Goal: Task Accomplishment & Management: Manage account settings

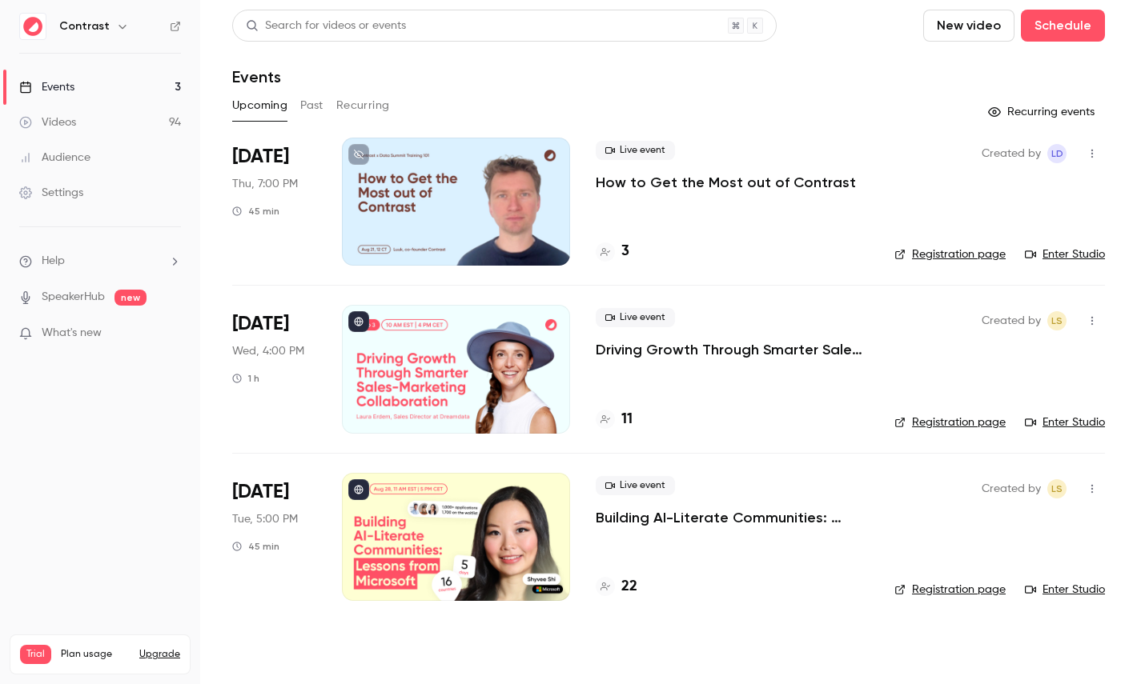
click at [118, 28] on icon "button" at bounding box center [121, 27] width 7 height 4
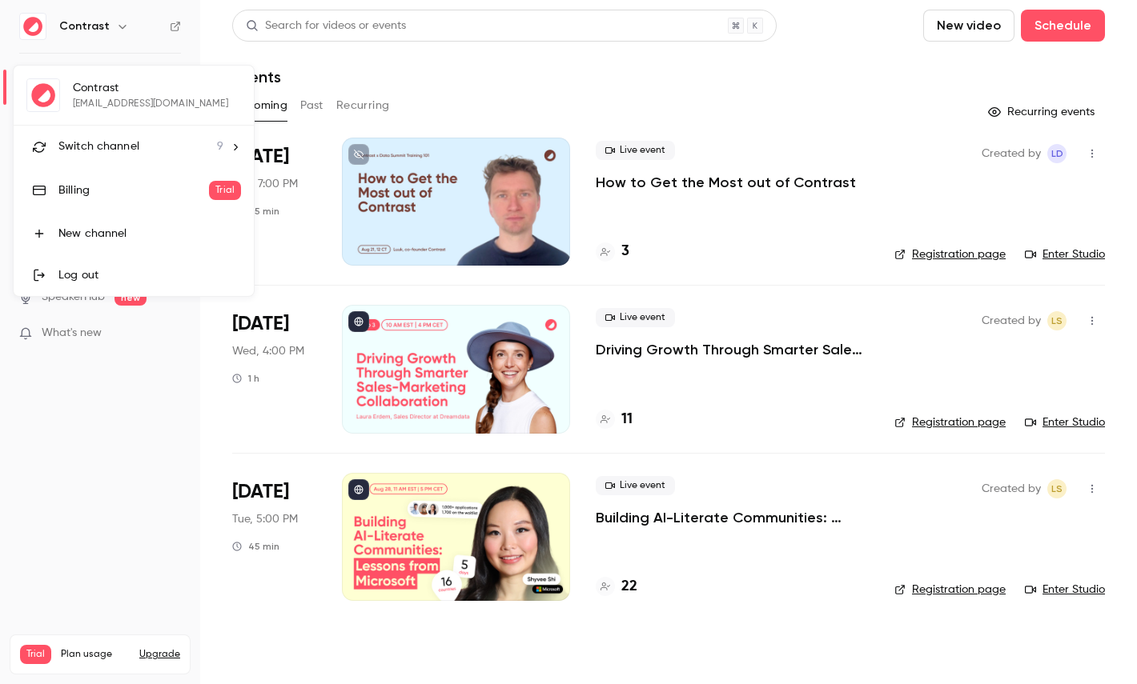
click at [142, 148] on div "Switch channel 9" at bounding box center [140, 146] width 165 height 17
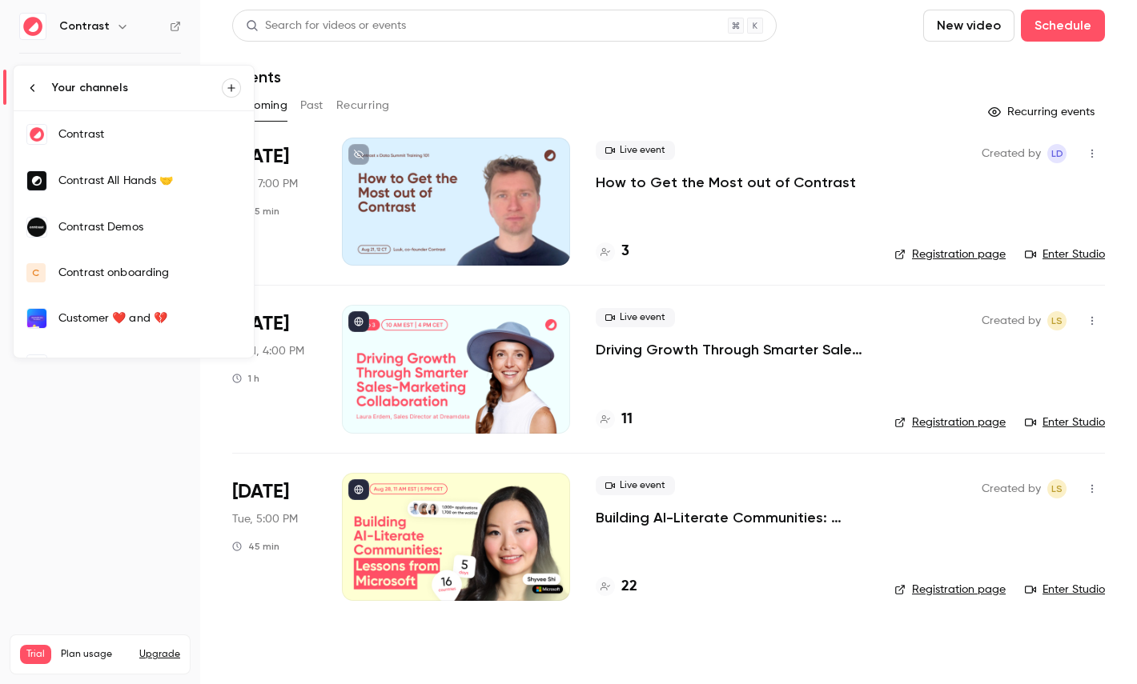
click at [150, 240] on link "Contrast Demos" at bounding box center [134, 227] width 240 height 46
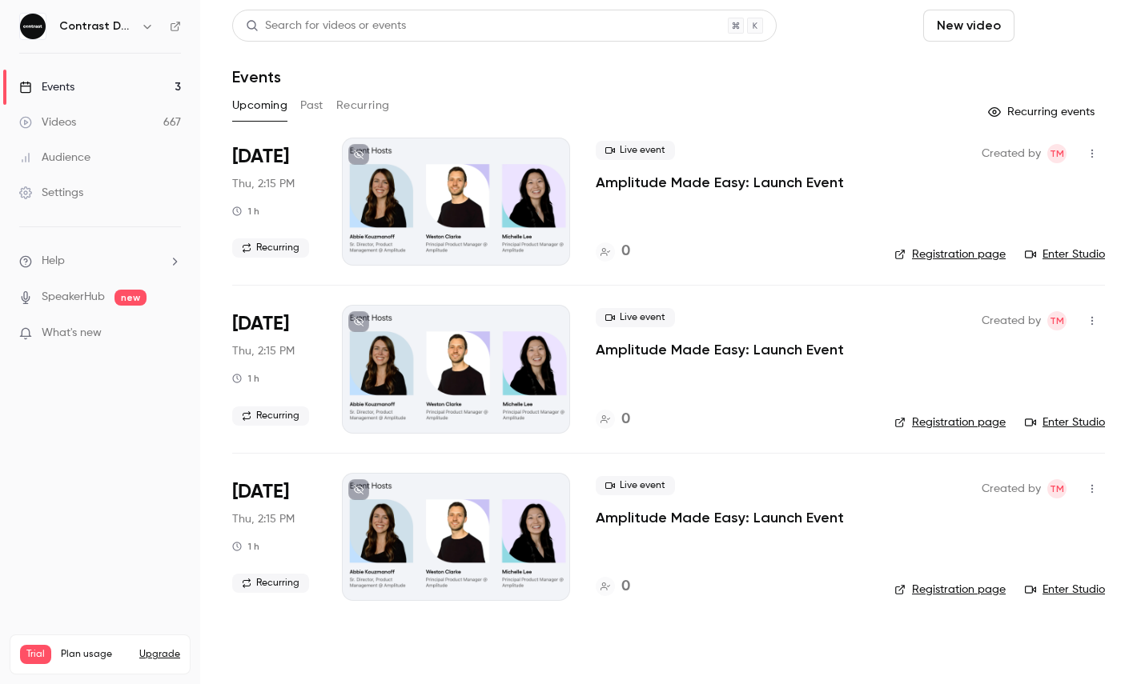
click at [1052, 30] on button "Schedule" at bounding box center [1063, 26] width 84 height 32
click at [1013, 79] on li "One time event" at bounding box center [1017, 70] width 173 height 42
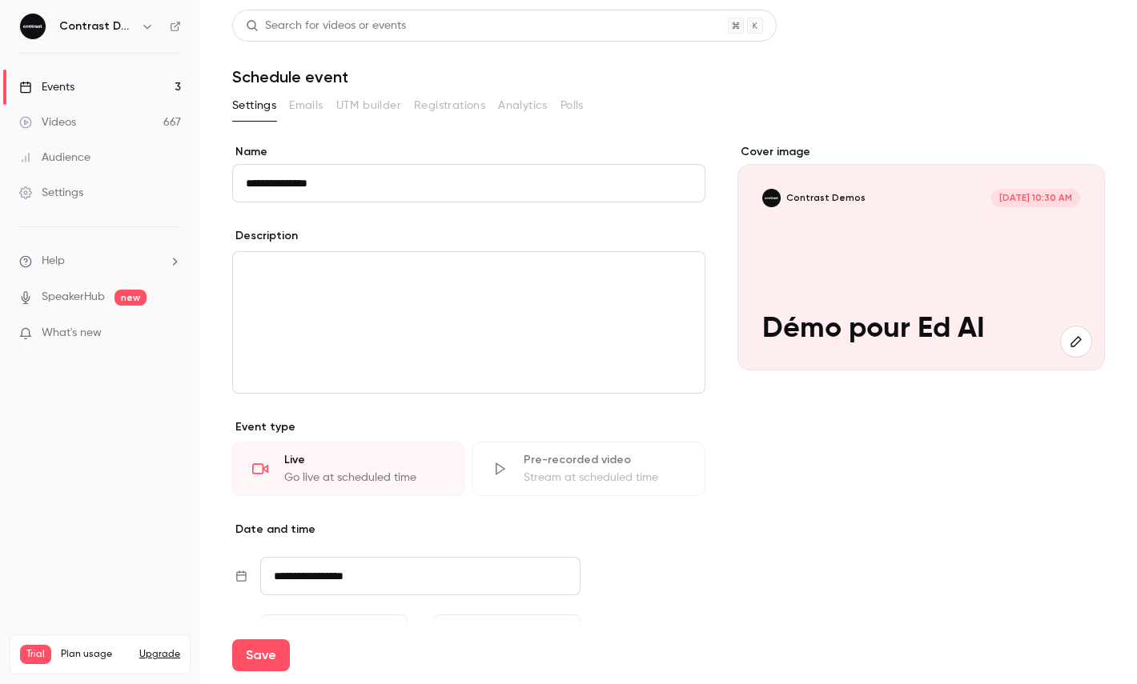
scroll to position [211, 0]
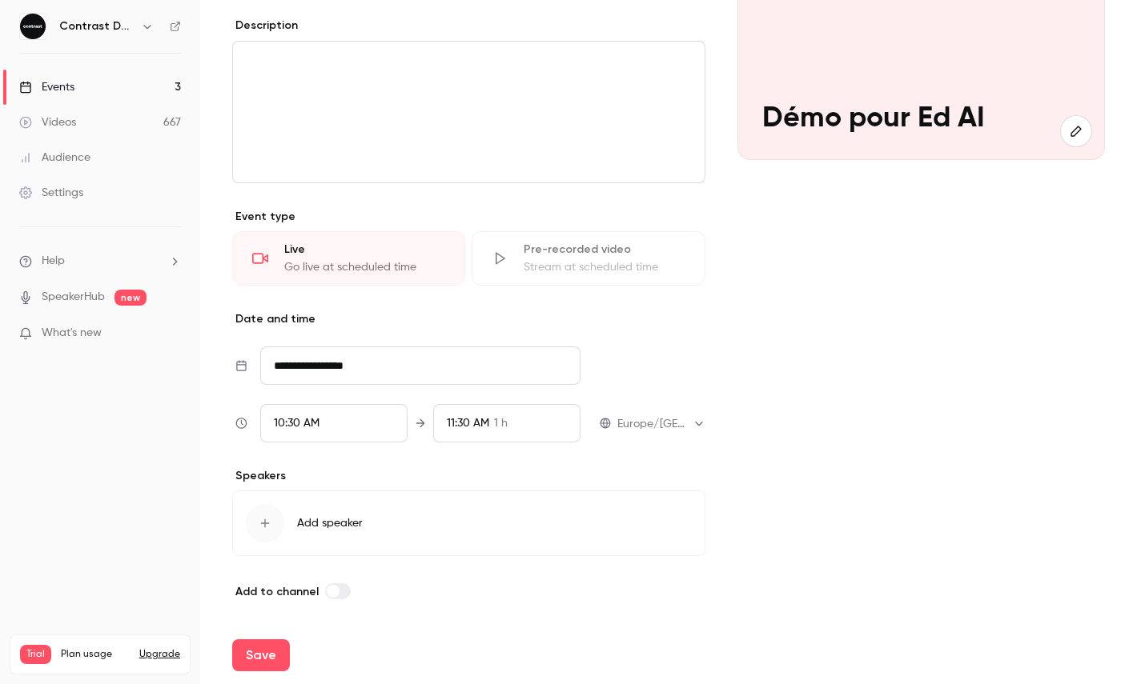
type input "**********"
click at [323, 419] on div "10:30 AM" at bounding box center [333, 423] width 147 height 38
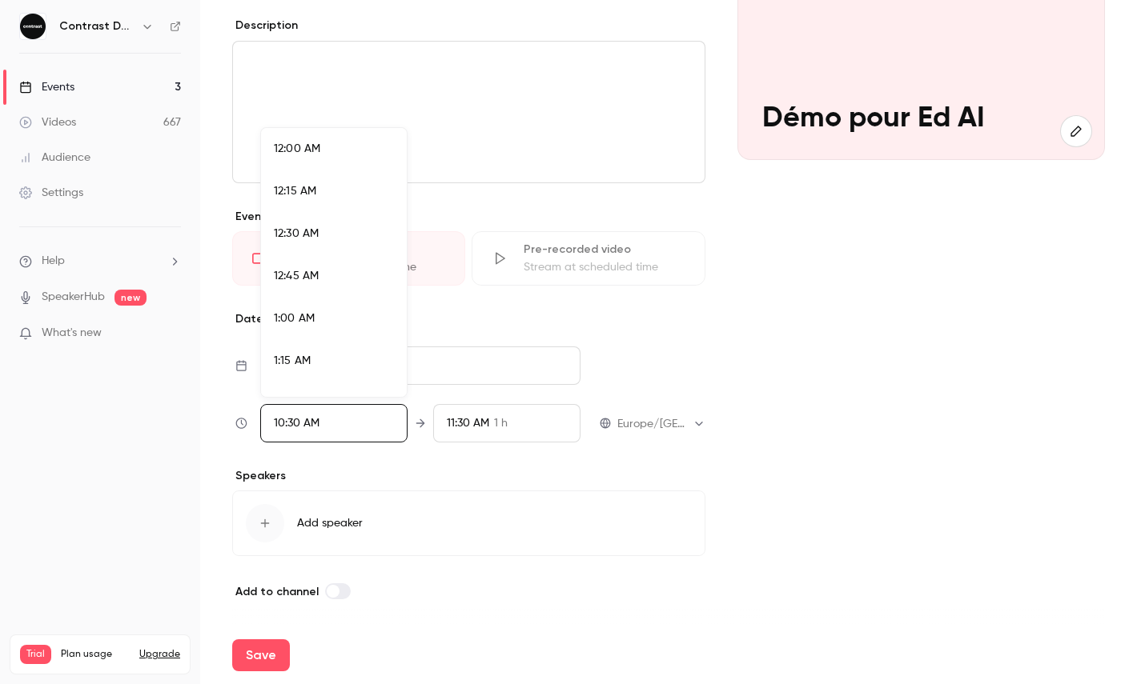
scroll to position [1668, 0]
click at [328, 314] on li "10:45 AM" at bounding box center [334, 305] width 146 height 42
click at [425, 666] on div at bounding box center [568, 342] width 1137 height 684
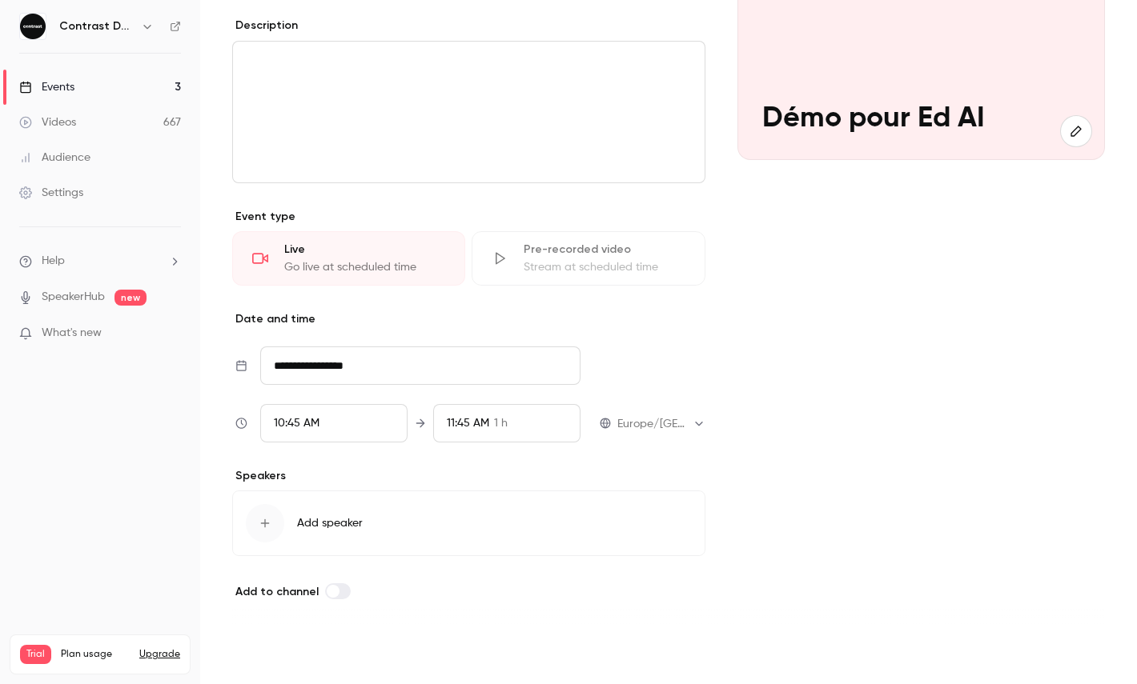
click at [275, 652] on button "Save" at bounding box center [261, 656] width 58 height 32
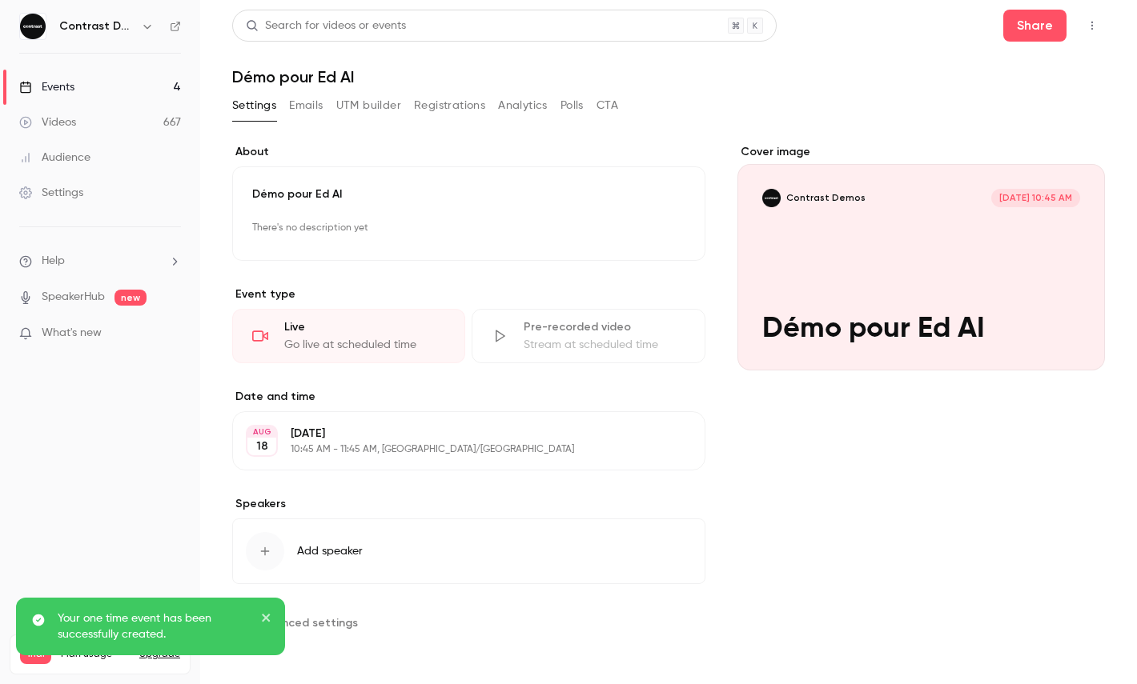
click at [1089, 22] on icon "button" at bounding box center [1091, 25] width 13 height 11
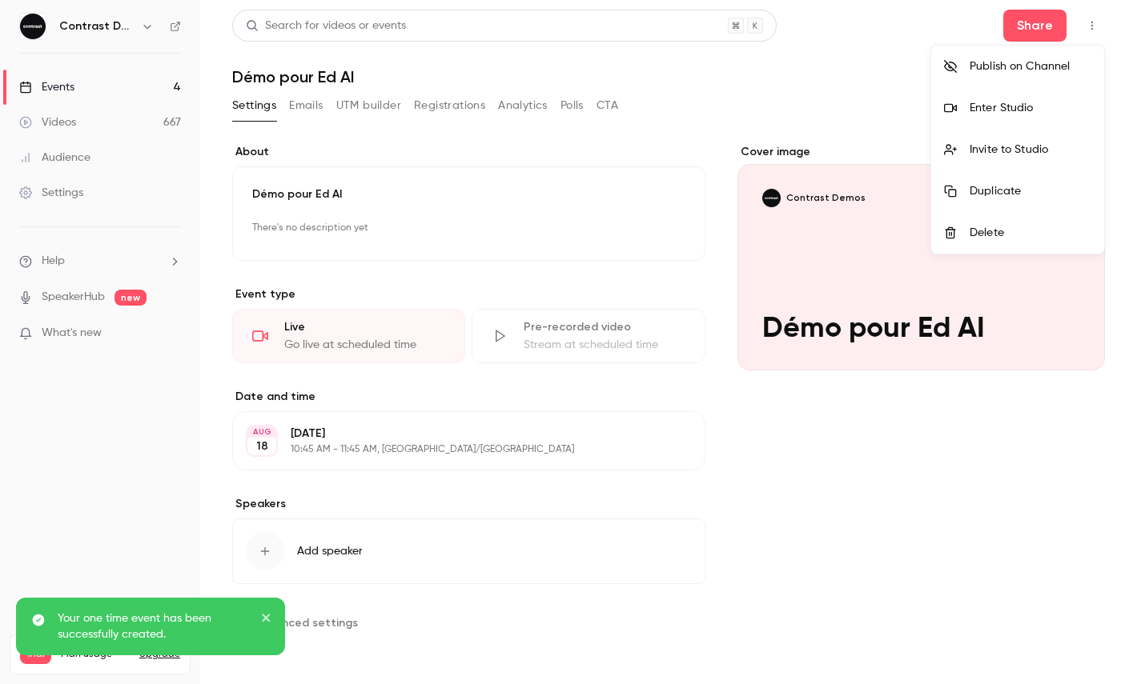
click at [1022, 106] on div "Enter Studio" at bounding box center [1030, 108] width 122 height 16
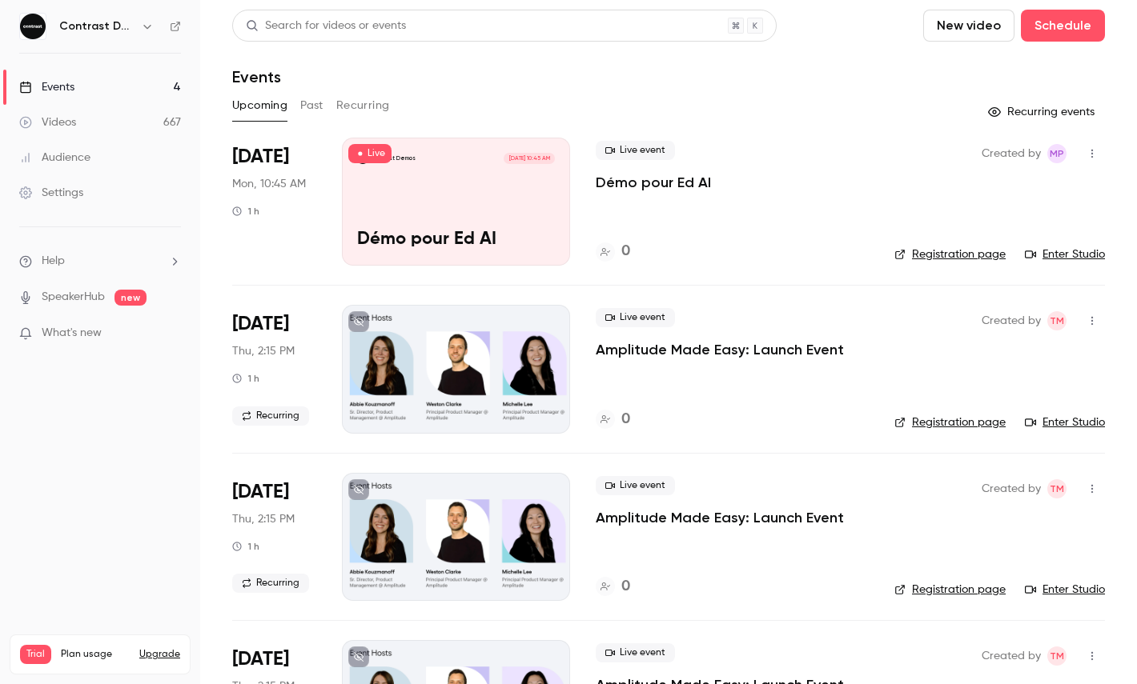
click at [132, 18] on h6 "Contrast Demos" at bounding box center [96, 26] width 75 height 16
click at [151, 29] on icon "button" at bounding box center [147, 26] width 13 height 13
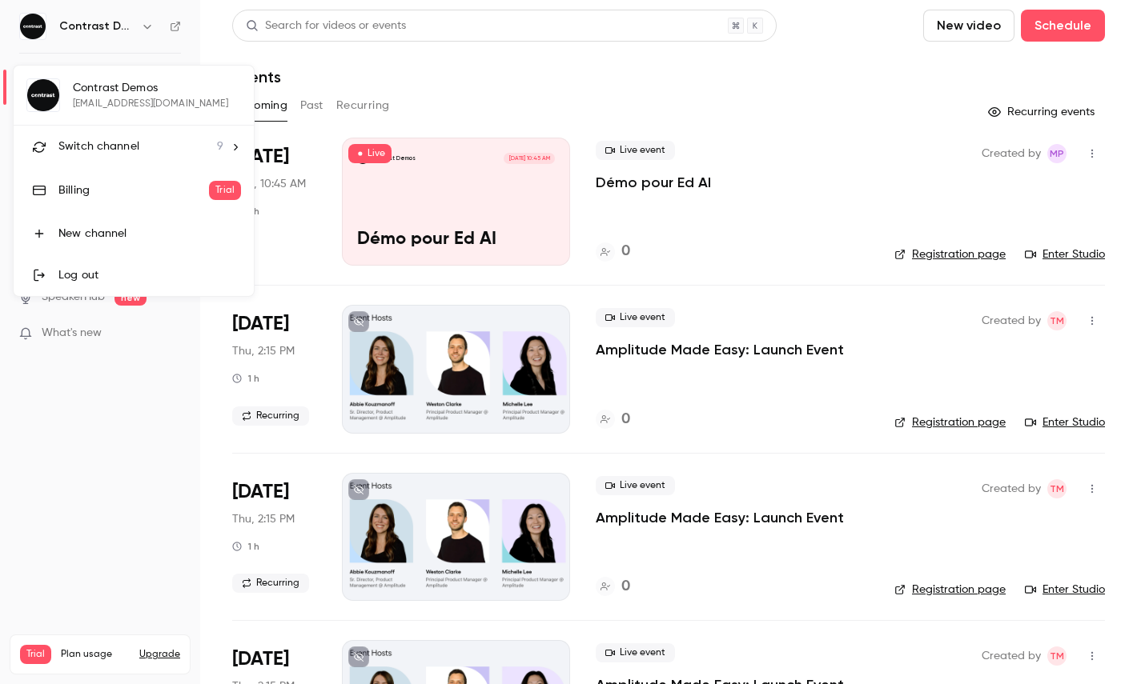
click at [115, 138] on span "Switch channel" at bounding box center [98, 146] width 81 height 17
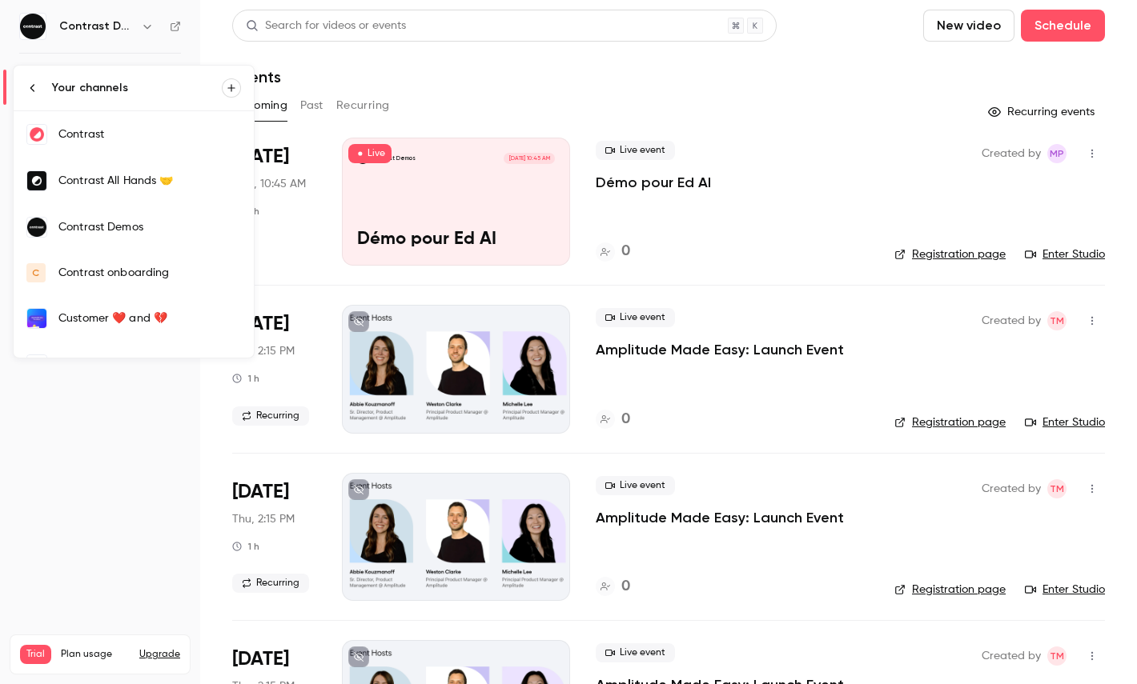
click at [138, 126] on link "Contrast" at bounding box center [134, 134] width 240 height 46
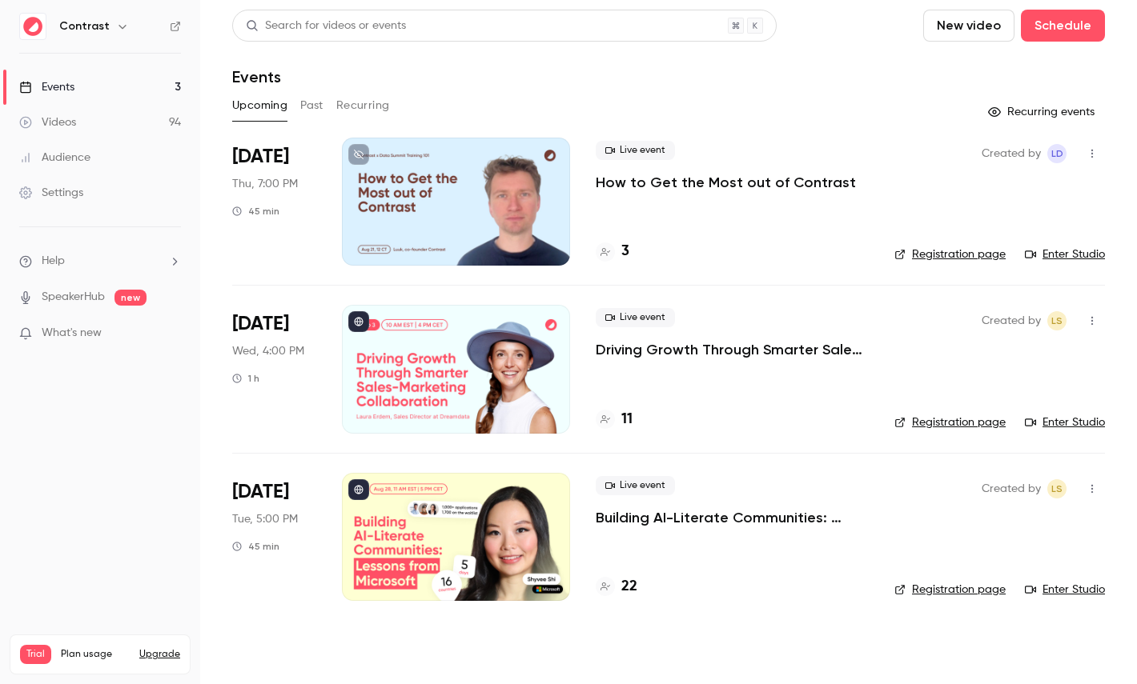
click at [109, 113] on link "Videos 94" at bounding box center [100, 122] width 200 height 35
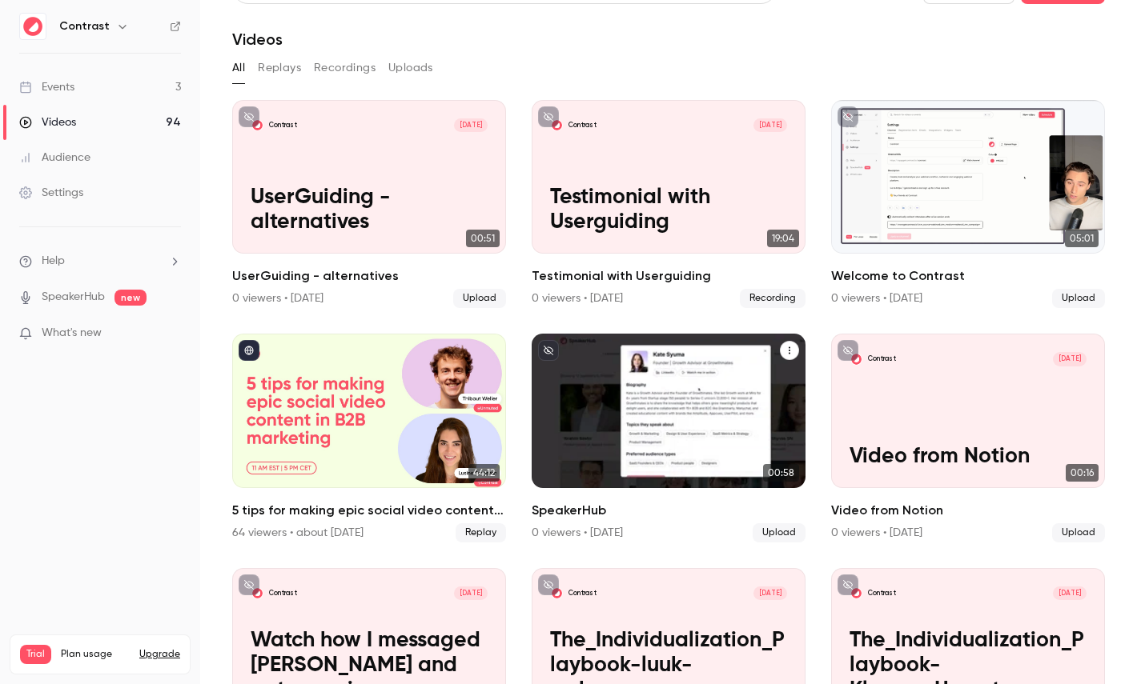
scroll to position [54, 0]
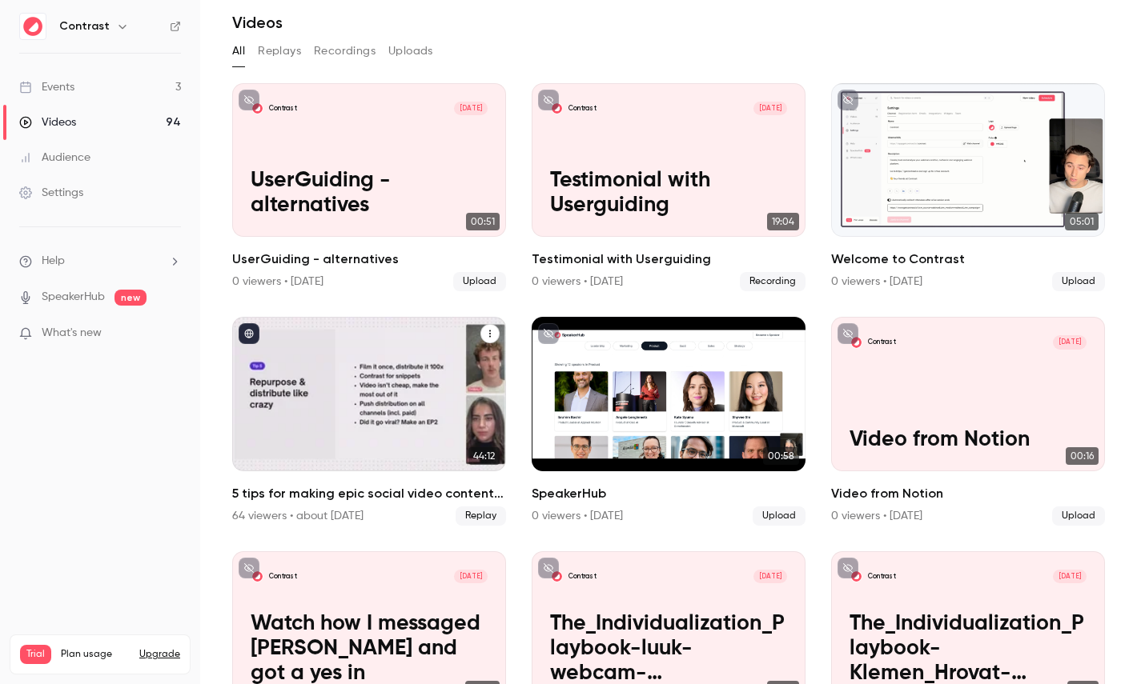
click at [363, 356] on div "5 tips for making epic social video content in B2B marketing" at bounding box center [369, 394] width 274 height 154
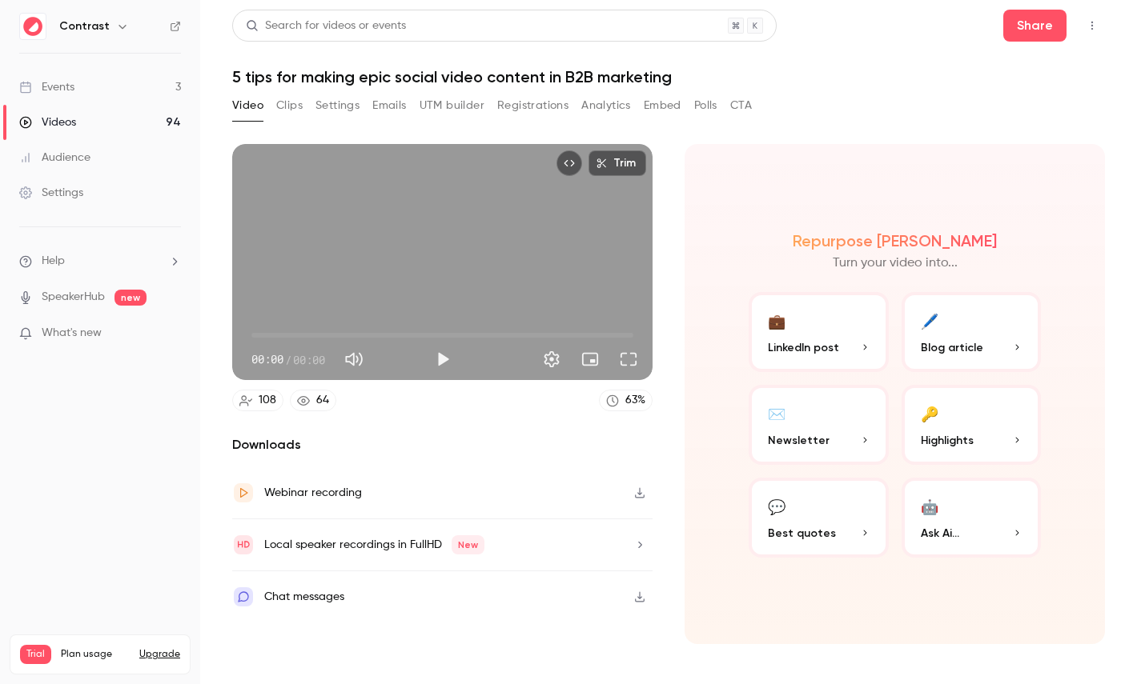
click at [499, 108] on button "Registrations" at bounding box center [532, 106] width 71 height 26
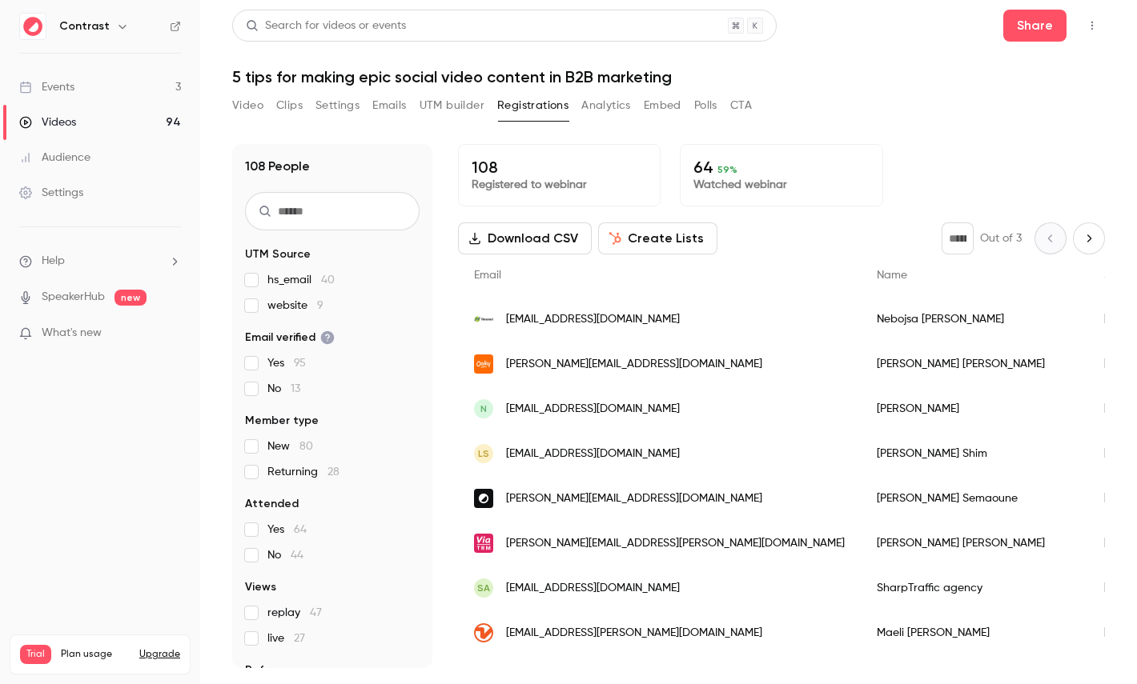
click at [670, 239] on button "Create Lists" at bounding box center [657, 239] width 119 height 32
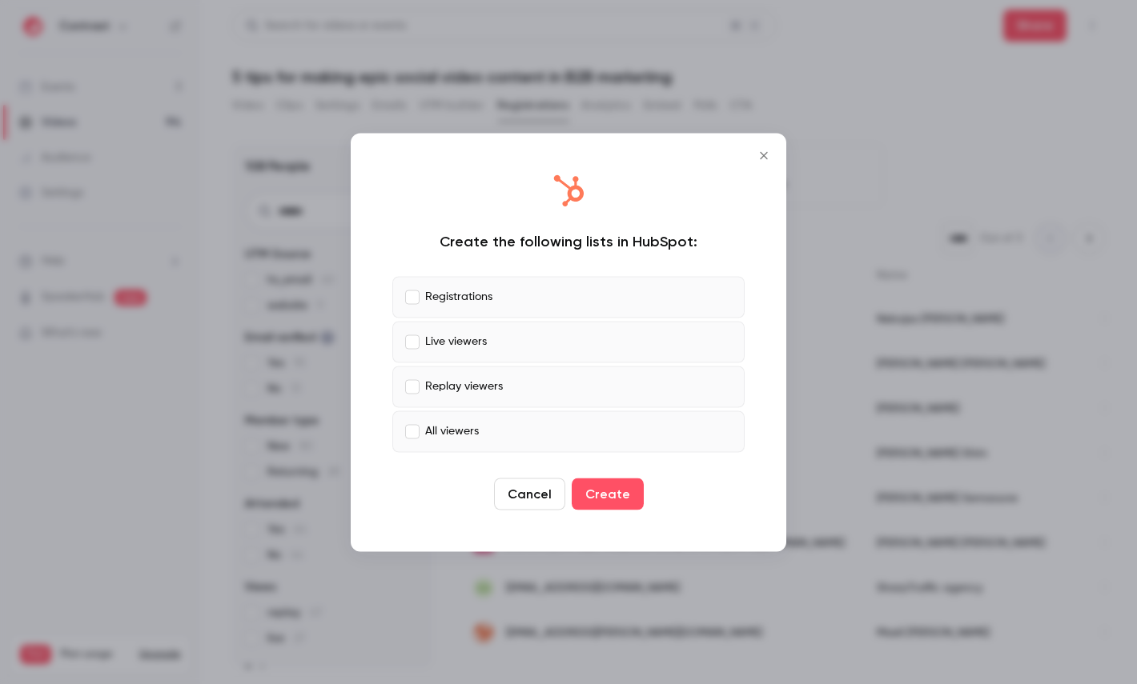
click at [415, 333] on label "Live viewers" at bounding box center [568, 342] width 352 height 42
click at [439, 380] on p "Replay viewers" at bounding box center [464, 387] width 78 height 17
click at [439, 423] on p "All viewers" at bounding box center [452, 431] width 54 height 17
click at [912, 223] on div at bounding box center [568, 342] width 1137 height 684
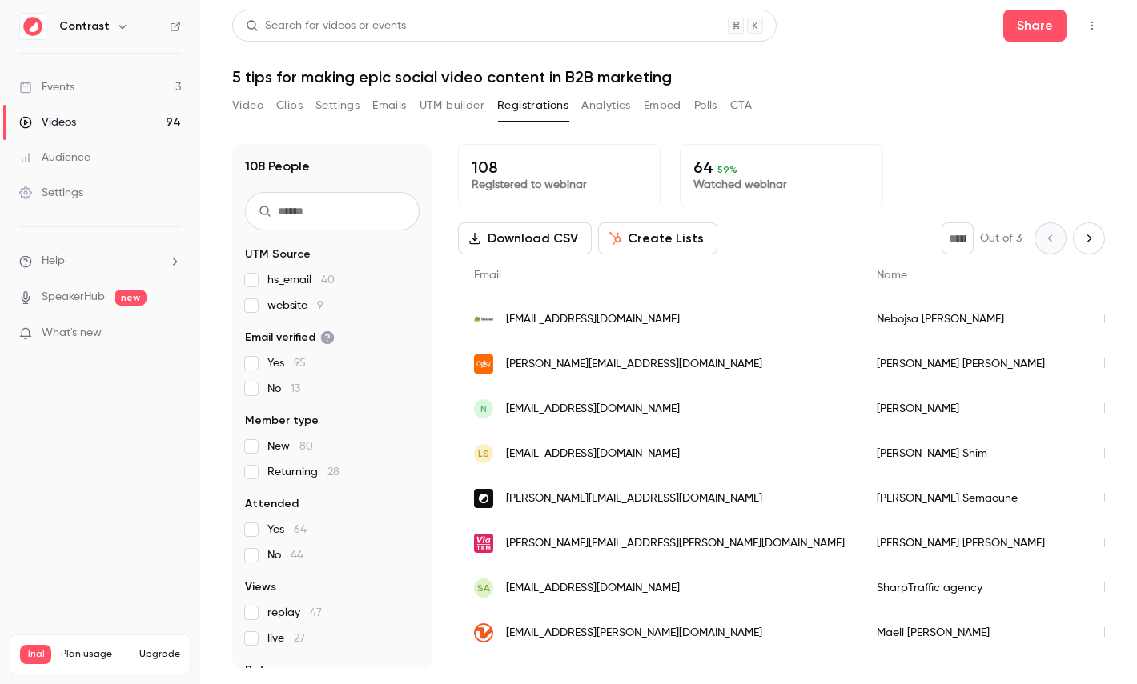
click at [108, 120] on link "Videos 94" at bounding box center [100, 122] width 200 height 35
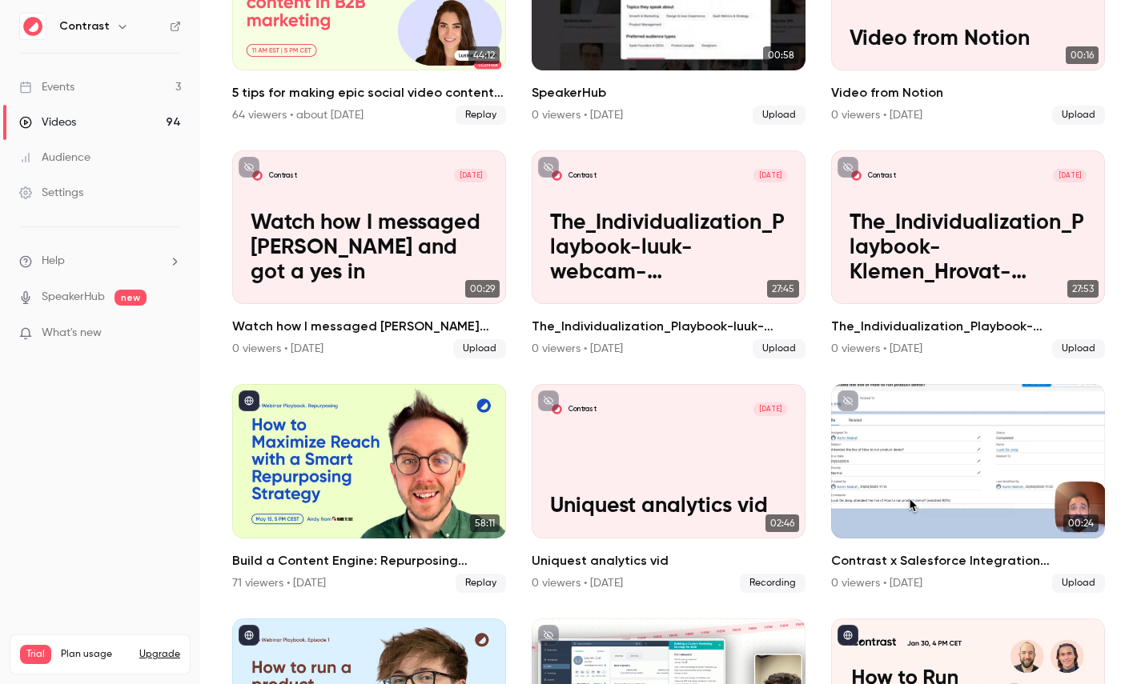
scroll to position [495, 0]
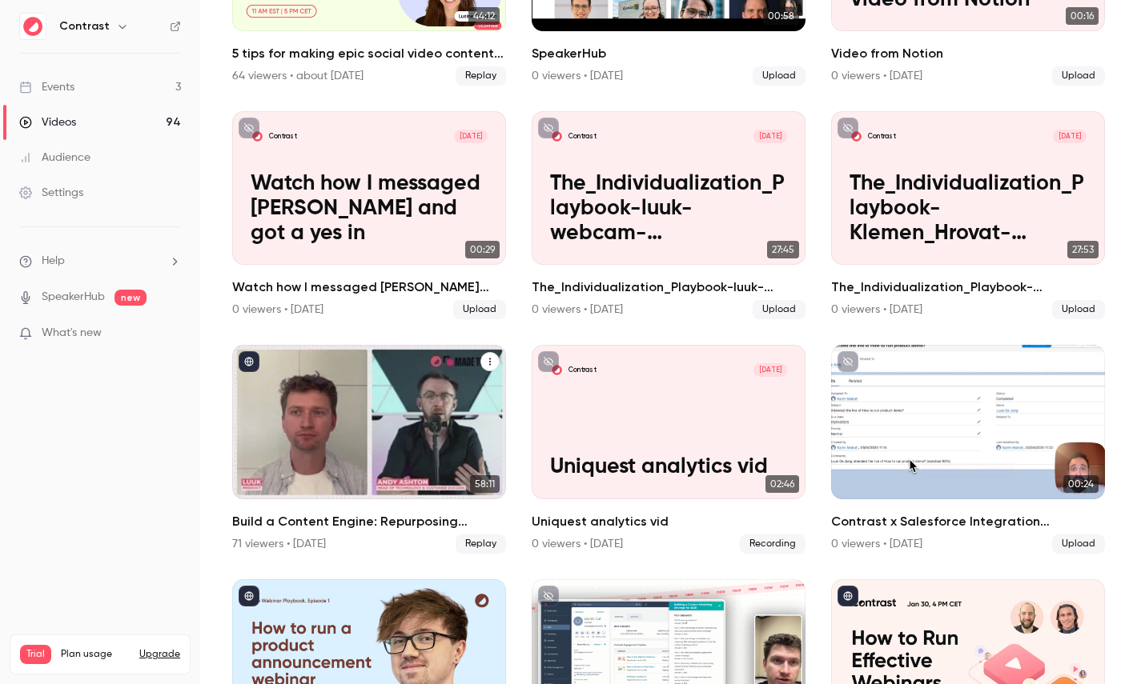
click at [430, 395] on div "Build a Content Engine: Repurposing Strategies for SaaS Teams" at bounding box center [369, 422] width 274 height 154
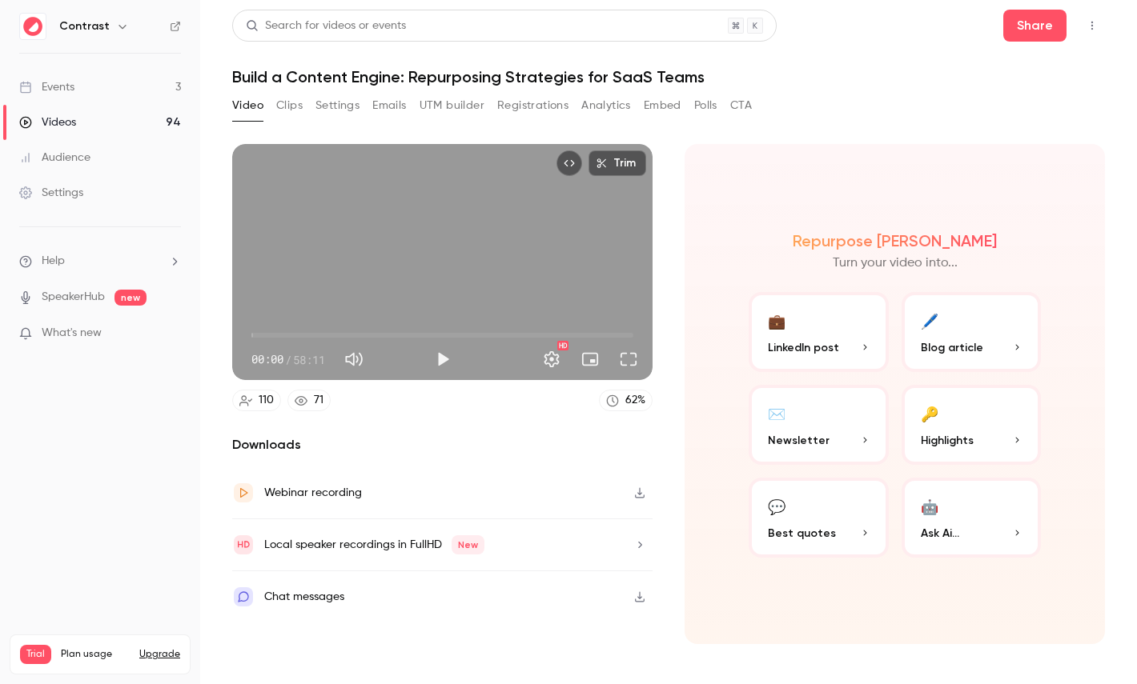
click at [49, 121] on div "Videos" at bounding box center [47, 122] width 57 height 16
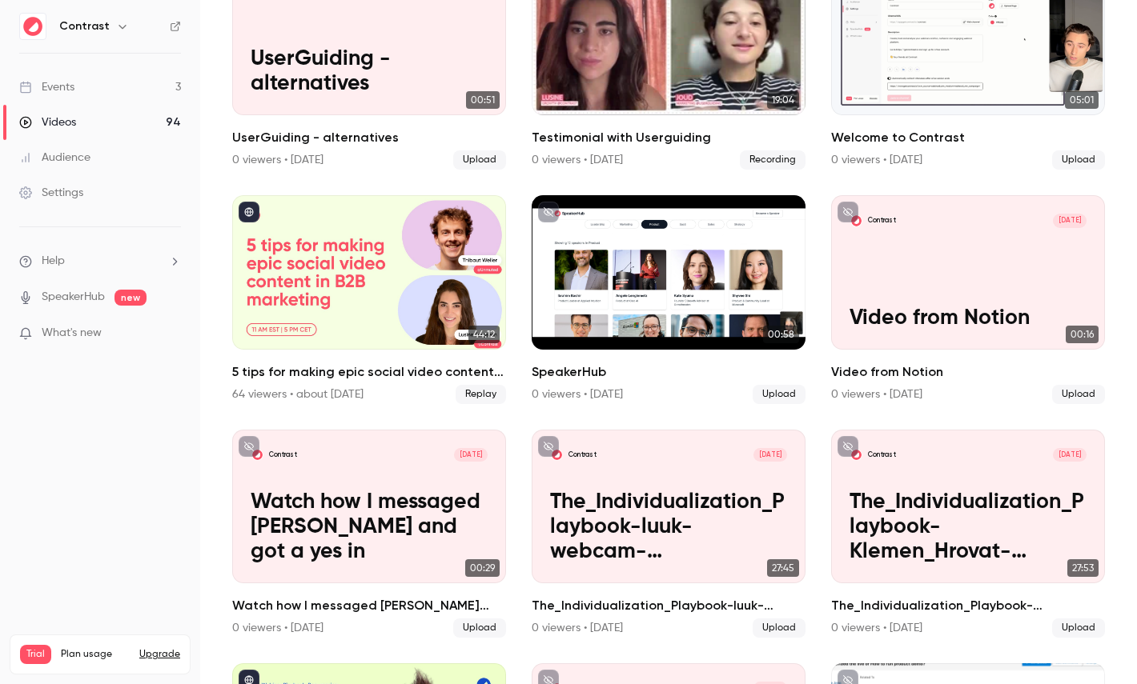
scroll to position [187, 0]
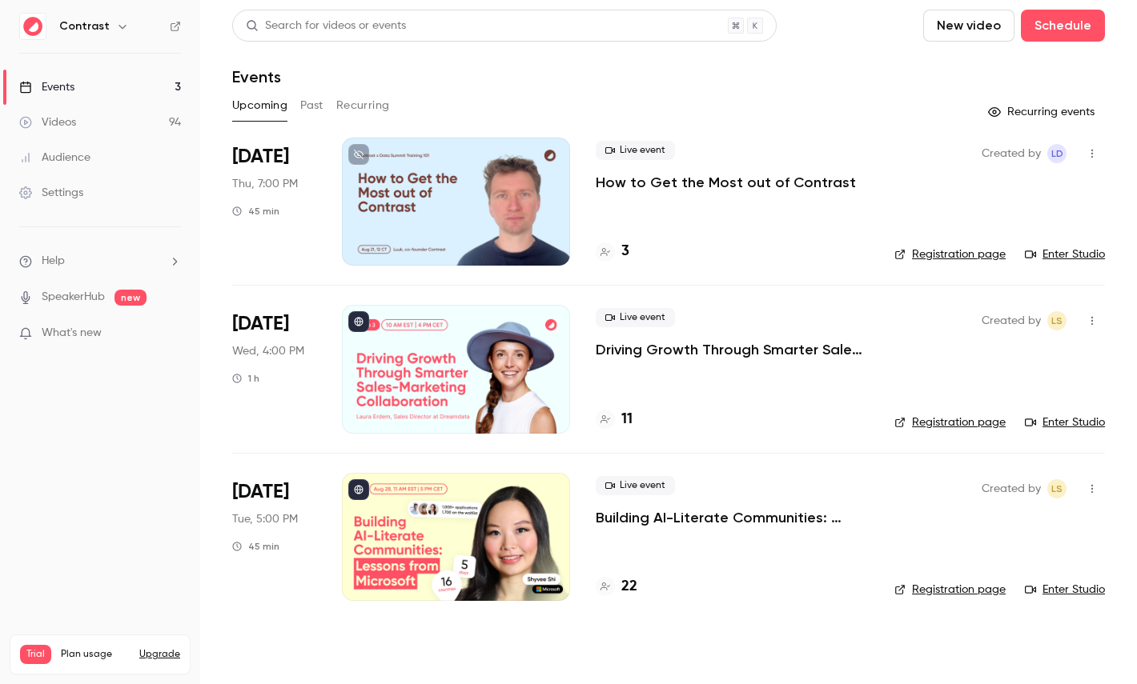
click at [62, 131] on link "Videos 94" at bounding box center [100, 122] width 200 height 35
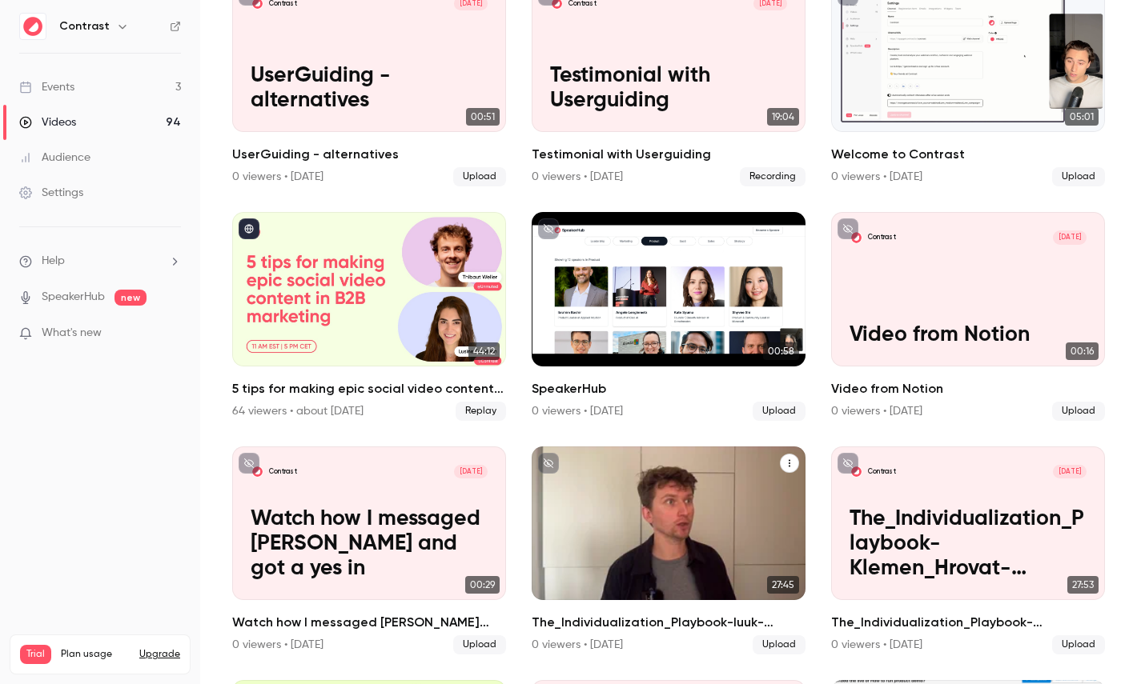
scroll to position [139, 0]
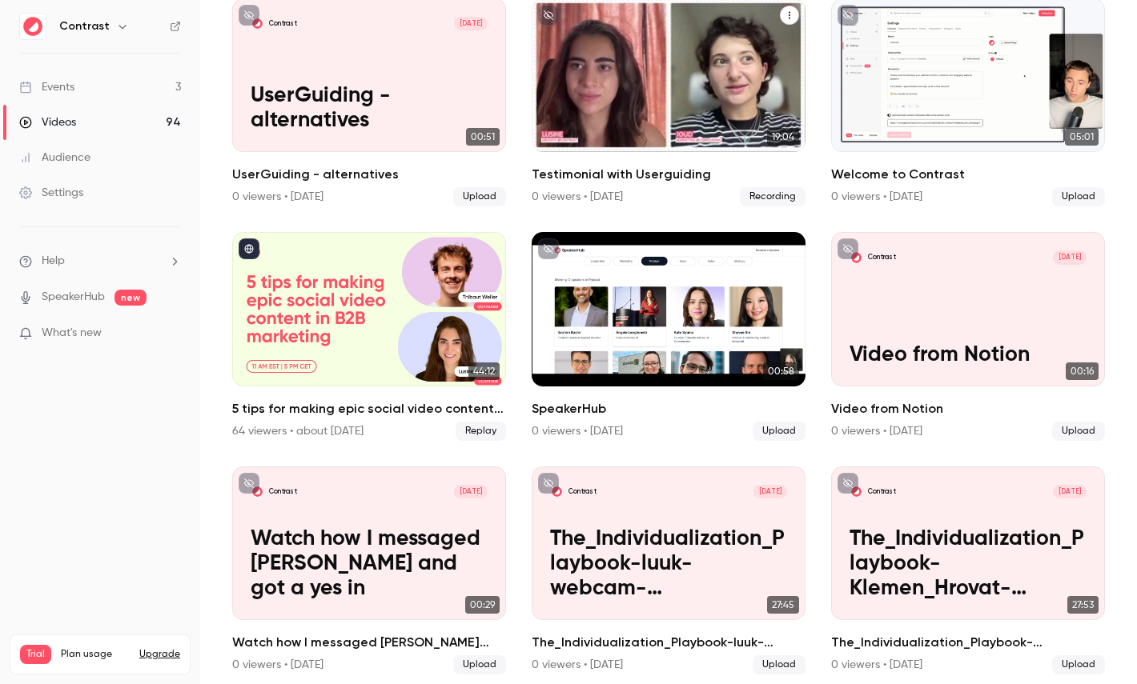
click at [684, 87] on p "Testimonial with Userguiding" at bounding box center [668, 109] width 237 height 50
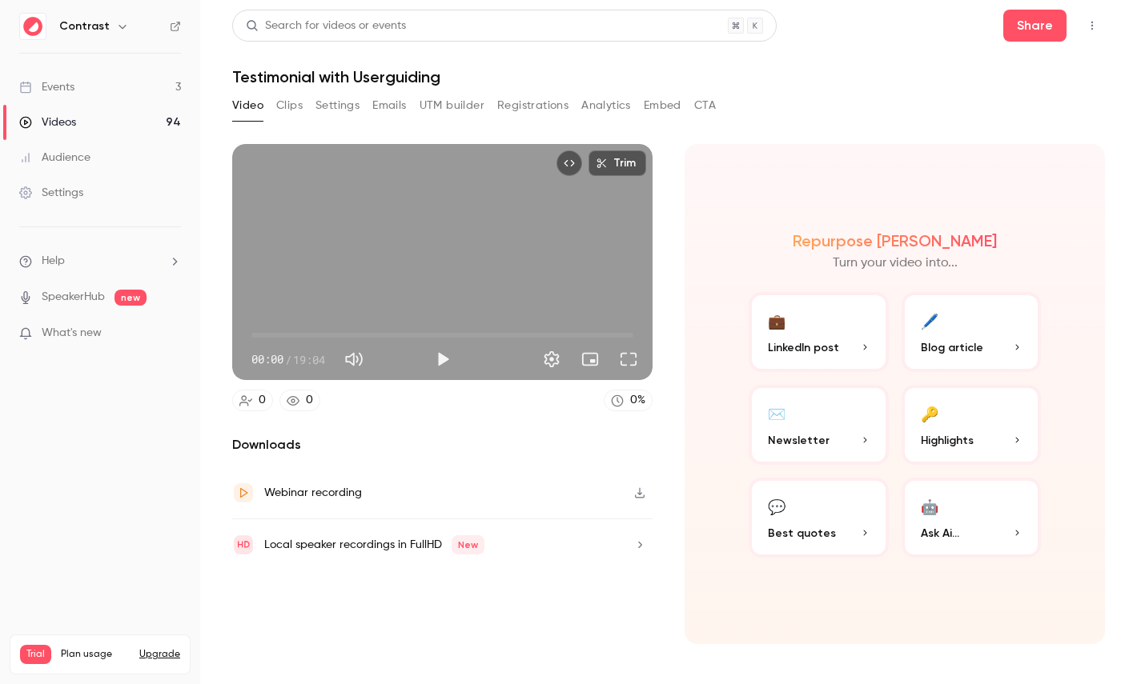
click at [289, 104] on button "Clips" at bounding box center [289, 106] width 26 height 26
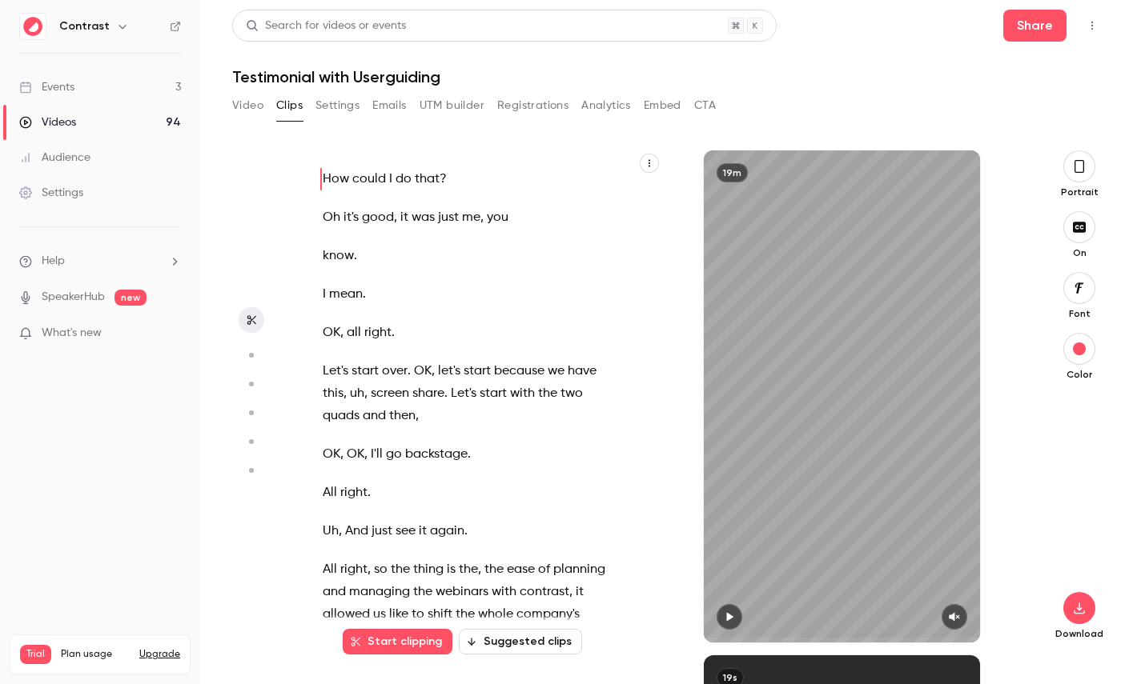
click at [651, 158] on icon "button" at bounding box center [649, 163] width 10 height 10
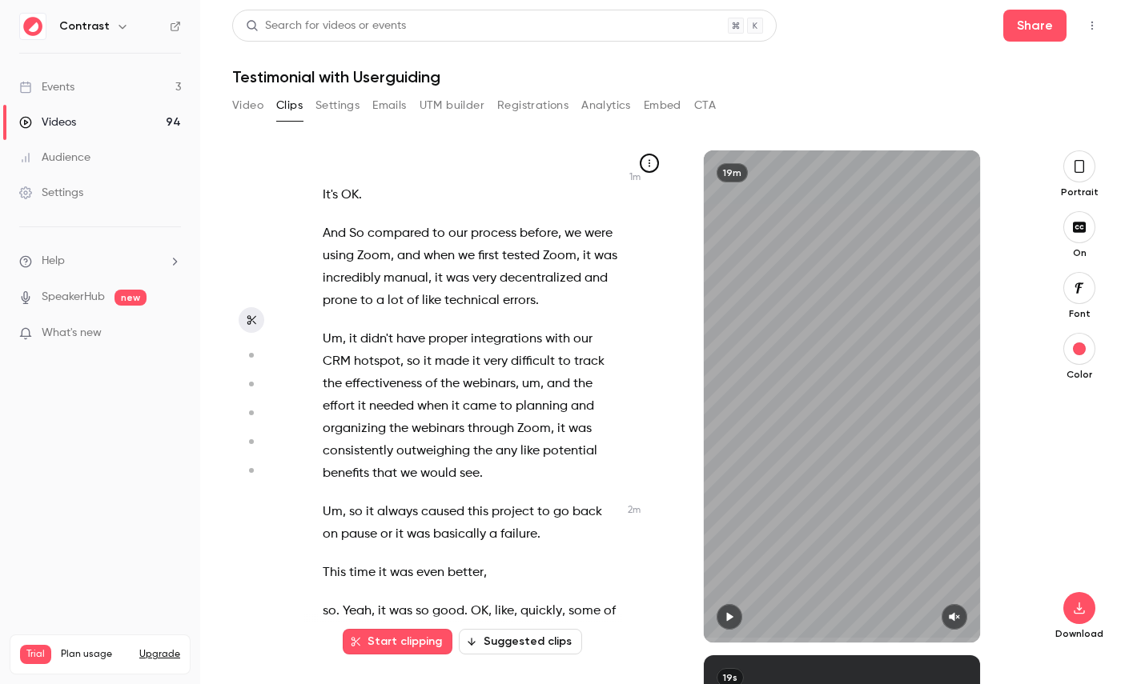
scroll to position [840, 0]
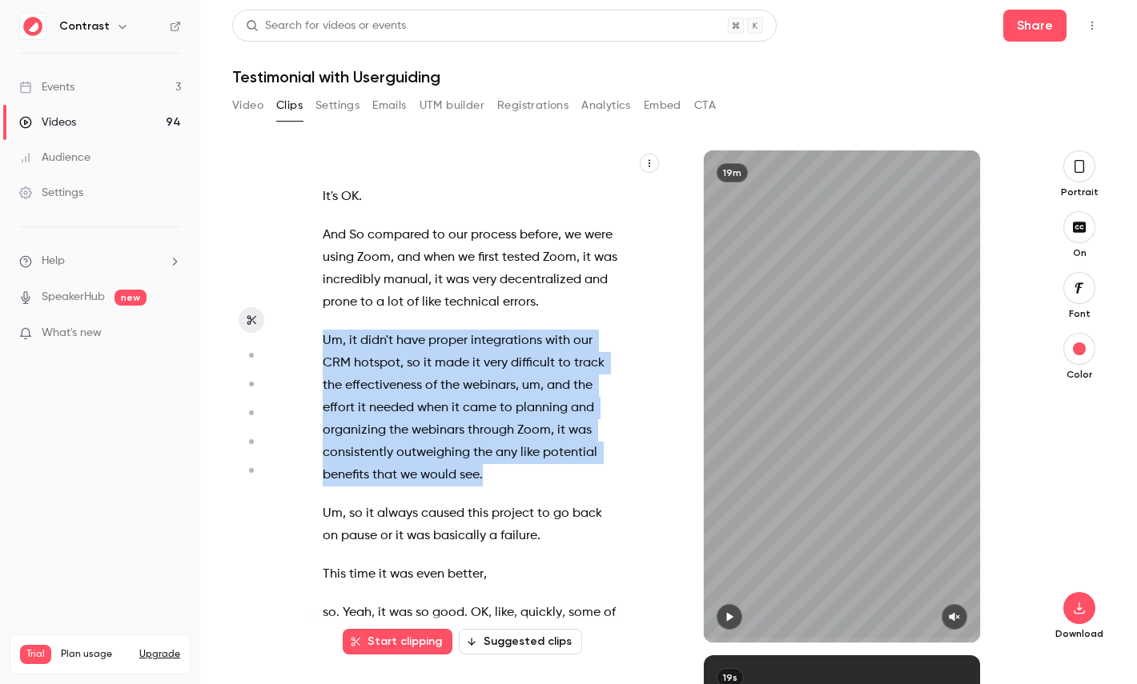
drag, startPoint x: 323, startPoint y: 339, endPoint x: 495, endPoint y: 468, distance: 214.3
click at [495, 469] on p "Um , it didn't have proper integrations with our CRM hotspot , so it made it ve…" at bounding box center [470, 408] width 295 height 157
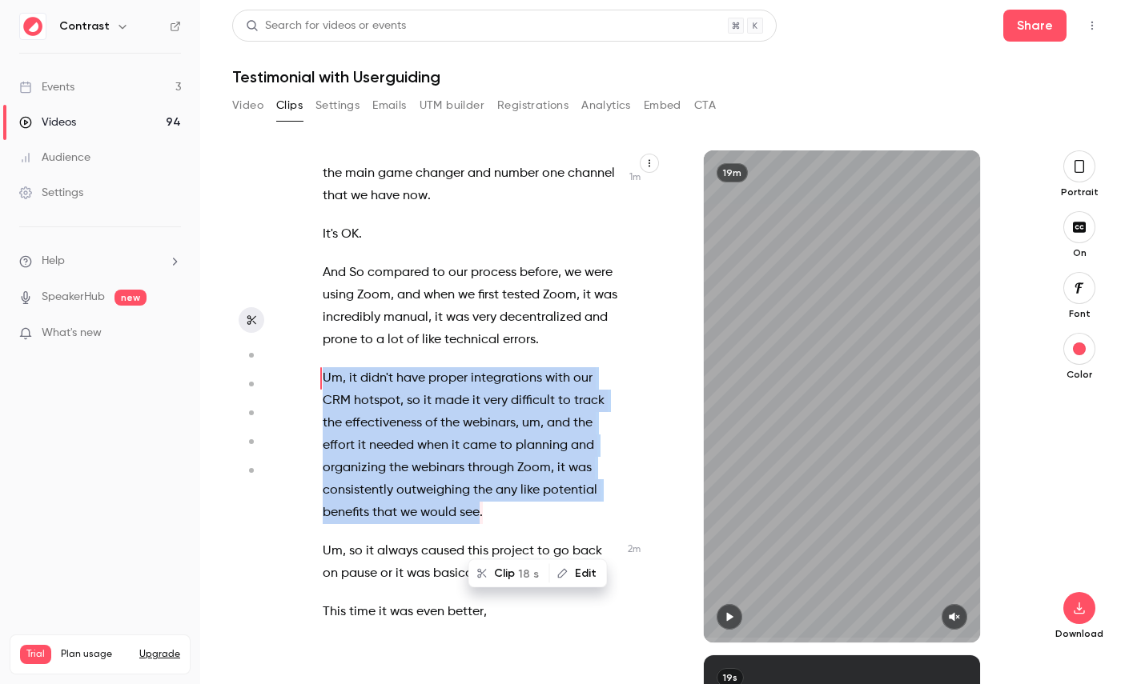
scroll to position [776, 0]
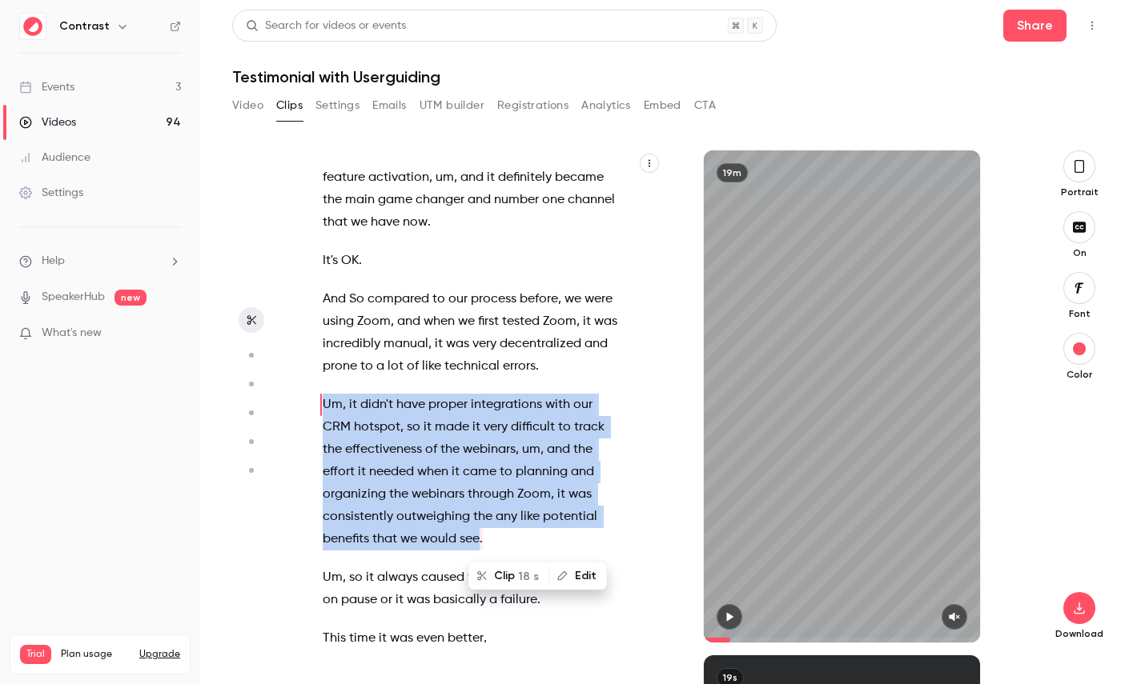
click at [520, 565] on button "Clip 18 s" at bounding box center [509, 576] width 78 height 26
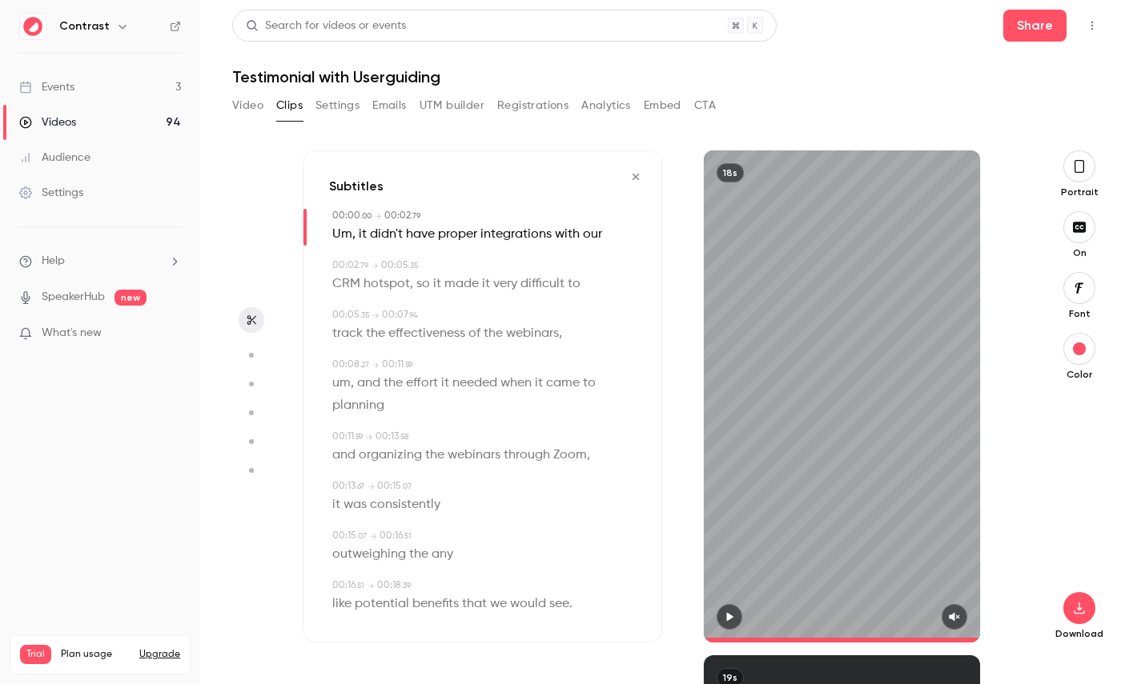
type input "*"
click at [512, 236] on span "integrations" at bounding box center [515, 234] width 71 height 22
click at [1082, 174] on icon "button" at bounding box center [1079, 167] width 13 height 18
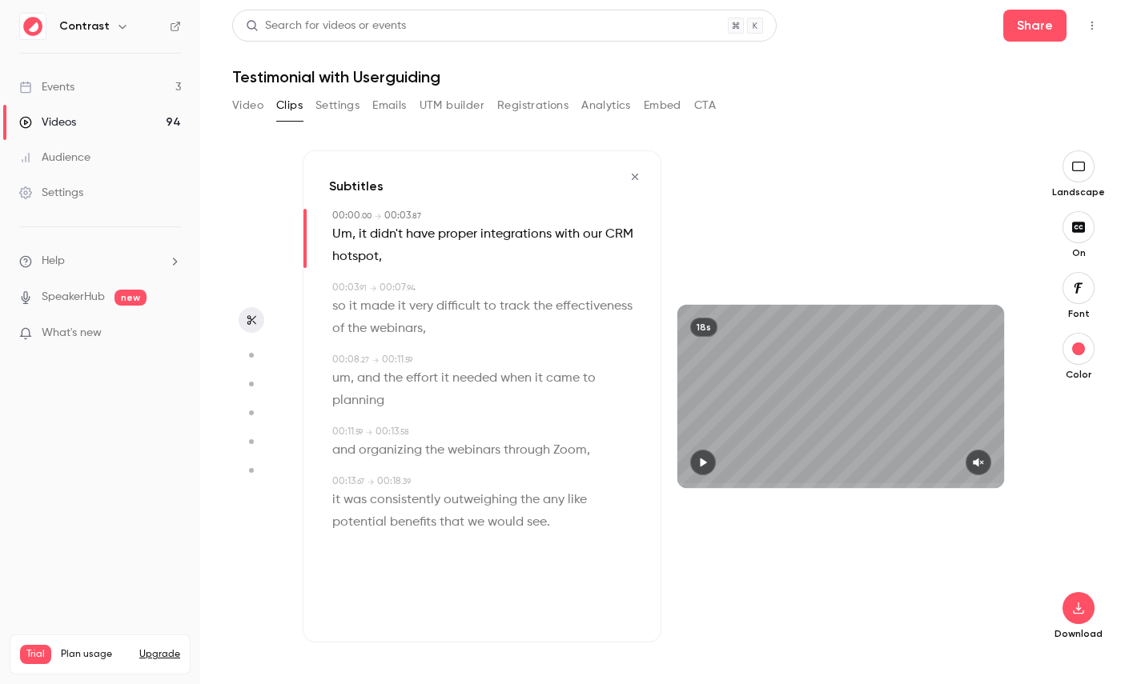
click at [1076, 164] on icon "button" at bounding box center [1078, 166] width 18 height 13
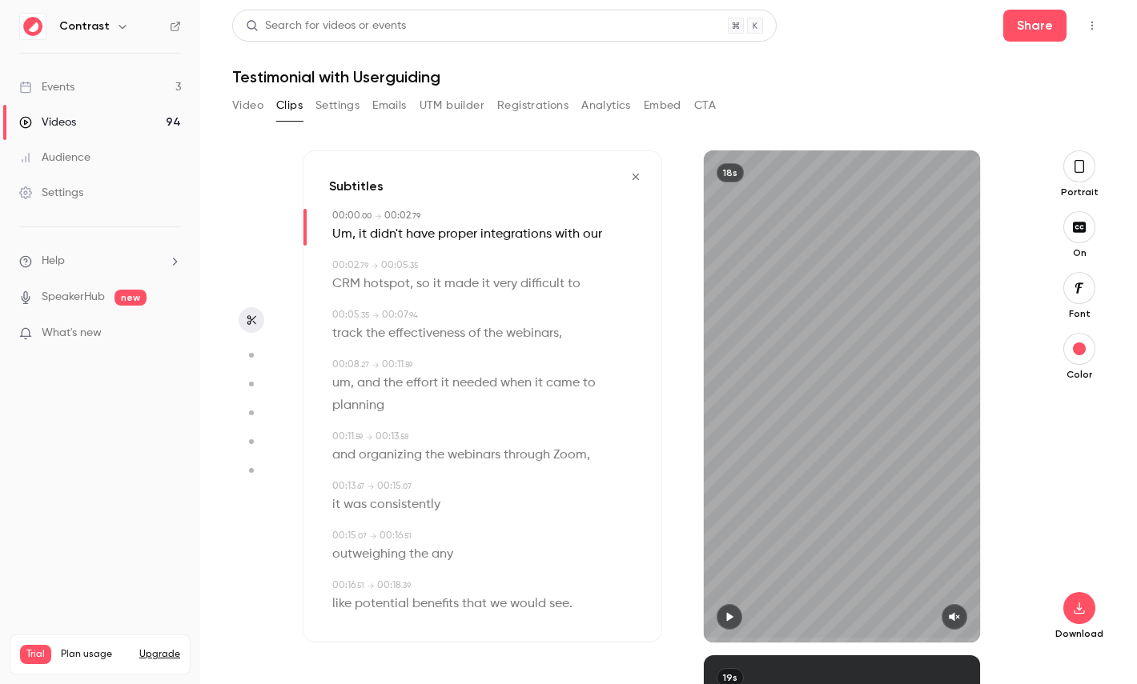
click at [1084, 161] on icon "button" at bounding box center [1079, 167] width 13 height 18
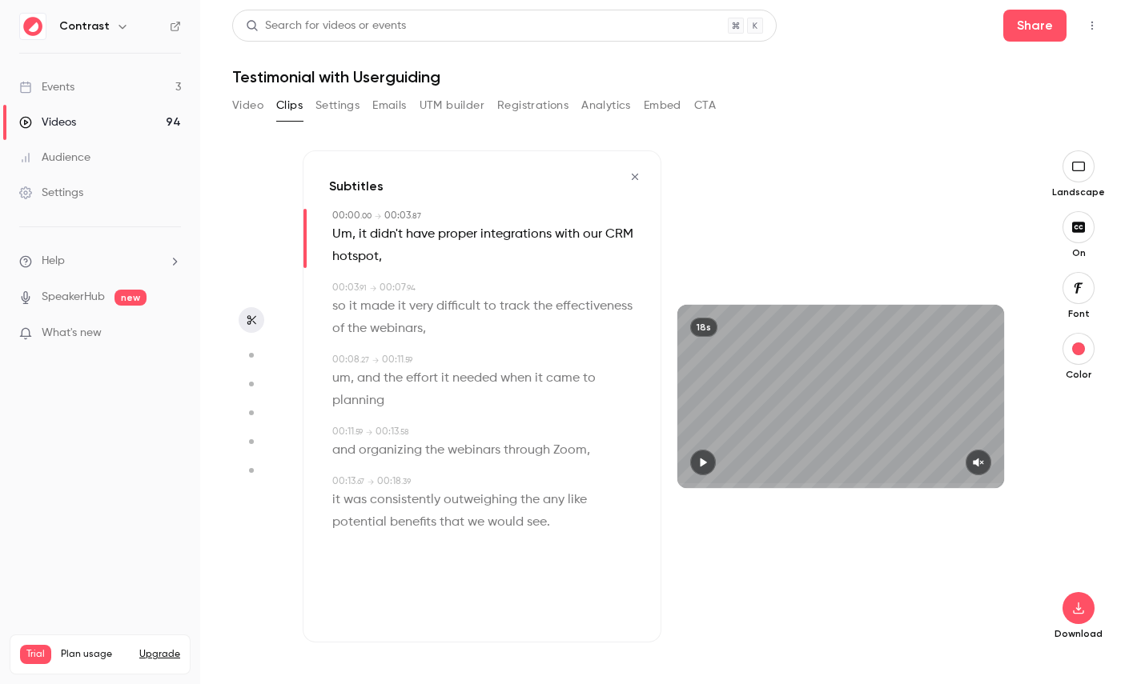
click at [247, 317] on icon "button" at bounding box center [251, 320] width 9 height 10
click at [636, 178] on icon "button" at bounding box center [634, 176] width 13 height 11
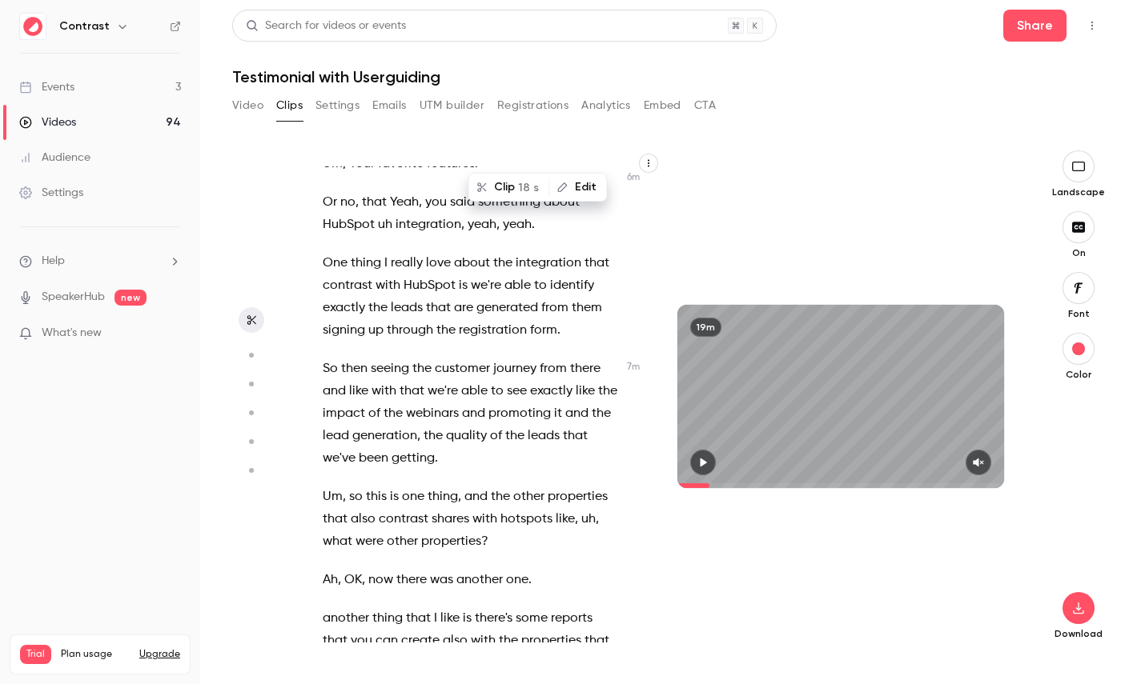
scroll to position [3647, 0]
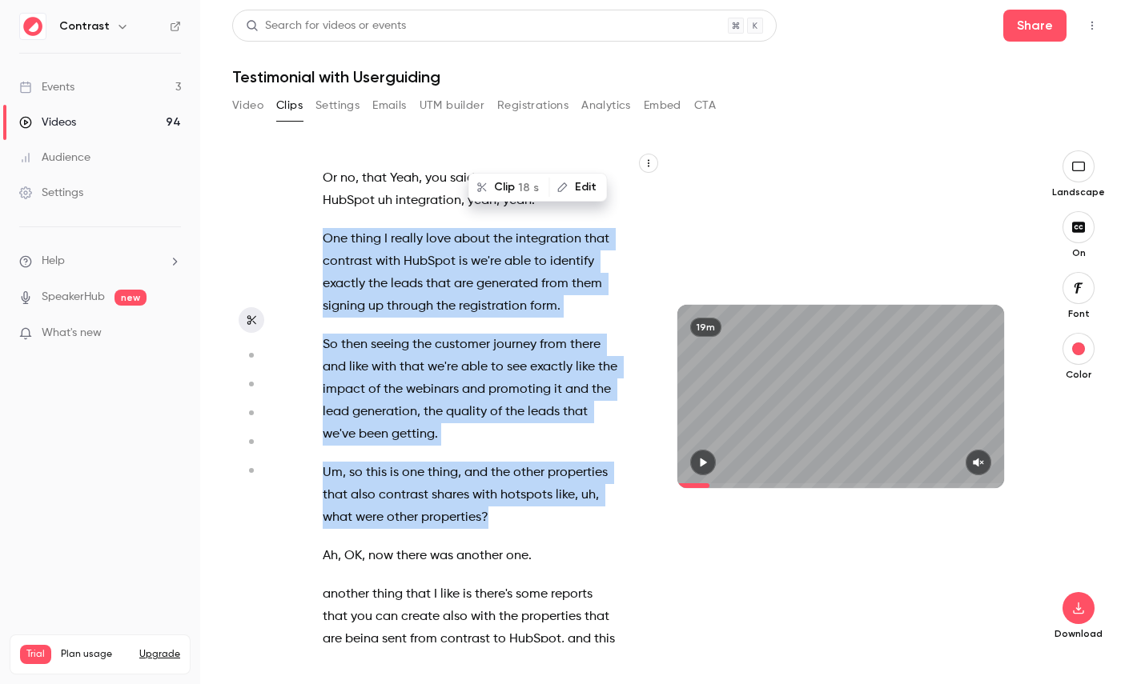
drag, startPoint x: 501, startPoint y: 511, endPoint x: 309, endPoint y: 247, distance: 326.6
click at [309, 247] on div "How could I do that ? Oh it's good , it was just me , you know . I mean . OK , …" at bounding box center [478, 404] width 351 height 476
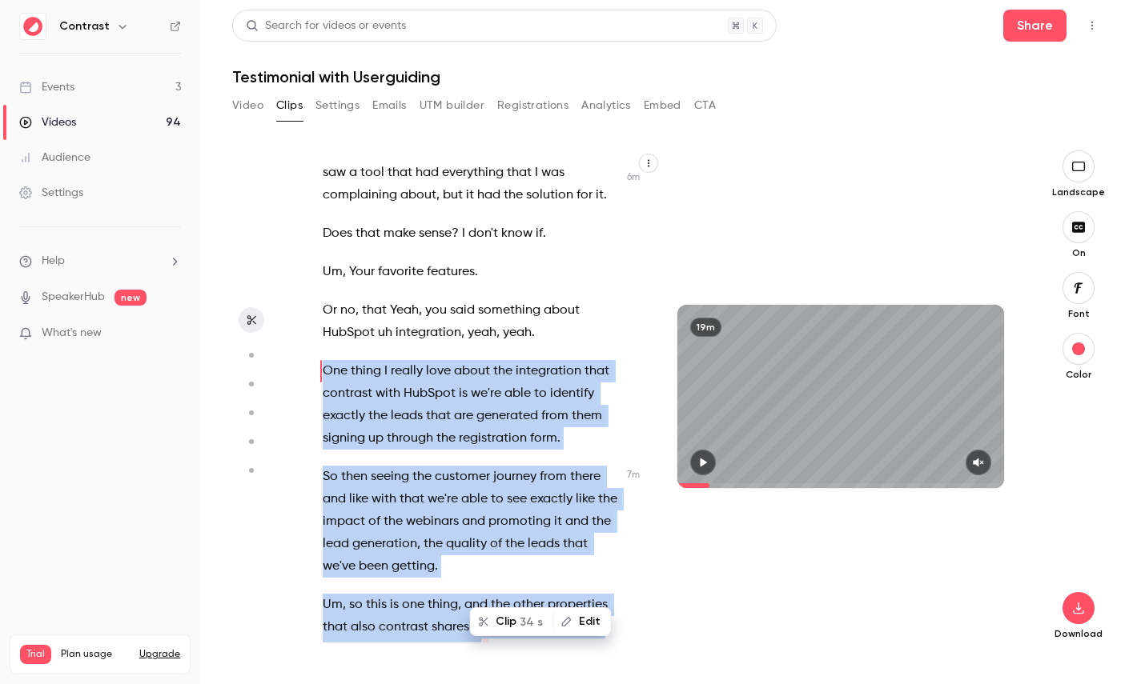
scroll to position [3482, 0]
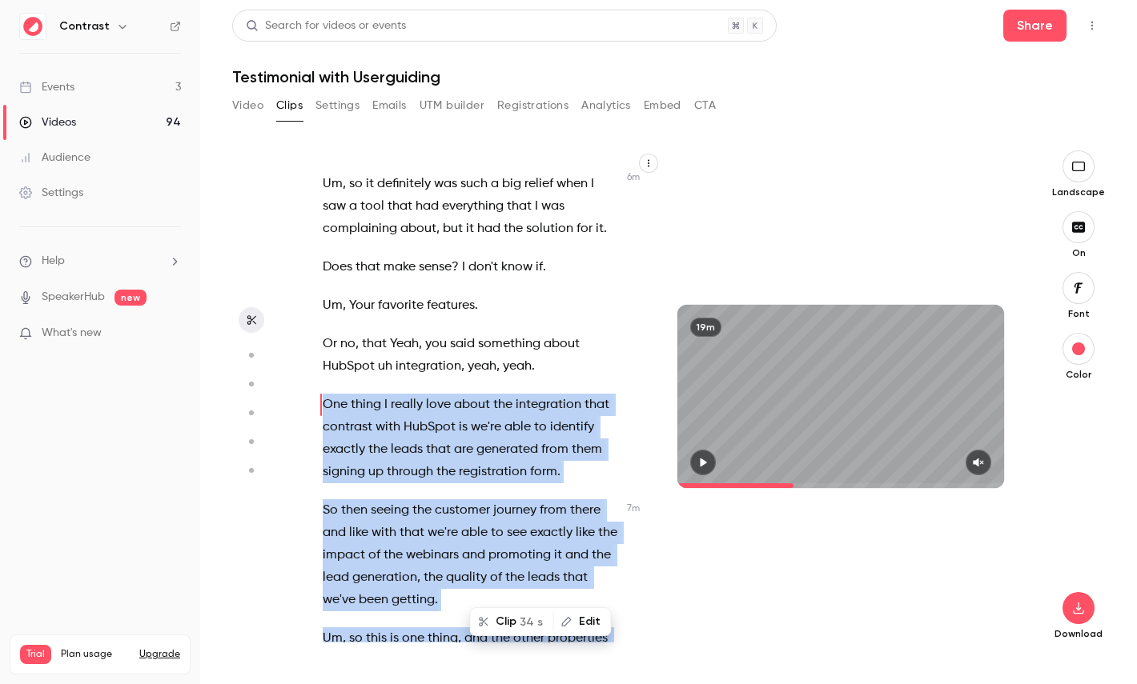
click at [512, 623] on button "Clip 34 s" at bounding box center [511, 622] width 81 height 26
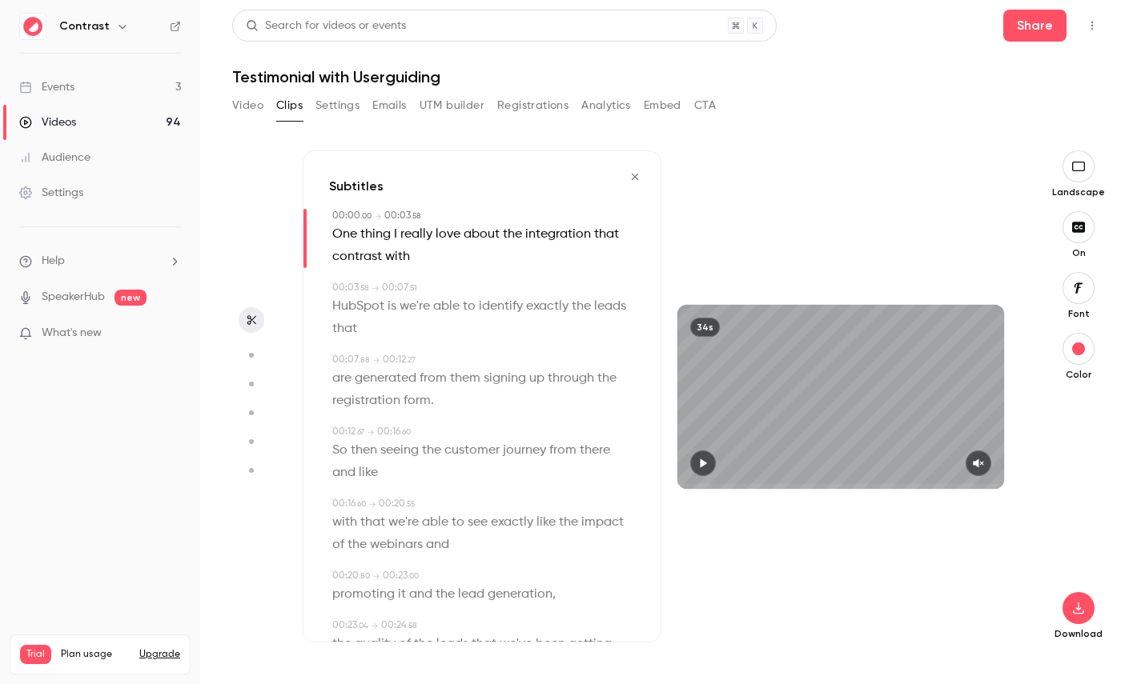
click at [507, 375] on span "signing" at bounding box center [504, 378] width 42 height 22
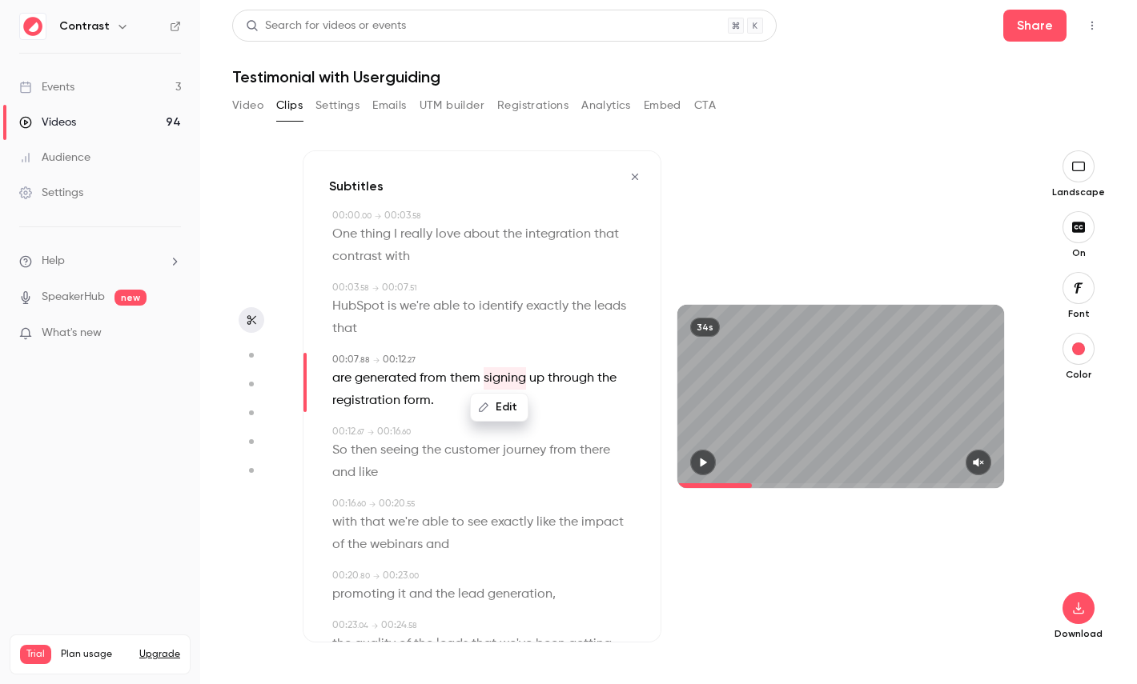
click at [406, 379] on span "generated" at bounding box center [386, 378] width 62 height 22
click at [701, 466] on icon "button" at bounding box center [703, 463] width 6 height 9
click at [708, 463] on icon "button" at bounding box center [702, 462] width 13 height 11
click at [247, 352] on icon "button" at bounding box center [250, 355] width 14 height 11
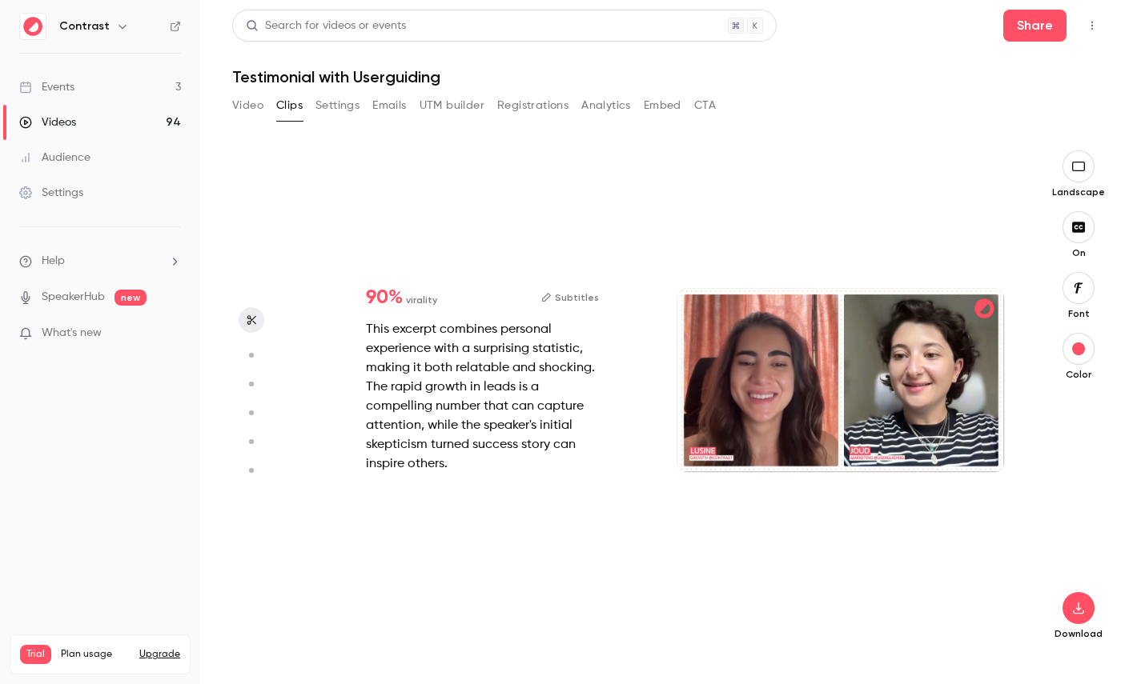
type input "****"
type input "*"
click at [252, 388] on icon "button" at bounding box center [250, 384] width 14 height 11
type input "****"
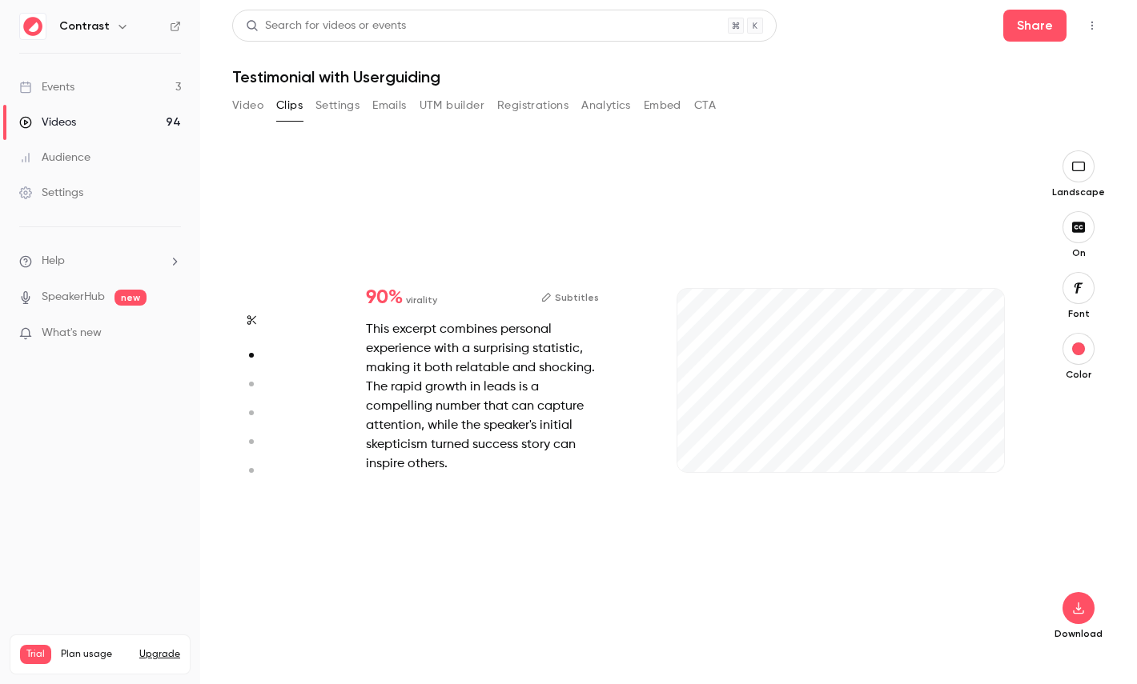
type input "***"
type input "****"
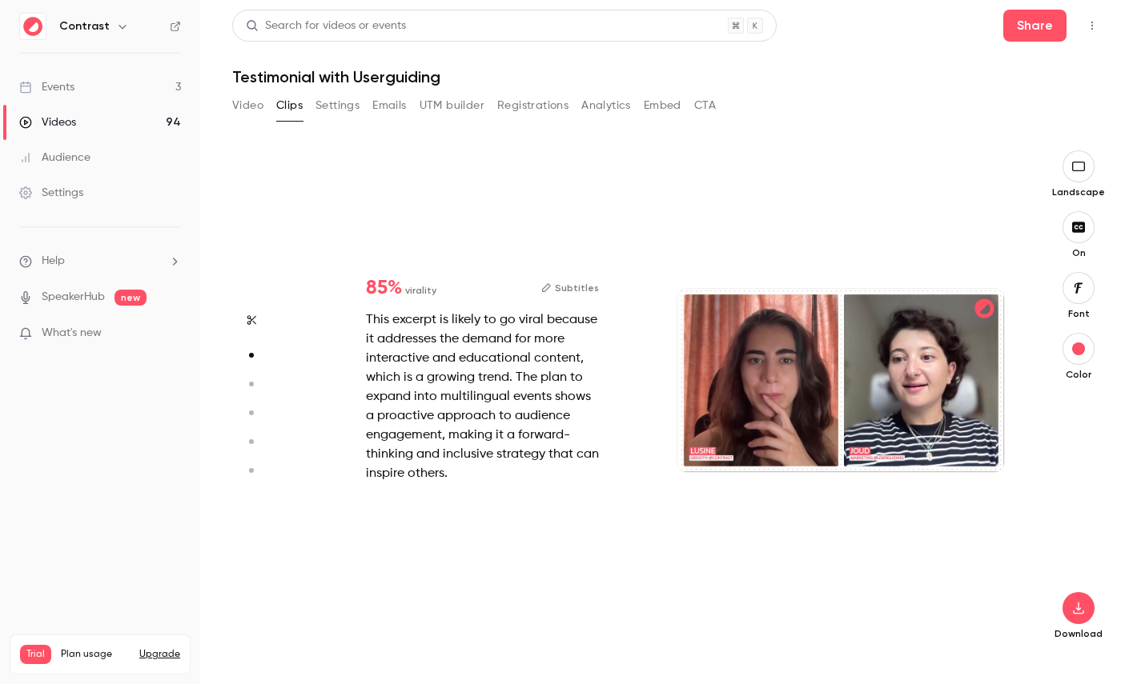
type input "*"
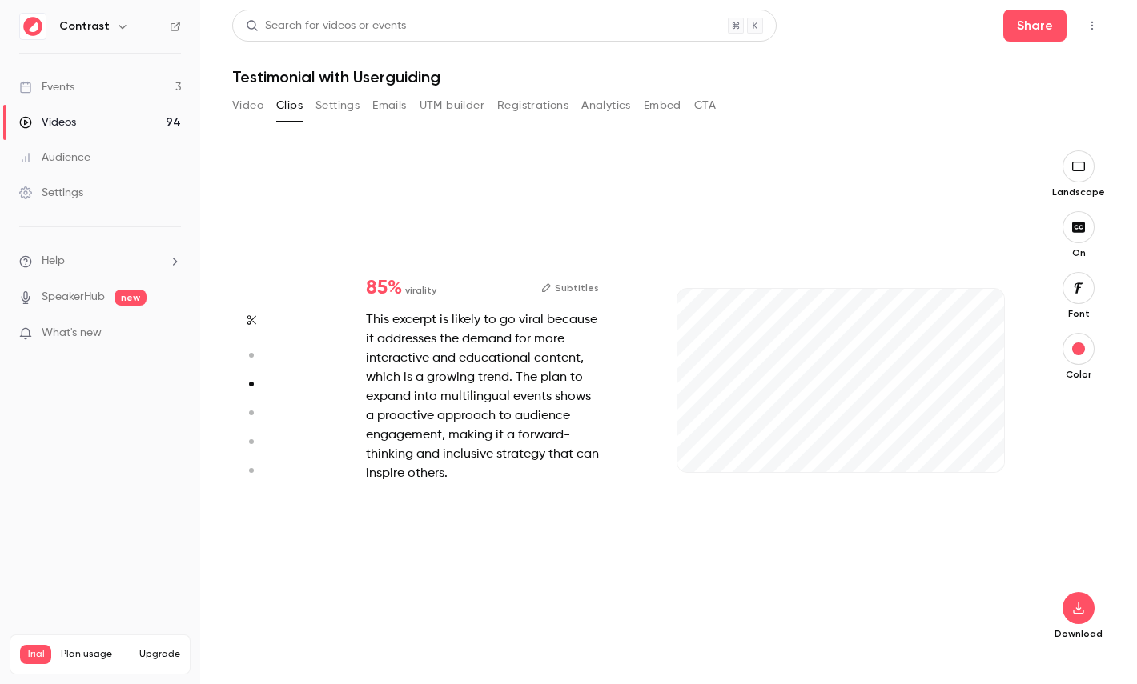
scroll to position [1010, 0]
type input "***"
click at [251, 409] on icon "button" at bounding box center [250, 412] width 14 height 11
type input "****"
type input "***"
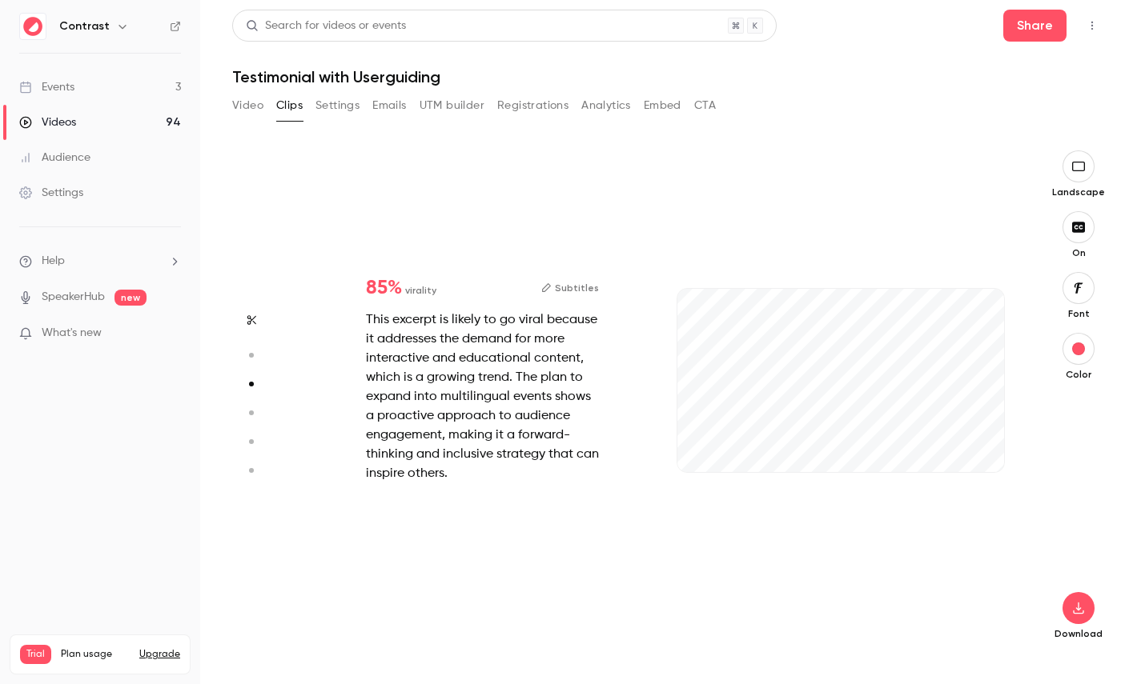
type input "****"
type input "*"
type input "***"
click at [248, 389] on icon "button" at bounding box center [250, 384] width 14 height 11
type input "****"
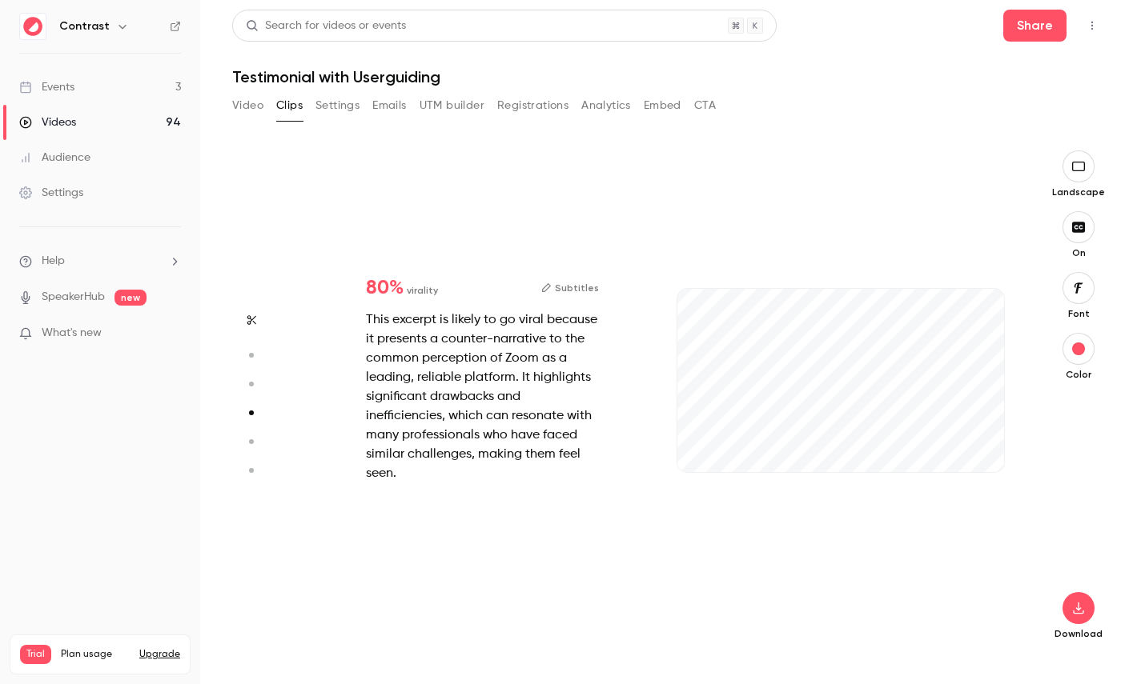
type input "*"
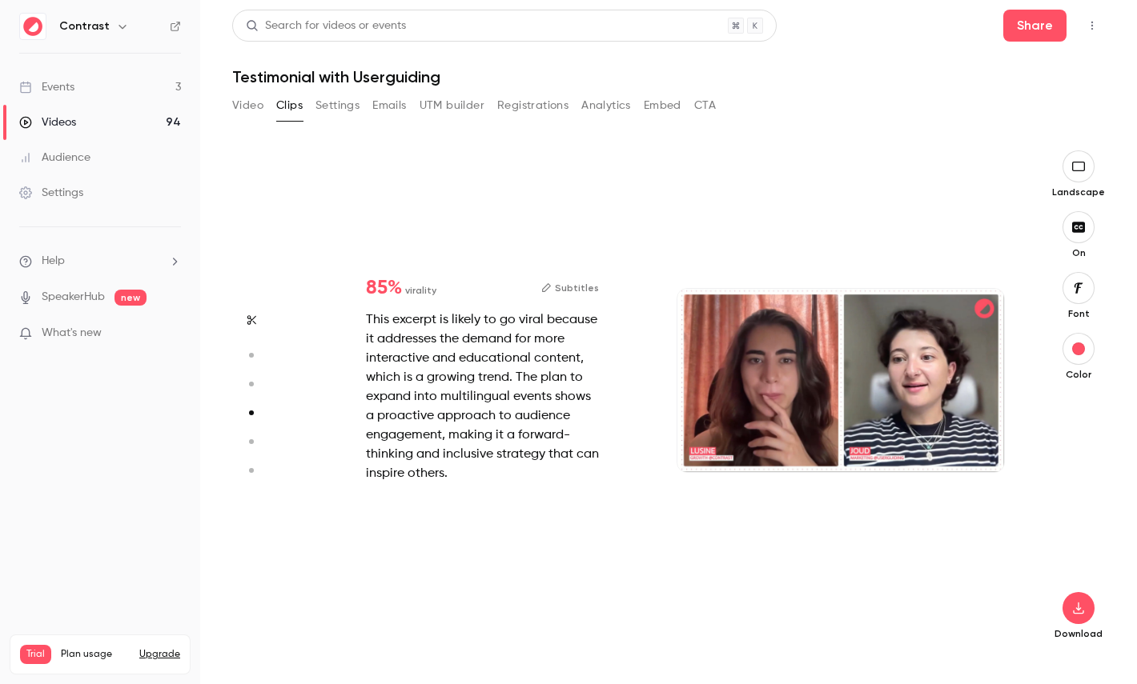
type input "****"
type input "*"
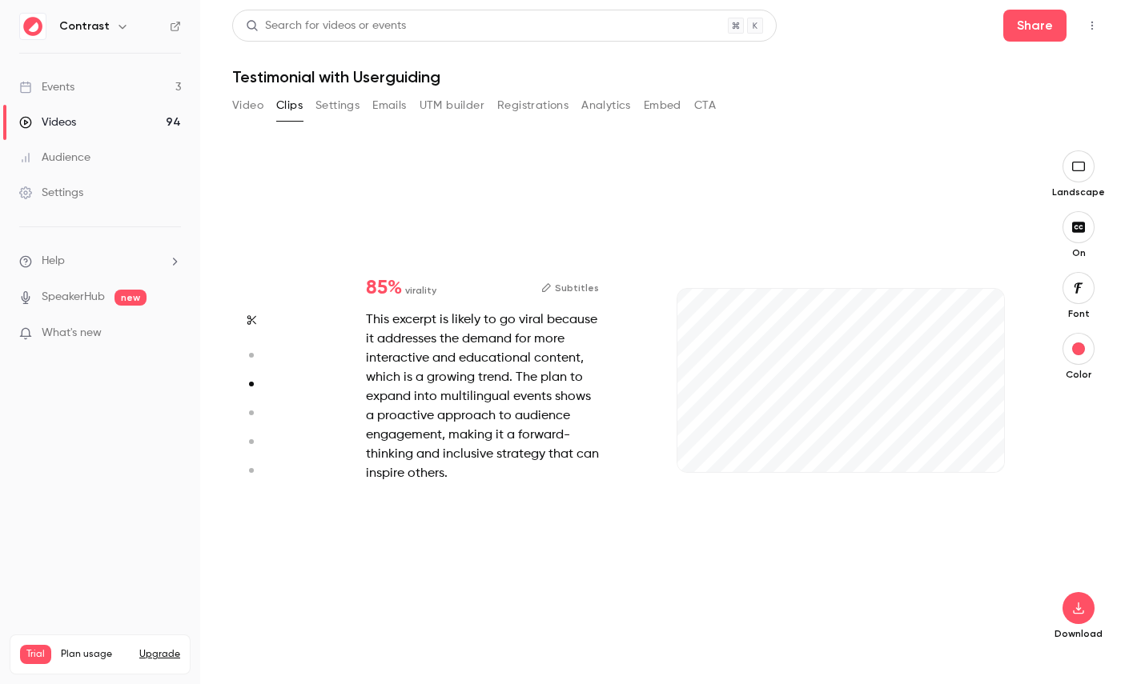
click at [383, 319] on div "This excerpt is likely to go viral because it addresses the demand for more int…" at bounding box center [482, 397] width 233 height 173
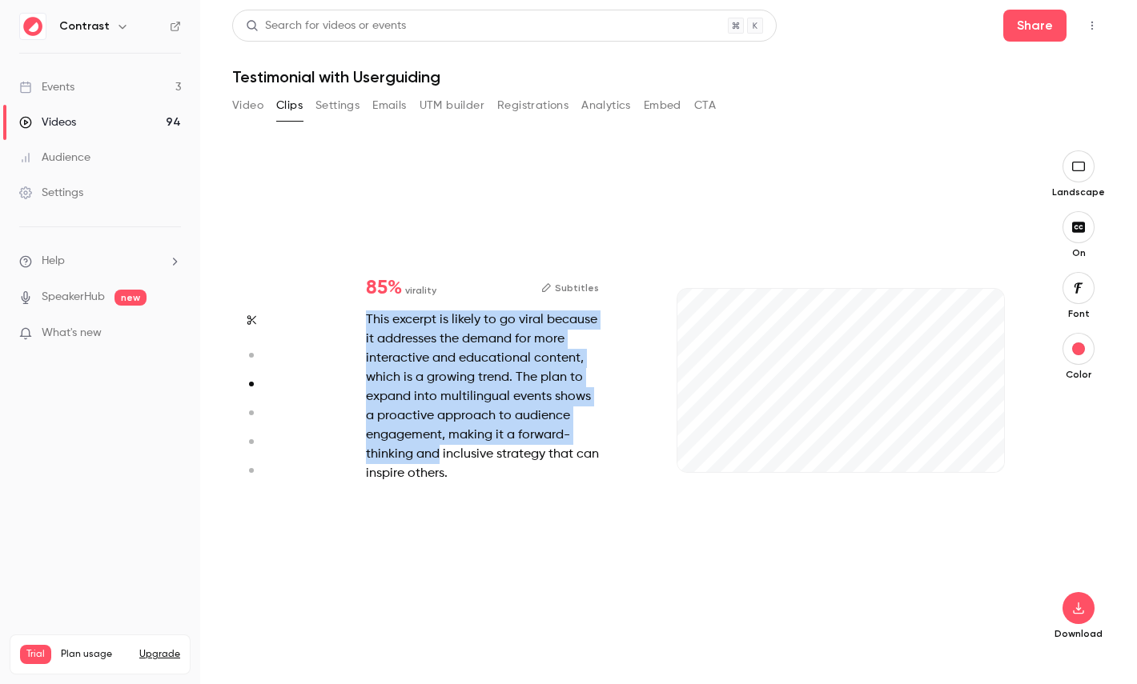
drag, startPoint x: 383, startPoint y: 319, endPoint x: 424, endPoint y: 463, distance: 150.5
click at [424, 463] on div "This excerpt is likely to go viral because it addresses the demand for more int…" at bounding box center [482, 397] width 233 height 173
type input "***"
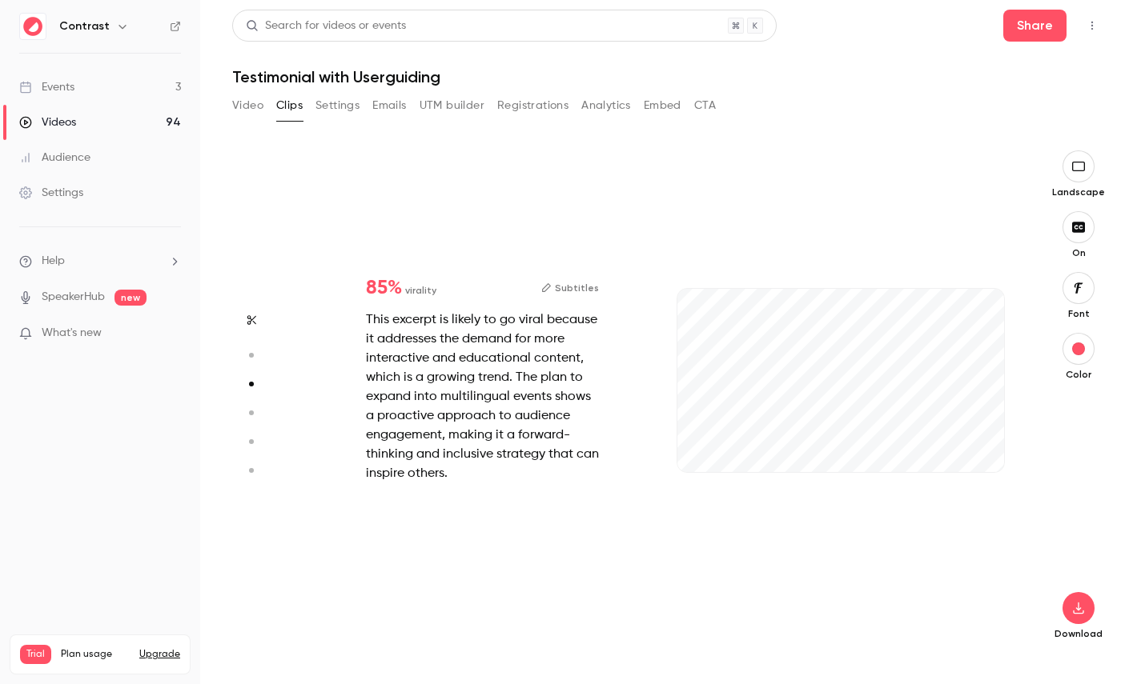
click at [253, 361] on button "button" at bounding box center [252, 356] width 26 height 26
type input "****"
type input "***"
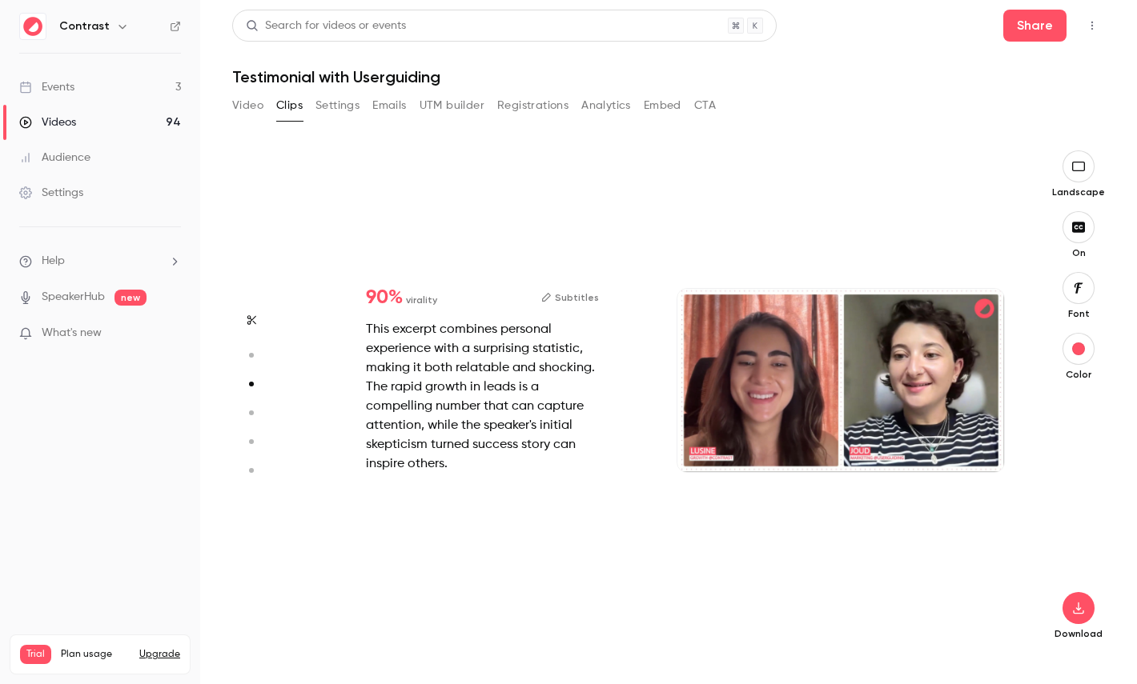
type input "****"
type input "*"
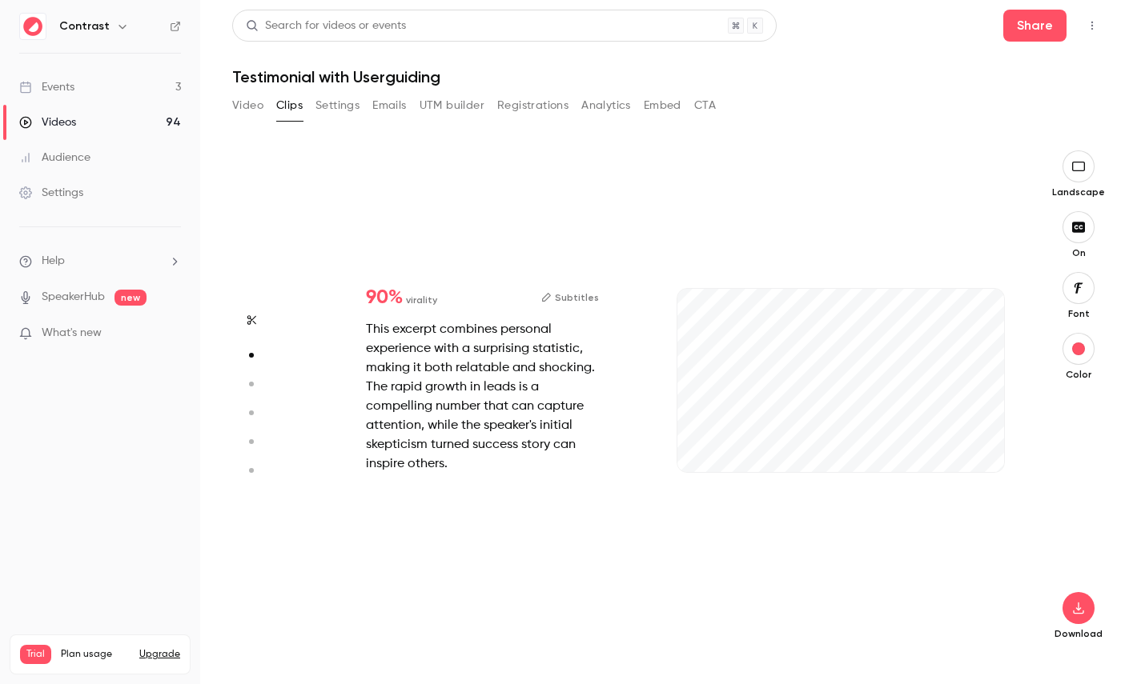
scroll to position [505, 0]
click at [266, 409] on aside at bounding box center [251, 417] width 38 height 534
type input "***"
click at [255, 409] on icon "button" at bounding box center [250, 412] width 14 height 11
type input "****"
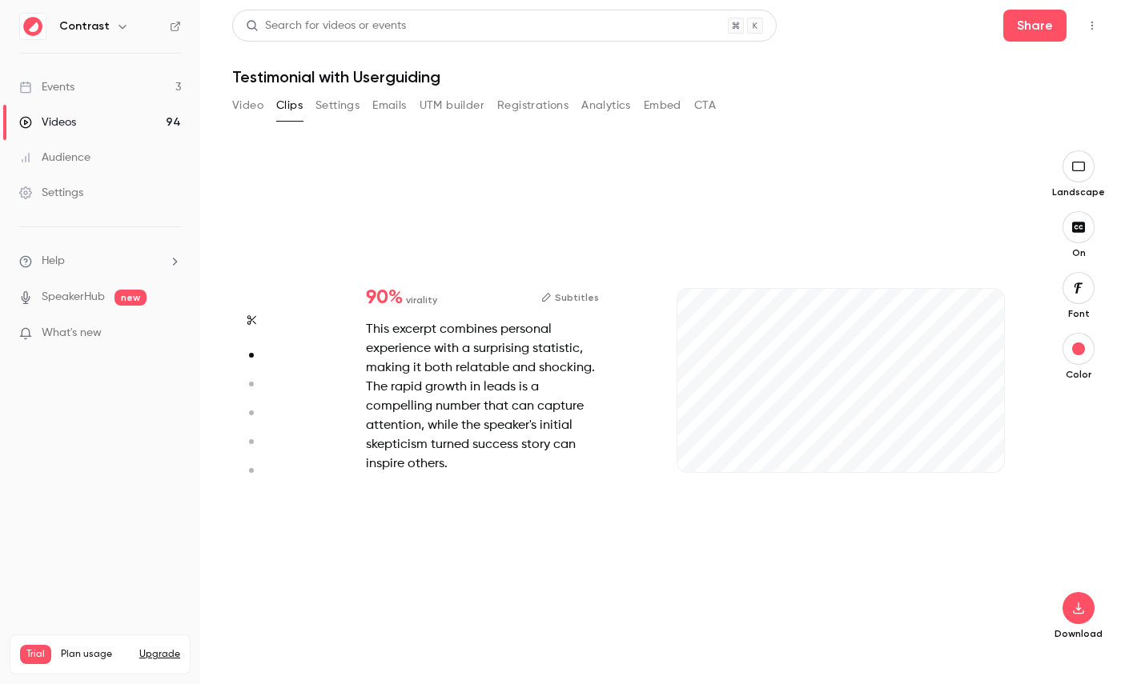
type input "***"
type input "****"
type input "*"
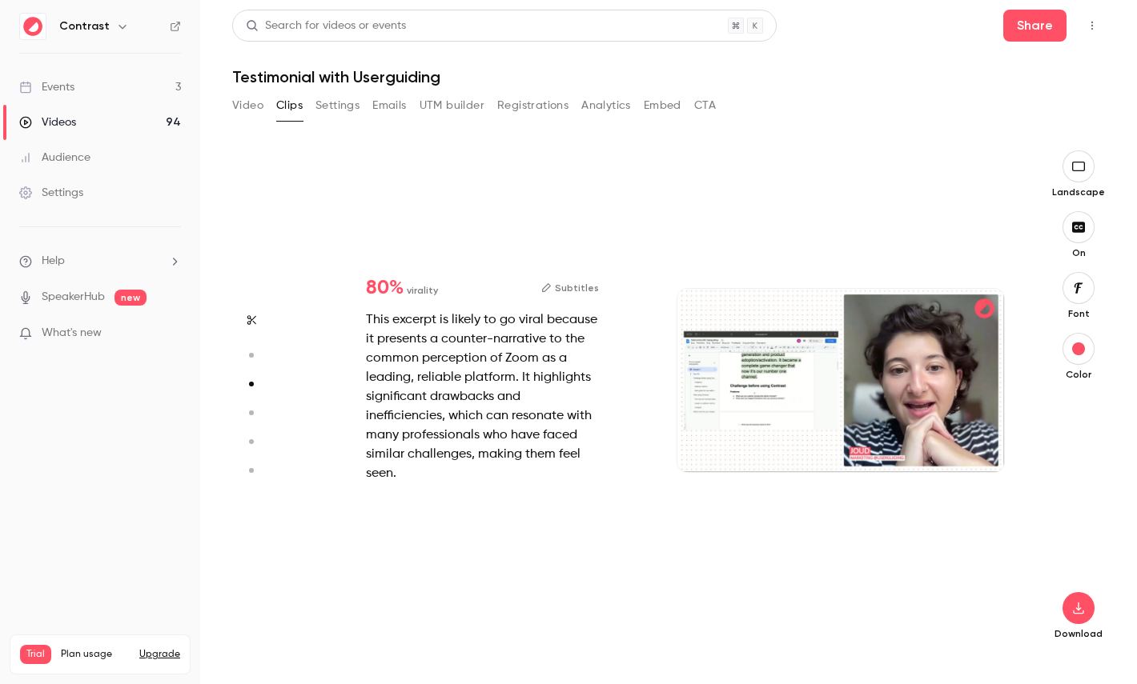
type input "****"
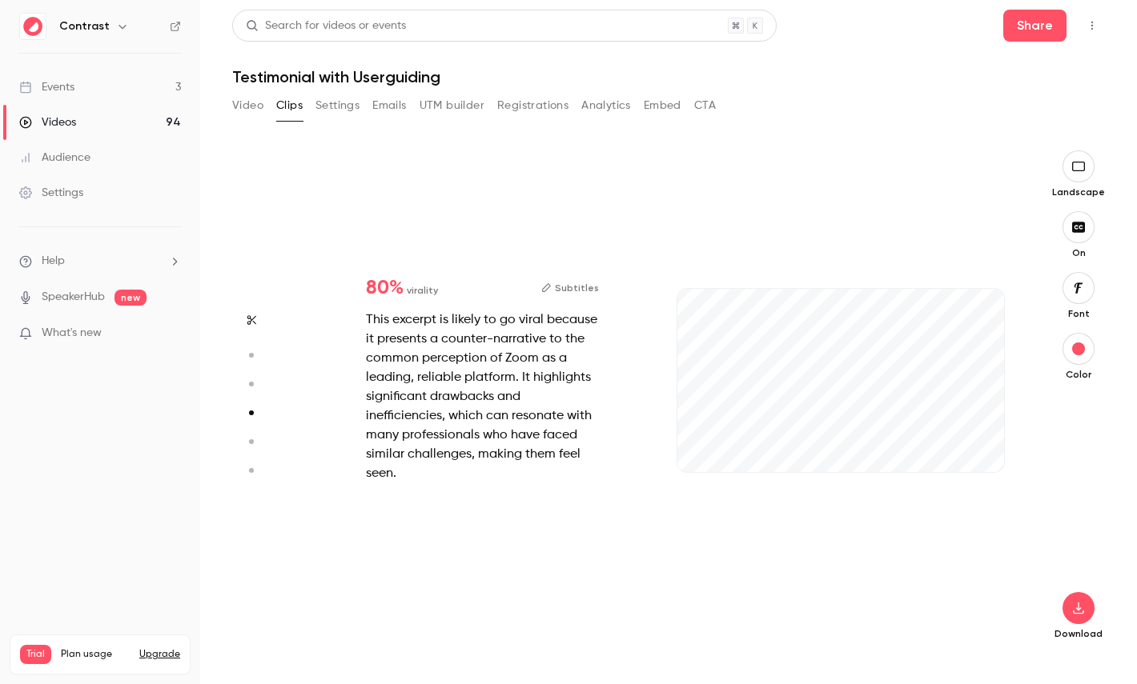
type input "***"
click at [253, 447] on button "button" at bounding box center [252, 442] width 26 height 26
type input "****"
type input "***"
type input "****"
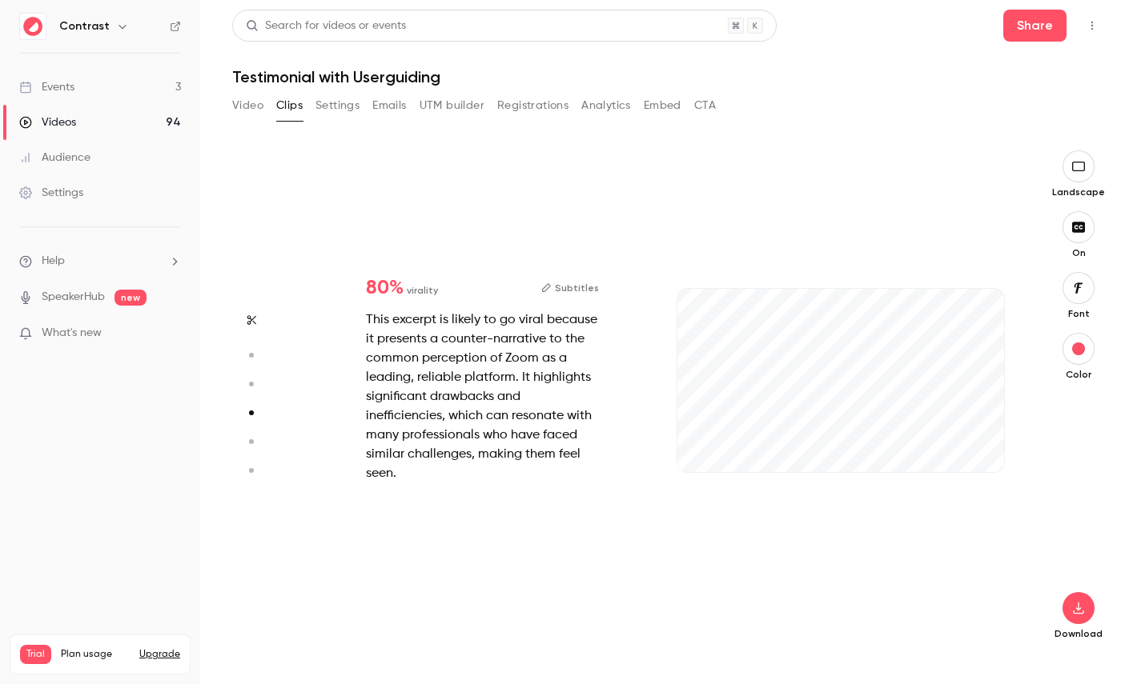
type input "*"
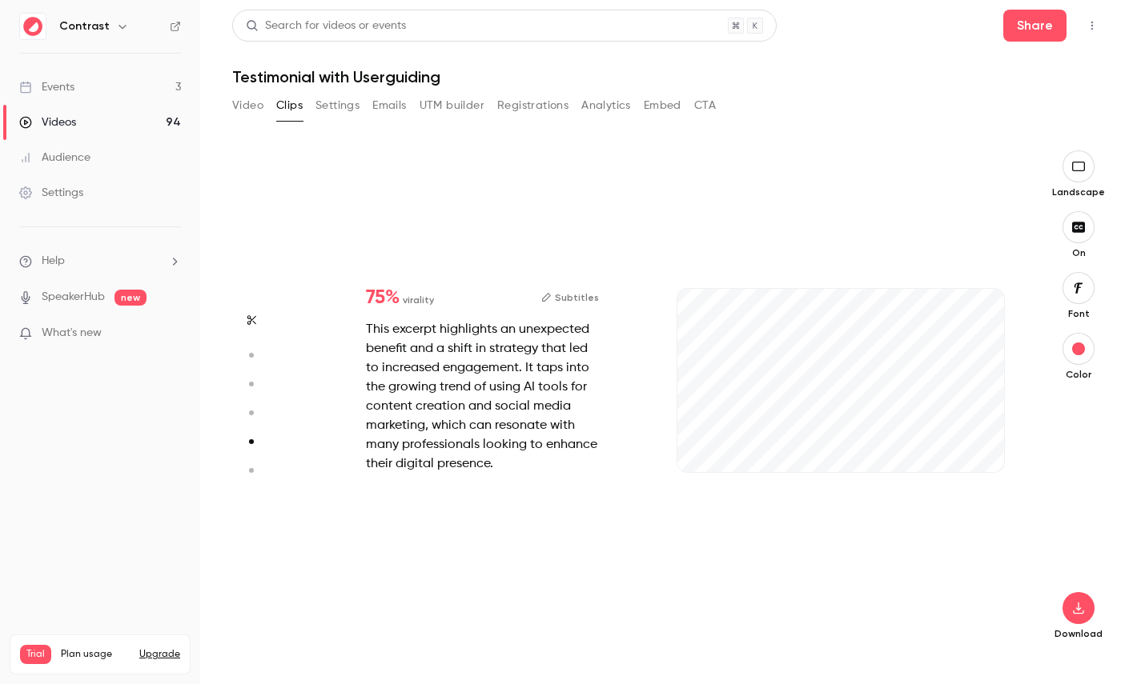
type input "*"
click at [252, 467] on icon "button" at bounding box center [250, 470] width 14 height 11
type input "****"
type input "***"
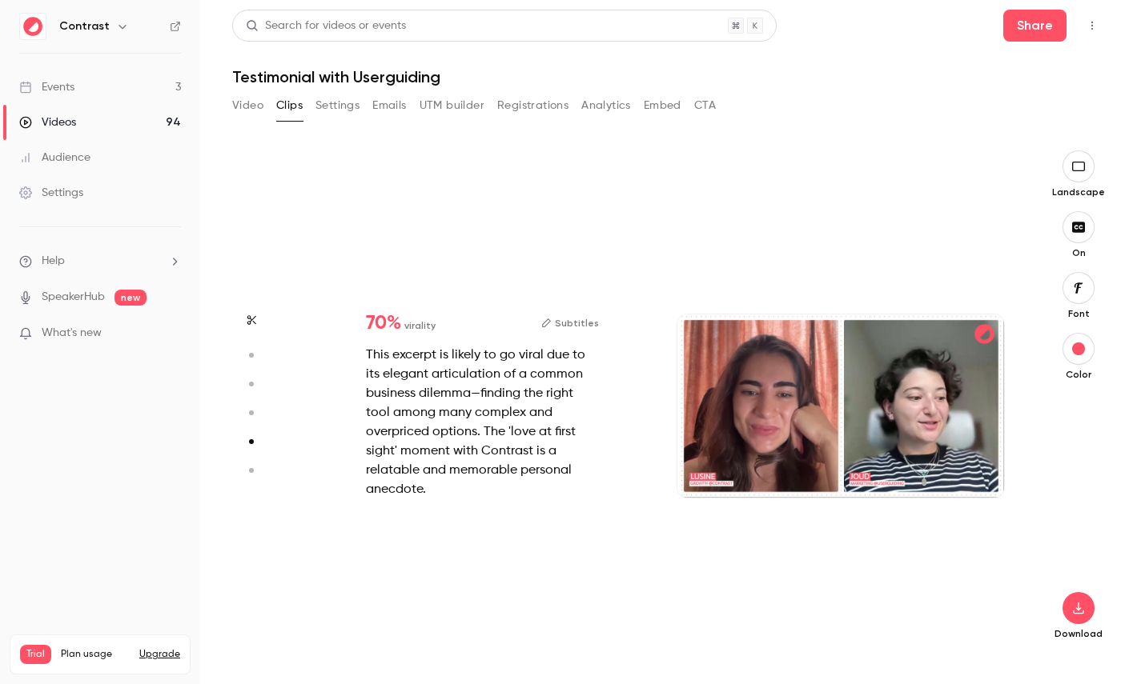
type input "****"
type input "*"
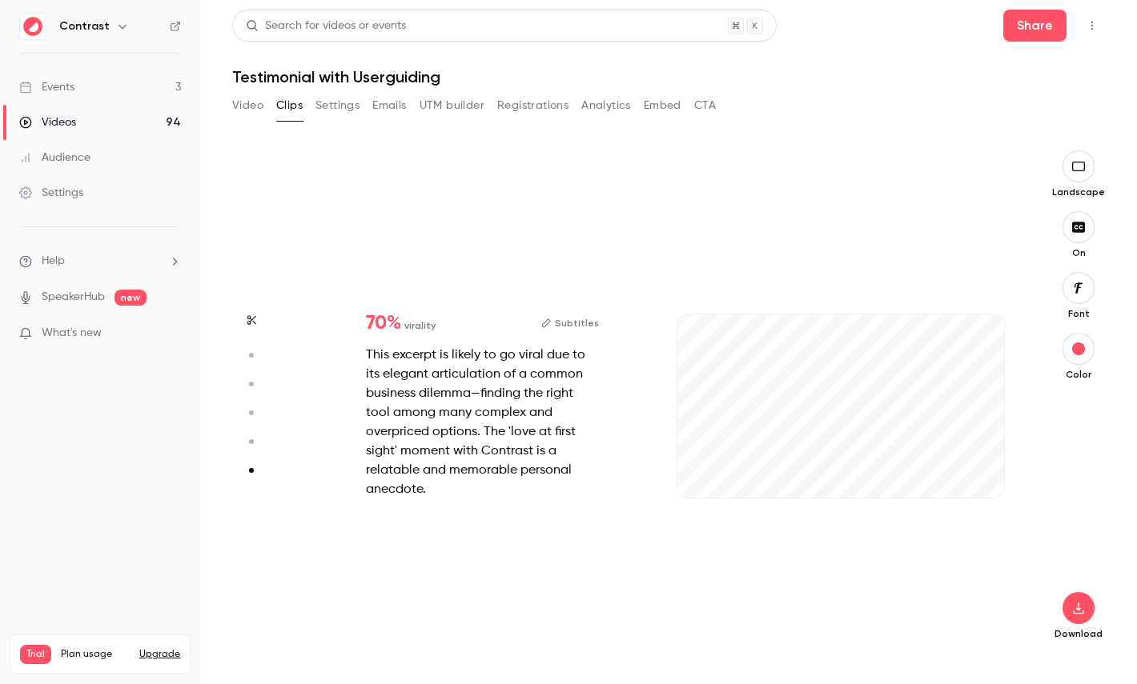
type input "***"
click at [255, 444] on icon "button" at bounding box center [250, 441] width 14 height 11
type input "****"
type input "***"
type input "****"
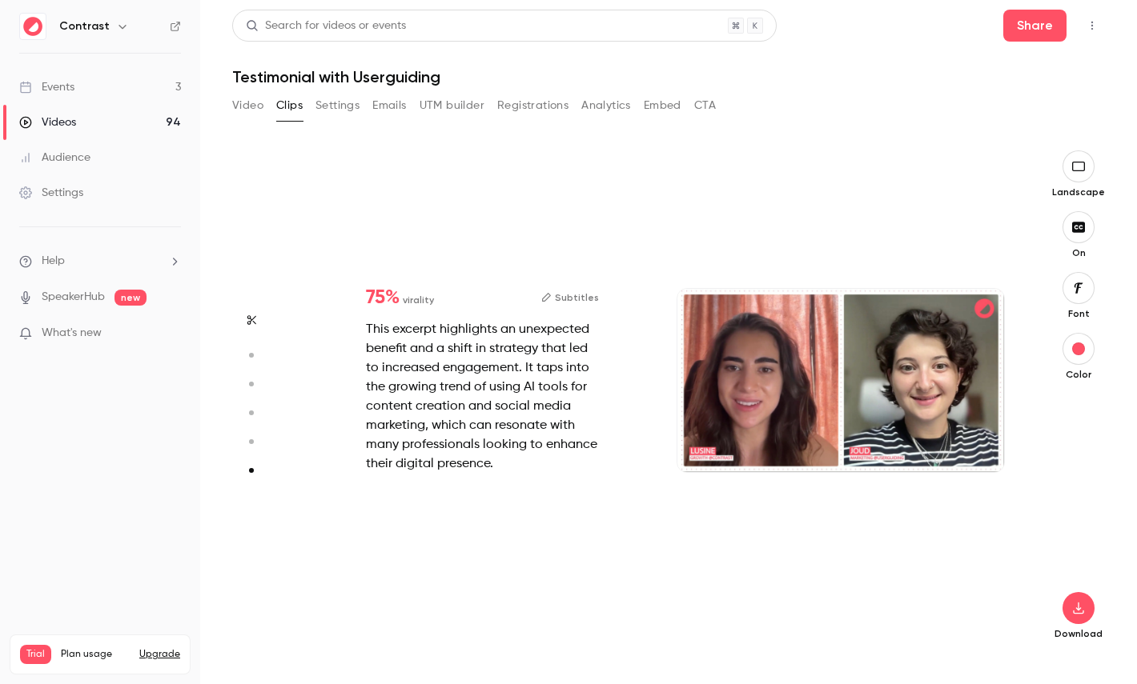
type input "*"
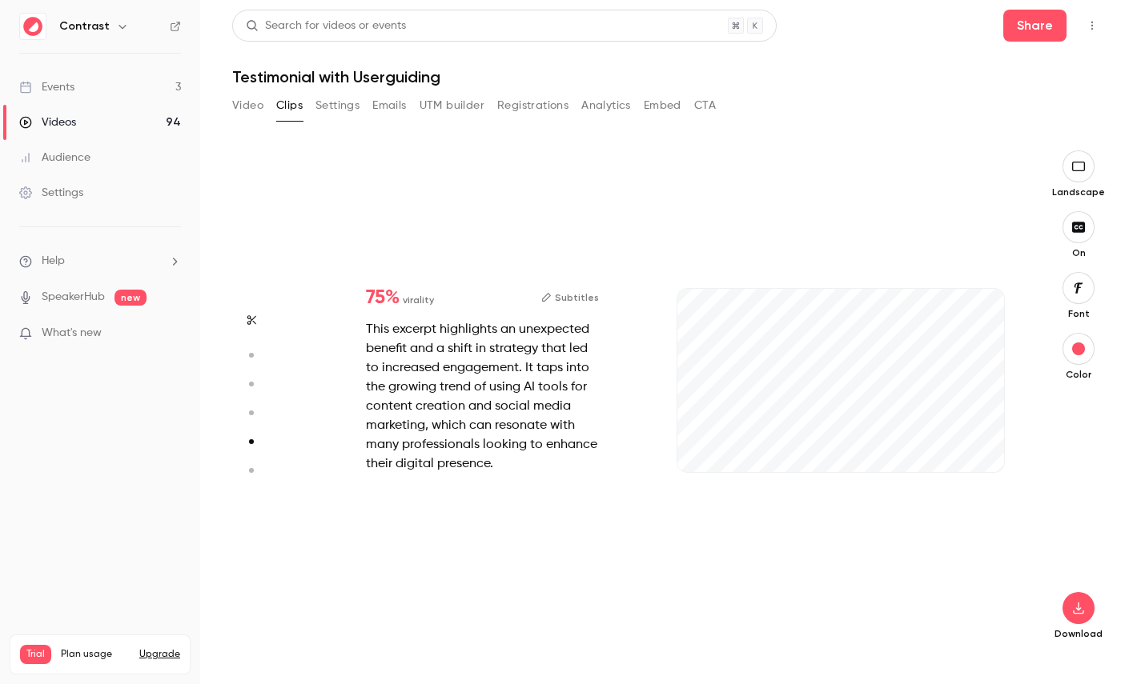
click at [255, 415] on icon "button" at bounding box center [250, 412] width 14 height 11
type input "****"
type input "***"
type input "****"
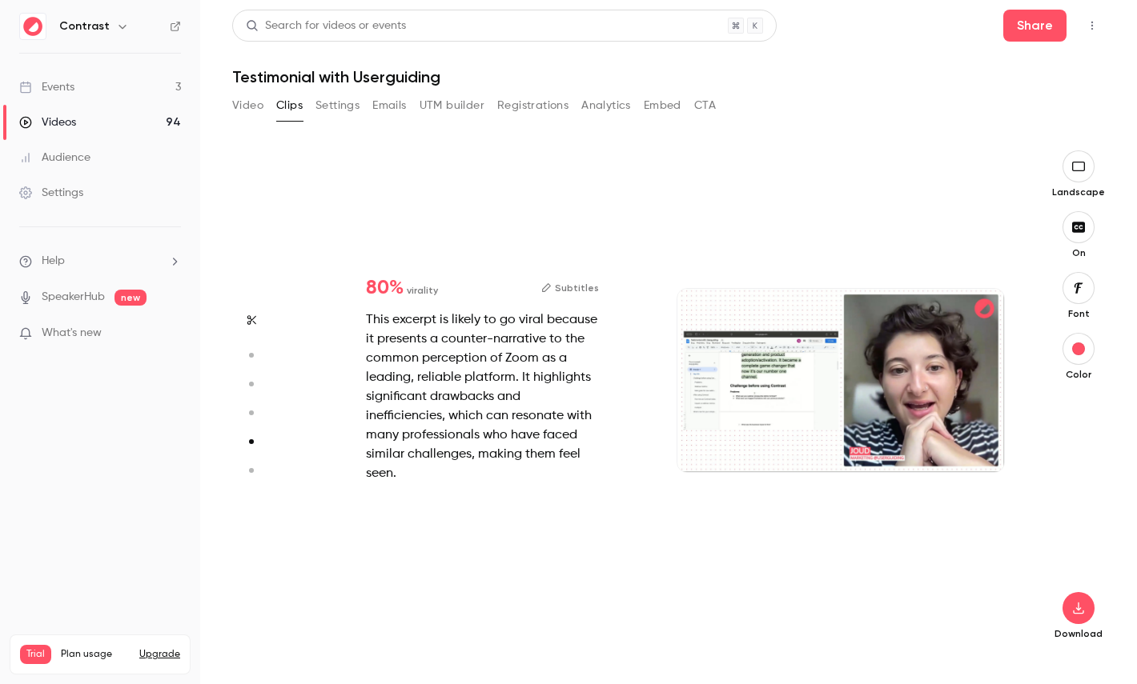
type input "*"
click at [253, 391] on button "button" at bounding box center [252, 384] width 26 height 26
type input "****"
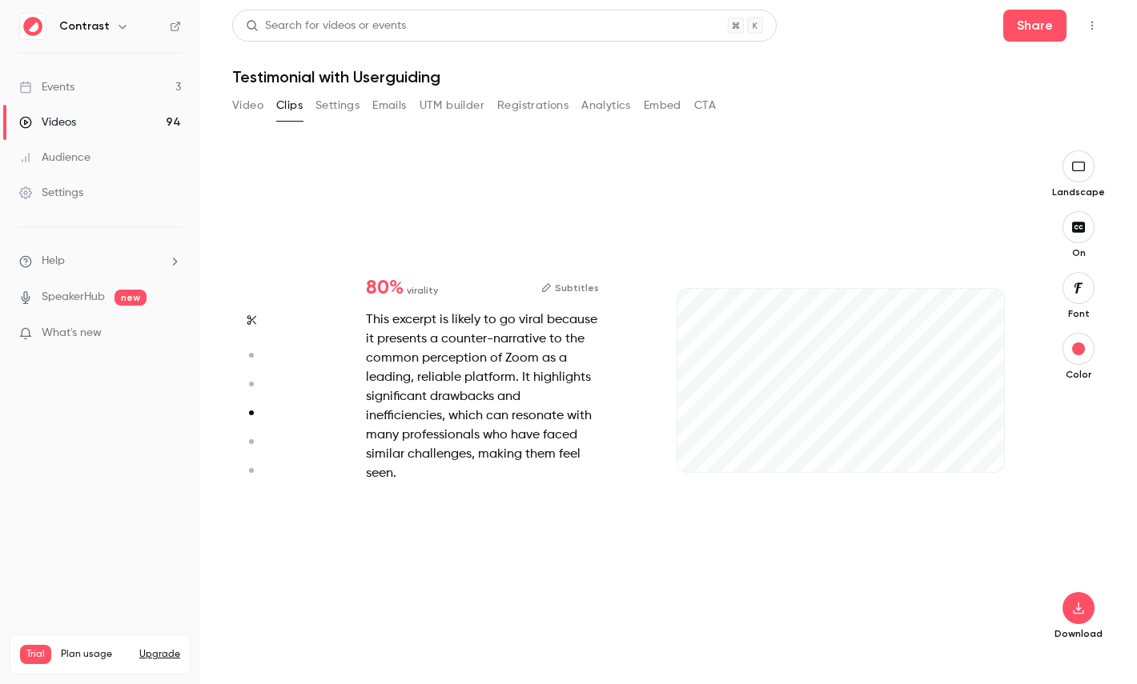
type input "***"
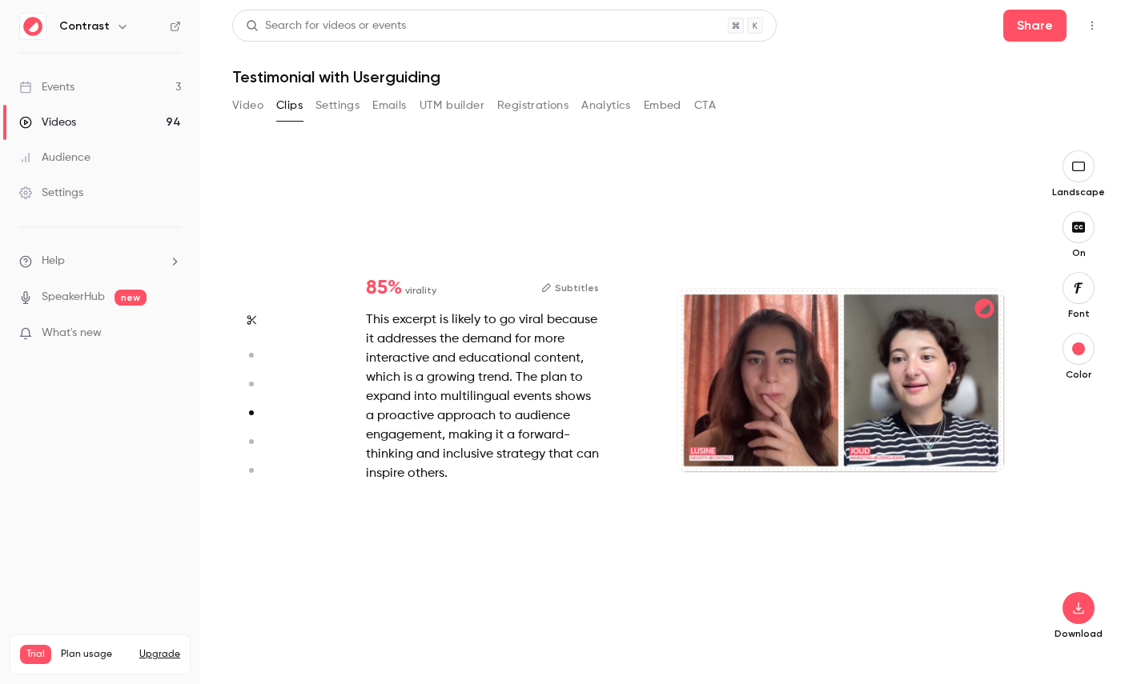
type input "****"
type input "*"
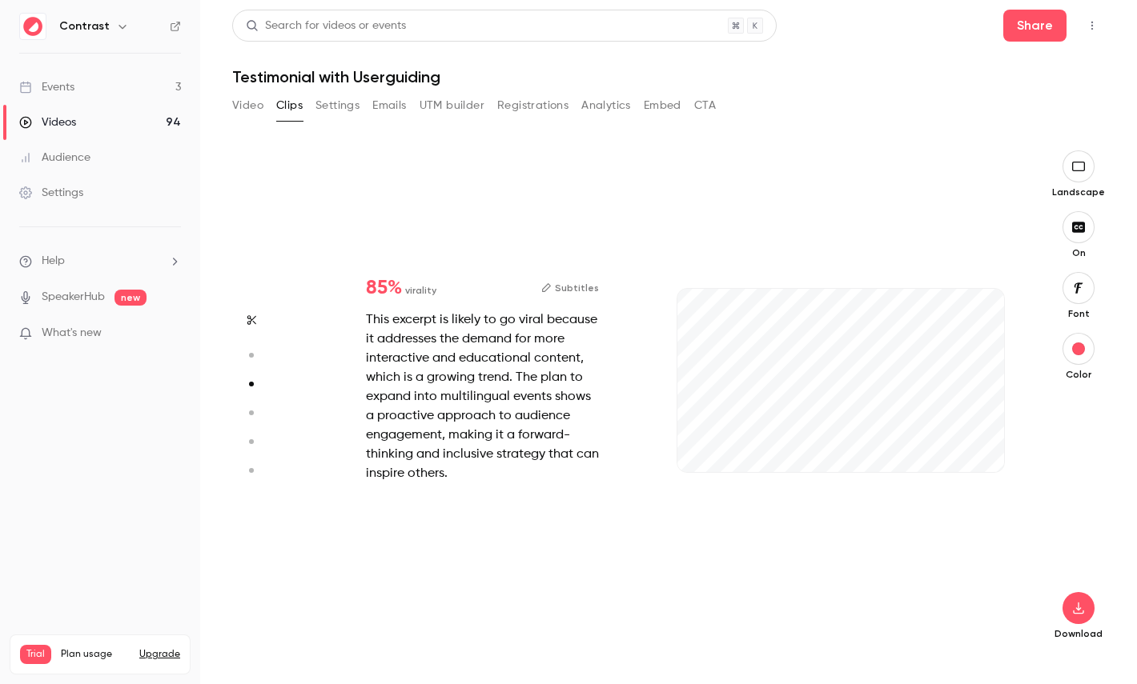
type input "***"
click at [138, 120] on link "Videos 94" at bounding box center [100, 122] width 200 height 35
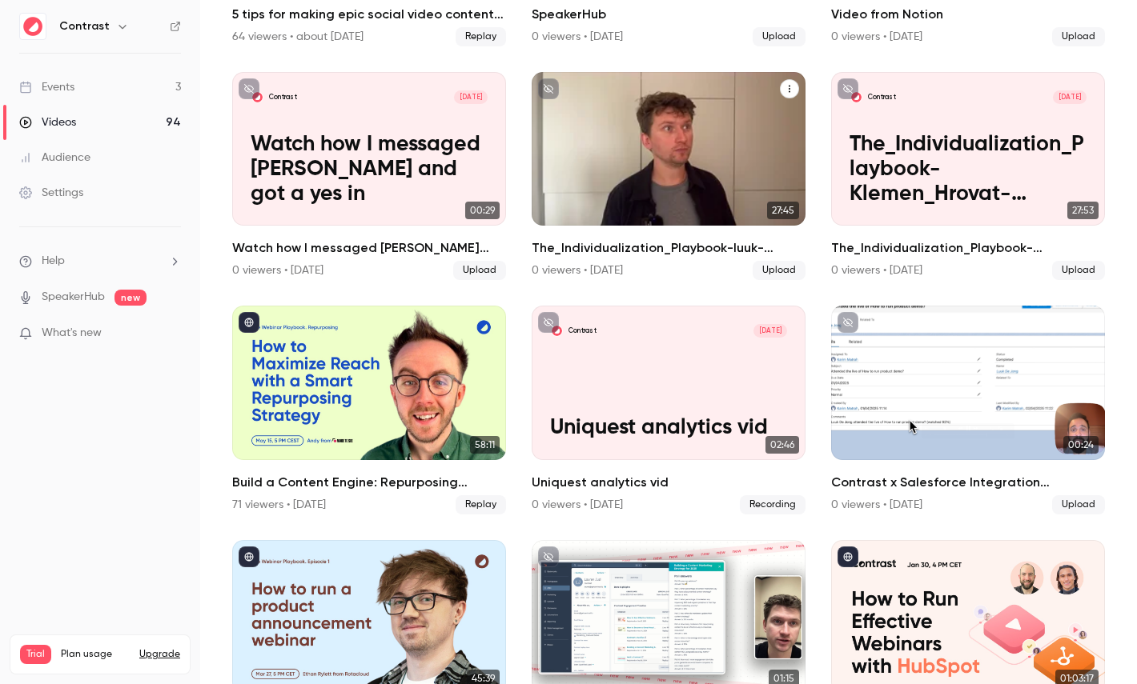
scroll to position [539, 0]
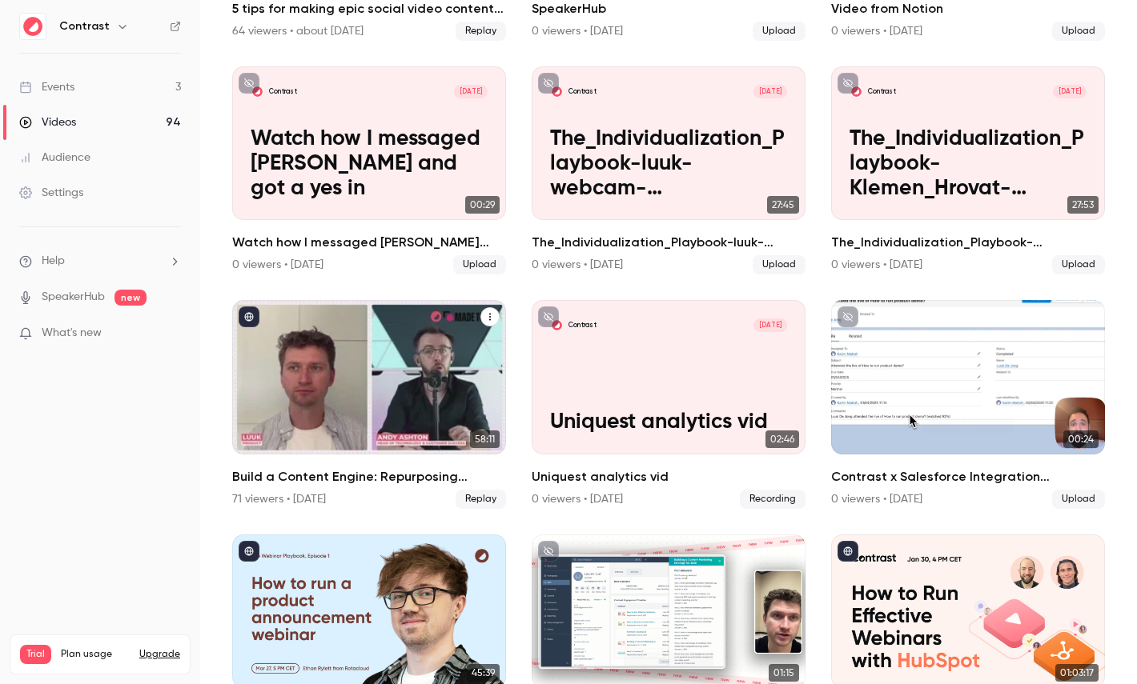
click at [415, 367] on div "Build a Content Engine: Repurposing Strategies for SaaS Teams" at bounding box center [369, 377] width 274 height 154
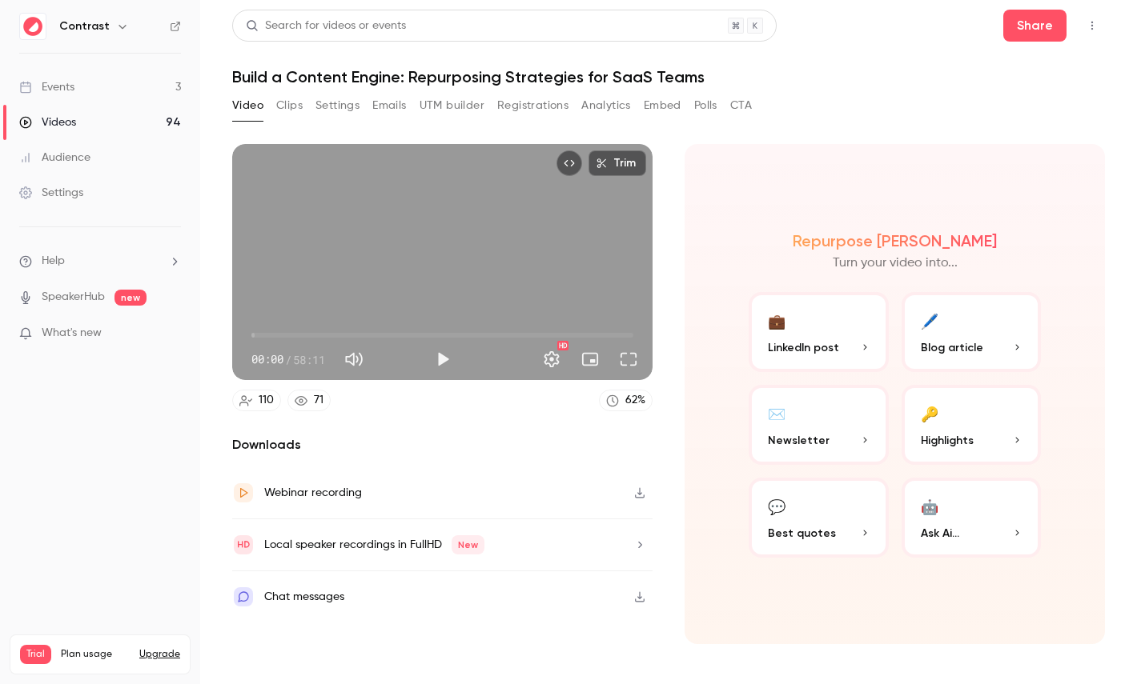
click at [299, 362] on span "58:11" at bounding box center [309, 359] width 32 height 17
drag, startPoint x: 299, startPoint y: 362, endPoint x: 321, endPoint y: 362, distance: 22.4
click at [321, 362] on span "58:11" at bounding box center [309, 359] width 32 height 17
click at [956, 443] on span "Highlights" at bounding box center [946, 440] width 53 height 17
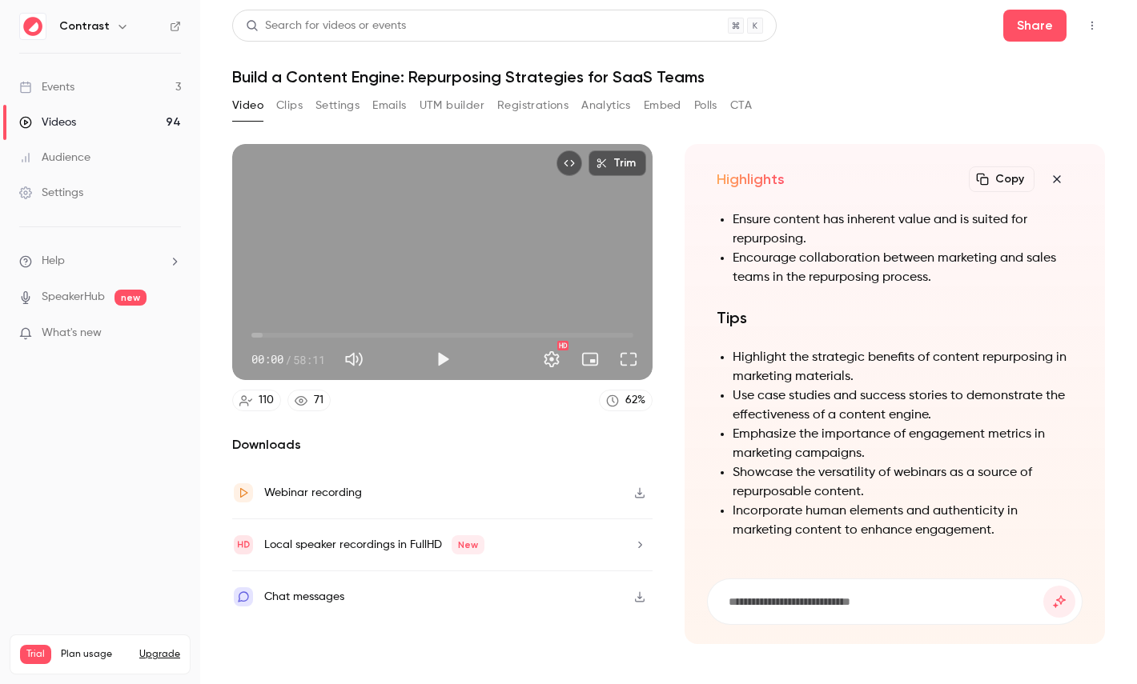
click at [312, 86] on h1 "Build a Content Engine: Repurposing Strategies for SaaS Teams" at bounding box center [668, 76] width 872 height 19
drag, startPoint x: 312, startPoint y: 86, endPoint x: 352, endPoint y: 86, distance: 40.0
click at [351, 86] on h1 "Build a Content Engine: Repurposing Strategies for SaaS Teams" at bounding box center [668, 76] width 872 height 19
copy h1 "Content Engine"
click at [765, 599] on input at bounding box center [885, 602] width 316 height 18
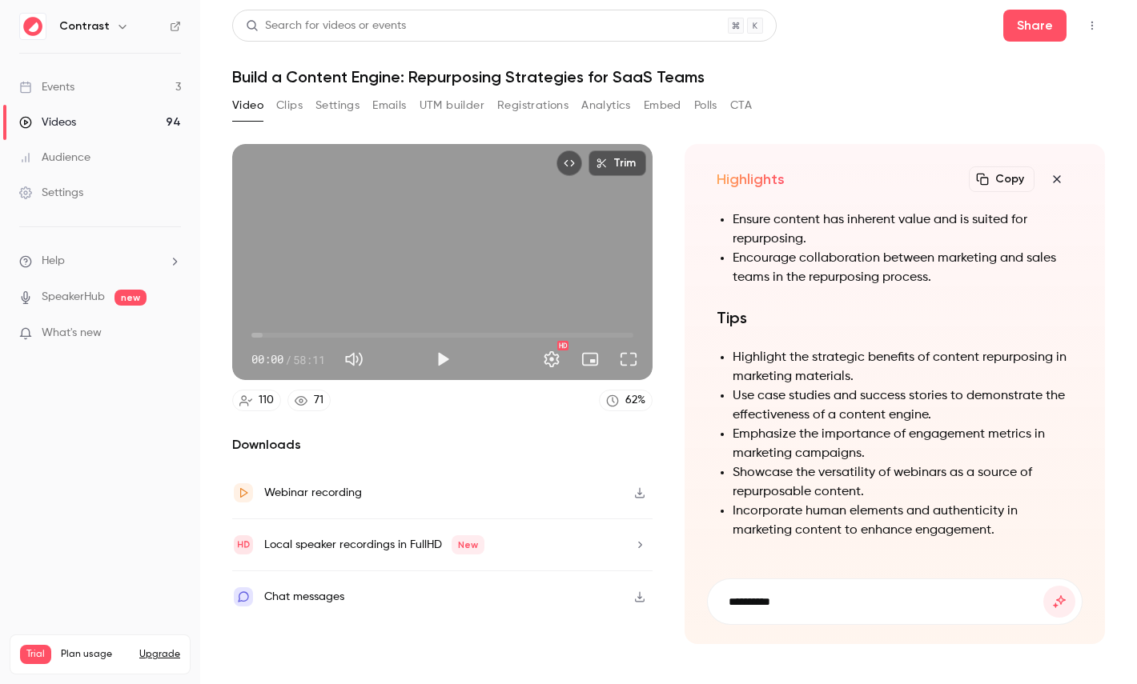
paste input "**********"
type input "**********"
click at [1043, 586] on button "submit" at bounding box center [1059, 602] width 32 height 32
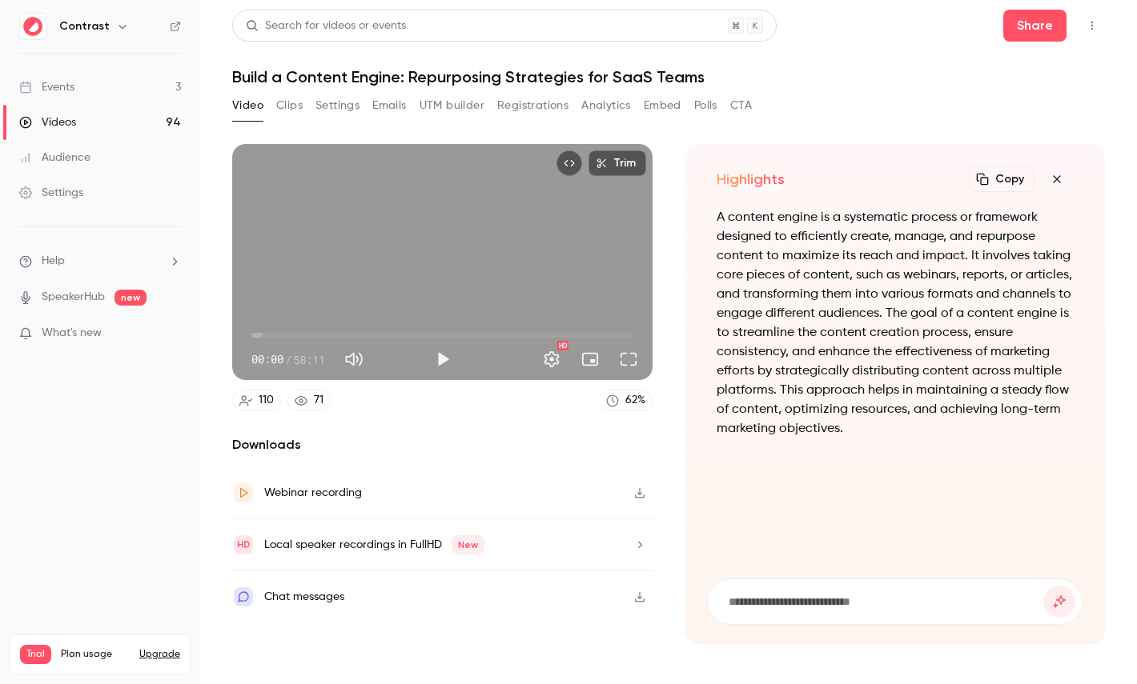
click at [1051, 176] on icon "button" at bounding box center [1056, 179] width 19 height 13
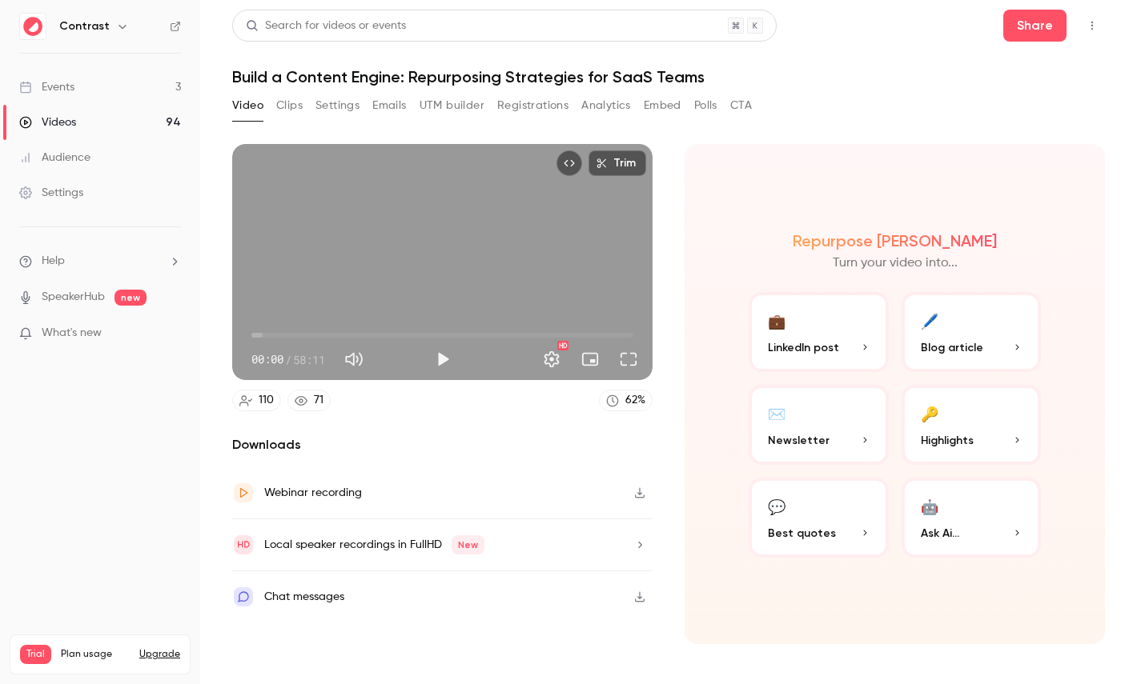
click at [567, 162] on icon "Embed video" at bounding box center [568, 163] width 11 height 11
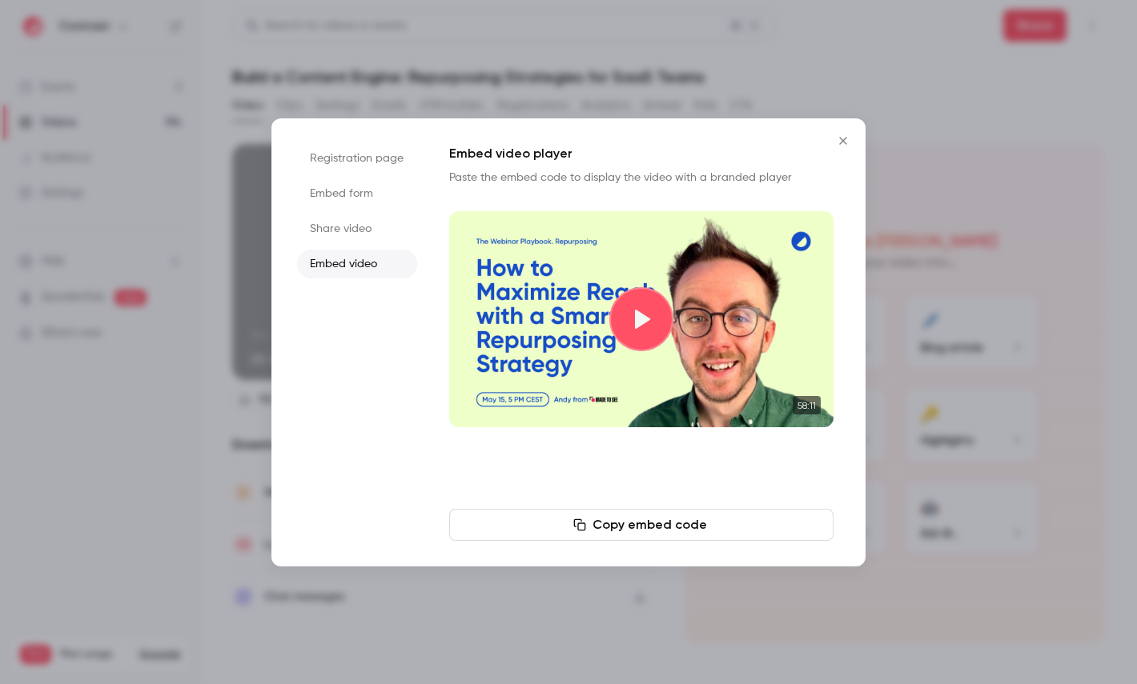
click at [938, 162] on div at bounding box center [568, 342] width 1137 height 684
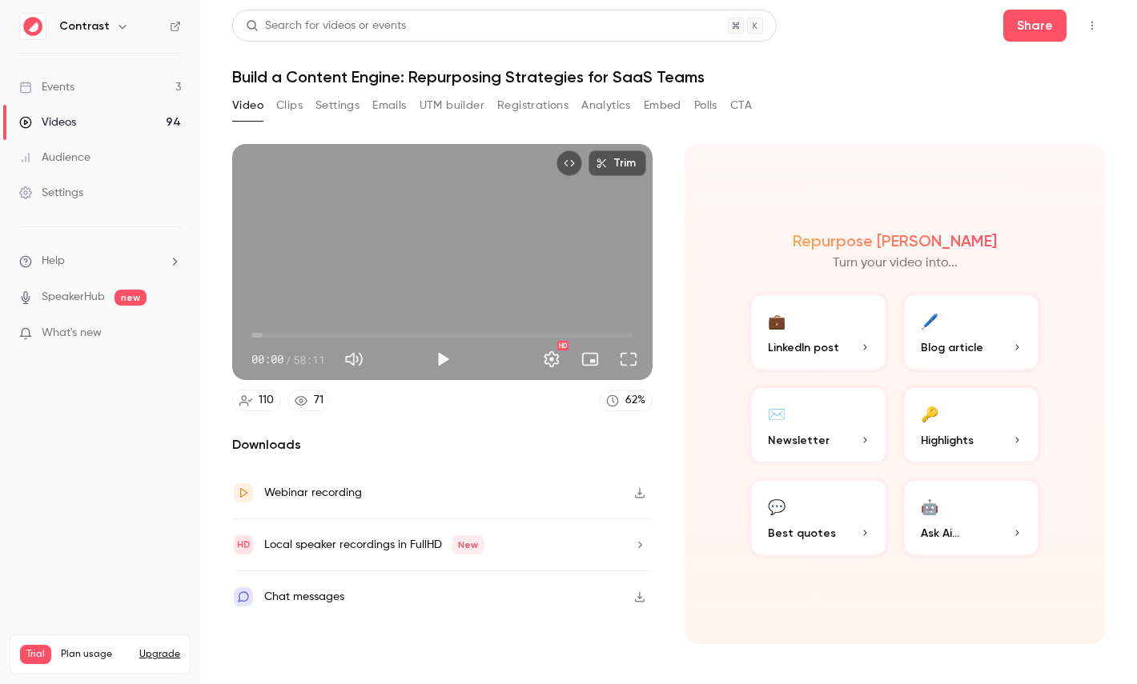
click at [860, 323] on button "💼 LinkedIn post" at bounding box center [818, 332] width 140 height 80
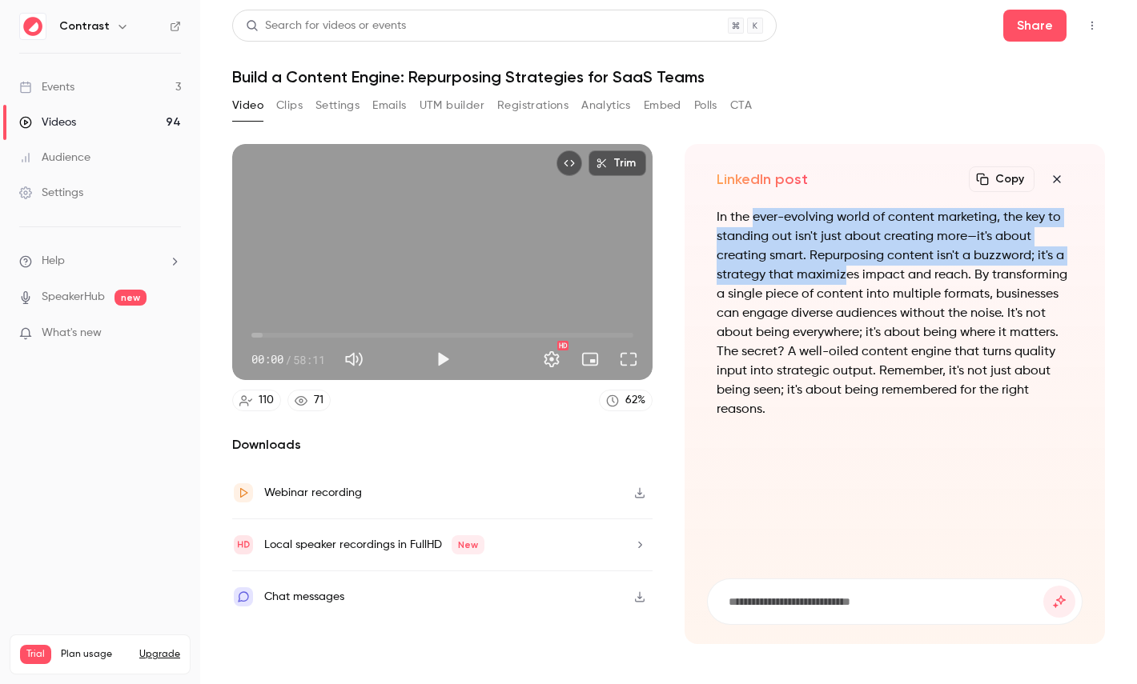
drag, startPoint x: 754, startPoint y: 219, endPoint x: 842, endPoint y: 281, distance: 107.9
click at [842, 281] on p "In the ever-evolving world of content marketing, the key to standing out isn't …" at bounding box center [894, 313] width 356 height 211
click at [1057, 181] on icon "button" at bounding box center [1056, 179] width 19 height 13
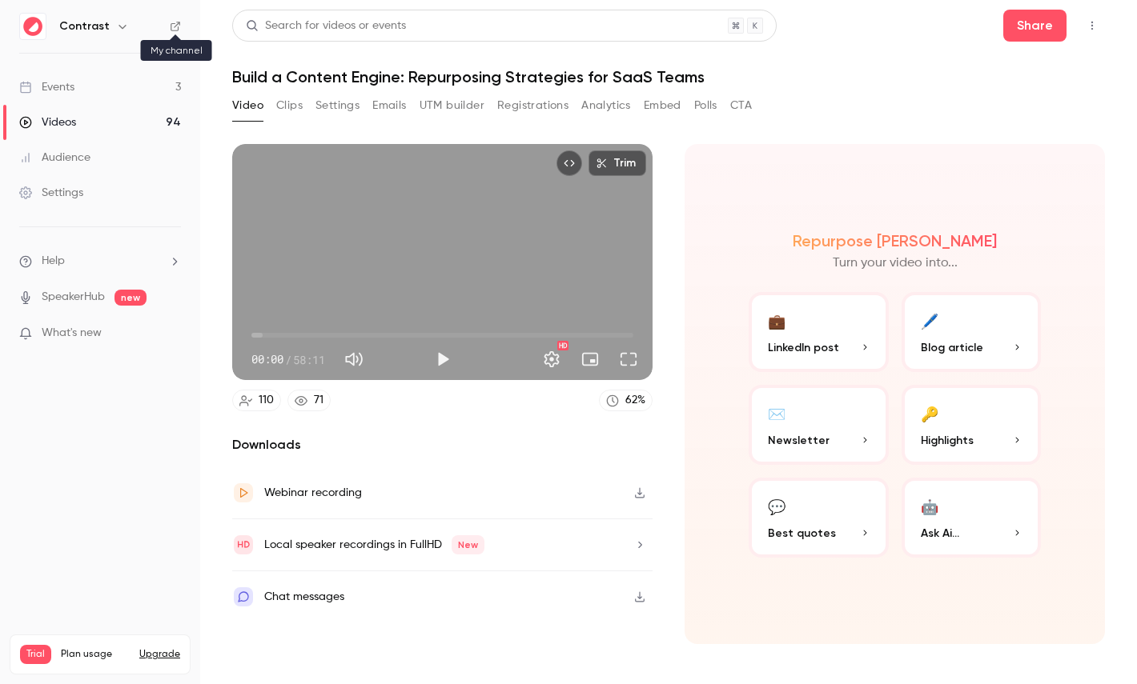
click at [174, 28] on icon at bounding box center [175, 26] width 11 height 11
click at [94, 202] on link "Settings" at bounding box center [100, 192] width 200 height 35
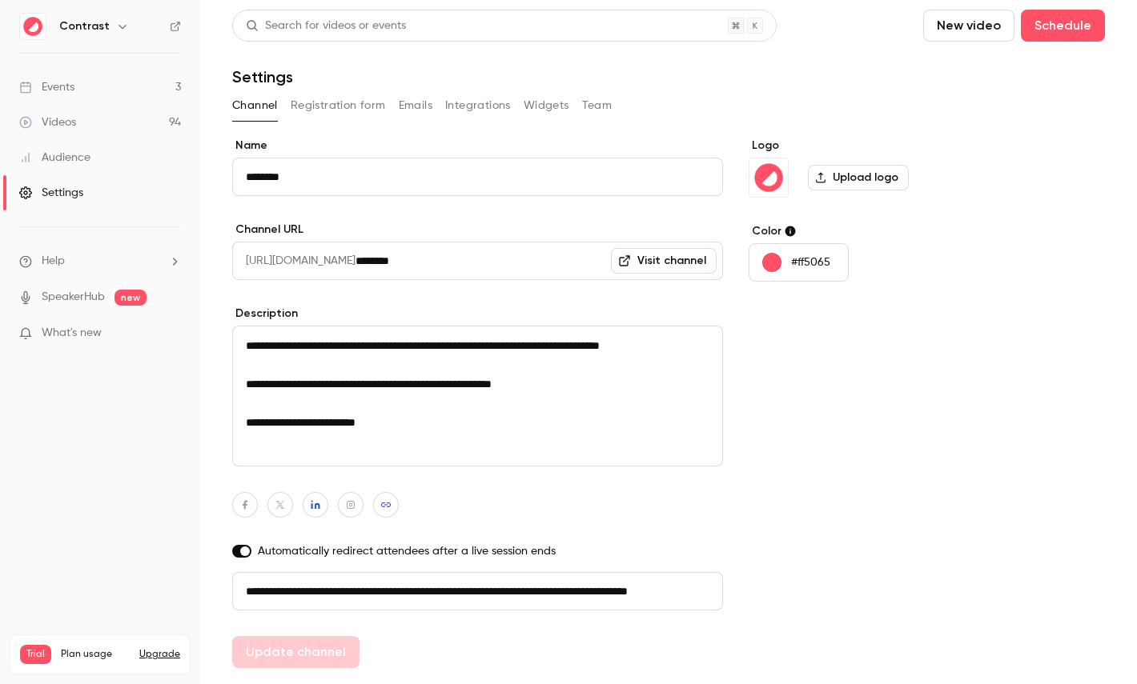
scroll to position [0, 90]
click at [368, 107] on button "Registration form" at bounding box center [338, 106] width 95 height 26
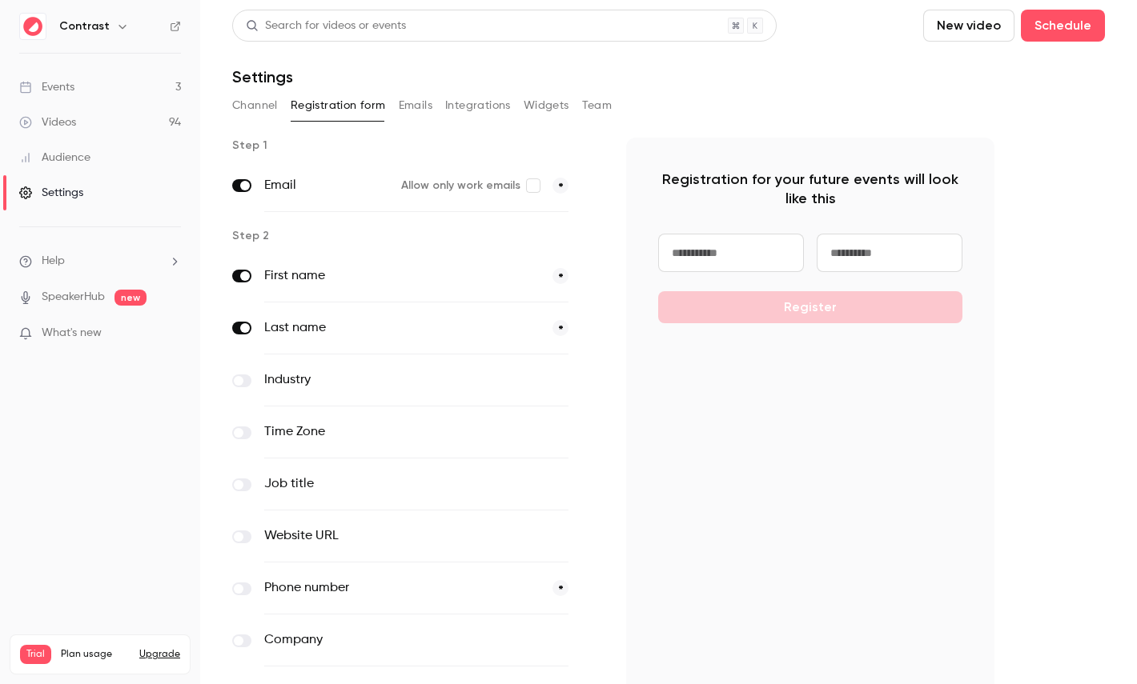
scroll to position [104, 0]
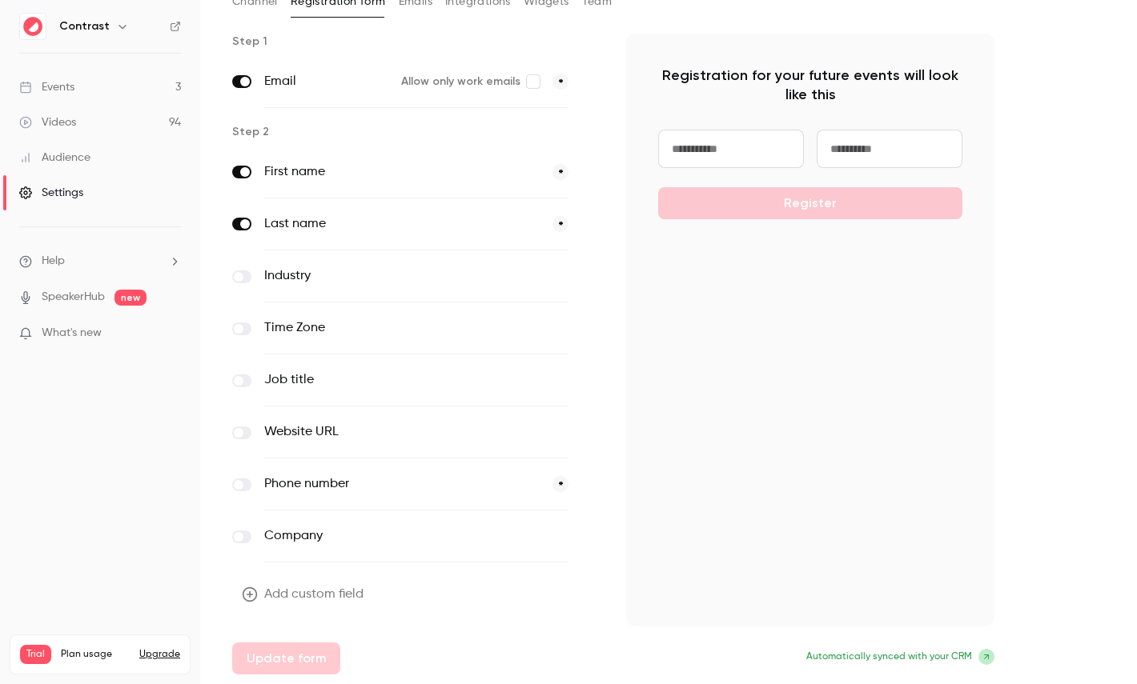
click at [311, 607] on button "Add custom field" at bounding box center [304, 595] width 144 height 32
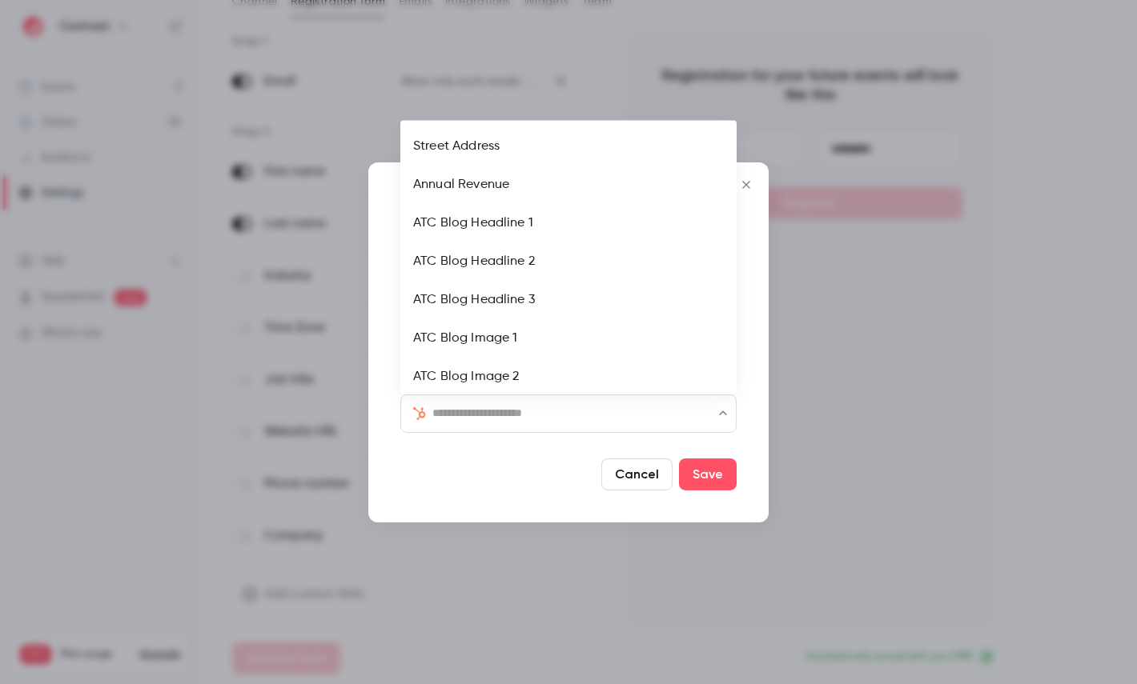
click at [520, 416] on input "text" at bounding box center [577, 412] width 291 height 19
type input "***"
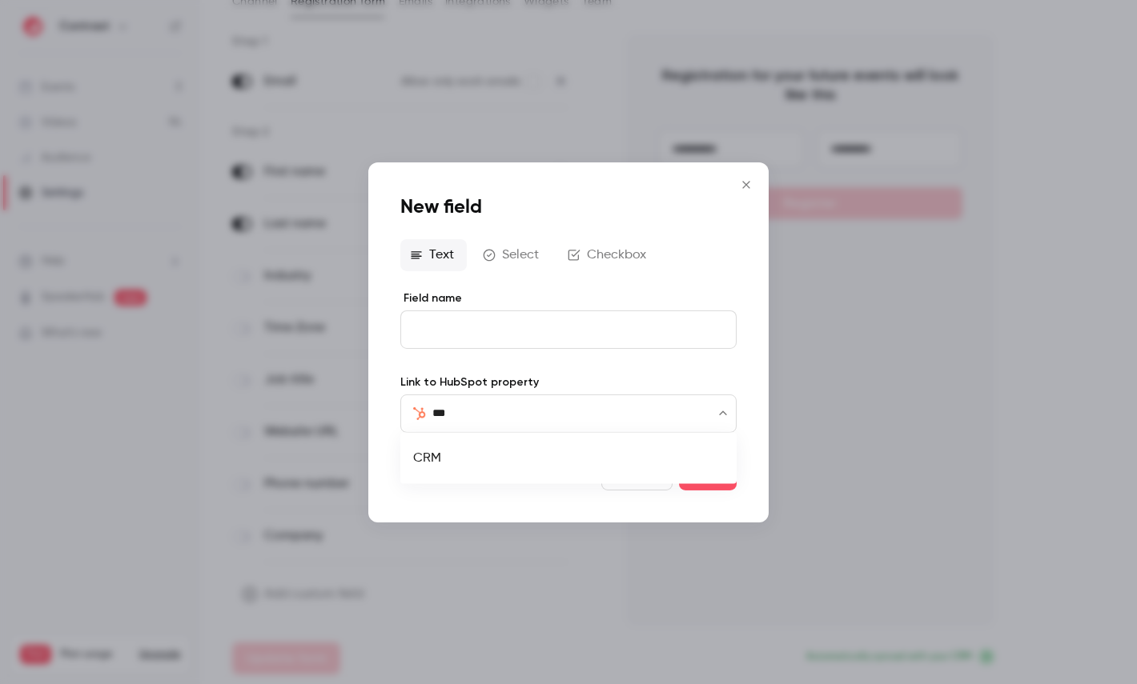
click at [479, 463] on li "CRM" at bounding box center [568, 458] width 336 height 38
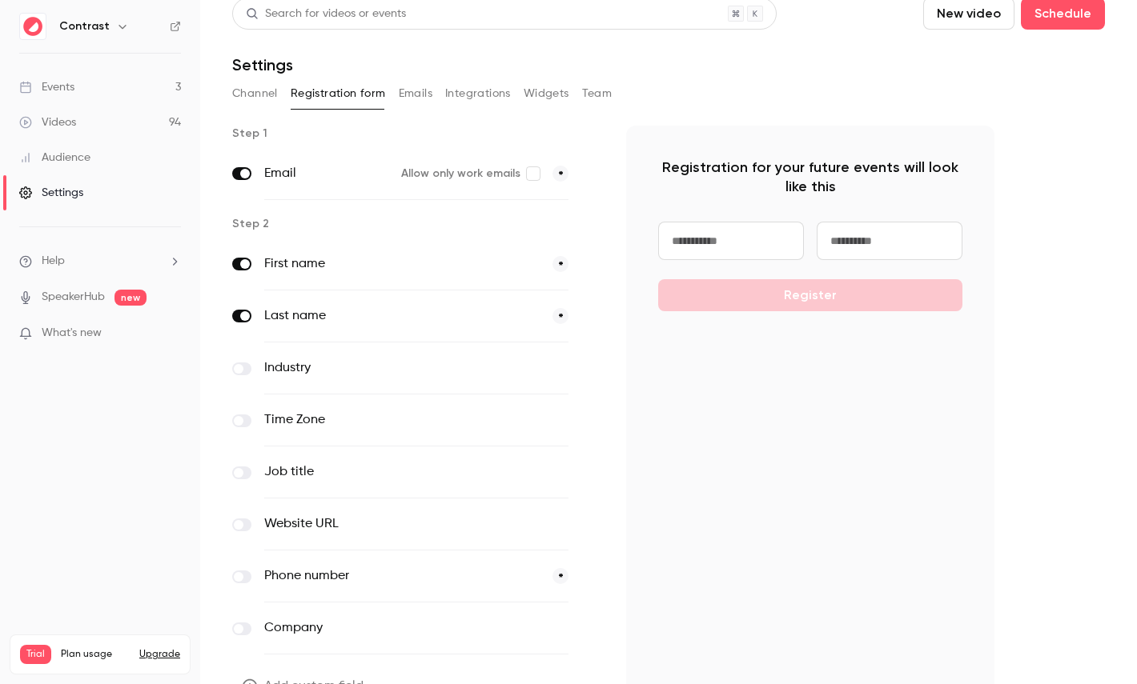
scroll to position [0, 0]
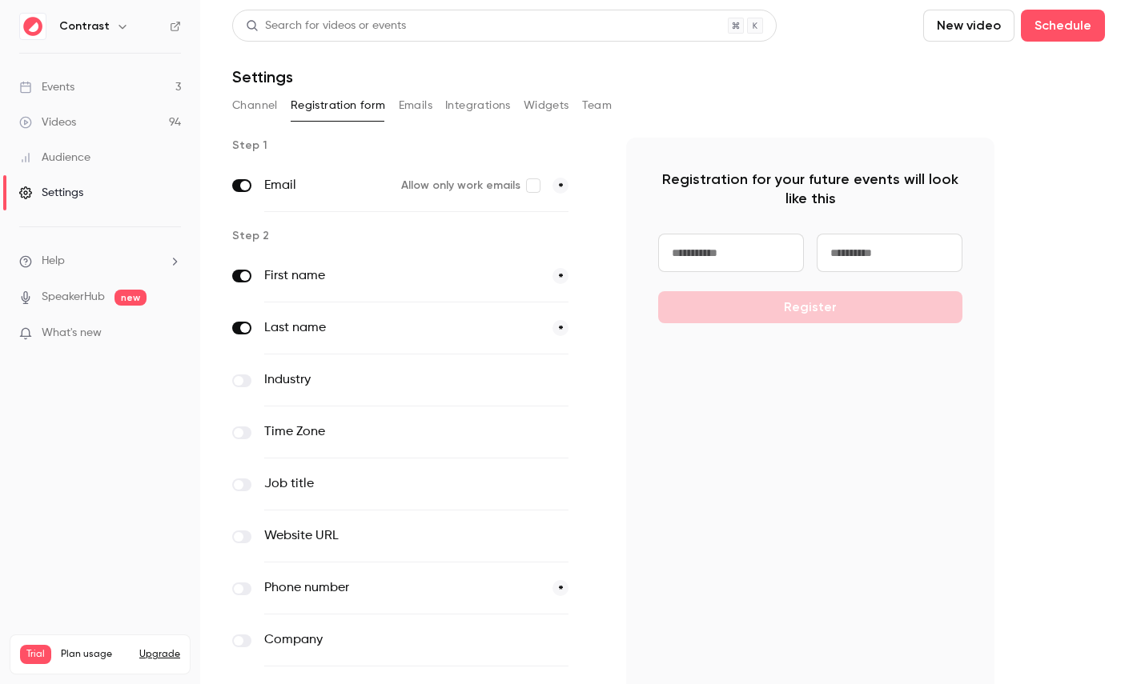
click at [406, 100] on button "Emails" at bounding box center [416, 106] width 34 height 26
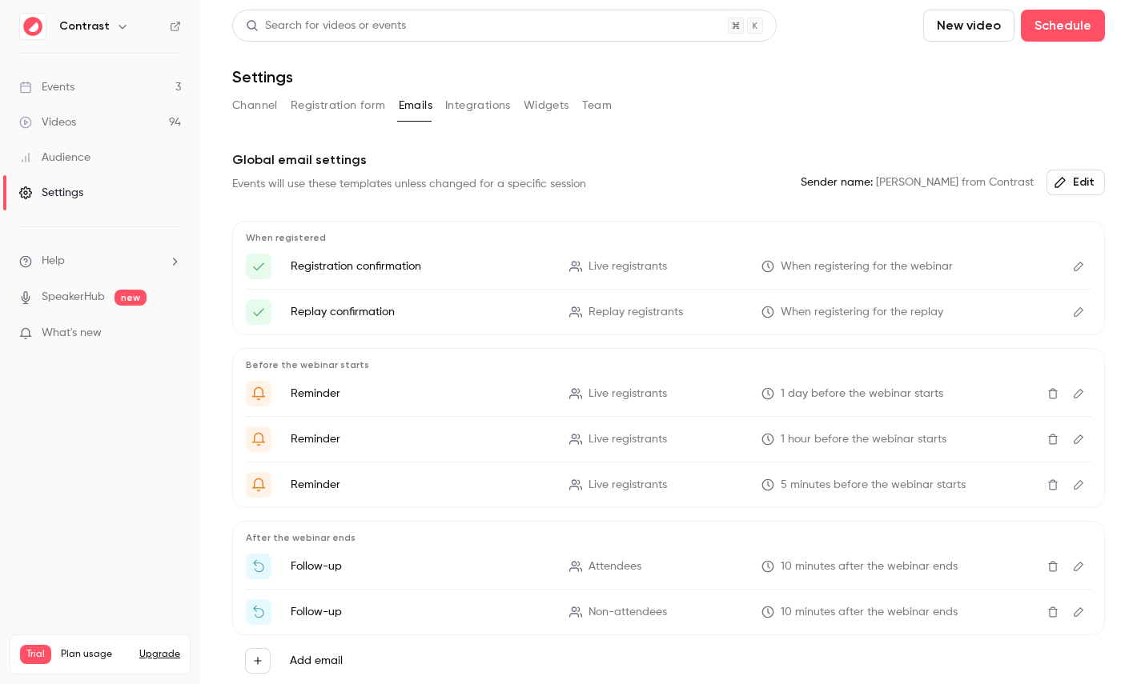
click at [1069, 267] on button "Edit" at bounding box center [1078, 267] width 26 height 26
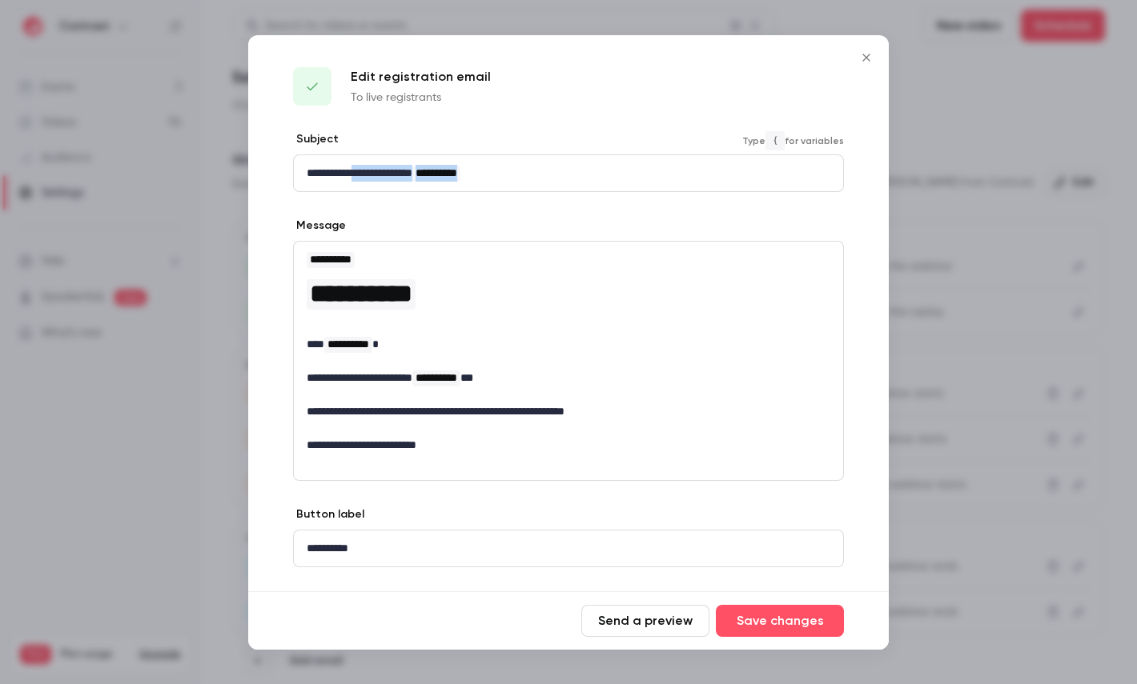
drag, startPoint x: 363, startPoint y: 170, endPoint x: 448, endPoint y: 454, distance: 296.5
click at [448, 454] on div "**********" at bounding box center [568, 378] width 640 height 494
click at [941, 266] on div at bounding box center [568, 342] width 1137 height 684
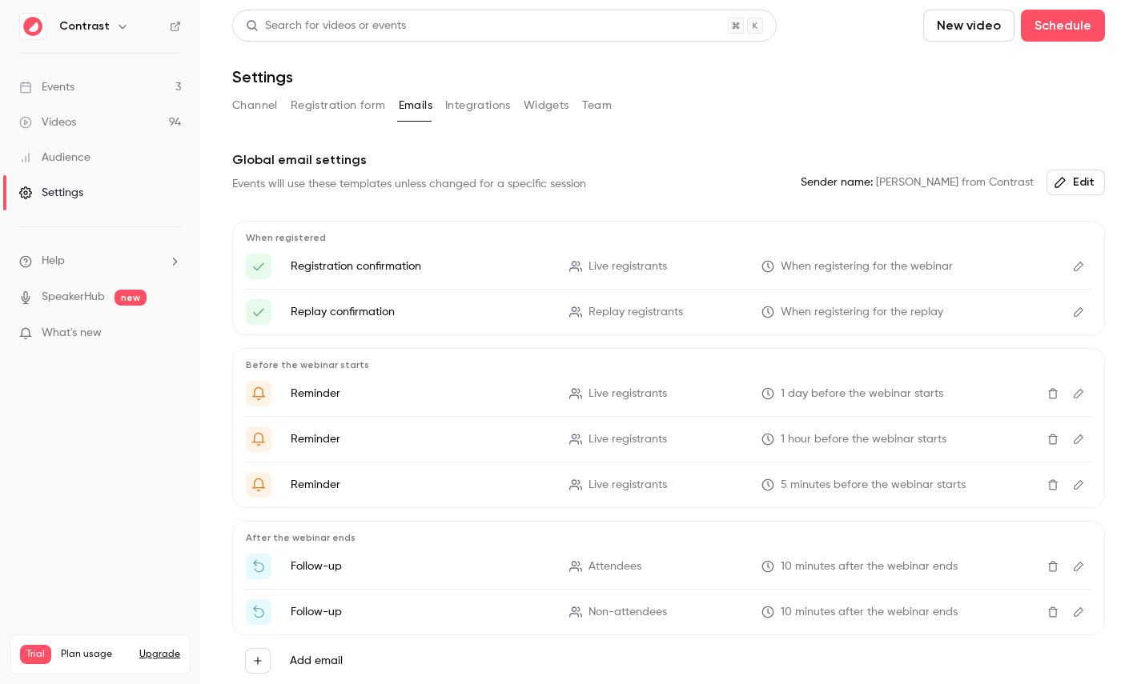
click at [585, 99] on button "Team" at bounding box center [597, 106] width 30 height 26
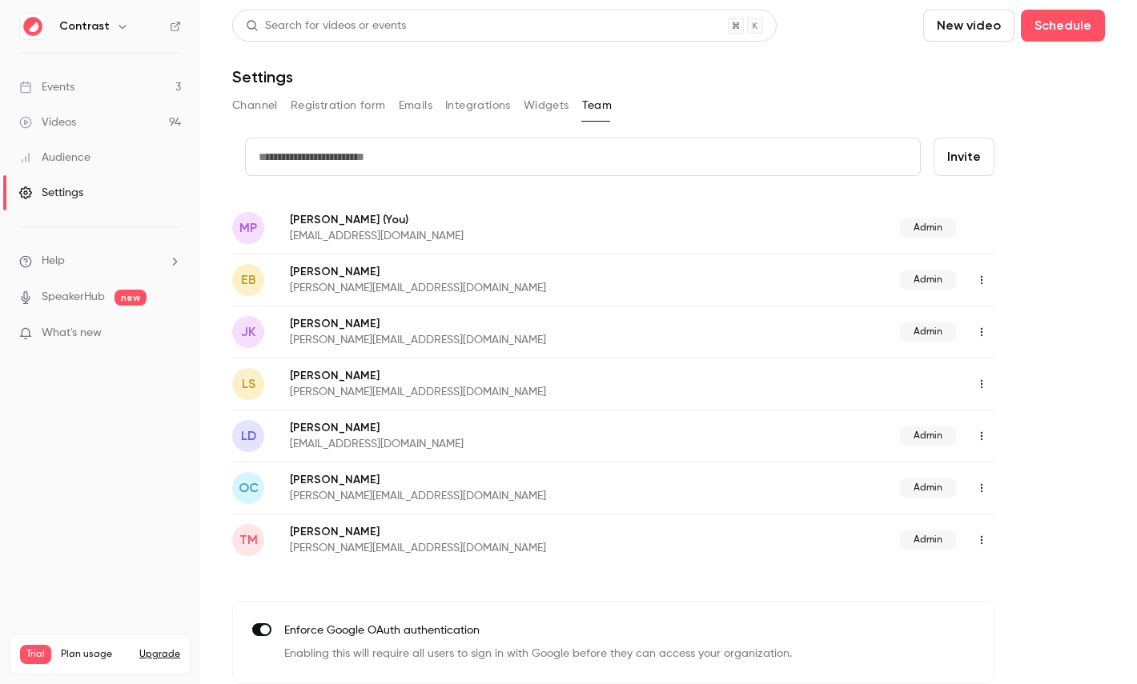
click at [94, 158] on link "Audience" at bounding box center [100, 157] width 200 height 35
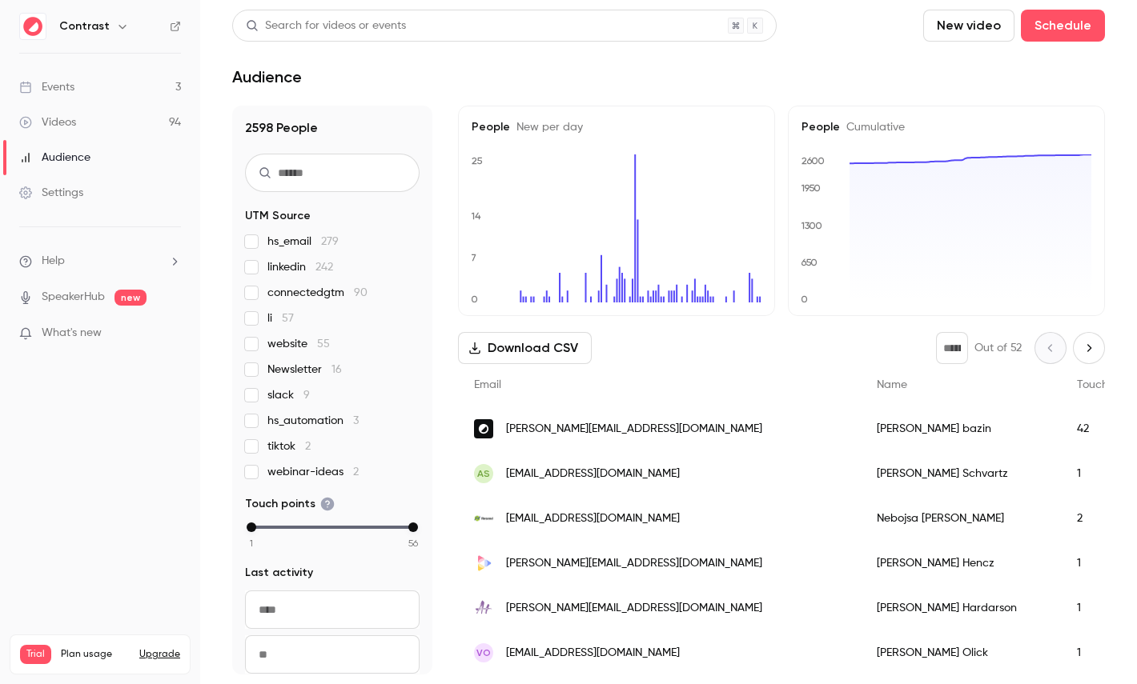
click at [860, 435] on div "etienne bazin" at bounding box center [960, 429] width 200 height 45
click at [98, 118] on link "Videos 94" at bounding box center [100, 122] width 200 height 35
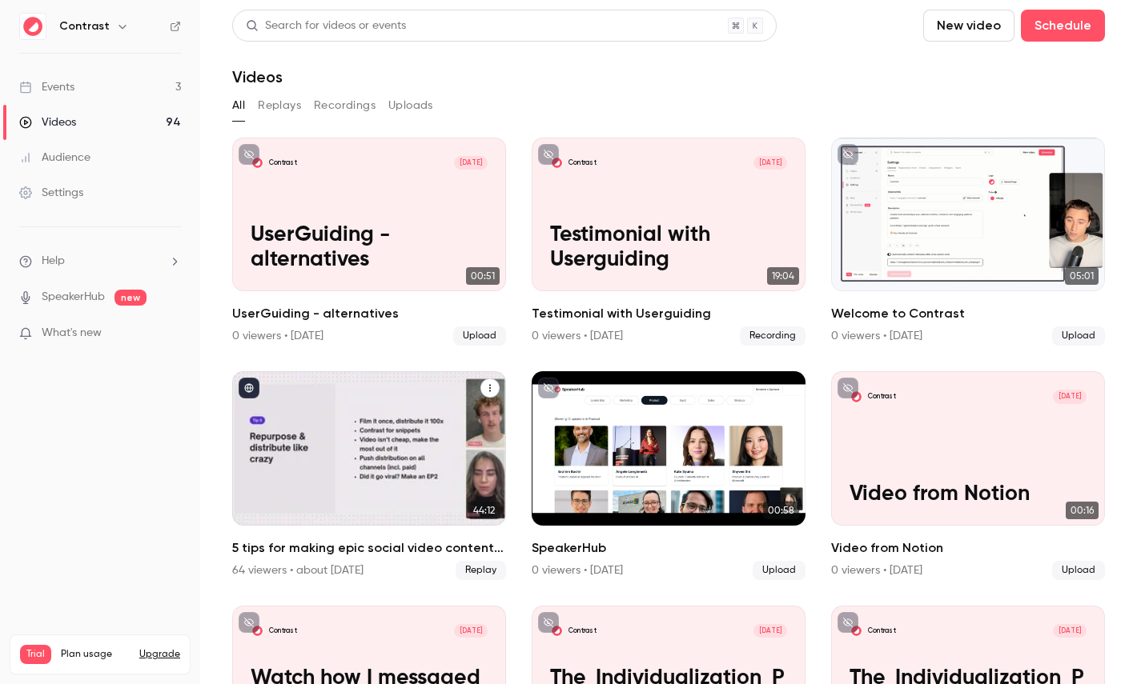
click at [379, 415] on div "5 tips for making epic social video content in B2B marketing" at bounding box center [369, 448] width 274 height 154
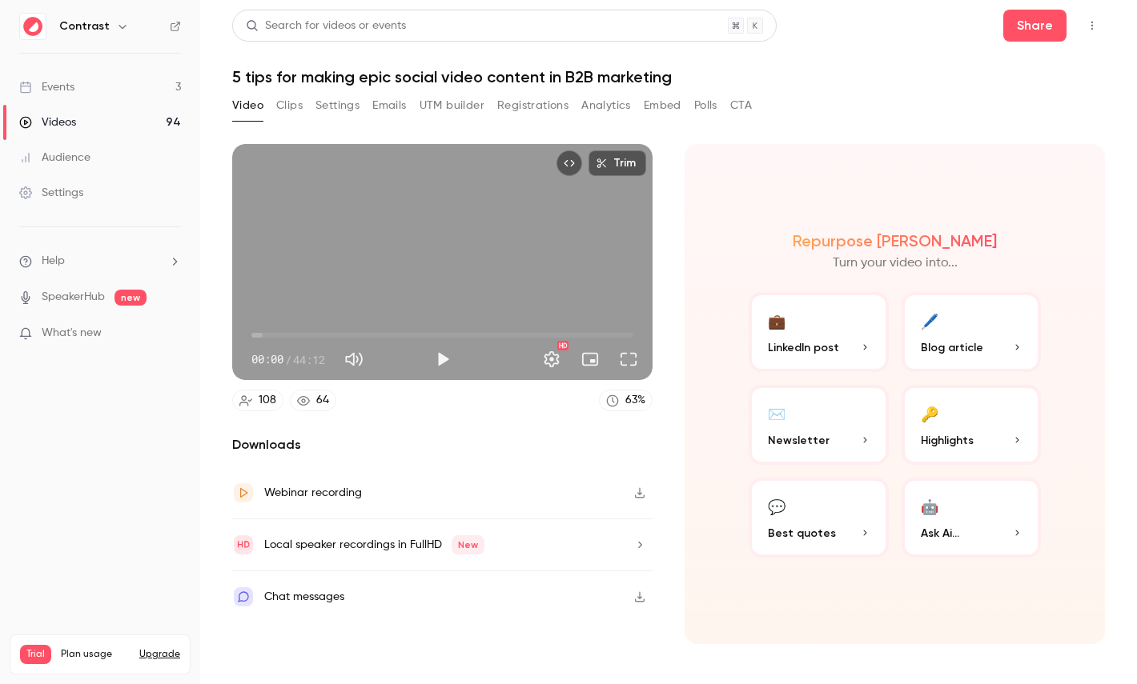
click at [556, 110] on button "Registrations" at bounding box center [532, 106] width 71 height 26
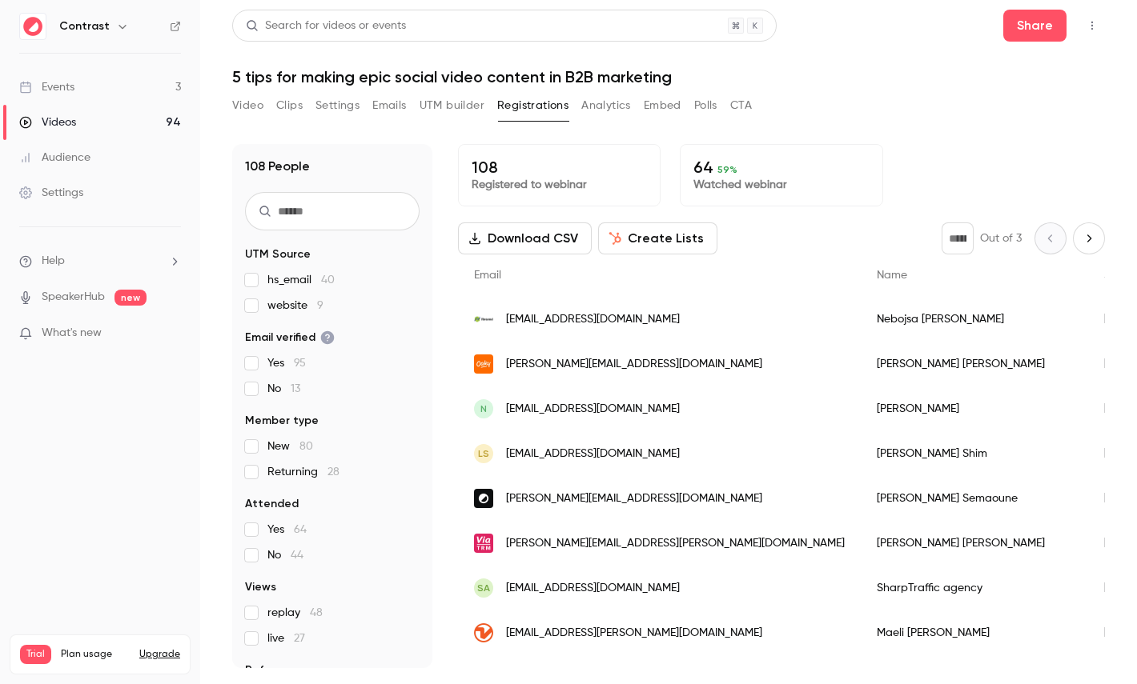
click at [614, 107] on button "Analytics" at bounding box center [606, 106] width 50 height 26
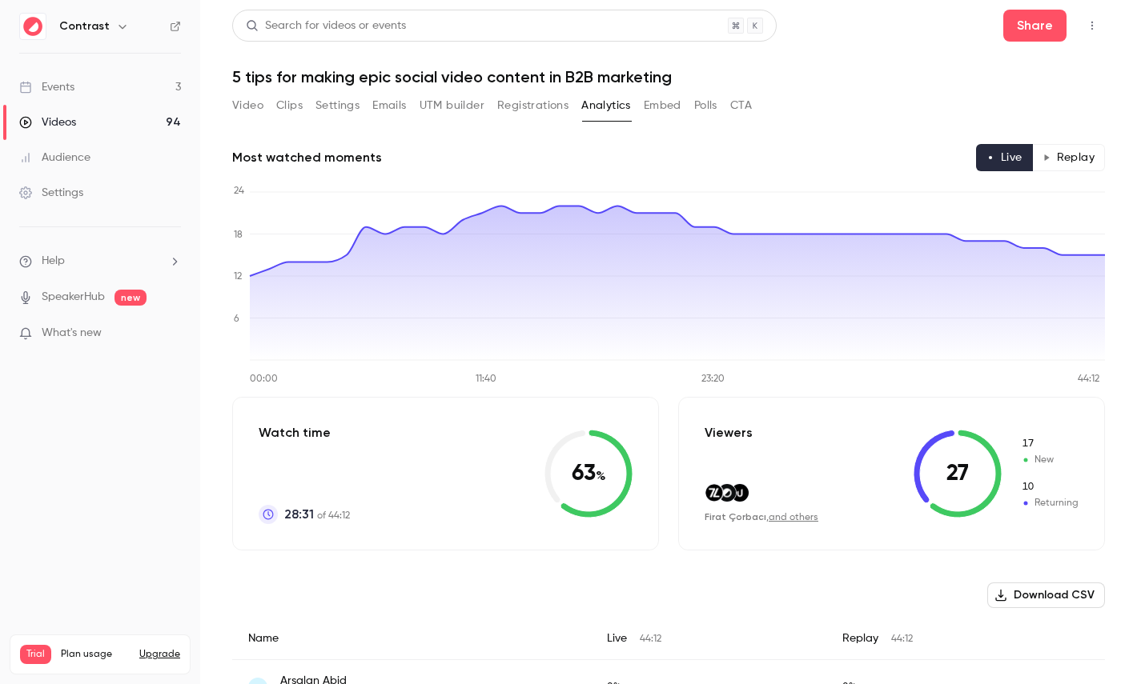
click at [1055, 154] on button "Replay" at bounding box center [1068, 157] width 73 height 27
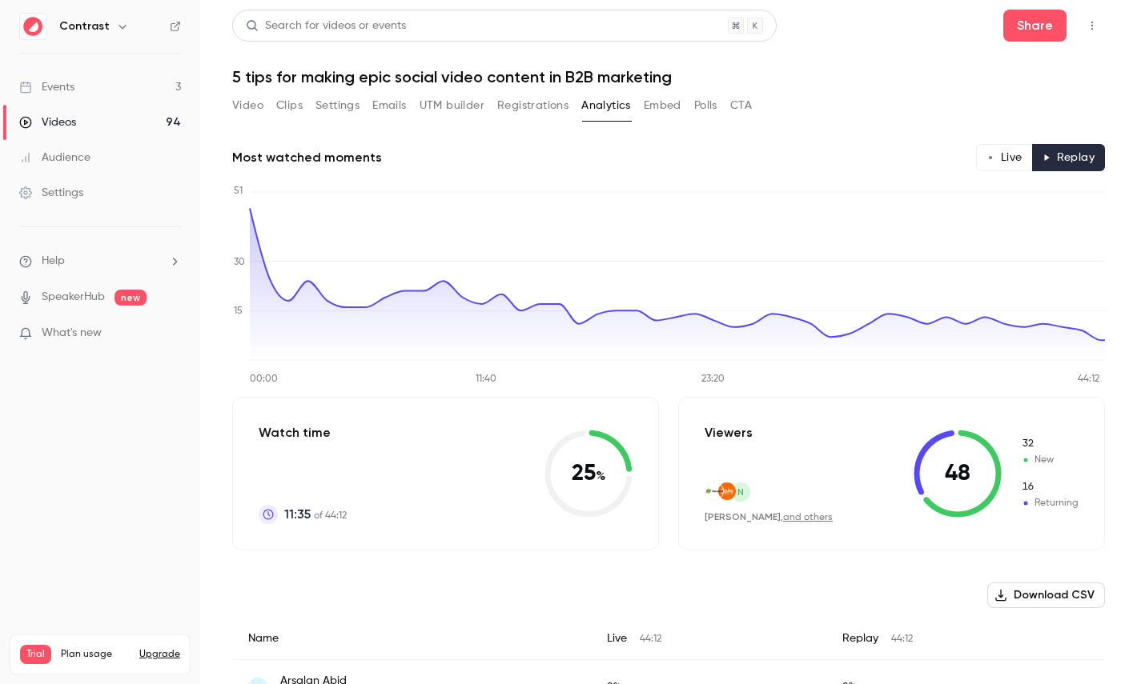
click at [1009, 159] on button "Live" at bounding box center [1004, 157] width 57 height 27
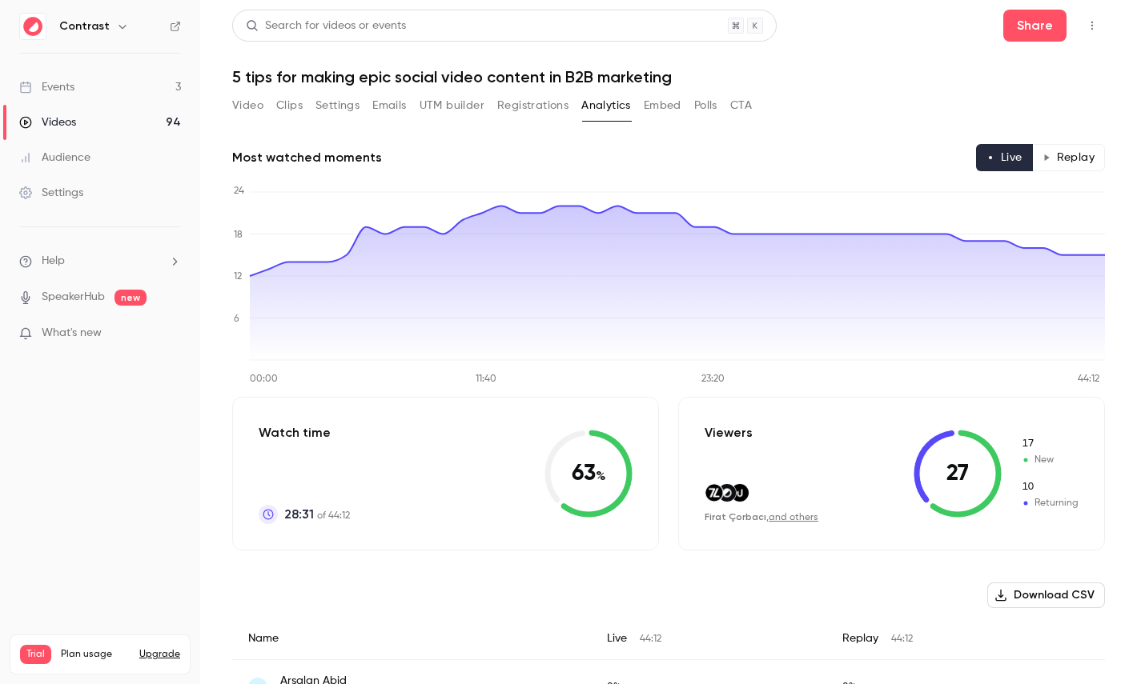
click at [1048, 152] on button "Replay" at bounding box center [1068, 157] width 73 height 27
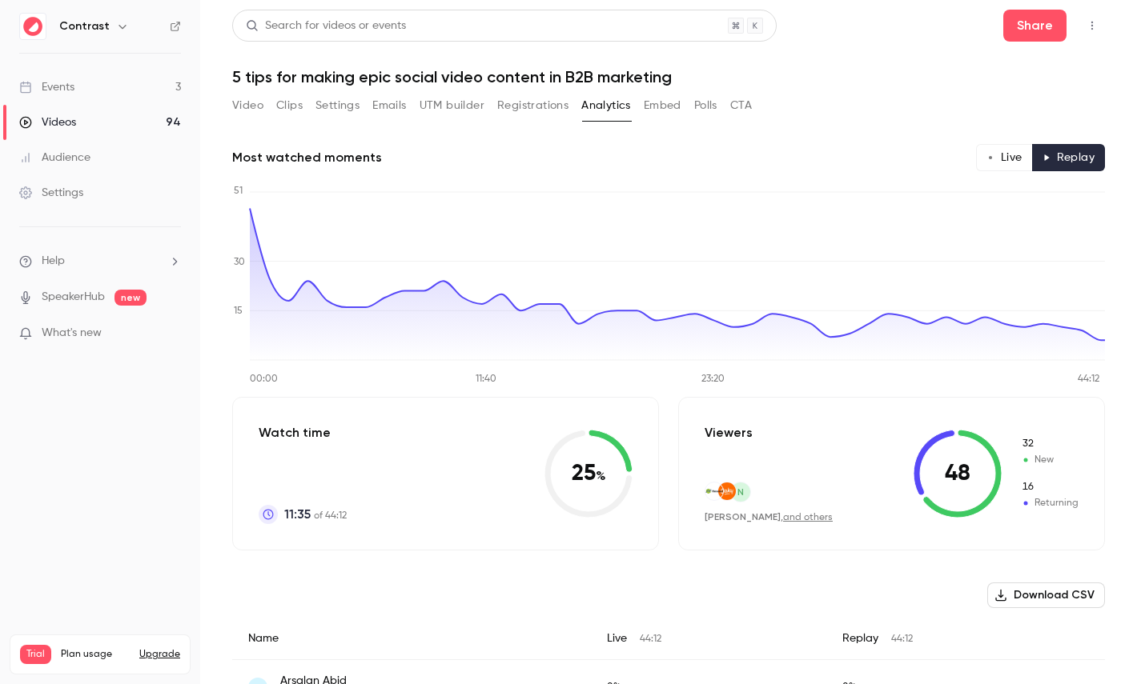
click at [708, 110] on button "Polls" at bounding box center [705, 106] width 23 height 26
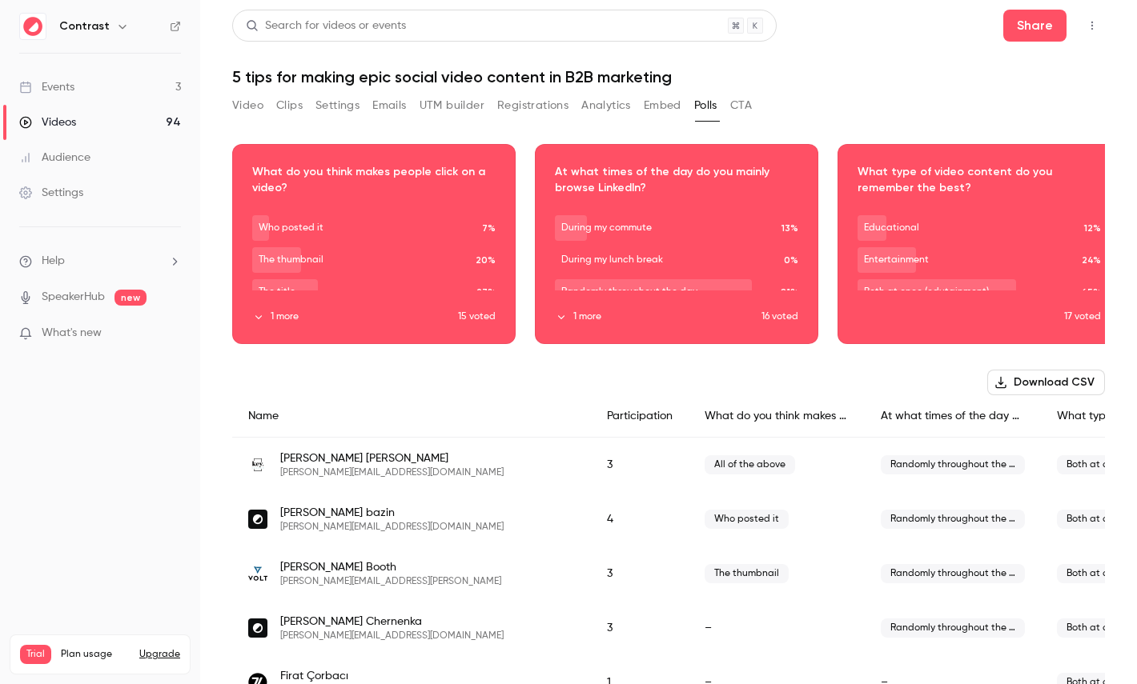
click at [747, 101] on button "CTA" at bounding box center [741, 106] width 22 height 26
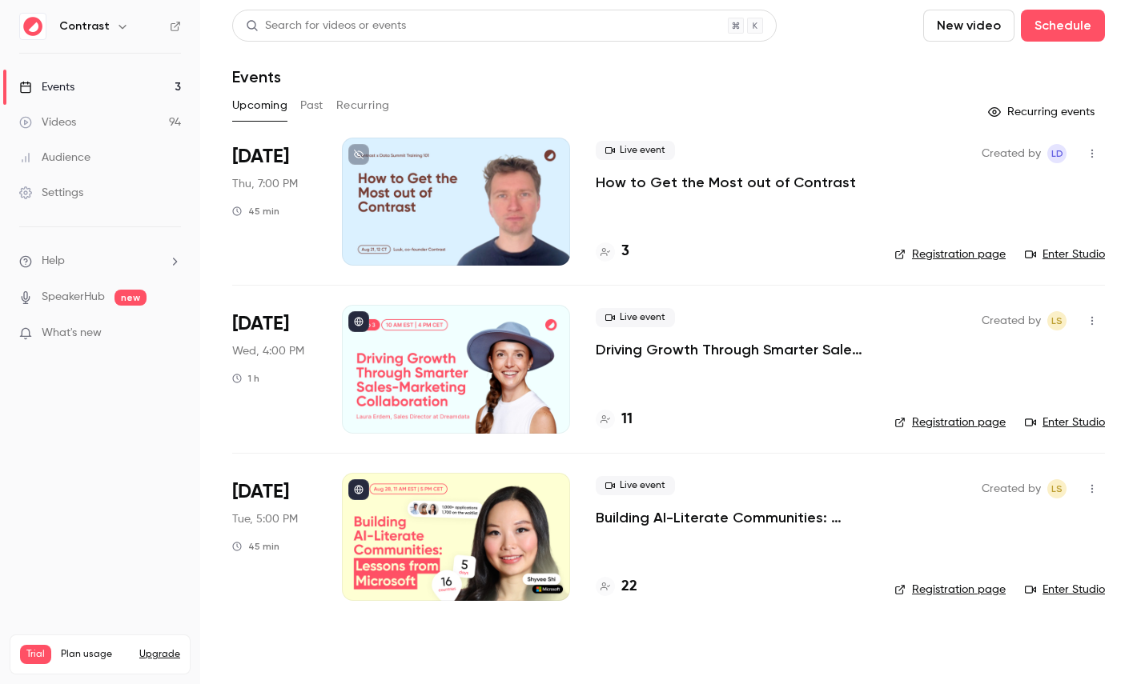
click at [122, 26] on icon "button" at bounding box center [122, 26] width 13 height 13
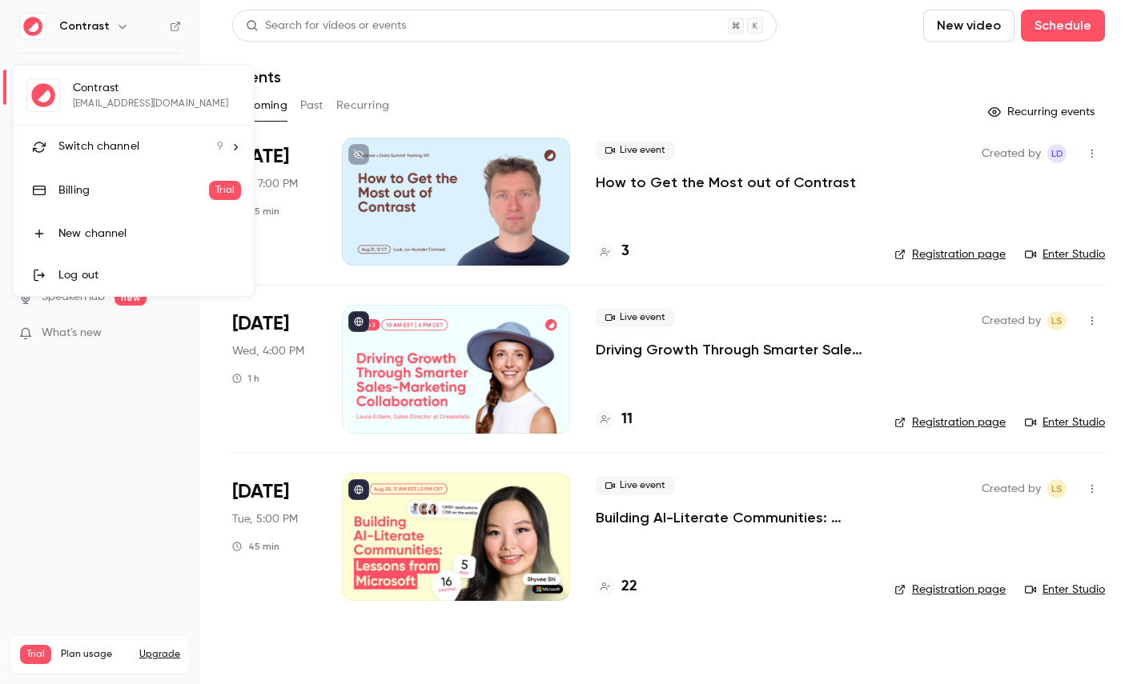
click at [122, 154] on span "Switch channel" at bounding box center [98, 146] width 81 height 17
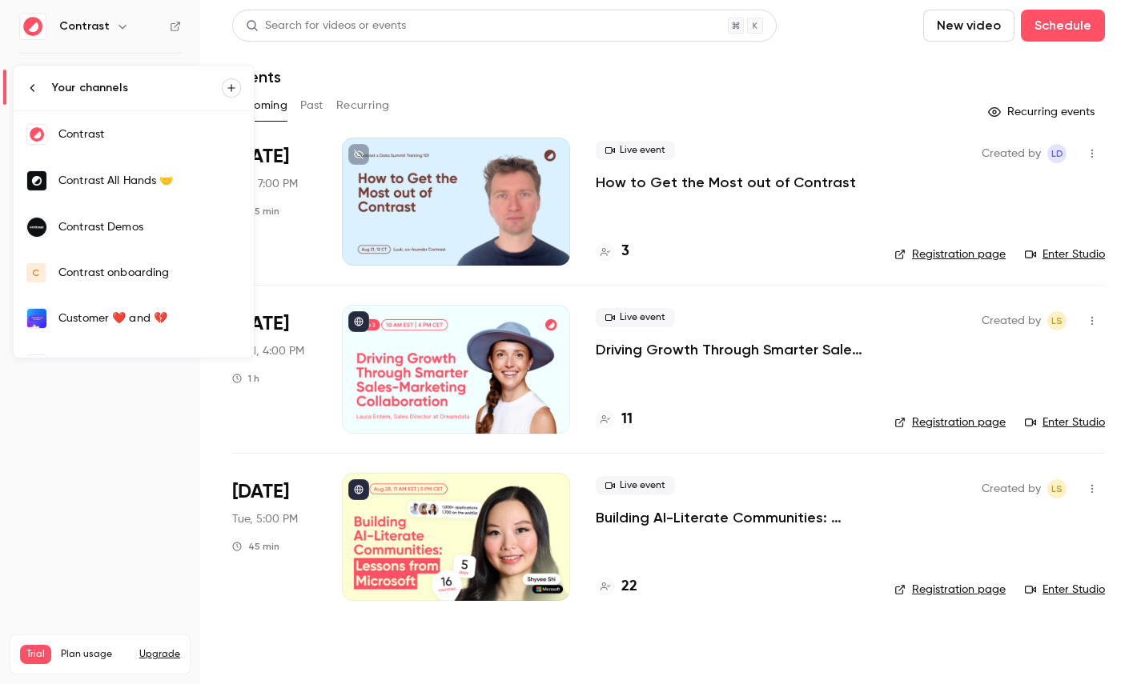
click at [154, 230] on div "Contrast Demos" at bounding box center [149, 227] width 182 height 16
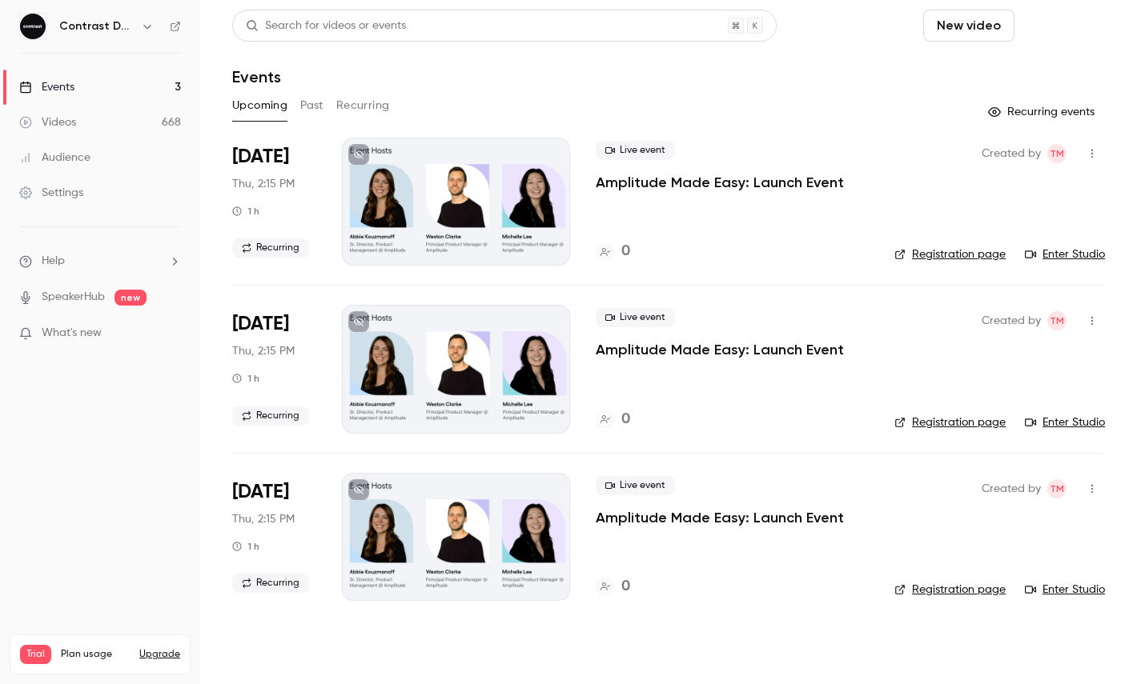
click at [1059, 20] on button "Schedule" at bounding box center [1063, 26] width 84 height 32
click at [1029, 70] on div "One time event" at bounding box center [1030, 70] width 122 height 16
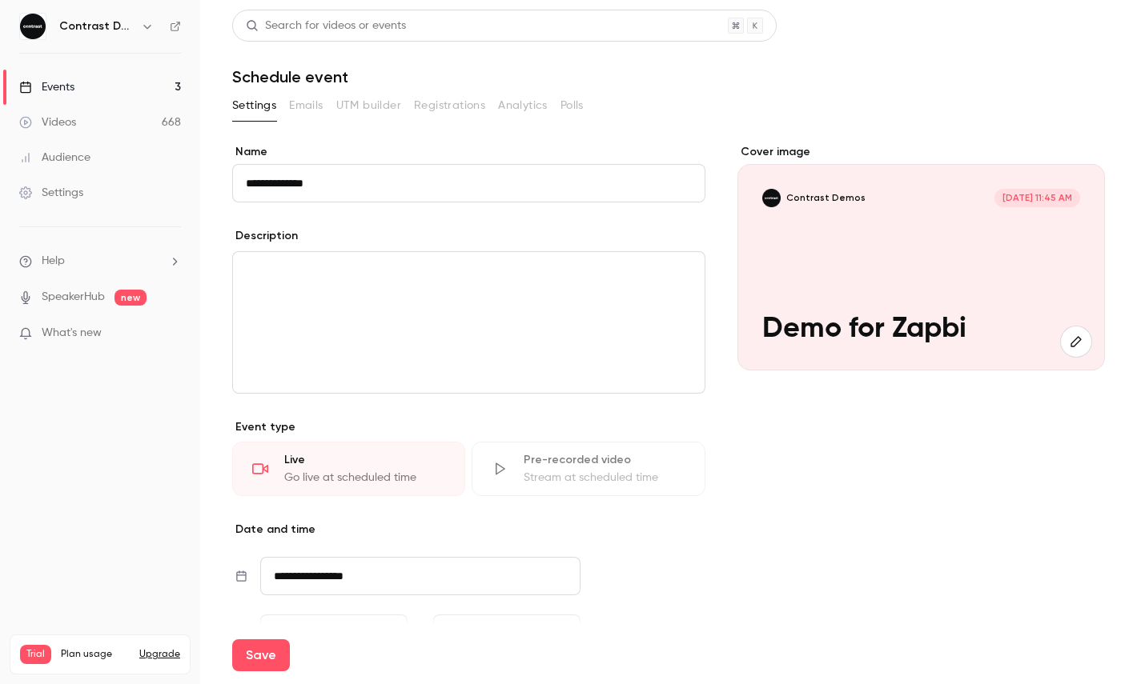
type input "**********"
click at [615, 215] on div "**********" at bounding box center [468, 478] width 473 height 668
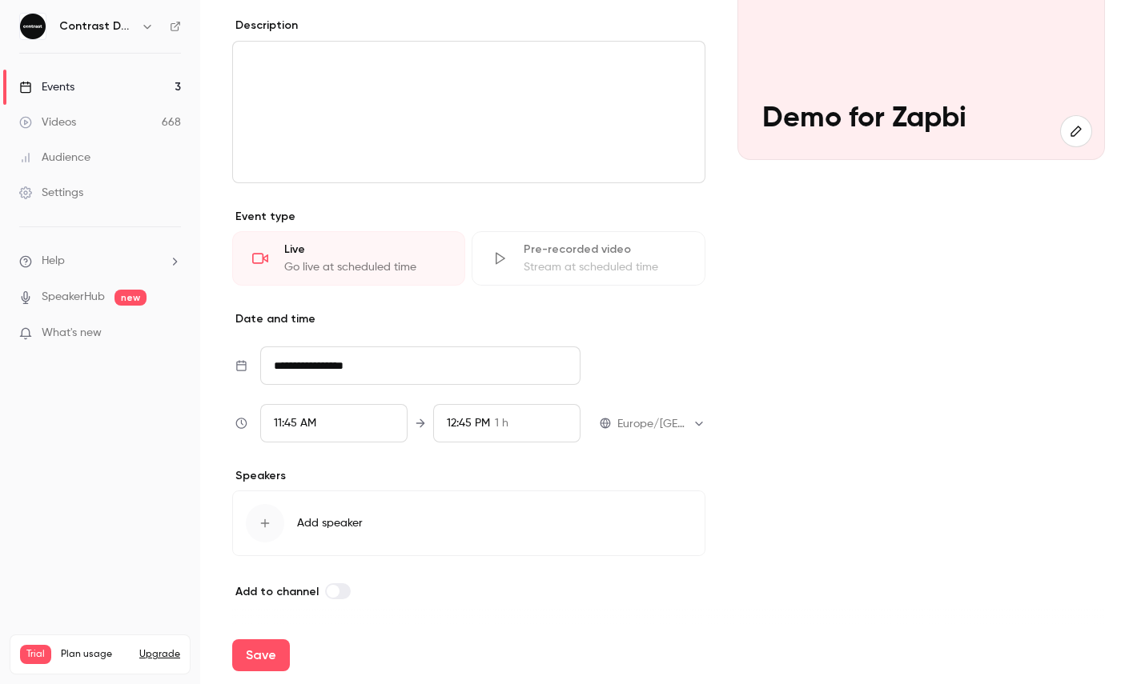
click at [320, 419] on div "11:45 AM" at bounding box center [333, 423] width 147 height 38
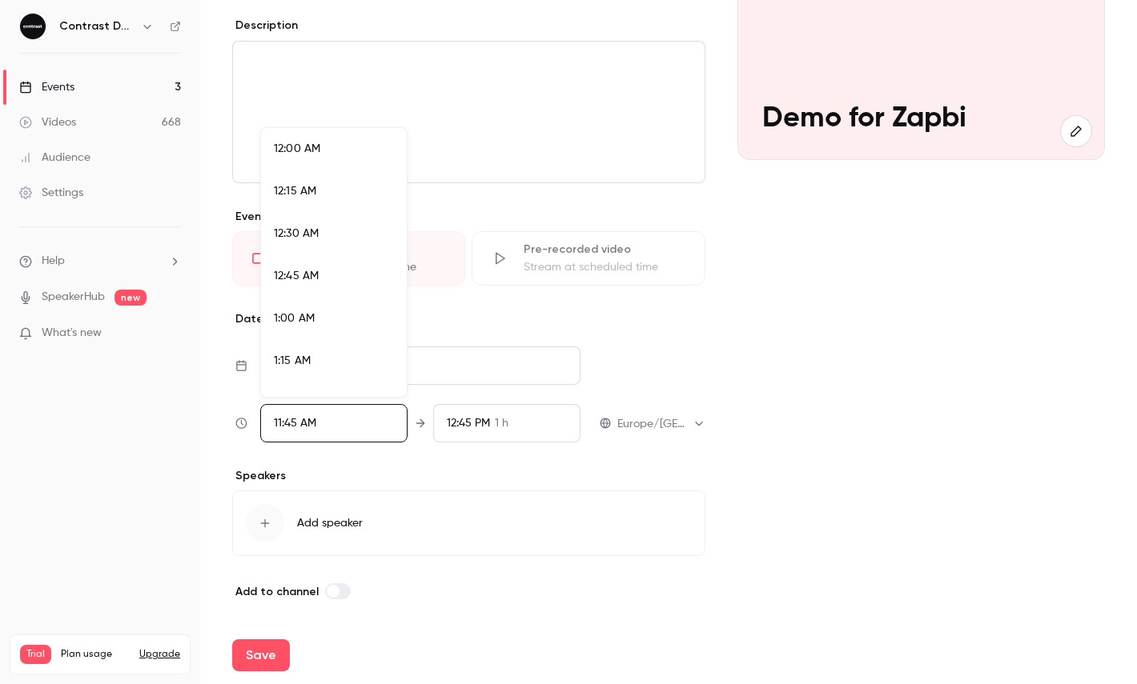
scroll to position [1880, 0]
click at [308, 302] on span "12:00 PM" at bounding box center [297, 304] width 46 height 11
click at [307, 480] on div at bounding box center [568, 342] width 1137 height 684
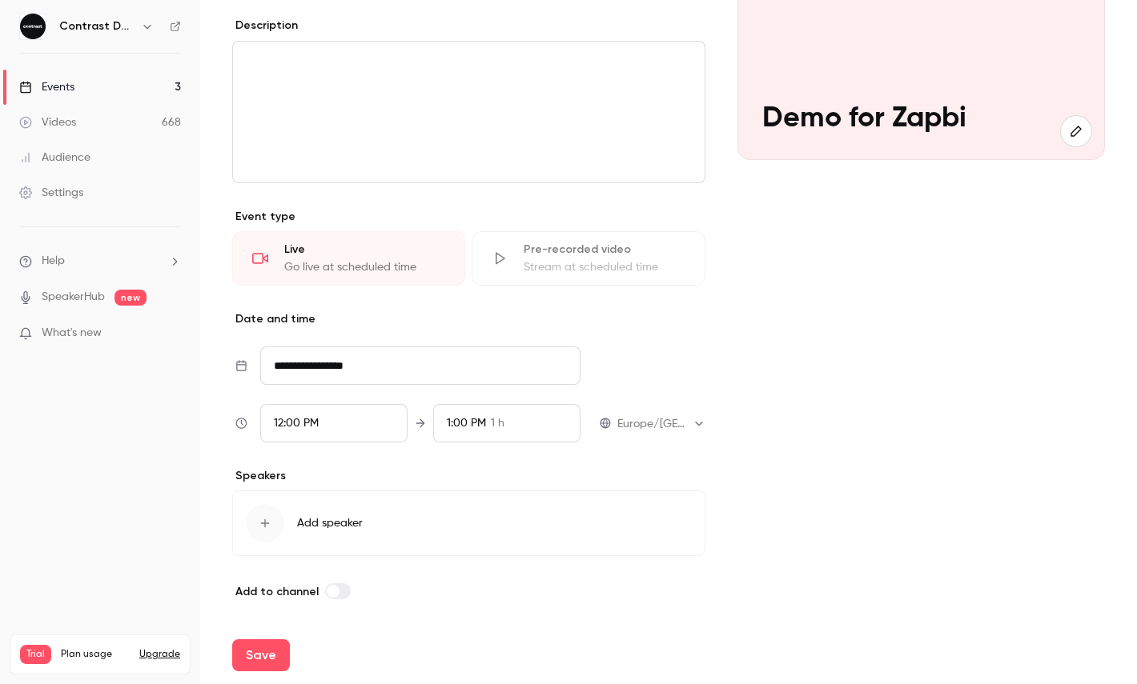
click at [257, 653] on button "Save" at bounding box center [261, 656] width 58 height 32
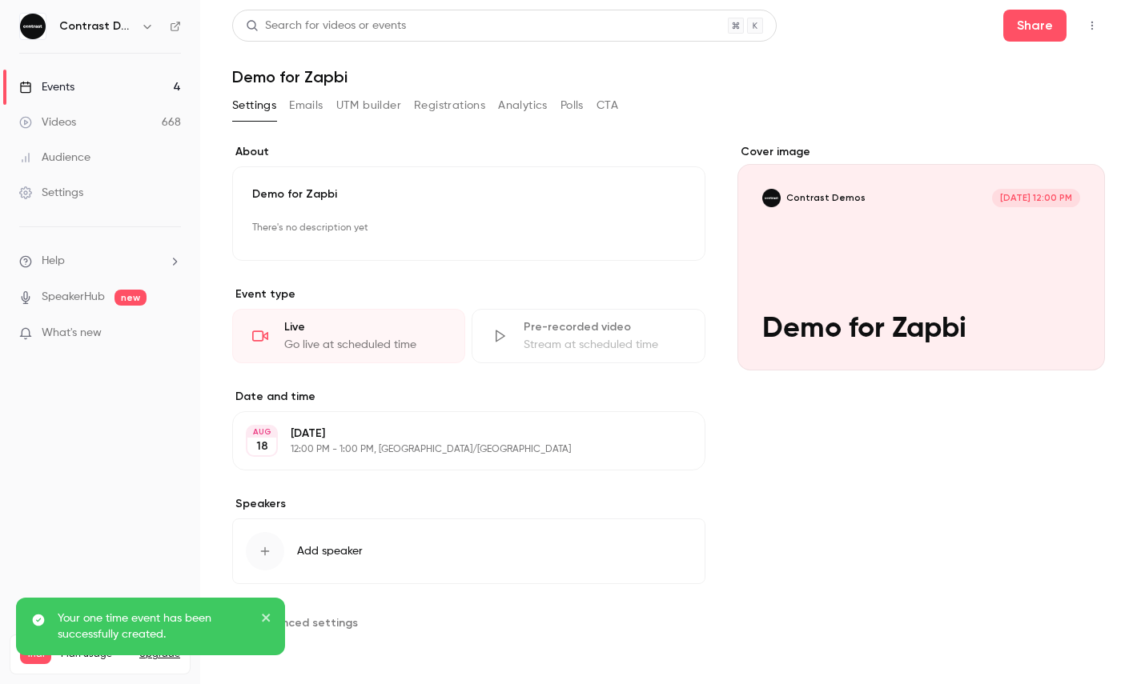
click at [1089, 36] on button "button" at bounding box center [1092, 26] width 26 height 26
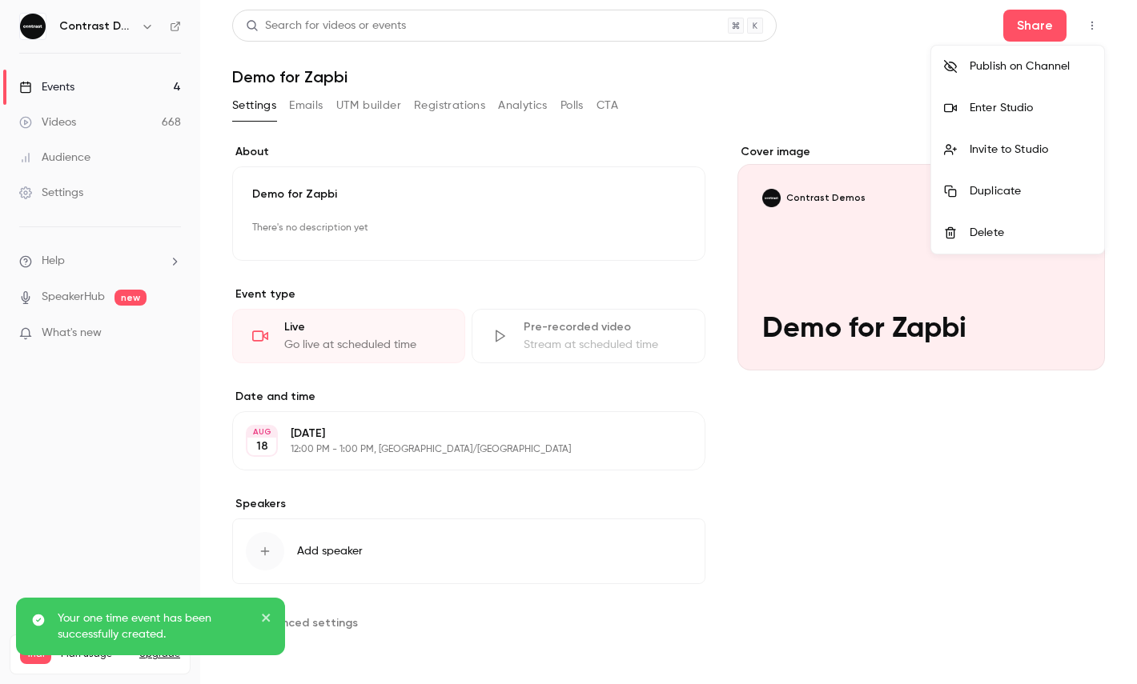
click at [1017, 96] on li "Enter Studio" at bounding box center [1017, 108] width 173 height 42
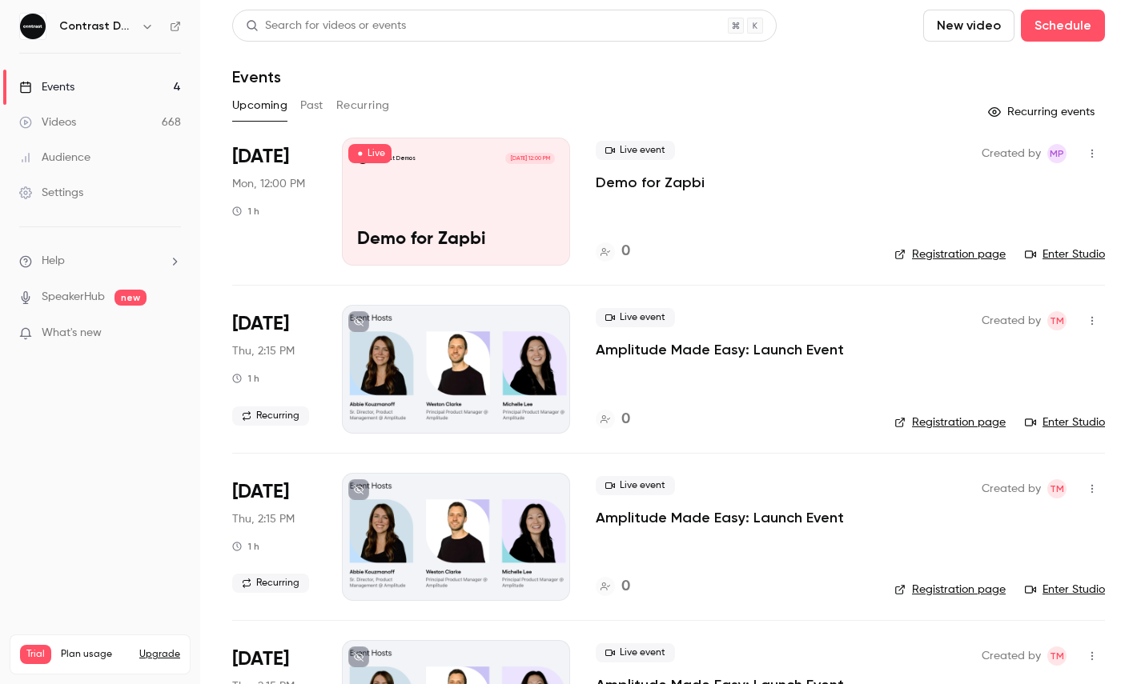
click at [150, 34] on button "button" at bounding box center [147, 26] width 19 height 19
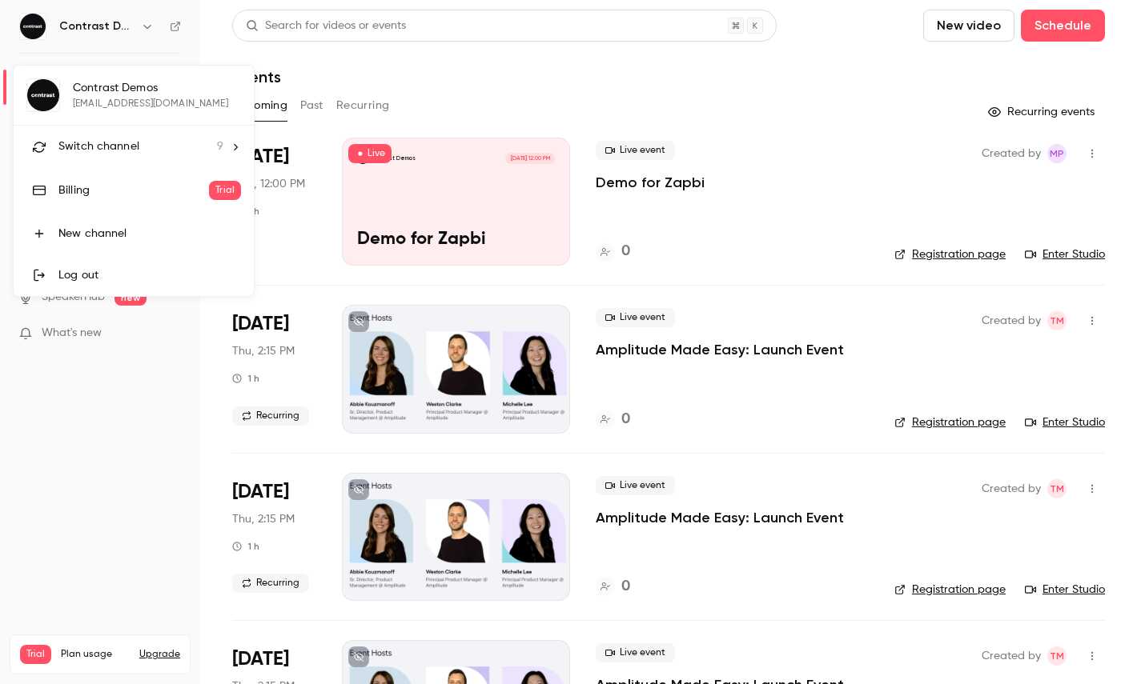
click at [120, 141] on span "Switch channel" at bounding box center [98, 146] width 81 height 17
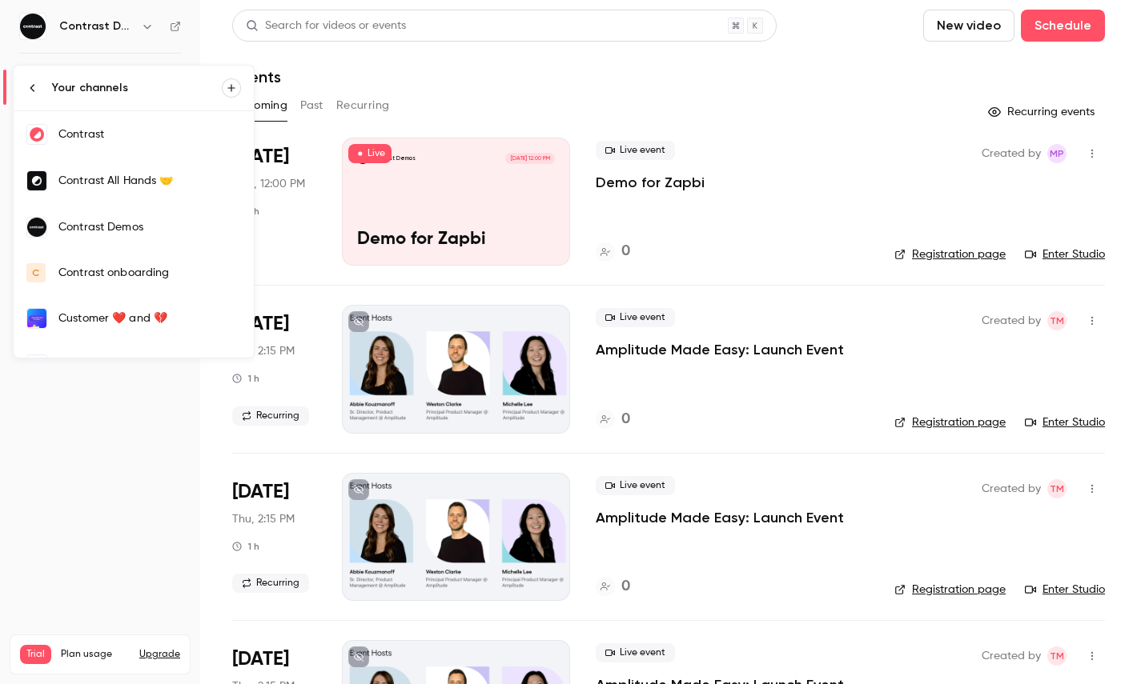
click at [94, 126] on div "Contrast" at bounding box center [149, 134] width 182 height 16
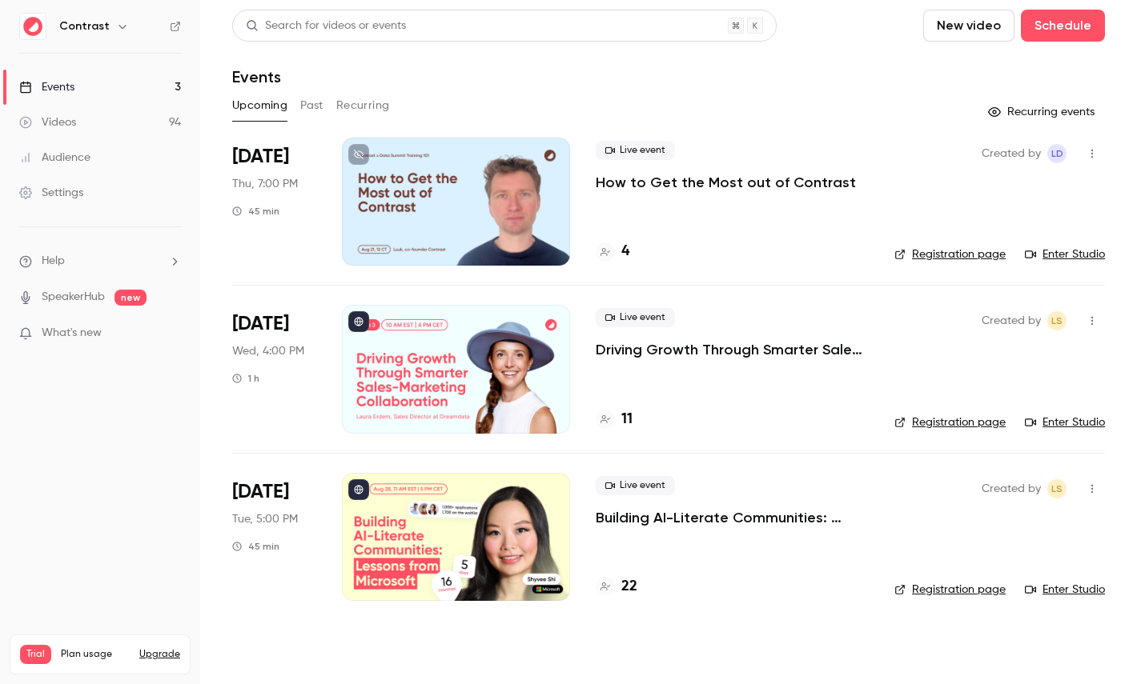
click at [82, 196] on div "Settings" at bounding box center [51, 193] width 64 height 16
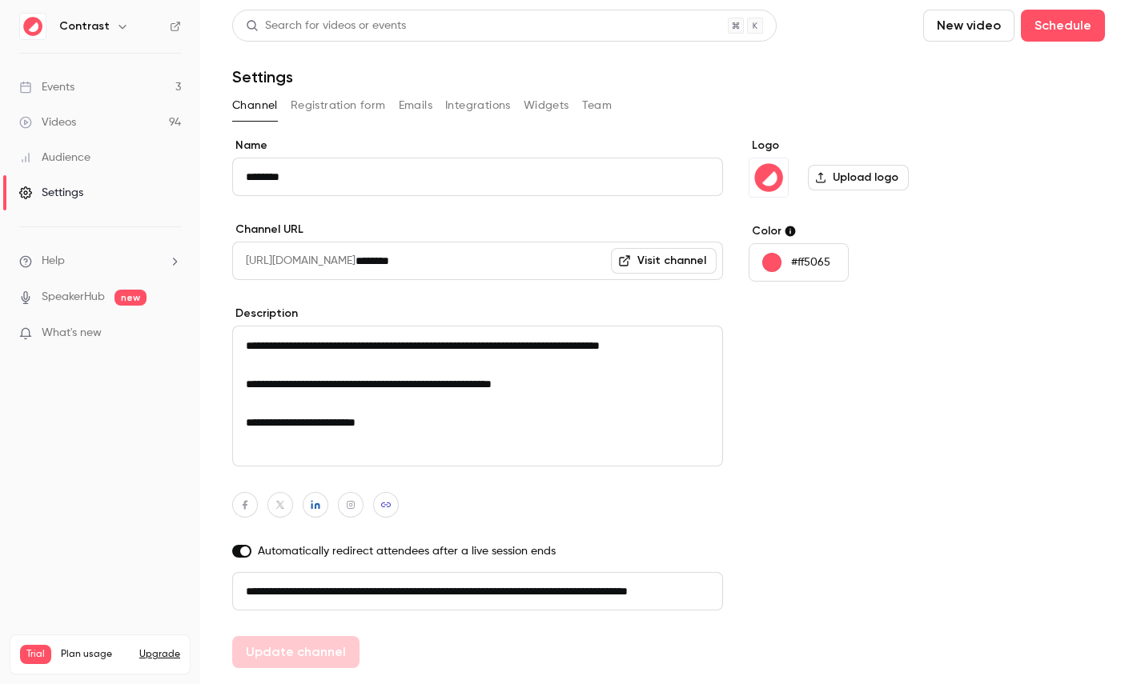
click at [399, 110] on button "Emails" at bounding box center [416, 106] width 34 height 26
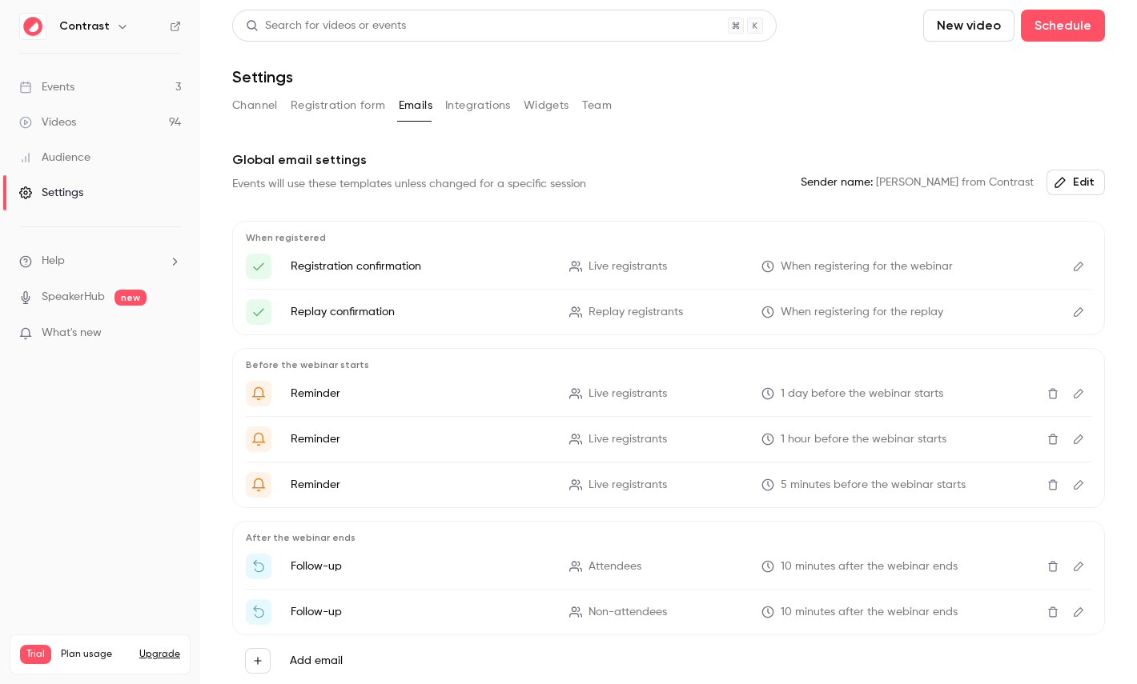
click at [1073, 266] on icon "Edit" at bounding box center [1078, 266] width 13 height 11
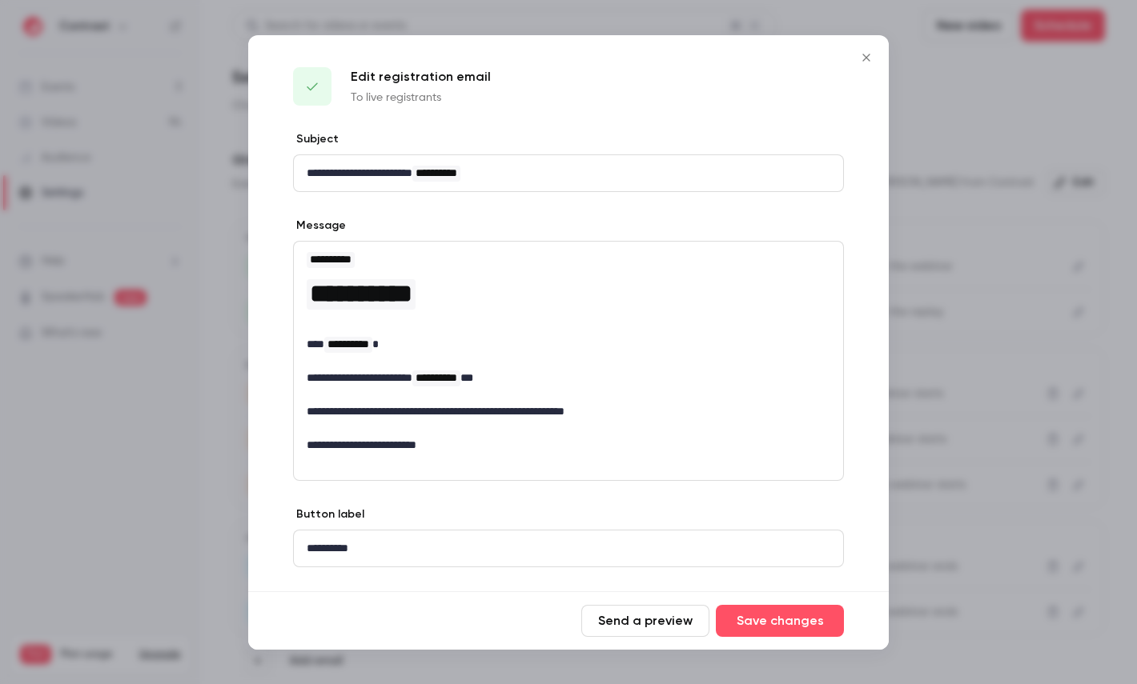
click at [865, 53] on icon "Close" at bounding box center [865, 57] width 19 height 13
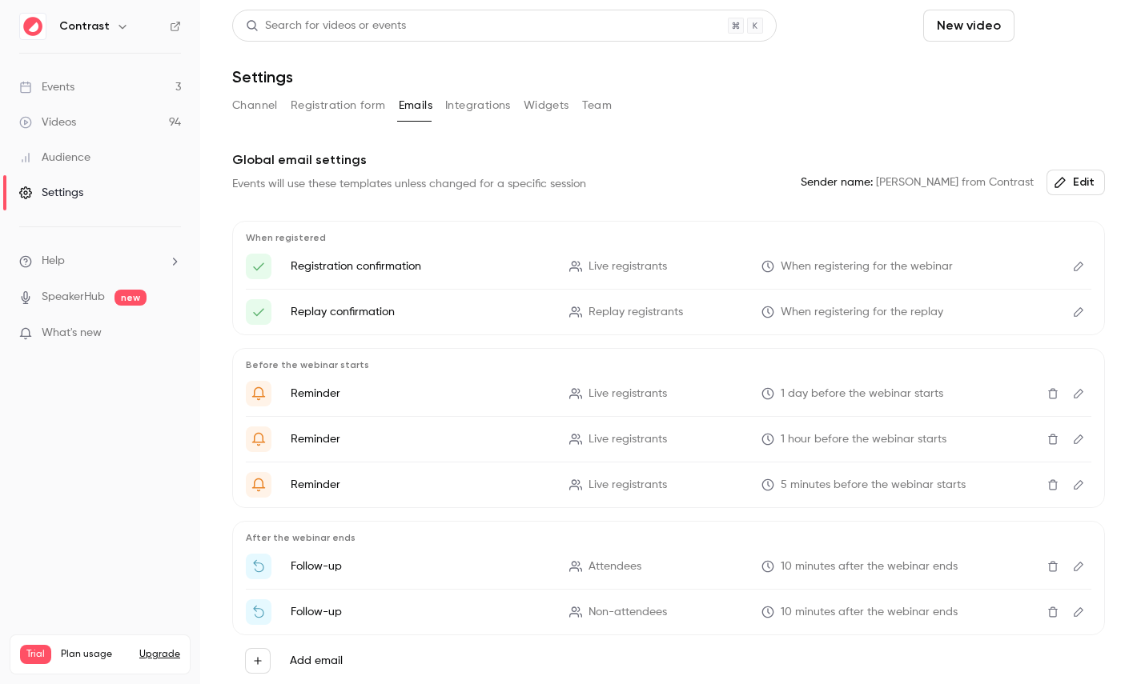
click at [1051, 26] on button "Schedule" at bounding box center [1063, 26] width 84 height 32
click at [977, 96] on li "Recurring event" at bounding box center [1017, 111] width 173 height 42
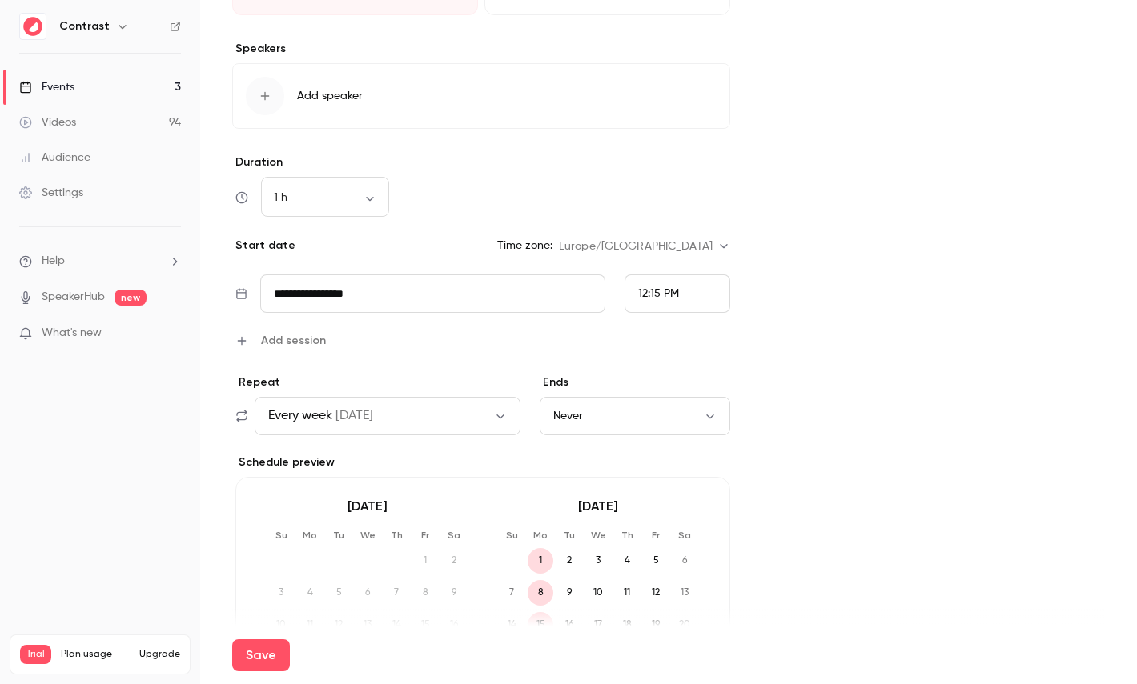
scroll to position [483, 0]
type input "**********"
click at [288, 339] on span "Add session" at bounding box center [293, 339] width 65 height 17
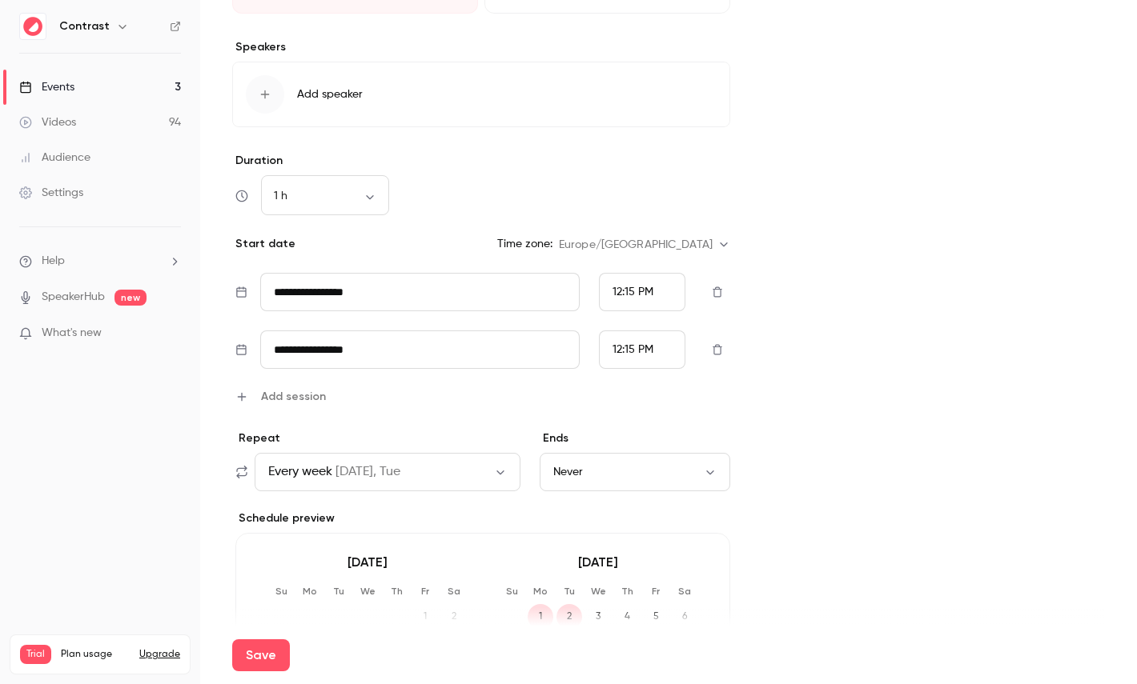
click at [389, 311] on input "**********" at bounding box center [420, 292] width 320 height 38
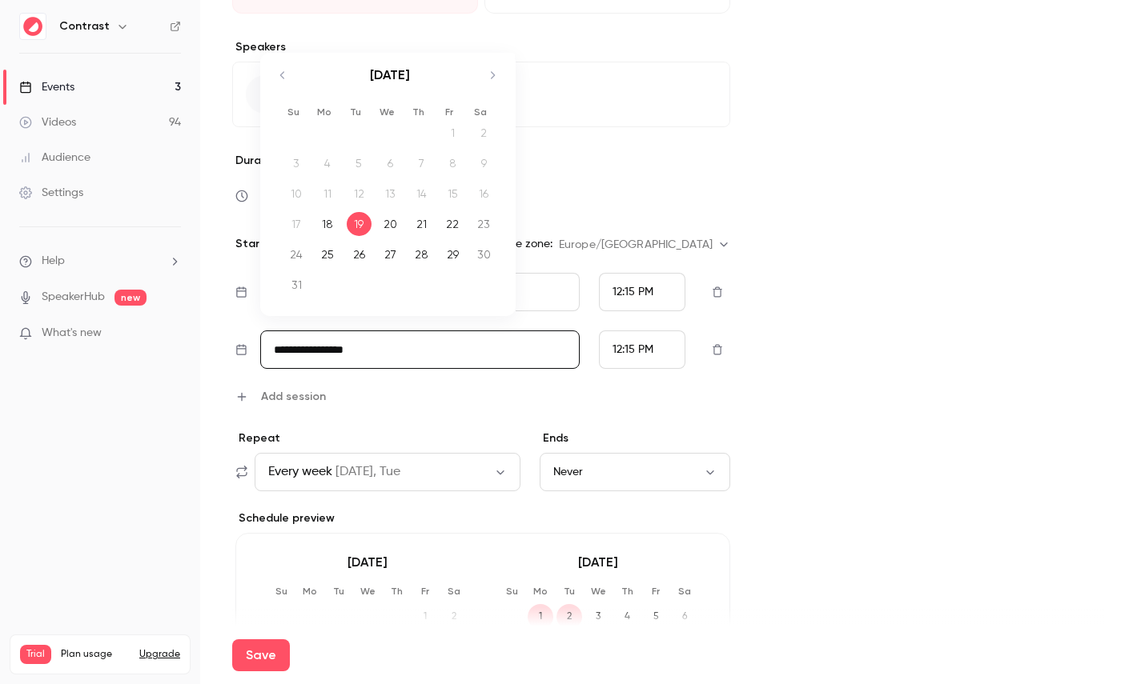
click at [415, 223] on div "21" at bounding box center [421, 224] width 25 height 24
type input "**********"
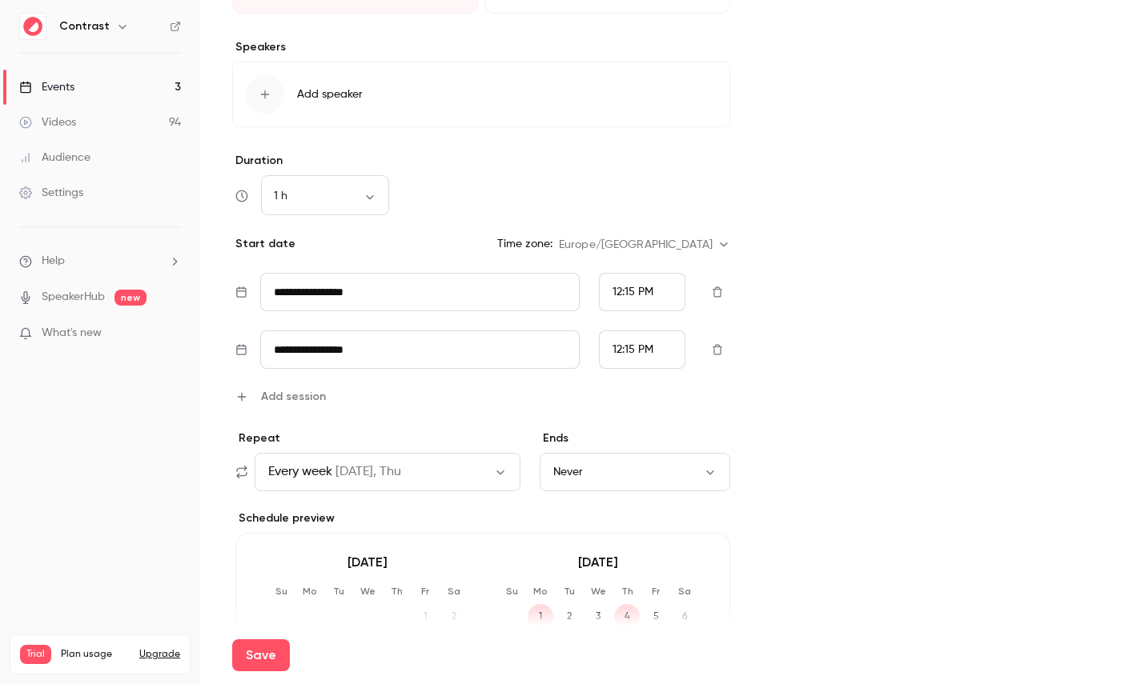
click at [287, 392] on span "Add session" at bounding box center [293, 396] width 65 height 17
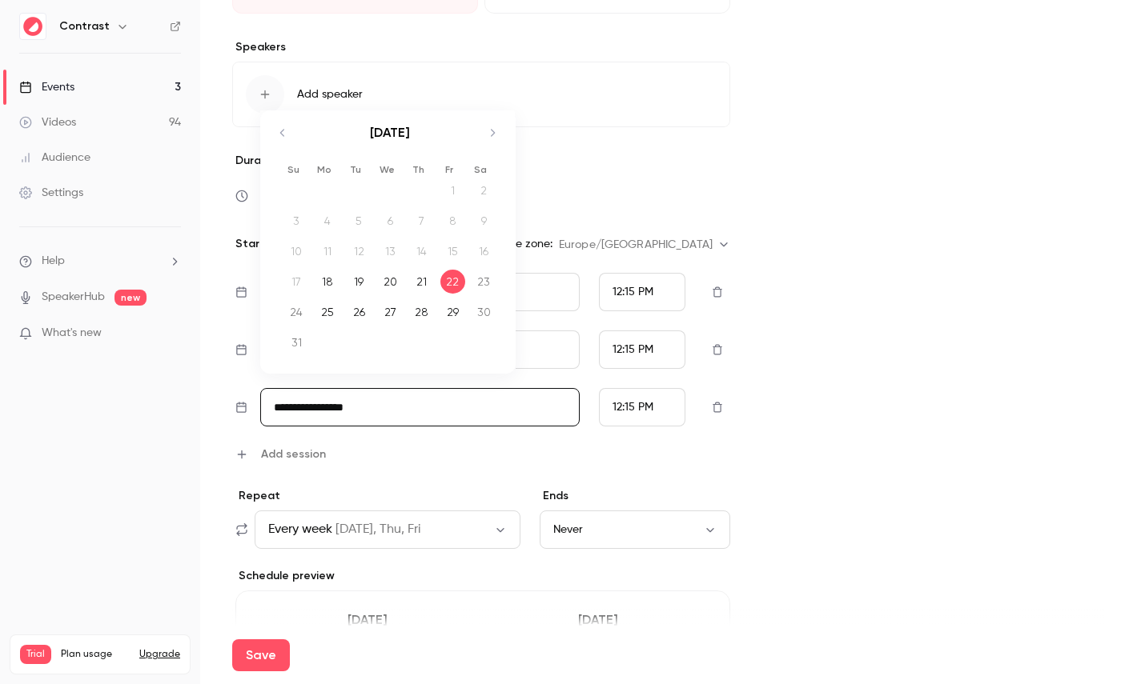
click at [393, 407] on input "**********" at bounding box center [420, 407] width 320 height 38
click at [418, 307] on div "28" at bounding box center [421, 312] width 25 height 24
type input "**********"
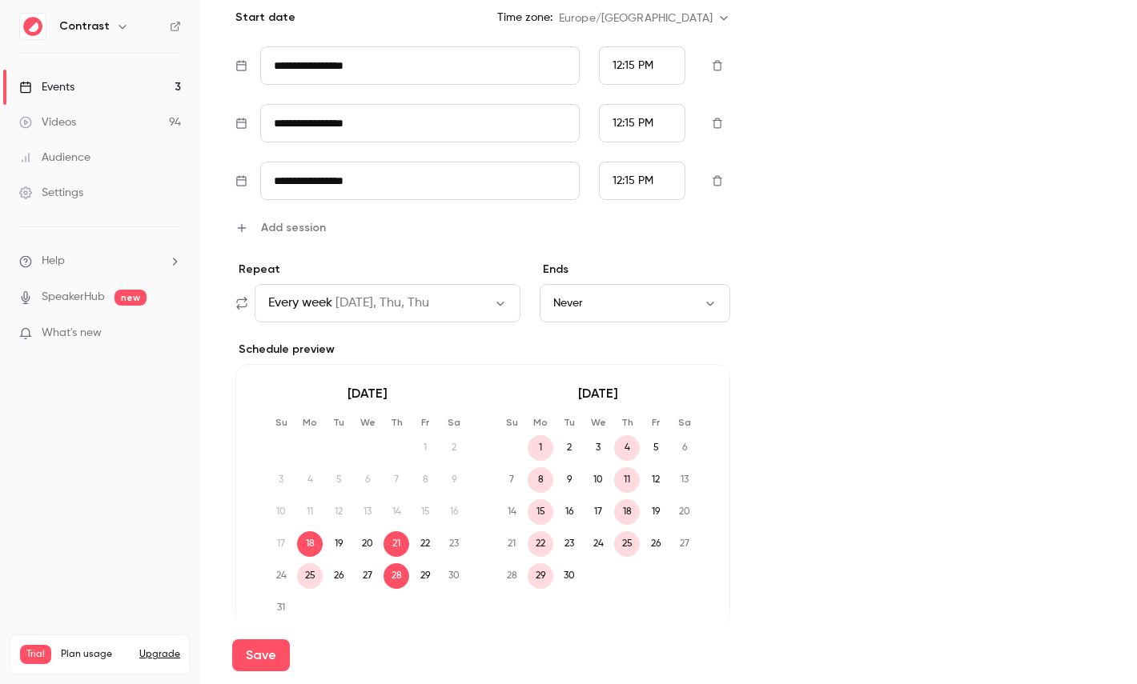
scroll to position [733, 0]
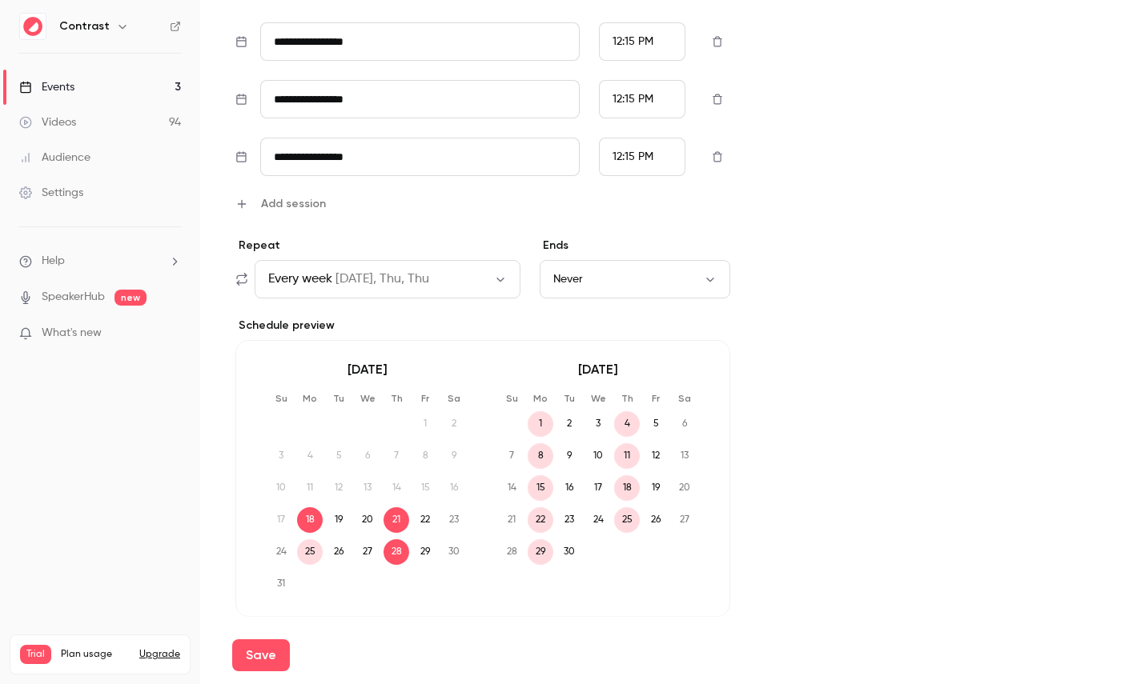
click at [408, 291] on button "Every week on Mon, Thu, Thu" at bounding box center [388, 279] width 266 height 38
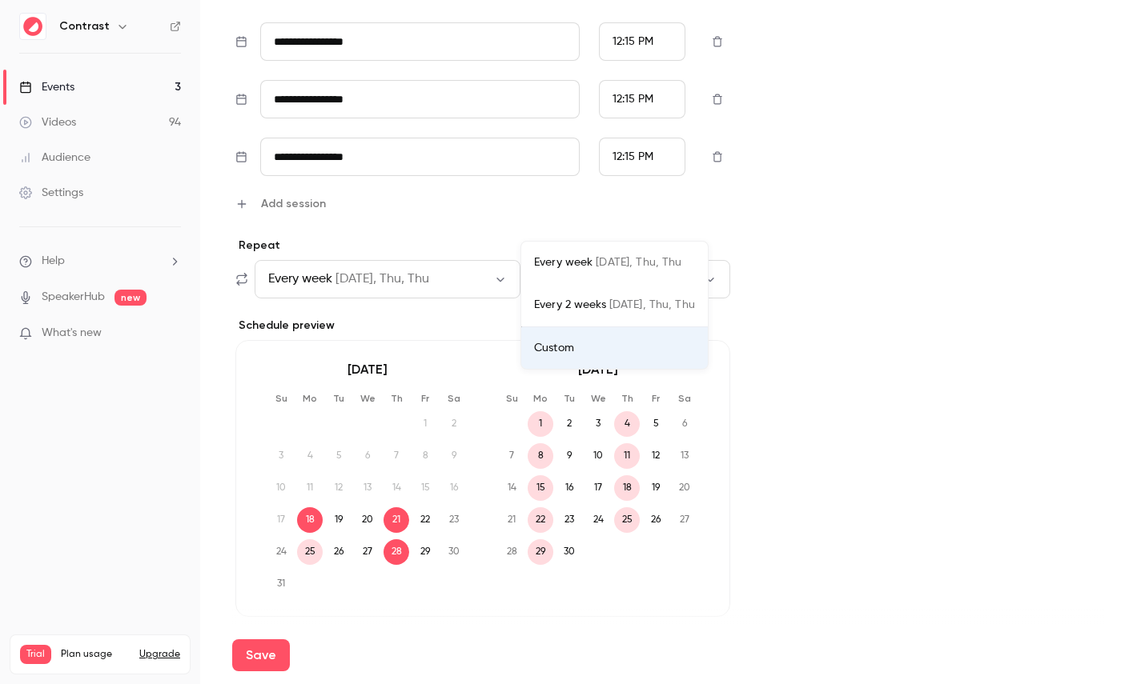
click at [445, 234] on div at bounding box center [568, 342] width 1137 height 684
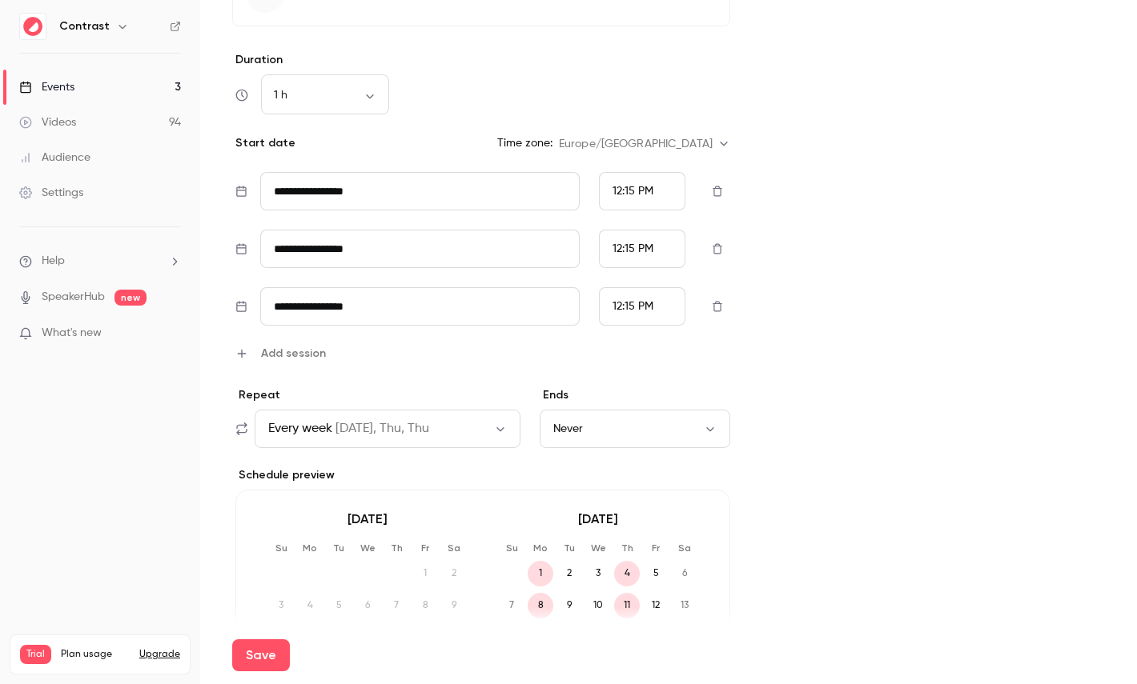
scroll to position [570, 0]
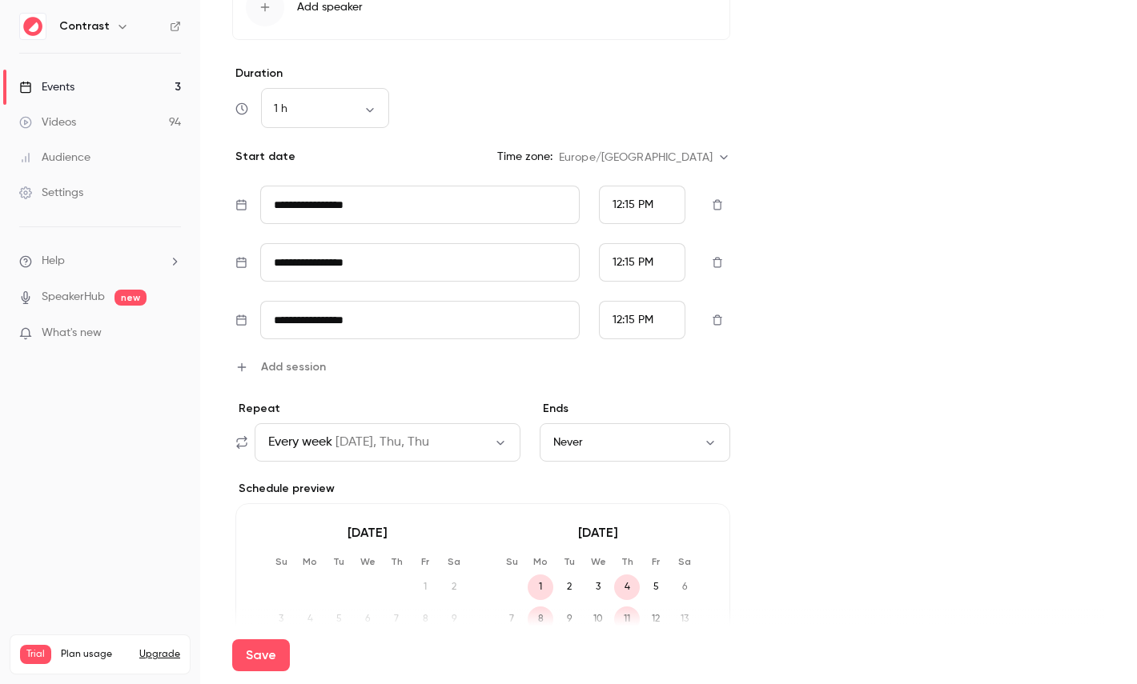
click at [596, 425] on button "Never" at bounding box center [634, 442] width 190 height 38
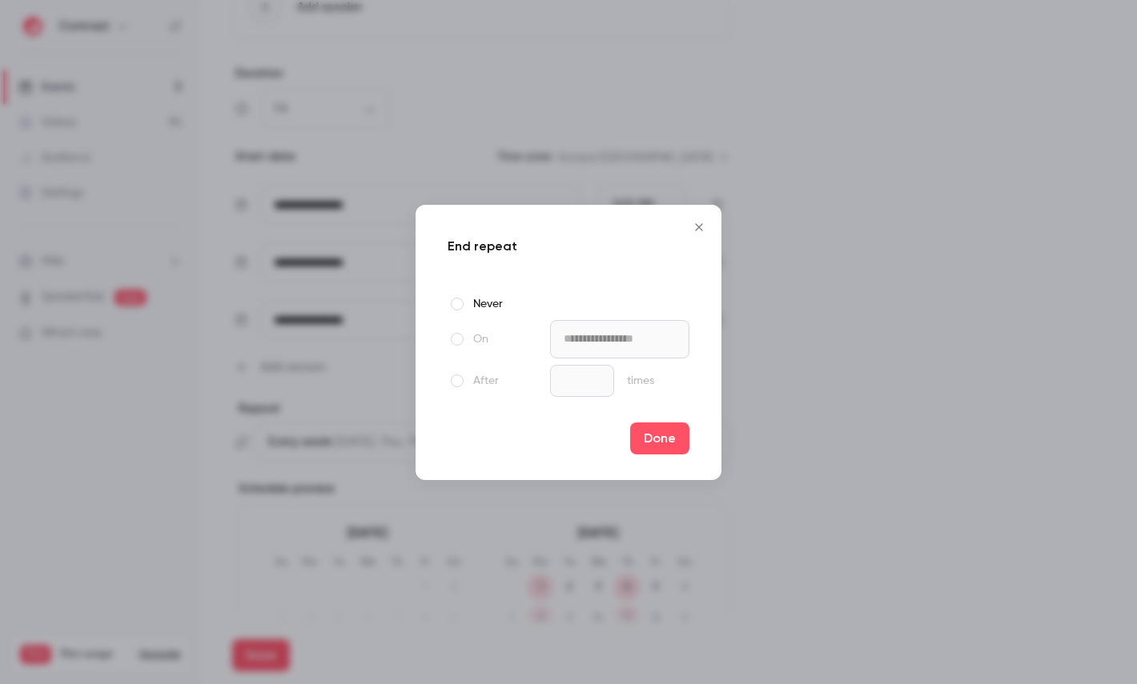
click at [450, 344] on div at bounding box center [456, 339] width 19 height 19
click at [582, 347] on input "**********" at bounding box center [619, 339] width 139 height 38
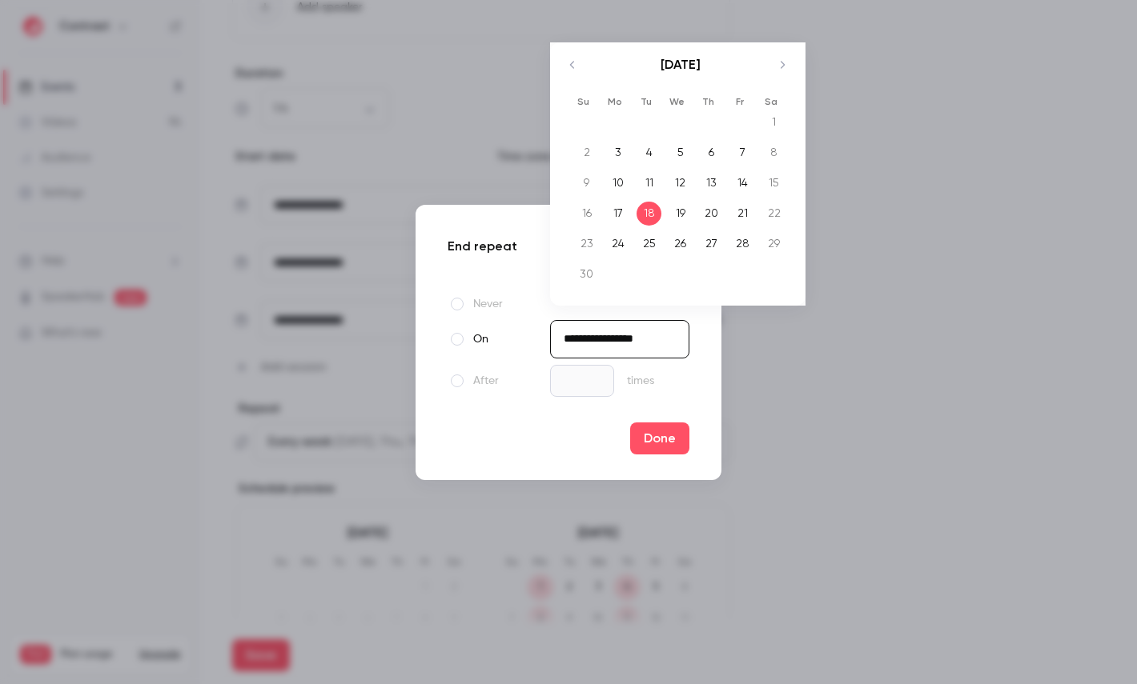
click at [564, 66] on icon "Move backward to switch to the previous month." at bounding box center [572, 64] width 19 height 19
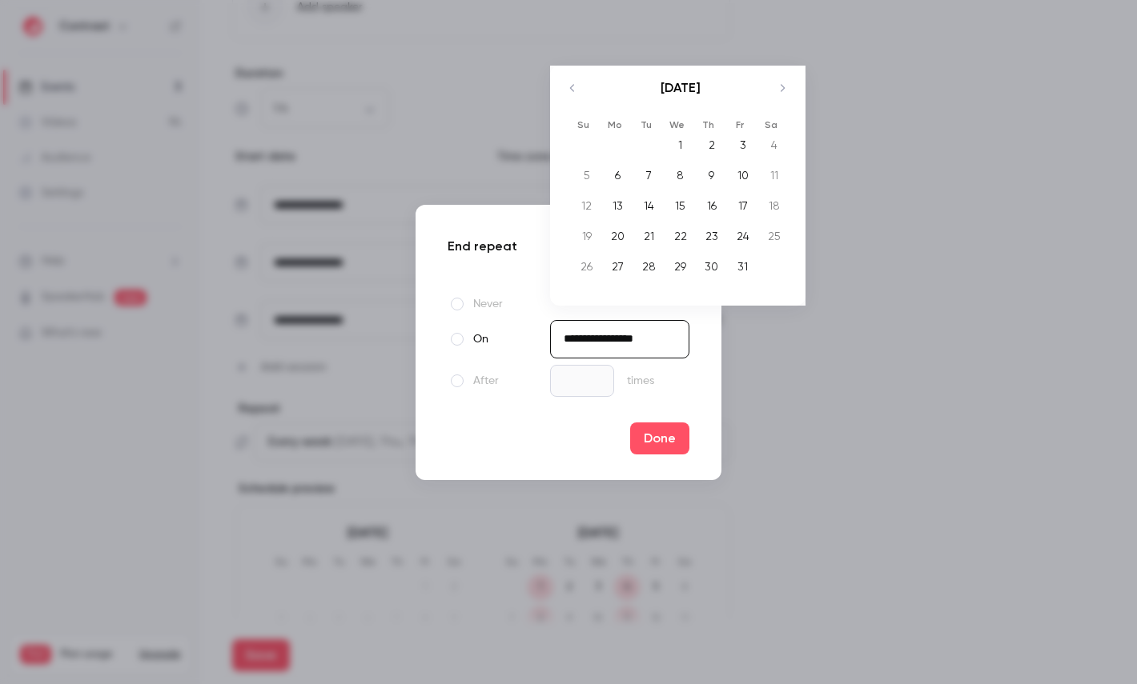
click at [560, 75] on div "October 2025 1 2 3 4 5 6 7 8 9 10 11 12 13 14 15 16 17 18 19 20 21 22 23 24 25 …" at bounding box center [680, 176] width 246 height 220
click at [563, 85] on icon "Move backward to switch to the previous month." at bounding box center [572, 87] width 19 height 19
click at [623, 154] on td "1" at bounding box center [617, 145] width 31 height 30
type input "**********"
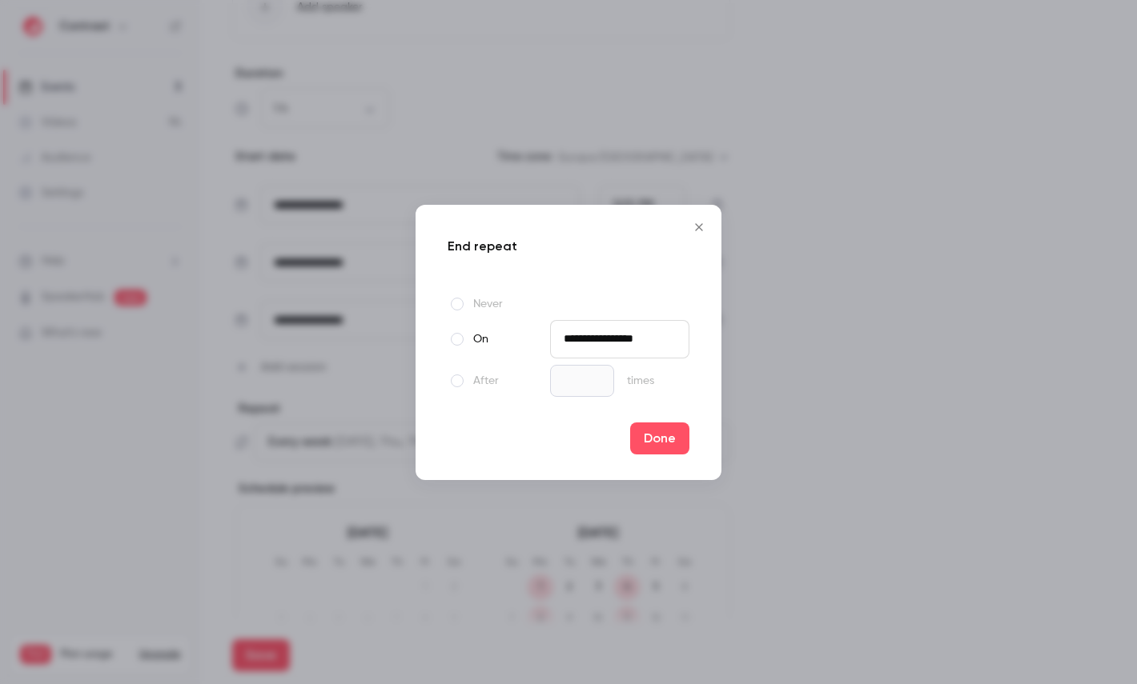
click at [655, 421] on div "**********" at bounding box center [568, 342] width 306 height 275
click at [668, 434] on button "Done" at bounding box center [659, 439] width 59 height 32
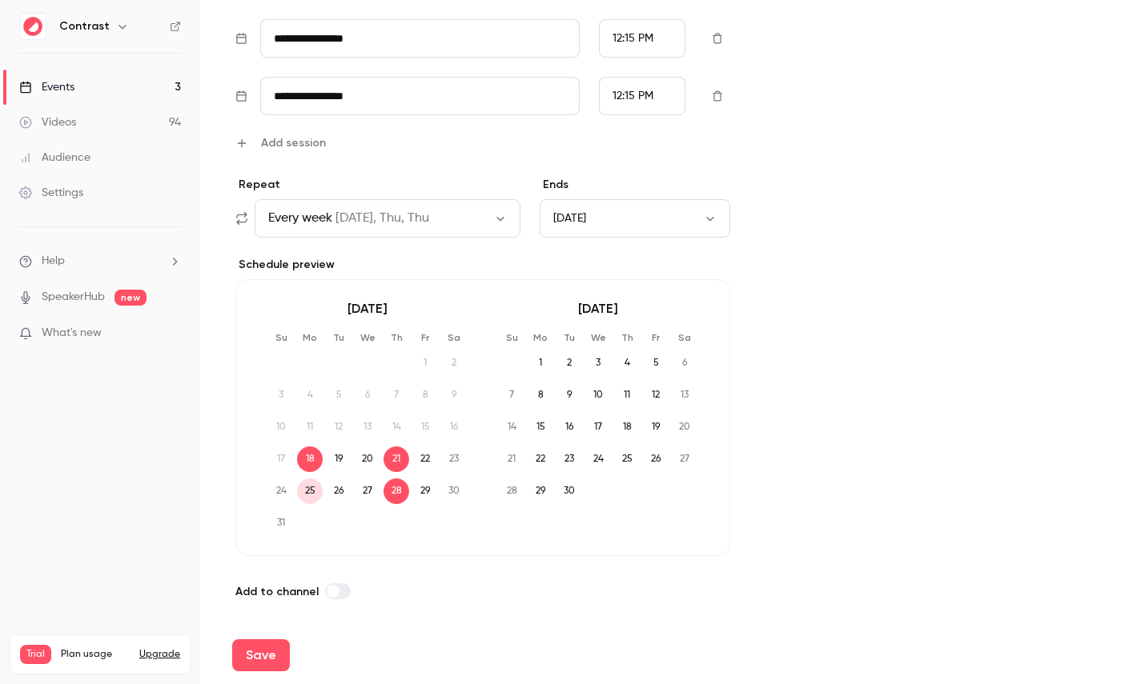
scroll to position [755, 0]
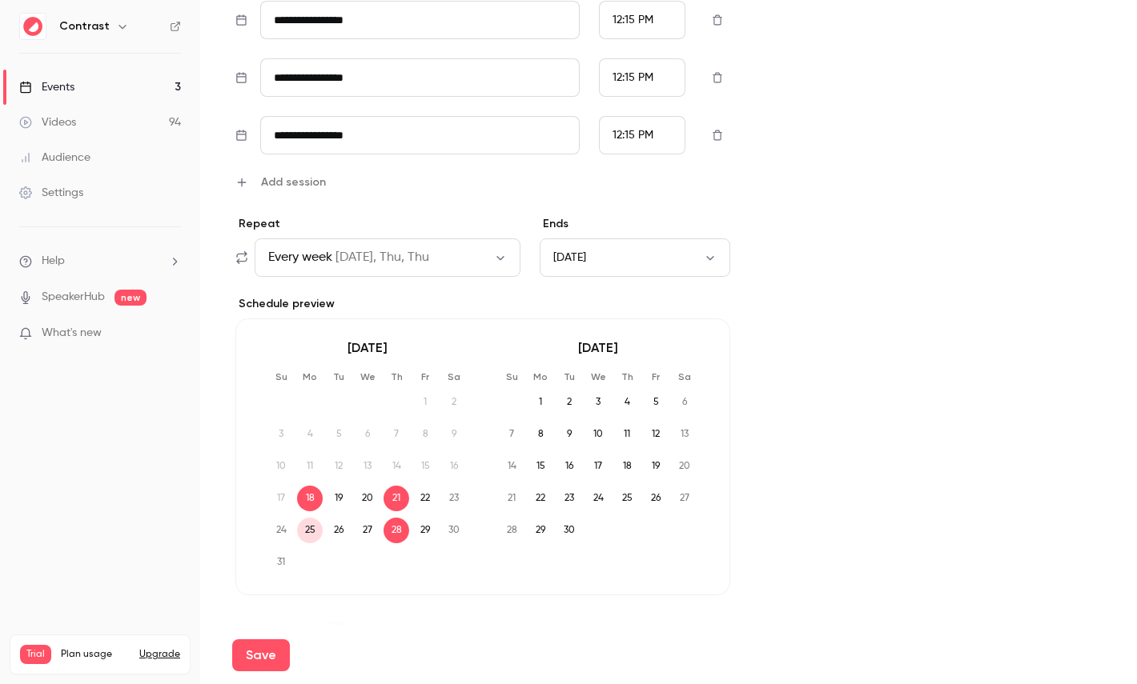
click at [637, 262] on button "Mon, Sep 01, 2025" at bounding box center [634, 258] width 190 height 38
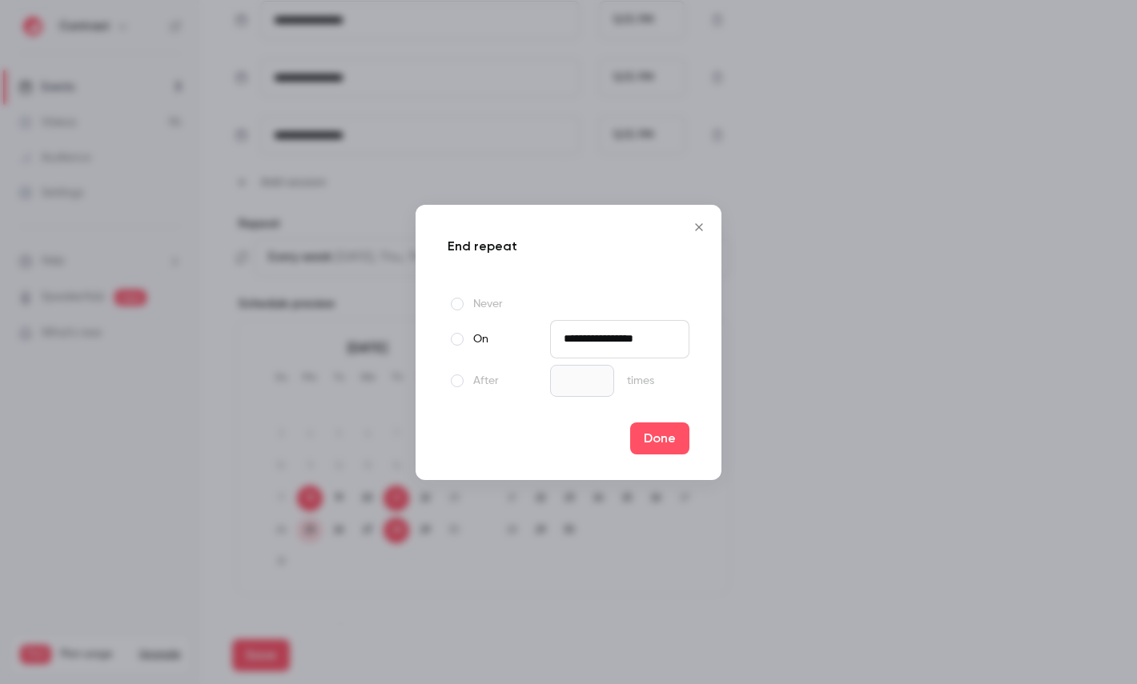
click at [592, 328] on input "**********" at bounding box center [619, 339] width 139 height 38
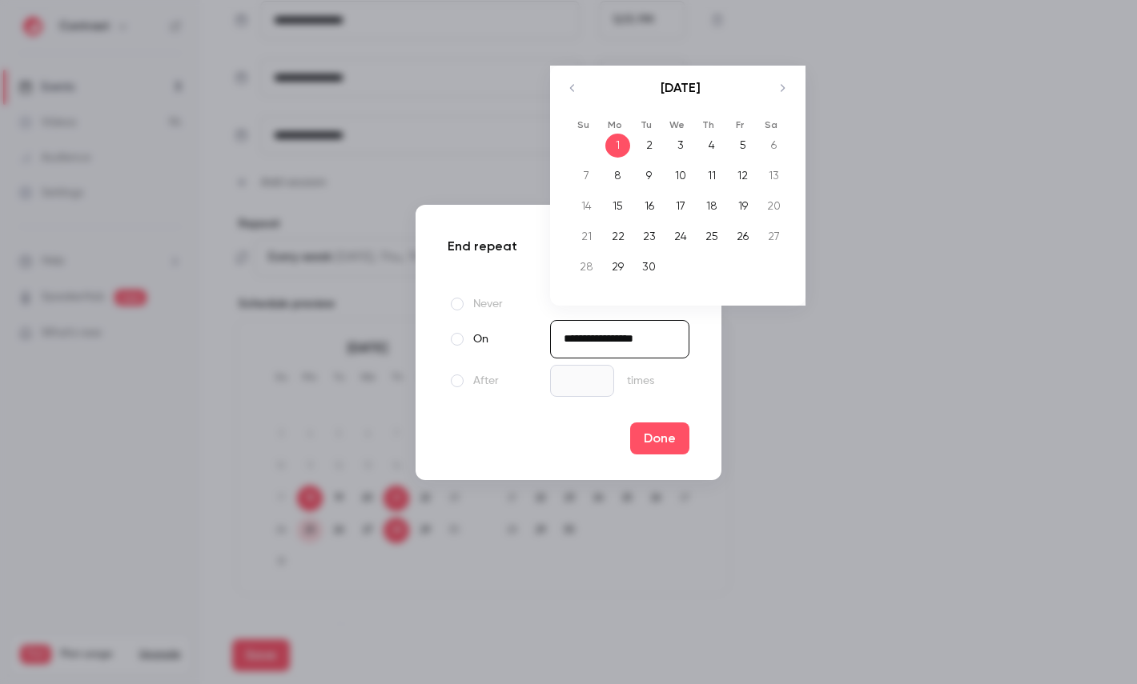
click at [568, 90] on icon "Move backward to switch to the previous month." at bounding box center [572, 87] width 19 height 19
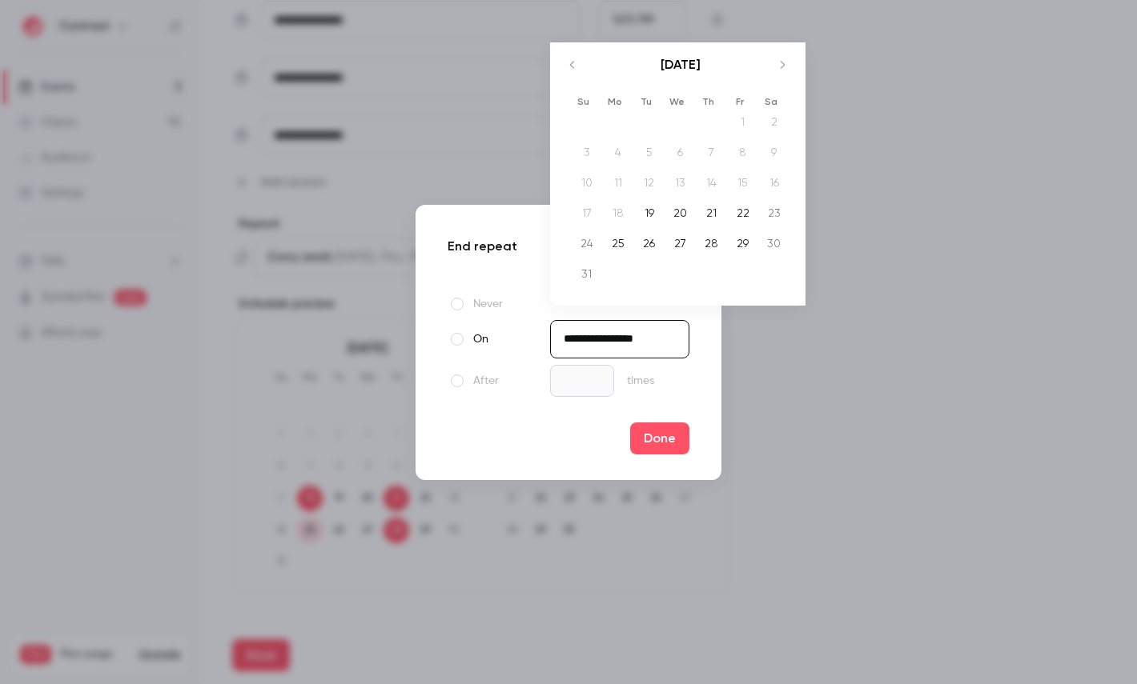
click at [673, 241] on div "27" at bounding box center [680, 244] width 25 height 24
type input "**********"
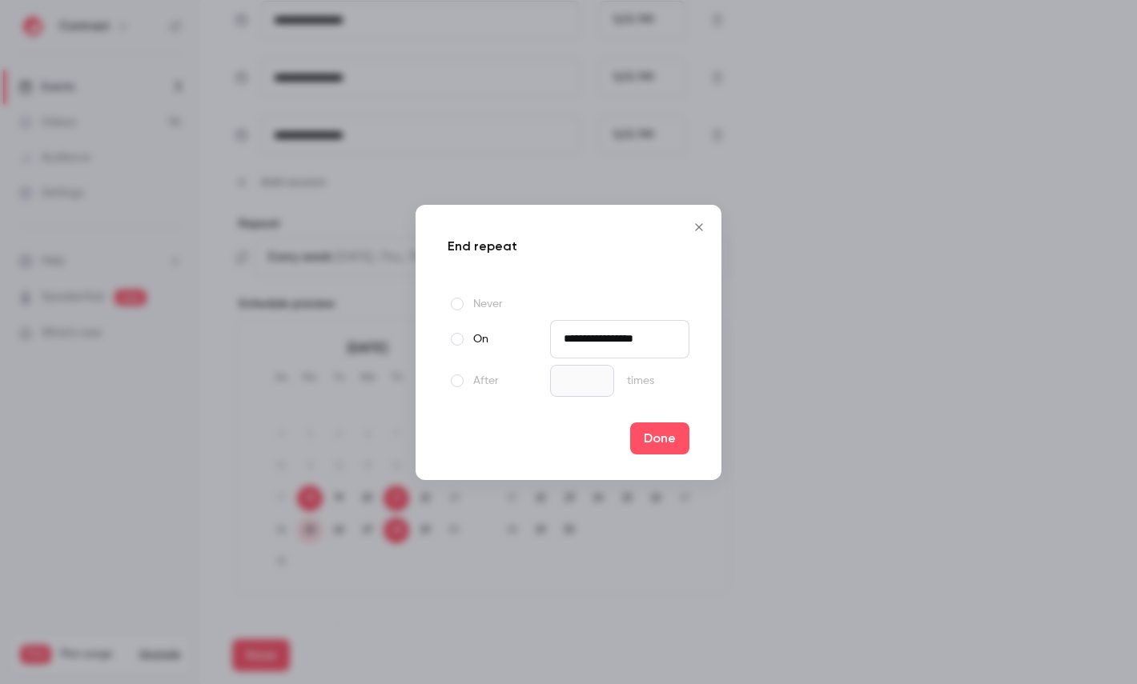
click at [679, 417] on div "**********" at bounding box center [568, 342] width 306 height 275
click at [670, 435] on button "Done" at bounding box center [659, 439] width 59 height 32
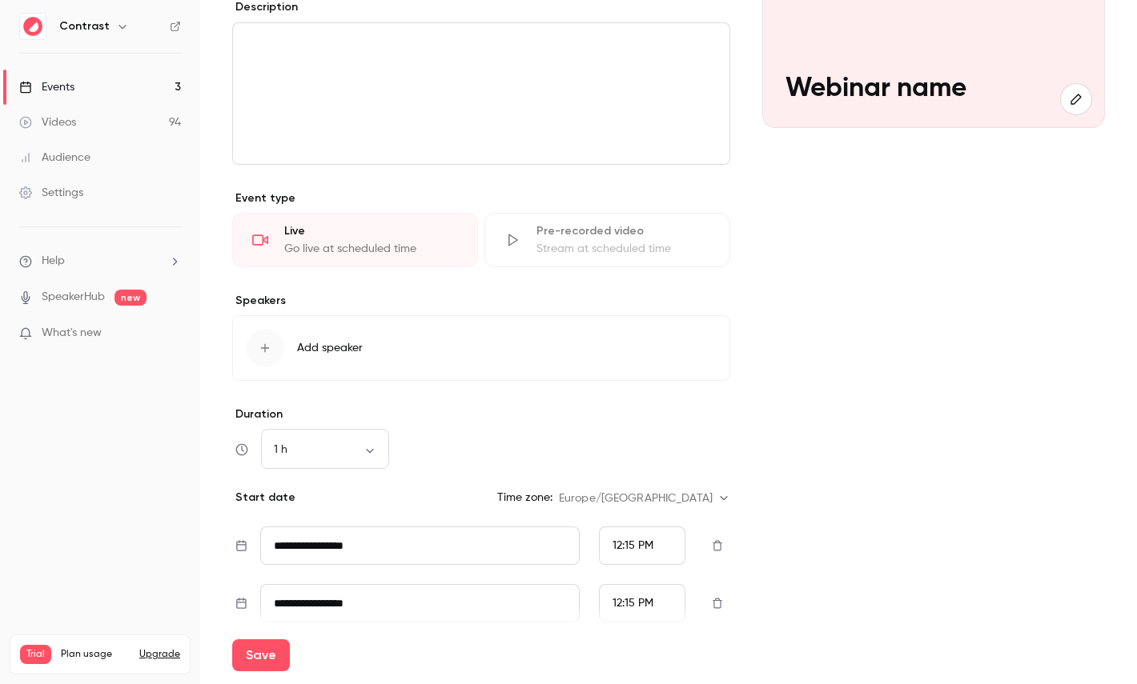
scroll to position [220, 0]
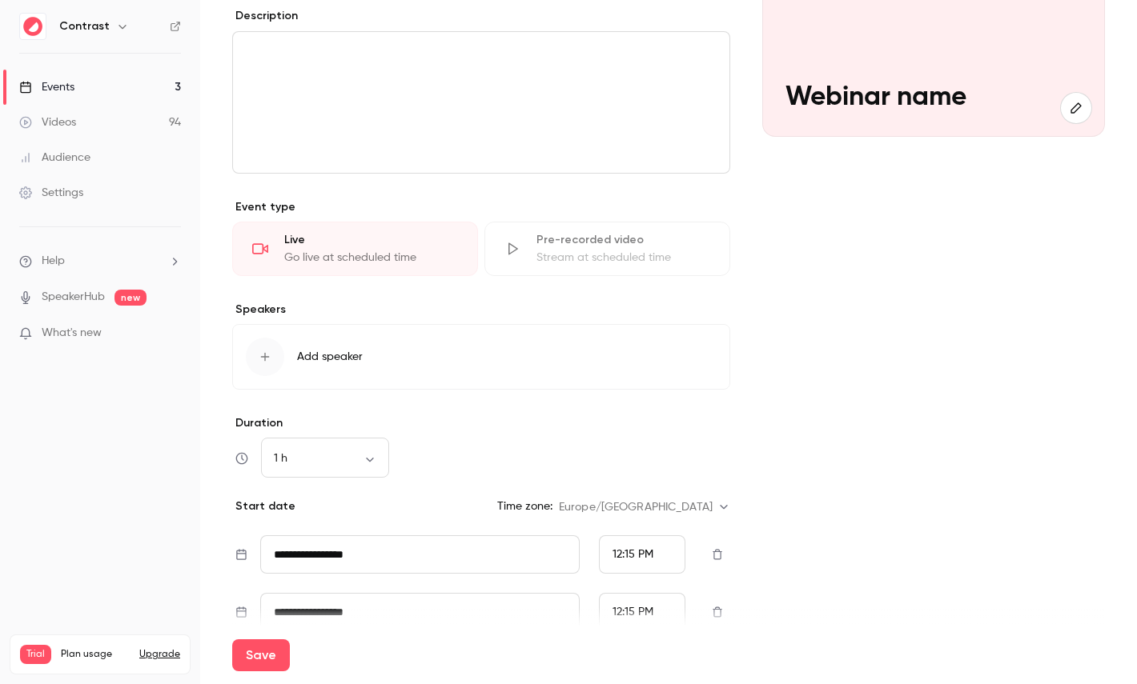
click at [542, 258] on div "Stream at scheduled time" at bounding box center [623, 258] width 174 height 16
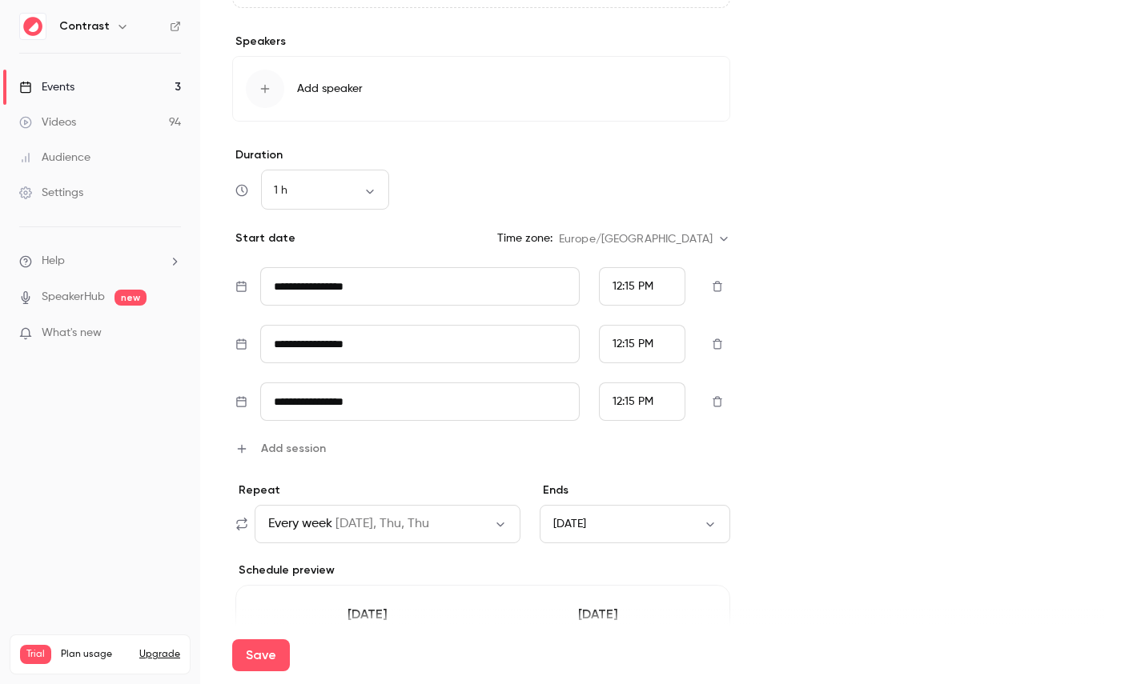
scroll to position [725, 0]
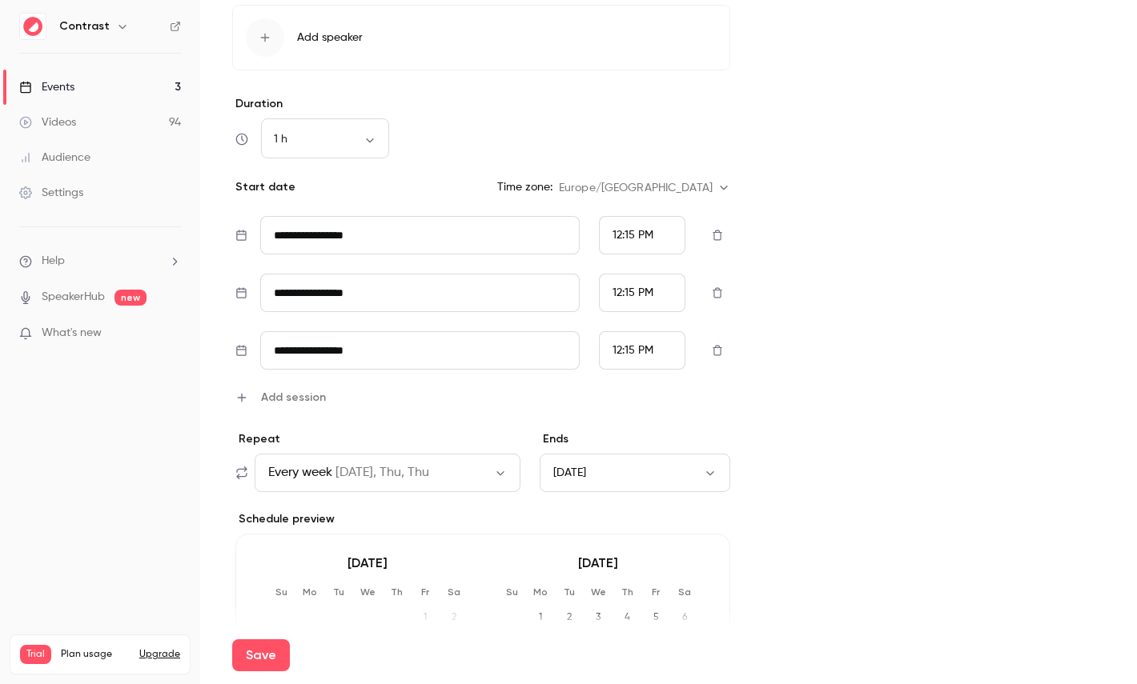
click at [95, 197] on link "Settings" at bounding box center [100, 192] width 200 height 35
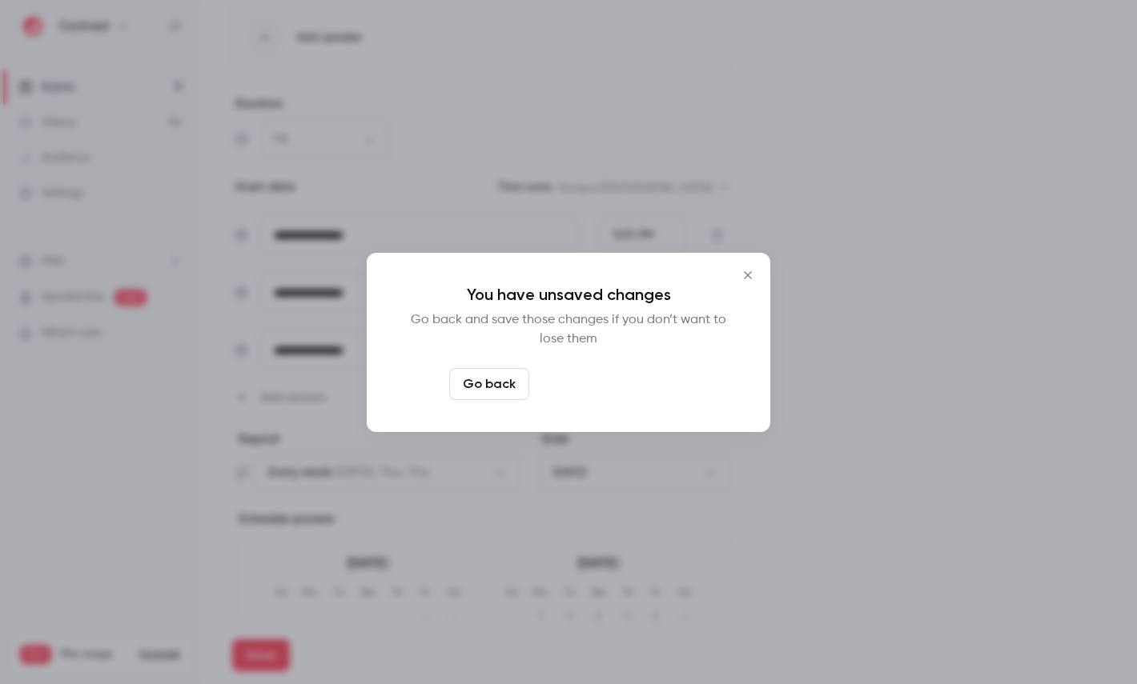
click at [608, 370] on button "Leave page anyway" at bounding box center [611, 384] width 152 height 32
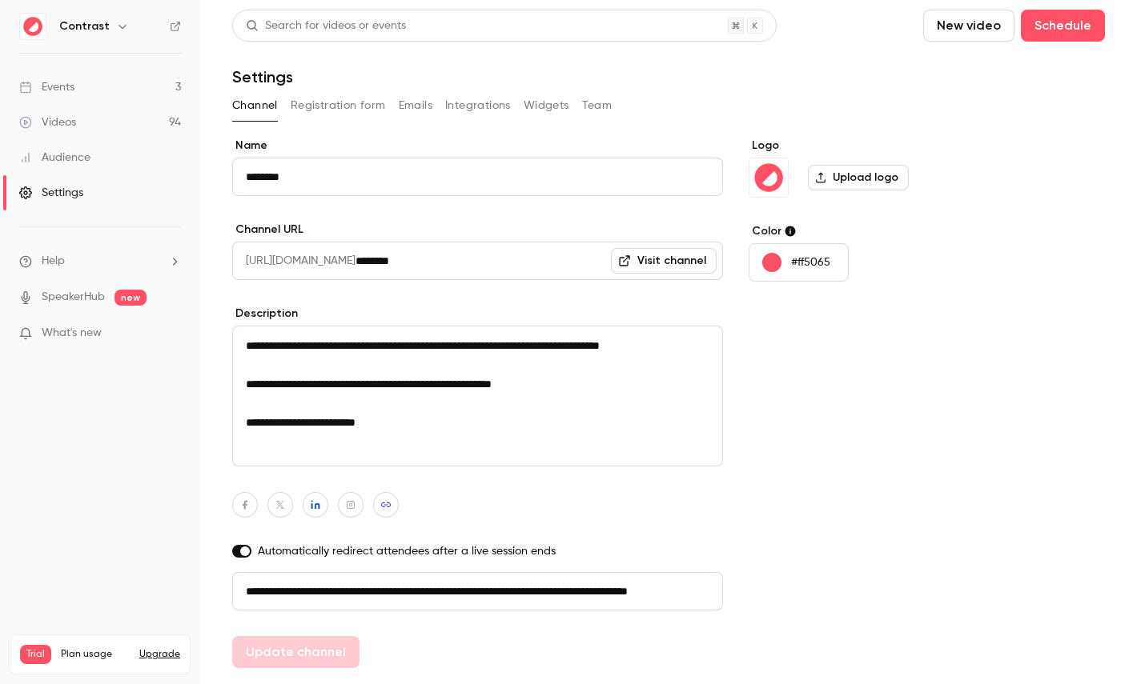
scroll to position [0, 90]
click at [602, 103] on button "Team" at bounding box center [597, 106] width 30 height 26
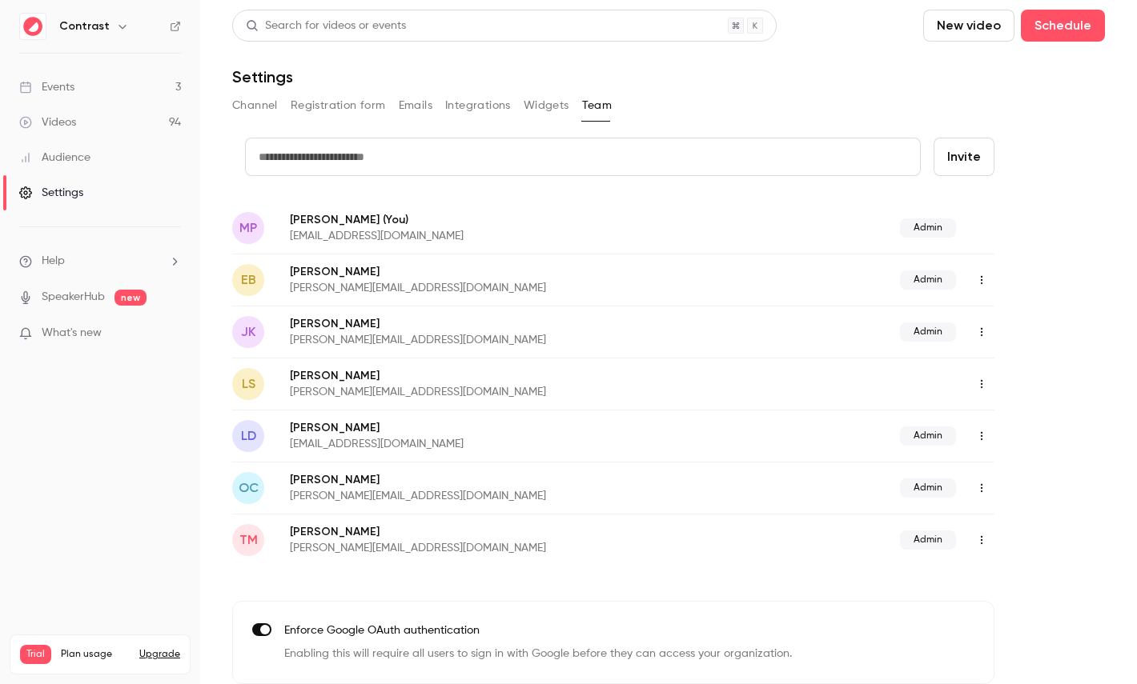
click at [985, 383] on icon "button" at bounding box center [981, 384] width 13 height 11
click at [1041, 281] on div at bounding box center [568, 342] width 1137 height 684
click at [146, 105] on link "Videos 94" at bounding box center [100, 122] width 200 height 35
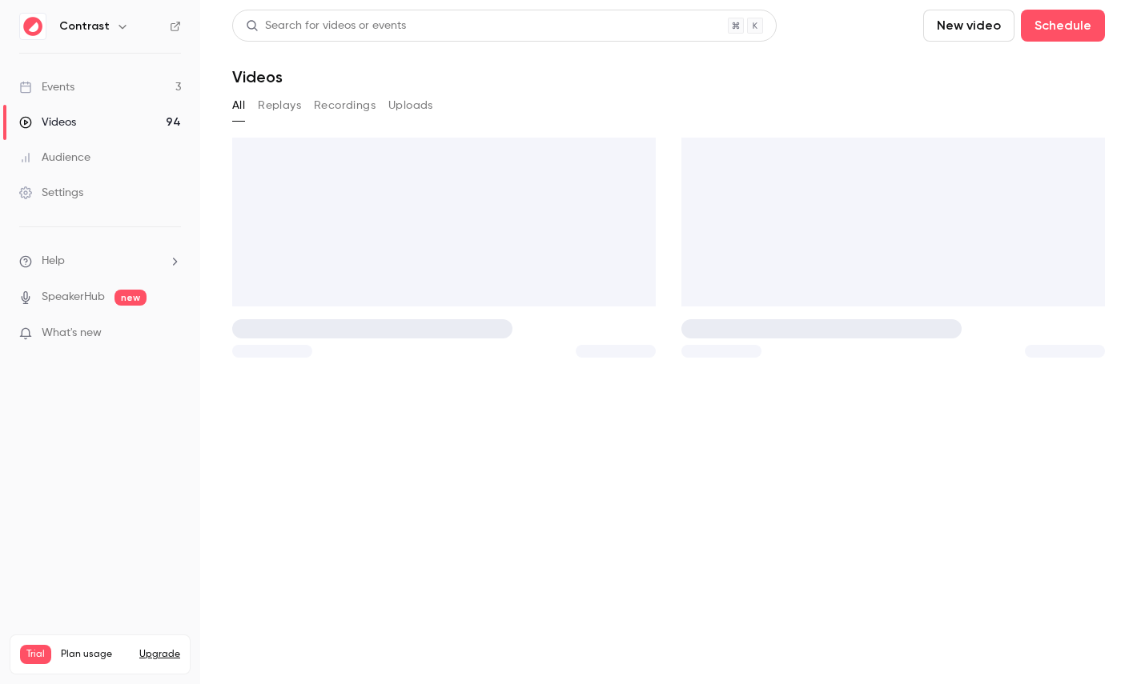
click at [118, 86] on link "Events 3" at bounding box center [100, 87] width 200 height 35
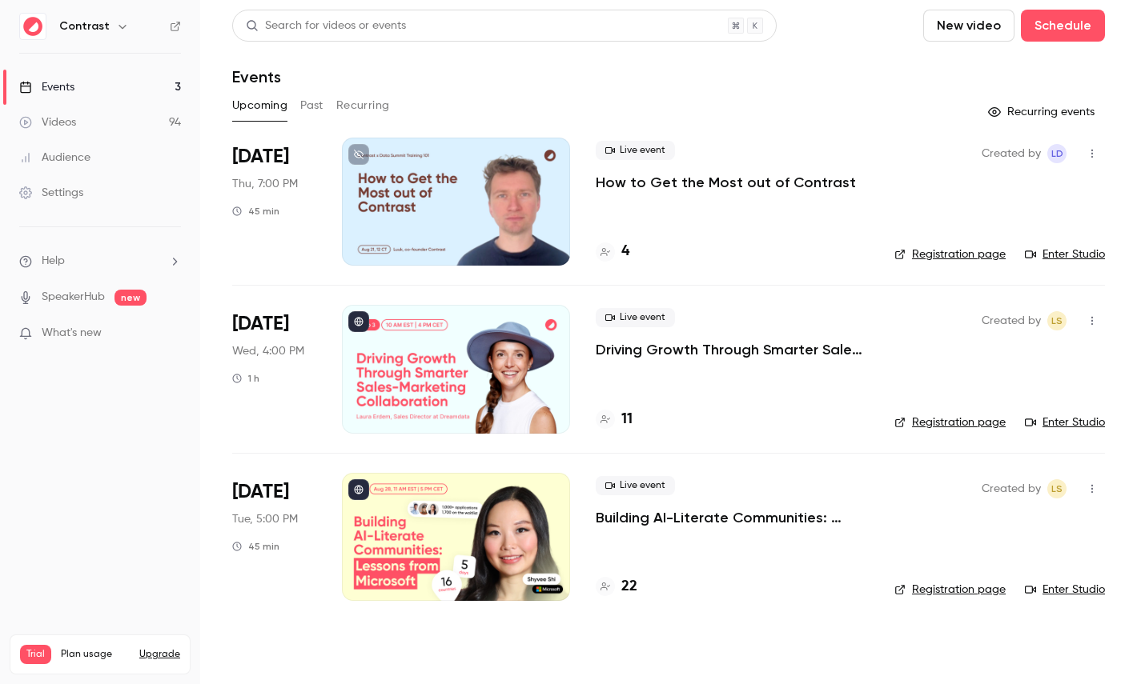
click at [731, 176] on p "How to Get the Most out of Contrast" at bounding box center [725, 182] width 260 height 19
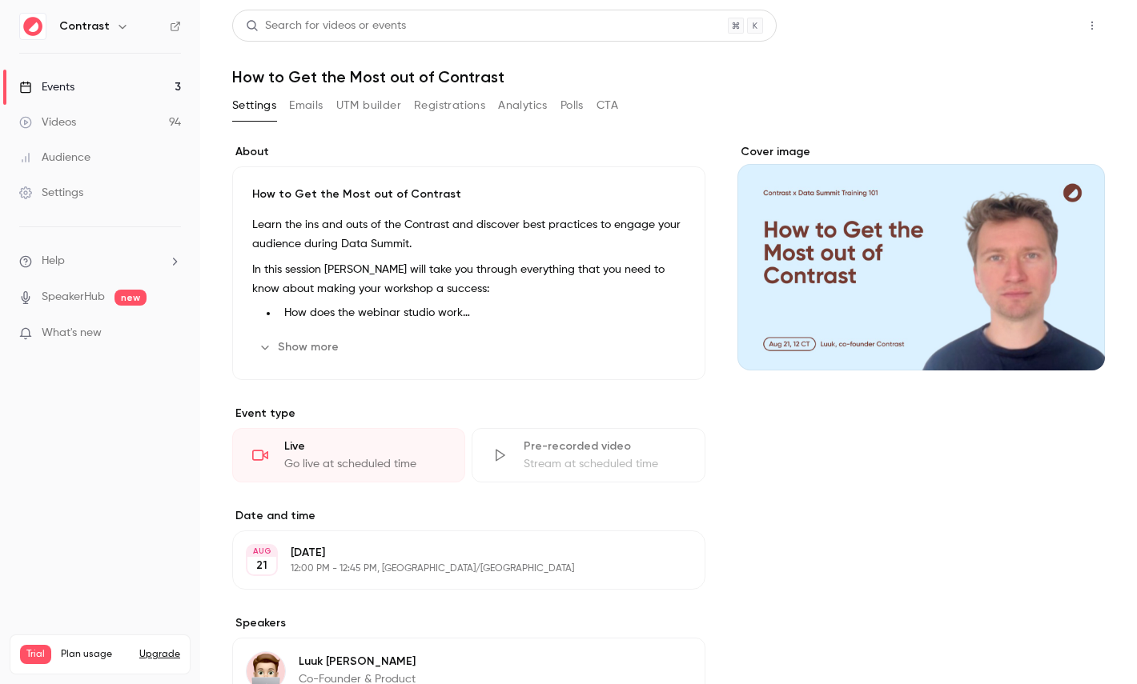
click at [1045, 34] on button "Share" at bounding box center [1034, 26] width 63 height 32
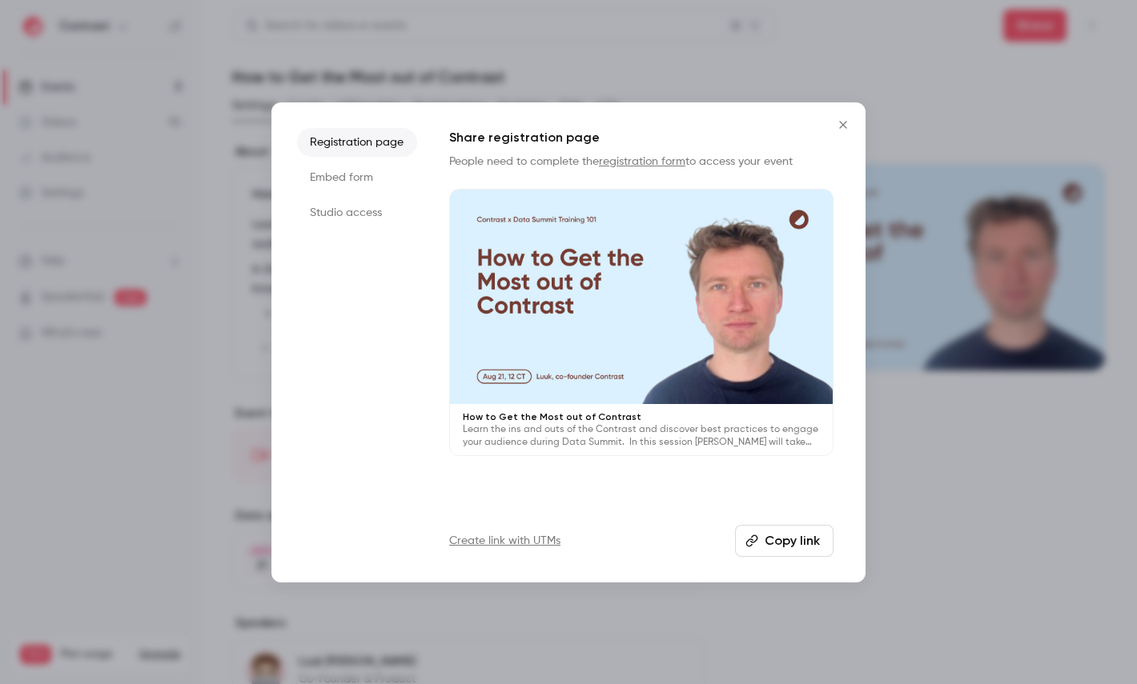
click at [386, 287] on ul "Registration page Embed form Studio access" at bounding box center [357, 342] width 120 height 429
click at [382, 194] on ul "Registration page Embed form Studio access" at bounding box center [357, 342] width 120 height 429
click at [352, 208] on li "Studio access" at bounding box center [357, 212] width 120 height 29
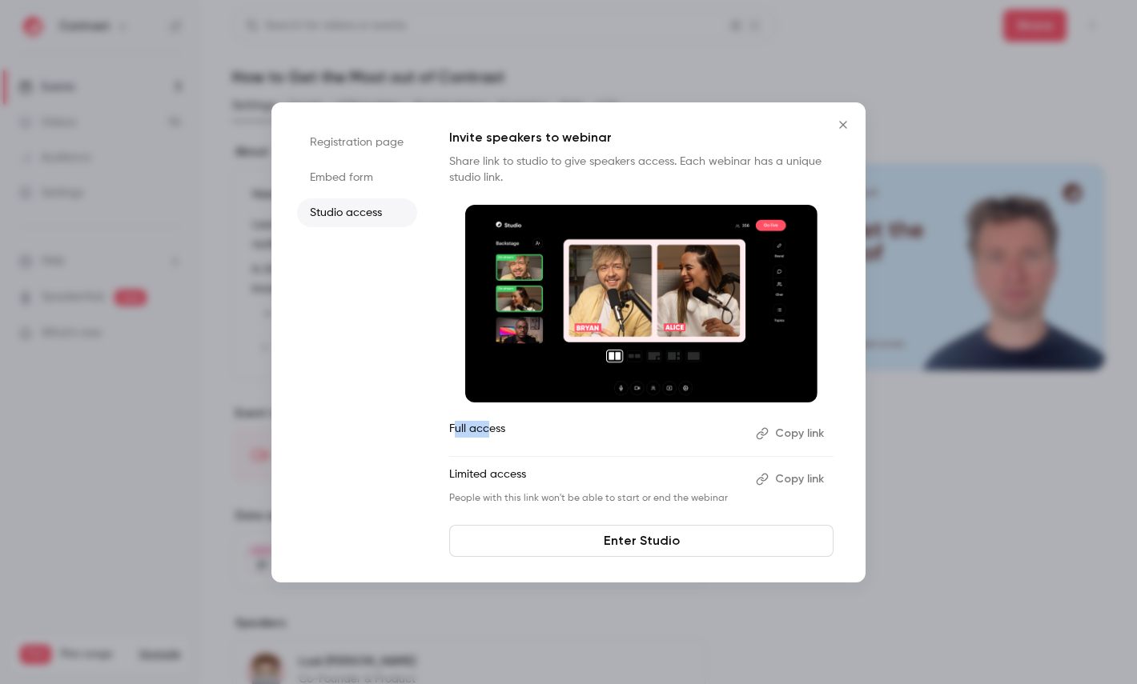
drag, startPoint x: 452, startPoint y: 424, endPoint x: 494, endPoint y: 424, distance: 41.6
click at [491, 424] on p "Full access" at bounding box center [596, 434] width 294 height 26
drag, startPoint x: 465, startPoint y: 473, endPoint x: 506, endPoint y: 473, distance: 40.8
click at [506, 473] on p "Limited access" at bounding box center [596, 480] width 294 height 26
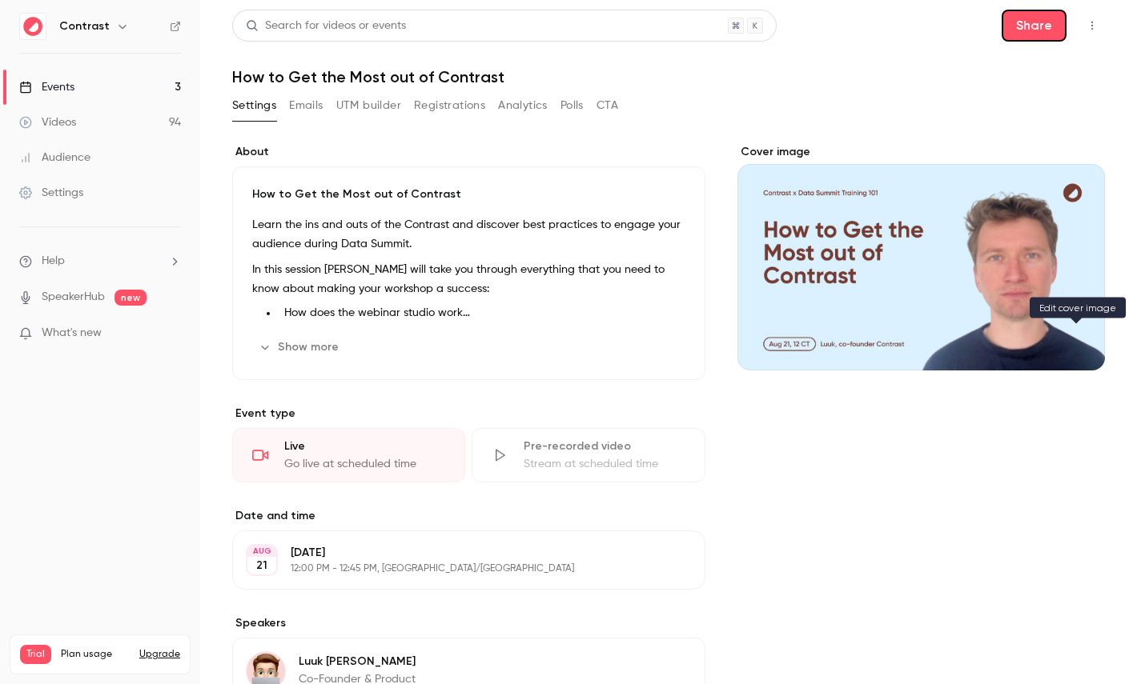
click at [1074, 337] on icon "Cover image" at bounding box center [1076, 341] width 18 height 13
click at [163, 90] on link "Events 3" at bounding box center [100, 87] width 200 height 35
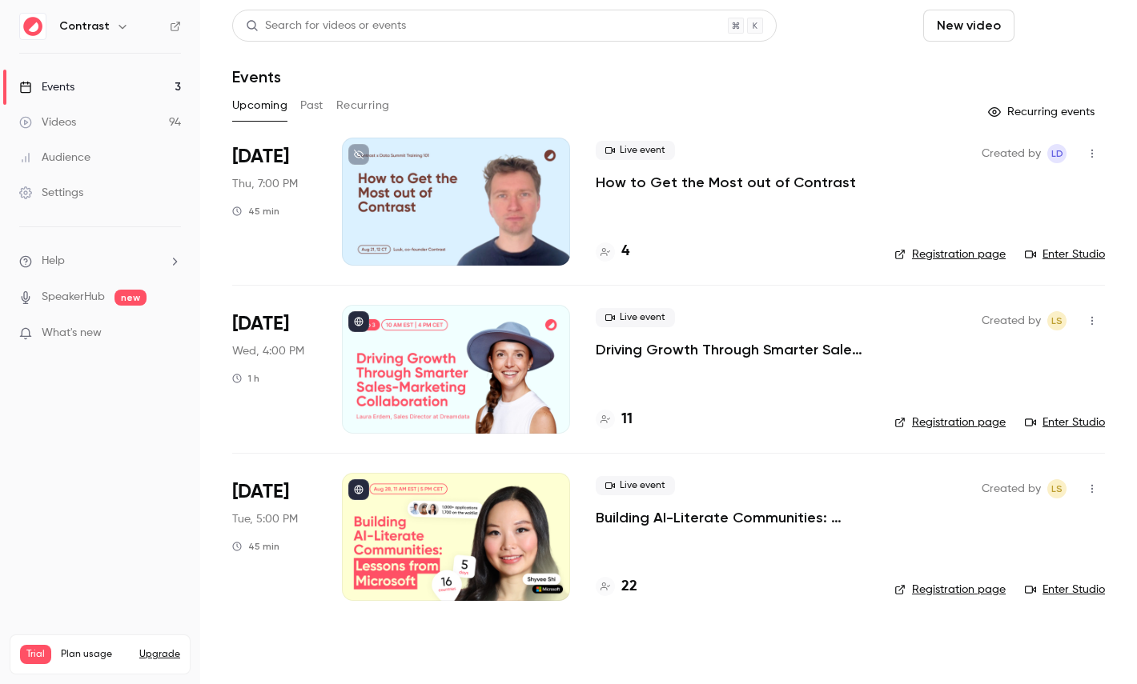
click at [1061, 20] on button "Schedule" at bounding box center [1063, 26] width 84 height 32
click at [989, 75] on div "One time event" at bounding box center [1030, 70] width 122 height 16
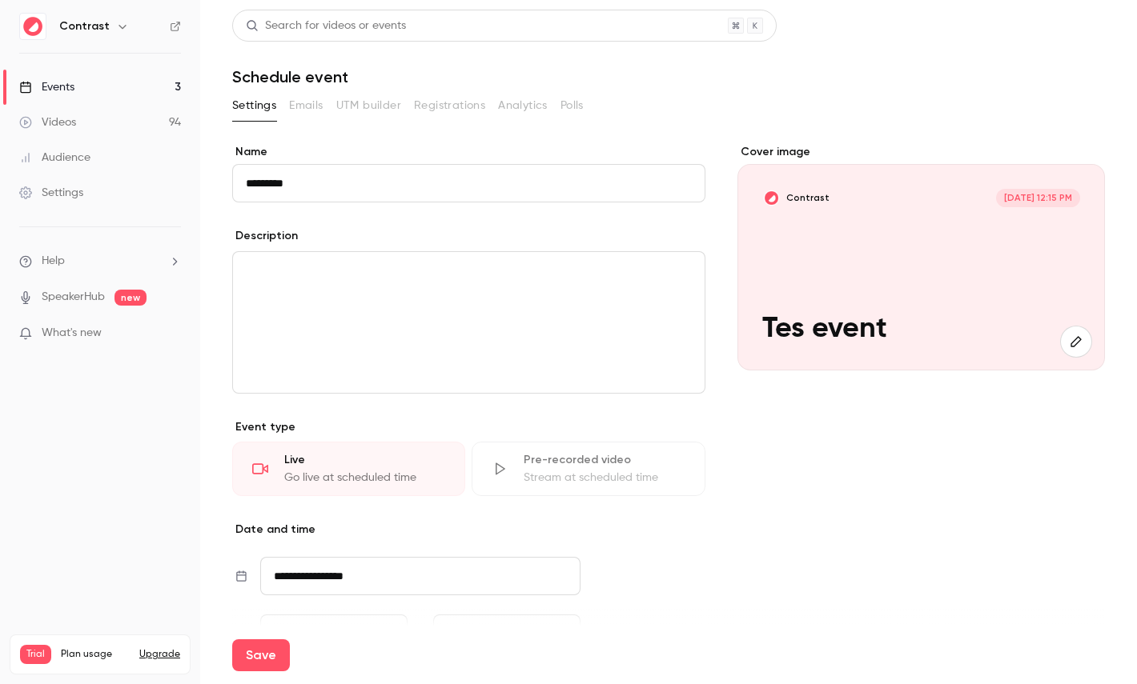
scroll to position [211, 0]
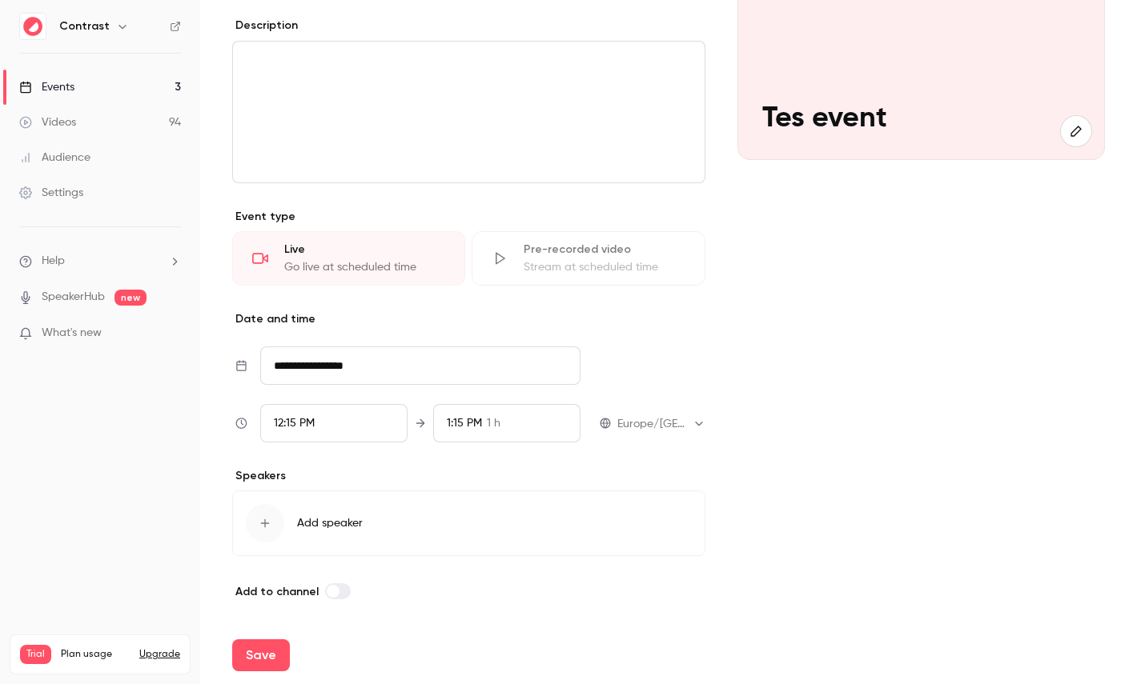
type input "*********"
click at [374, 503] on button "Add speaker" at bounding box center [468, 524] width 473 height 66
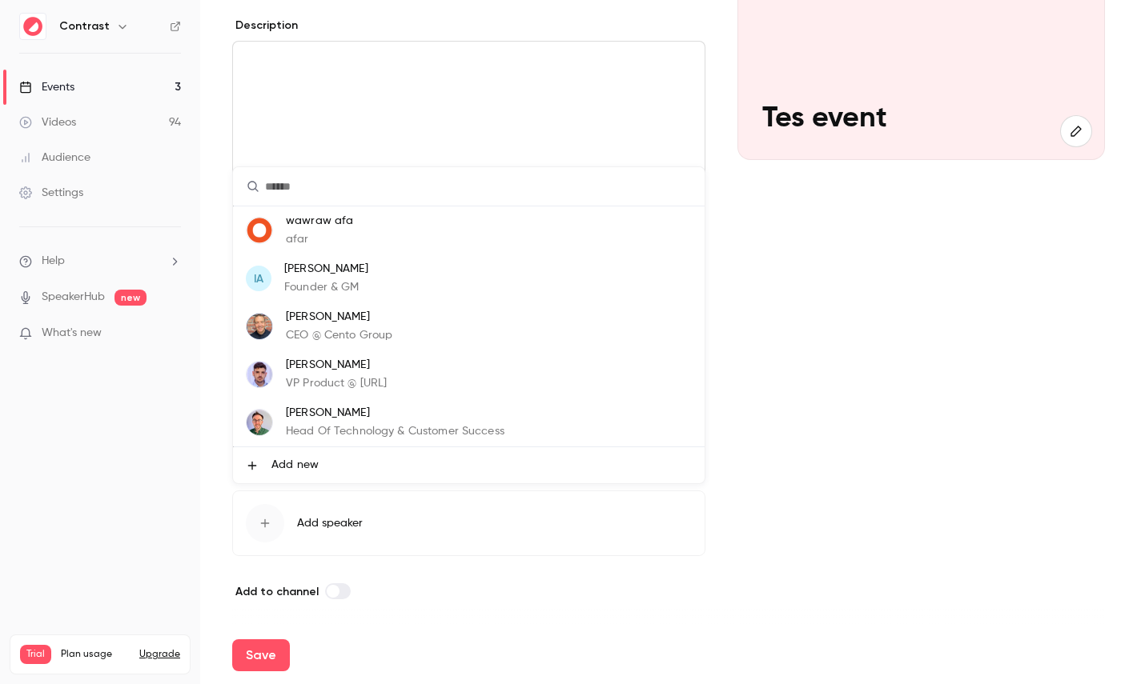
click at [360, 415] on p "Andy Ashton" at bounding box center [395, 413] width 219 height 17
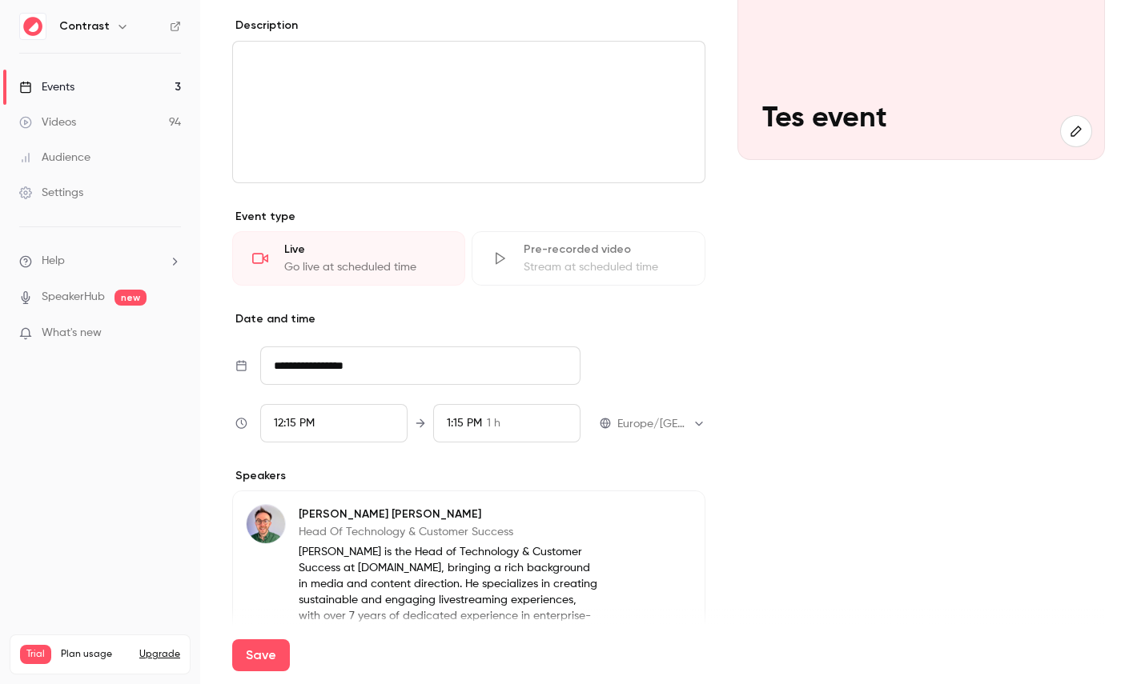
scroll to position [0, 0]
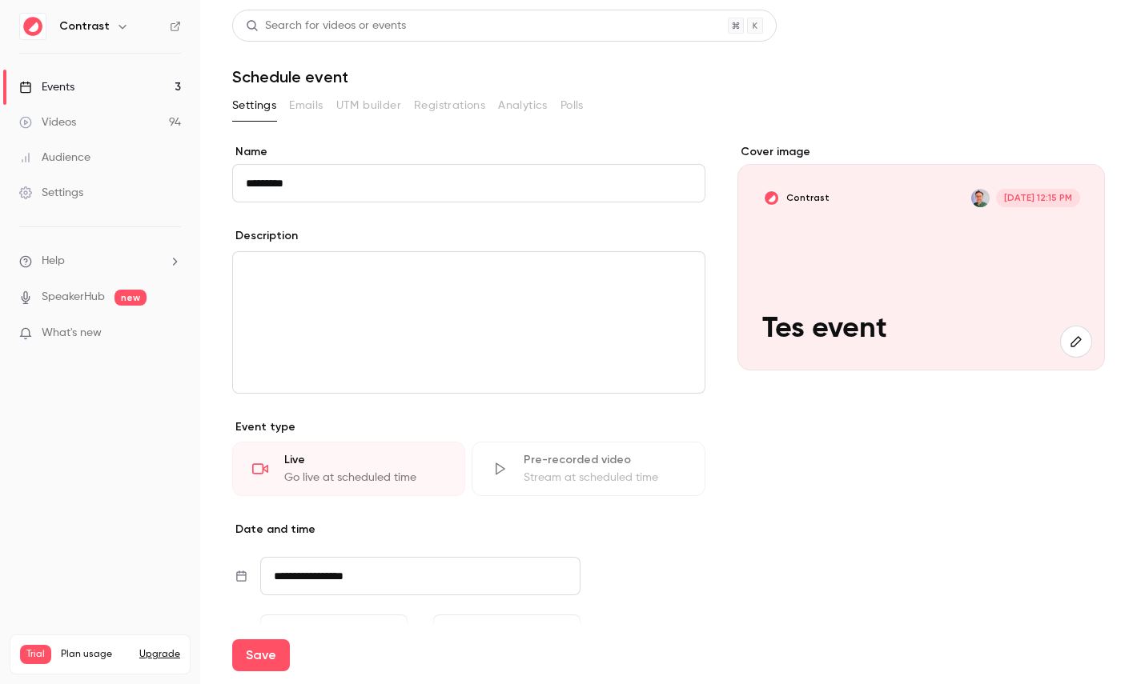
click at [88, 90] on link "Events 3" at bounding box center [100, 87] width 200 height 35
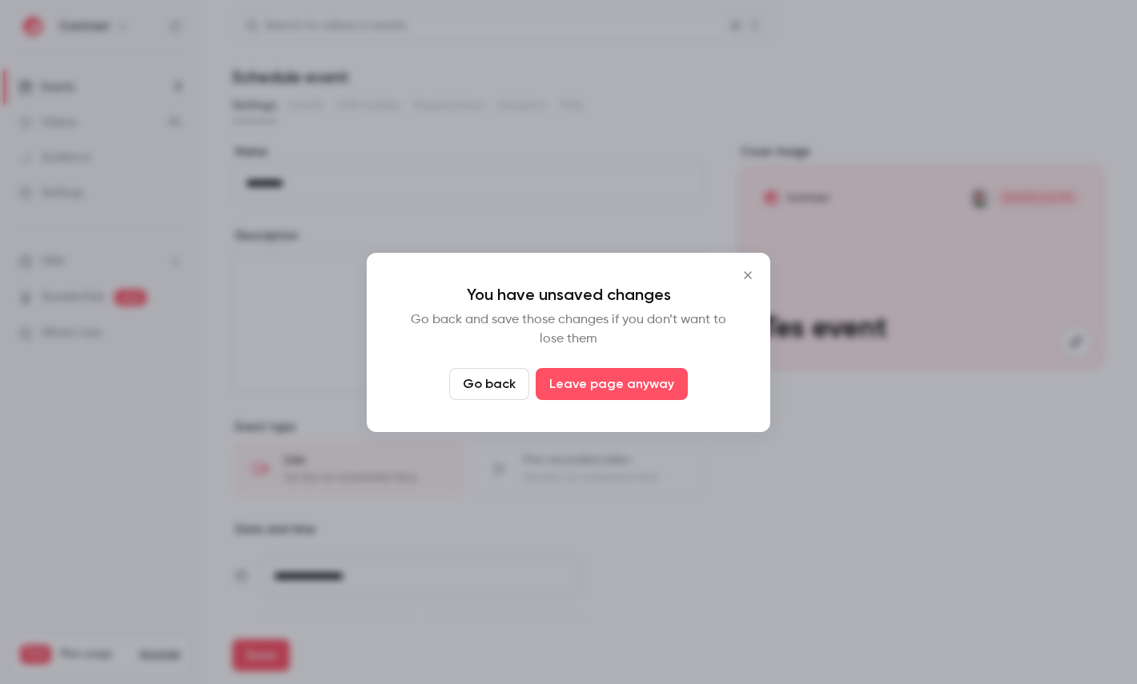
click at [616, 387] on button "Leave page anyway" at bounding box center [611, 384] width 152 height 32
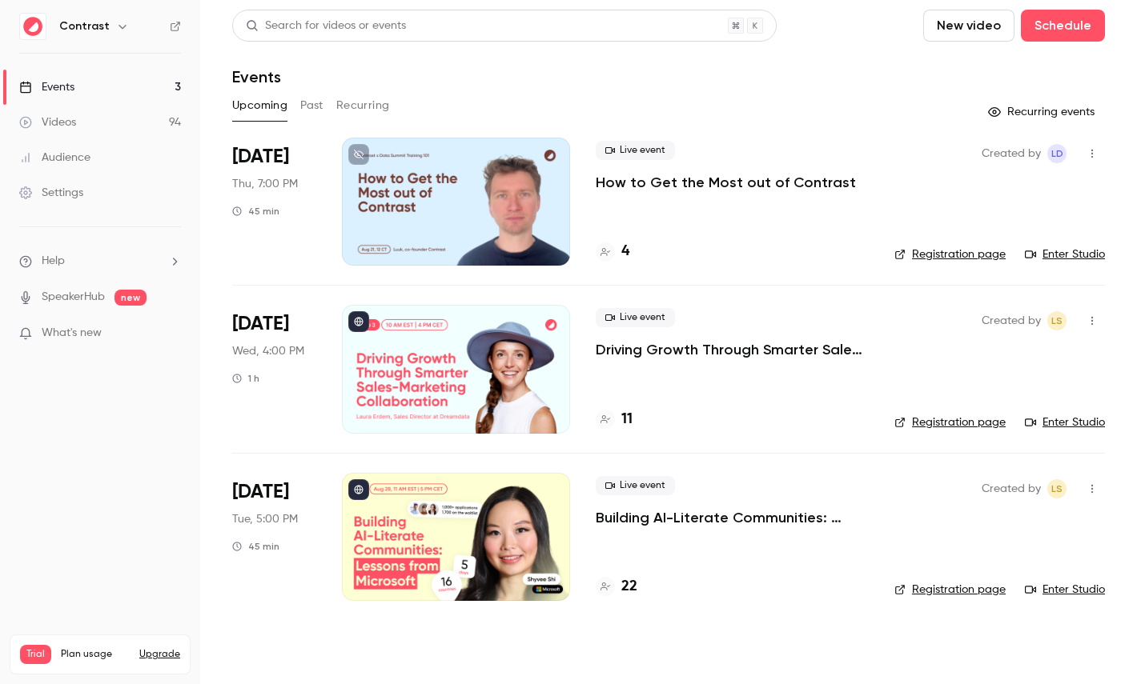
click at [79, 207] on link "Settings" at bounding box center [100, 192] width 200 height 35
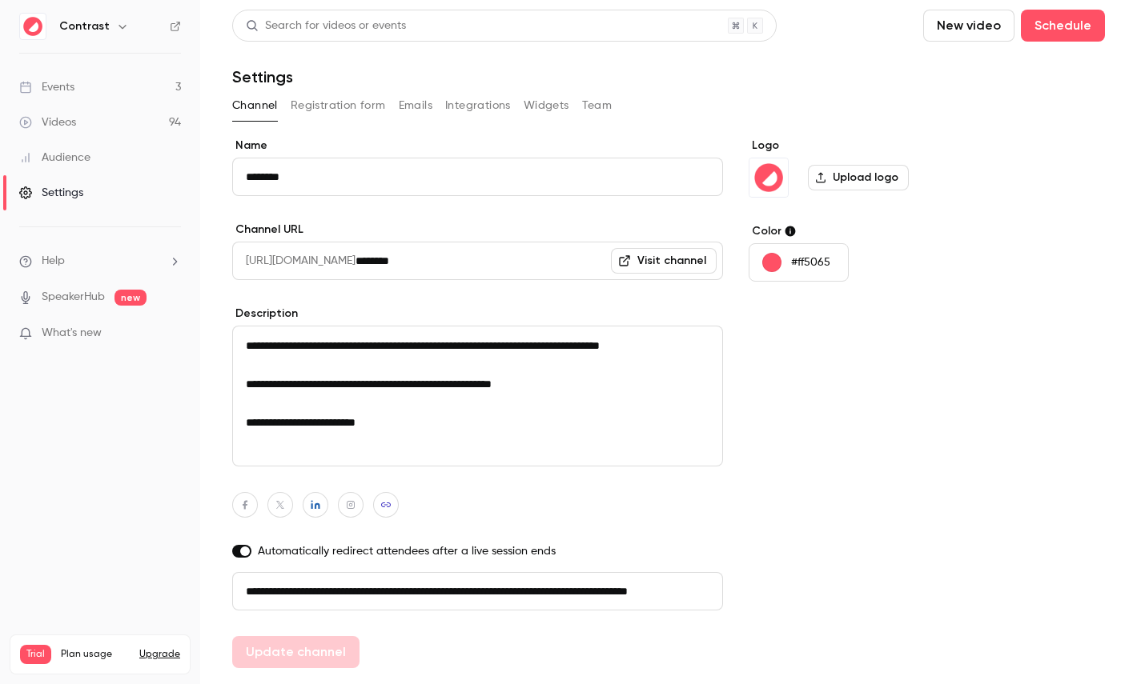
scroll to position [0, 90]
click at [337, 104] on button "Registration form" at bounding box center [338, 106] width 95 height 26
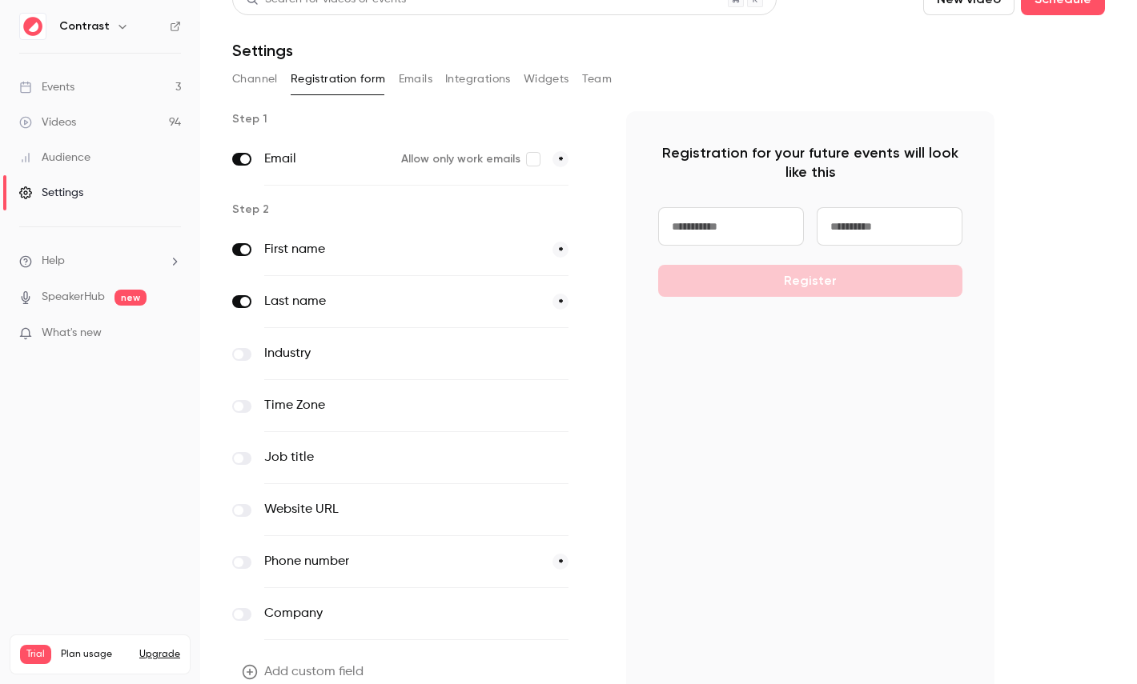
scroll to position [104, 0]
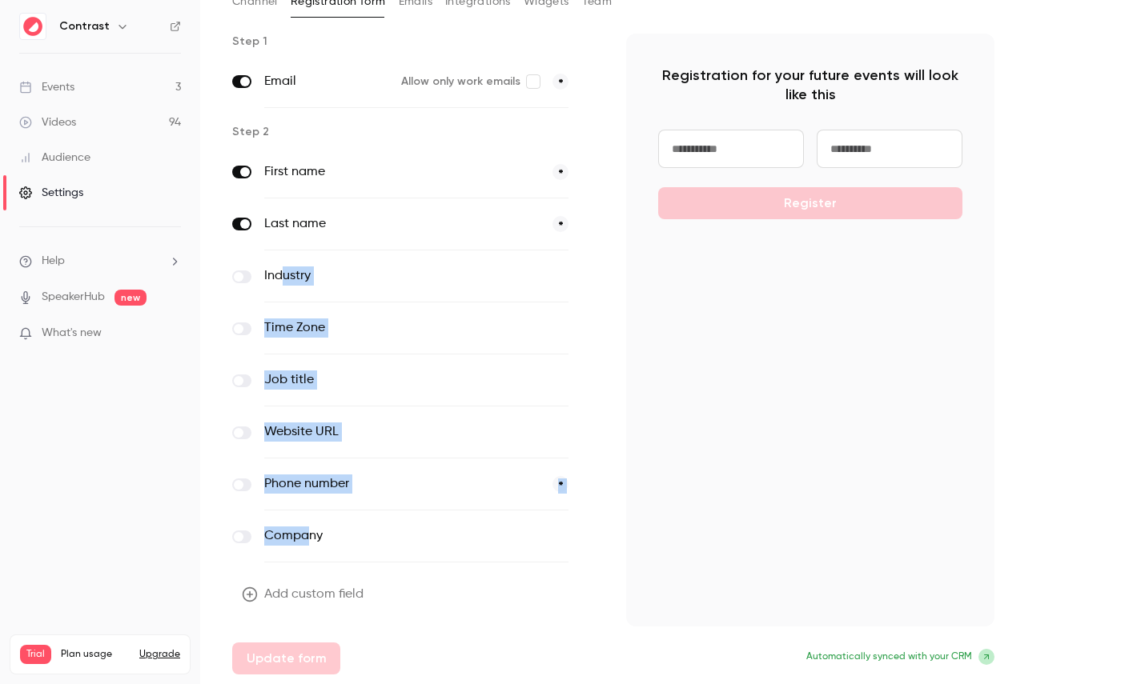
drag, startPoint x: 283, startPoint y: 278, endPoint x: 310, endPoint y: 535, distance: 258.3
click at [310, 535] on div "First name * Last name * Industry optional Time Zone optional Job title optiona…" at bounding box center [416, 354] width 368 height 416
click at [328, 596] on button "Add custom field" at bounding box center [304, 595] width 144 height 32
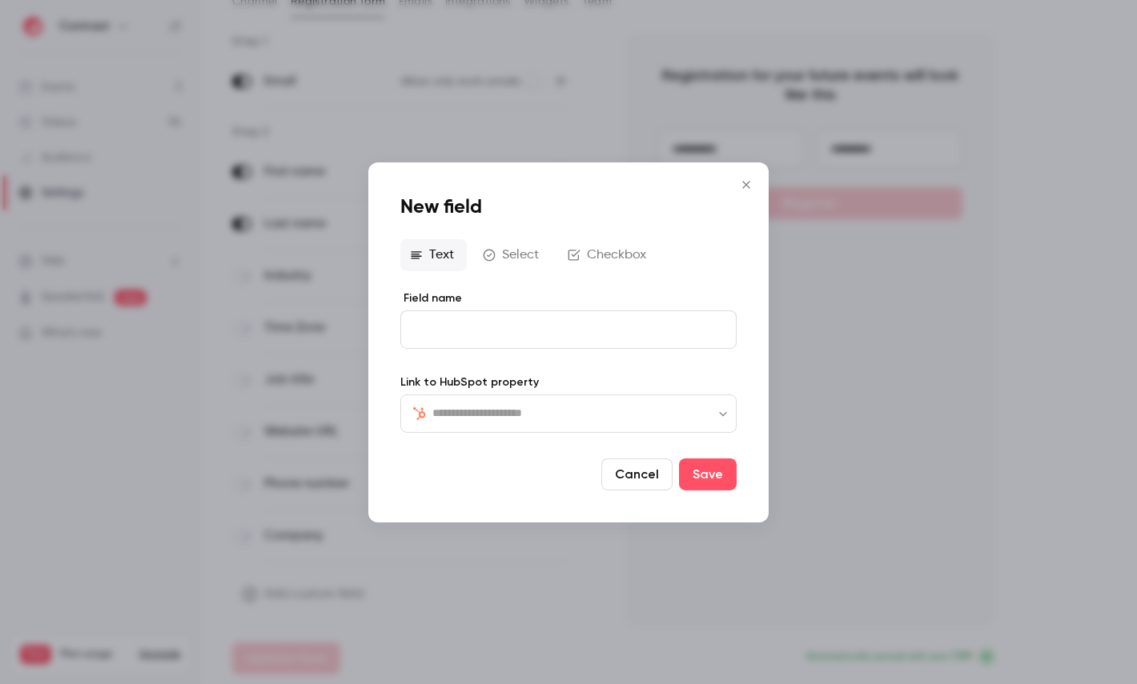
click at [519, 415] on input "text" at bounding box center [577, 412] width 291 height 19
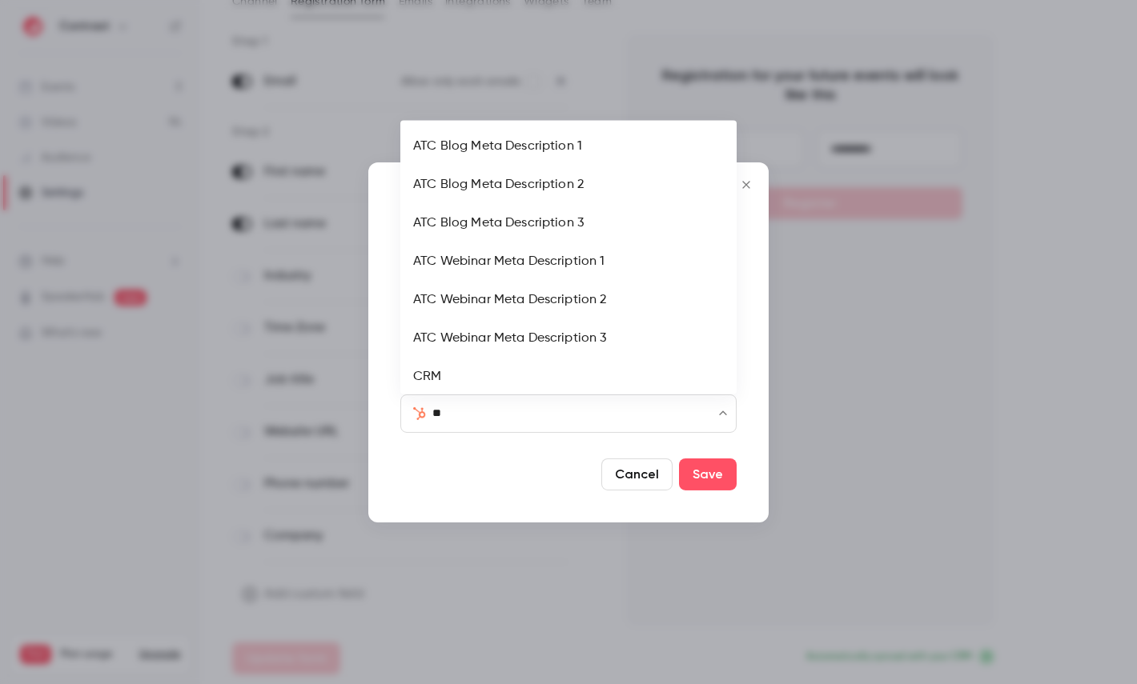
type input "***"
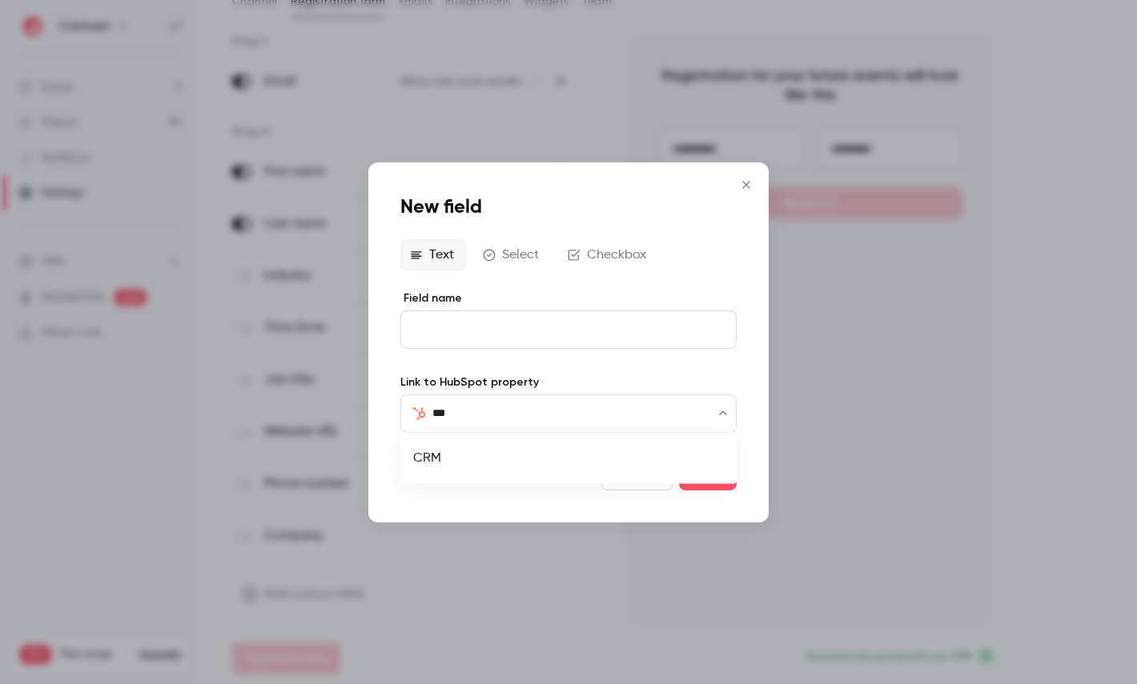
click at [468, 455] on li "CRM" at bounding box center [568, 458] width 336 height 38
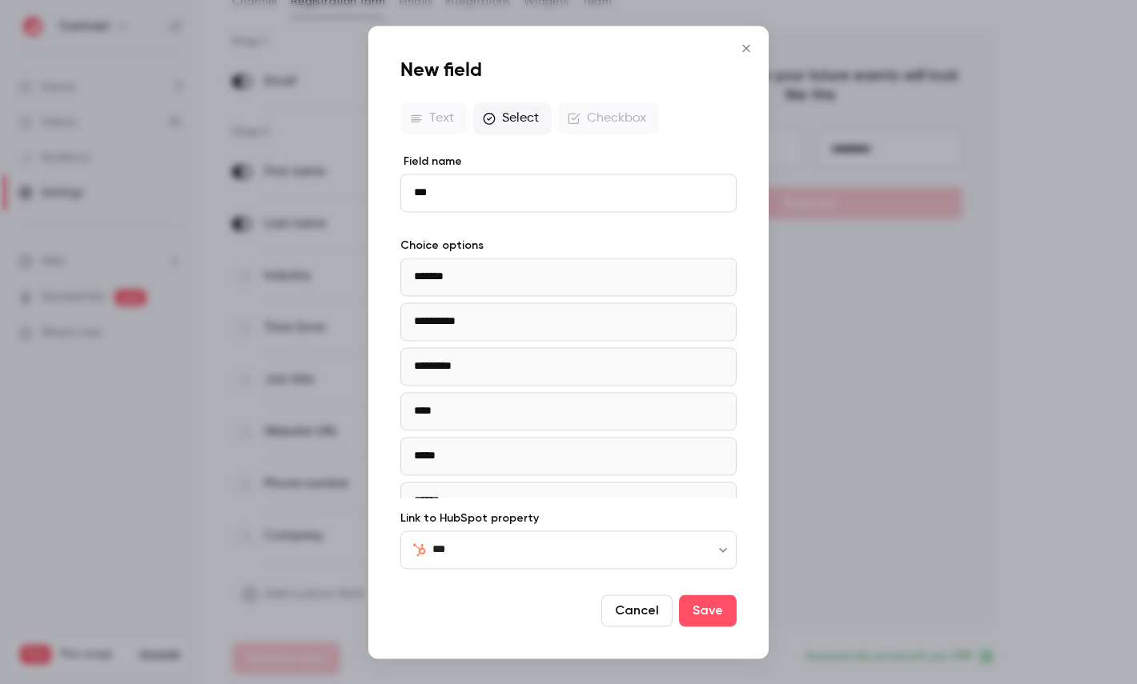
click at [911, 134] on div at bounding box center [568, 342] width 1137 height 684
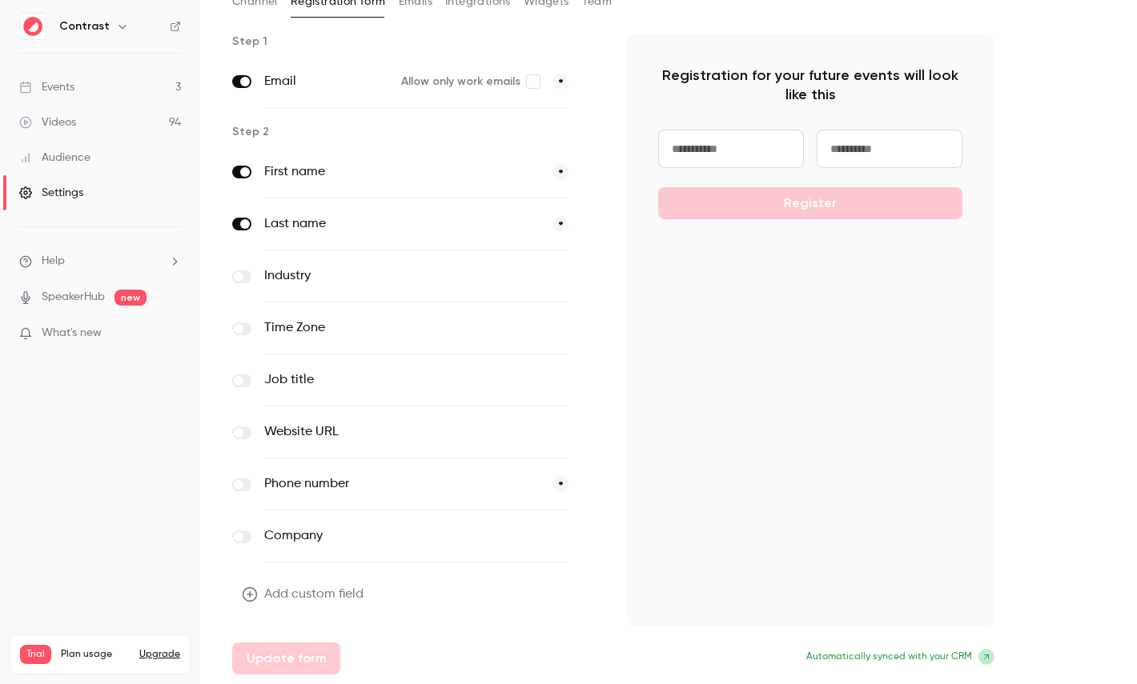
click at [292, 595] on button "Add custom field" at bounding box center [304, 595] width 144 height 32
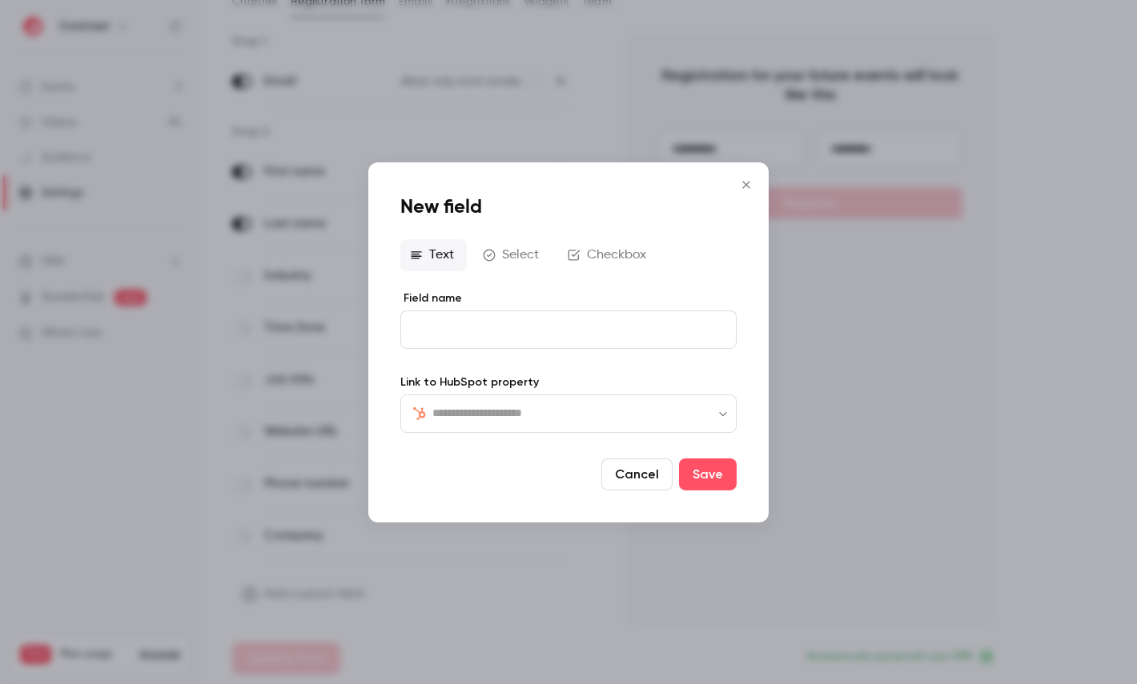
click at [473, 419] on input "text" at bounding box center [577, 412] width 291 height 19
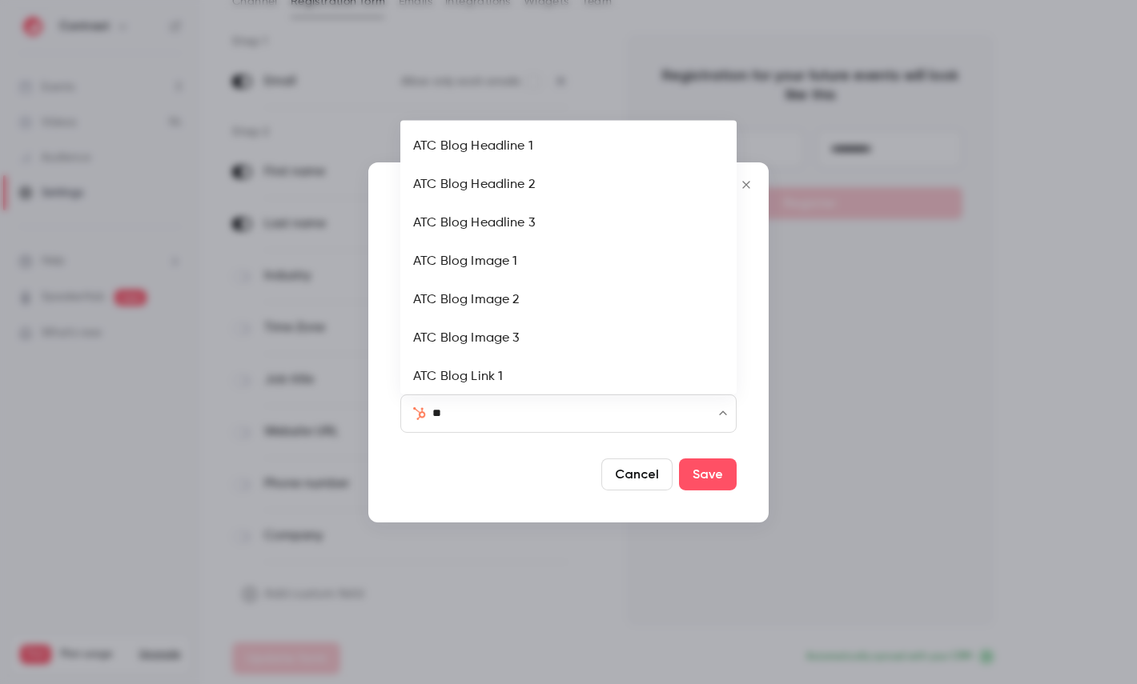
type input "***"
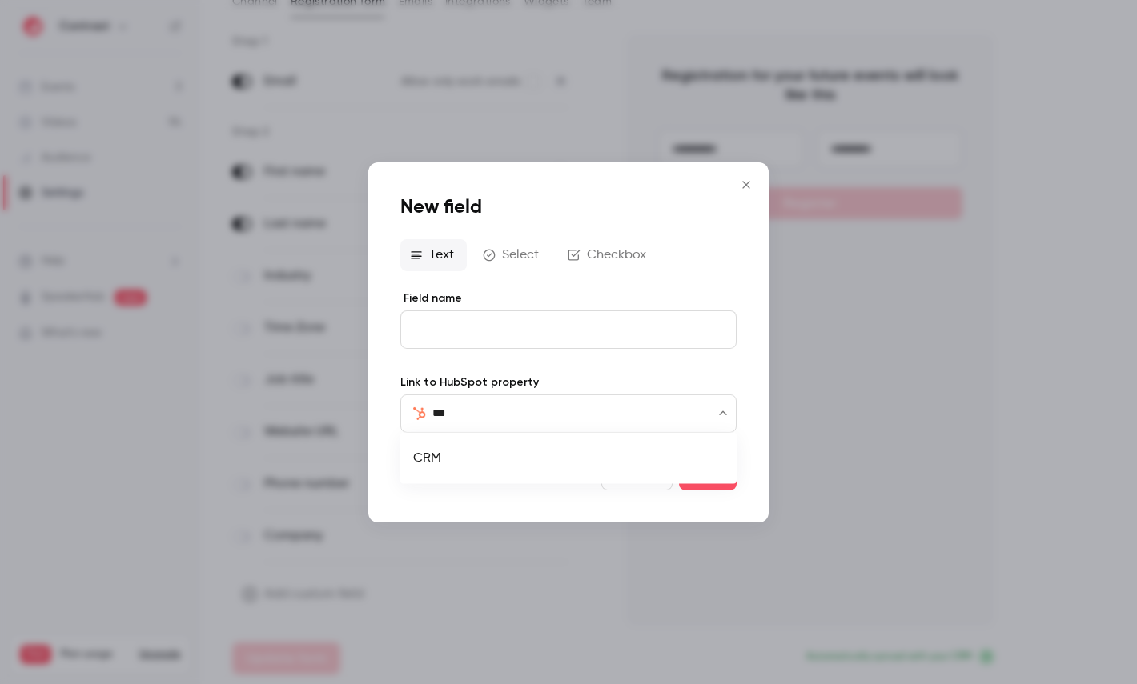
click at [449, 453] on li "CRM" at bounding box center [568, 458] width 336 height 38
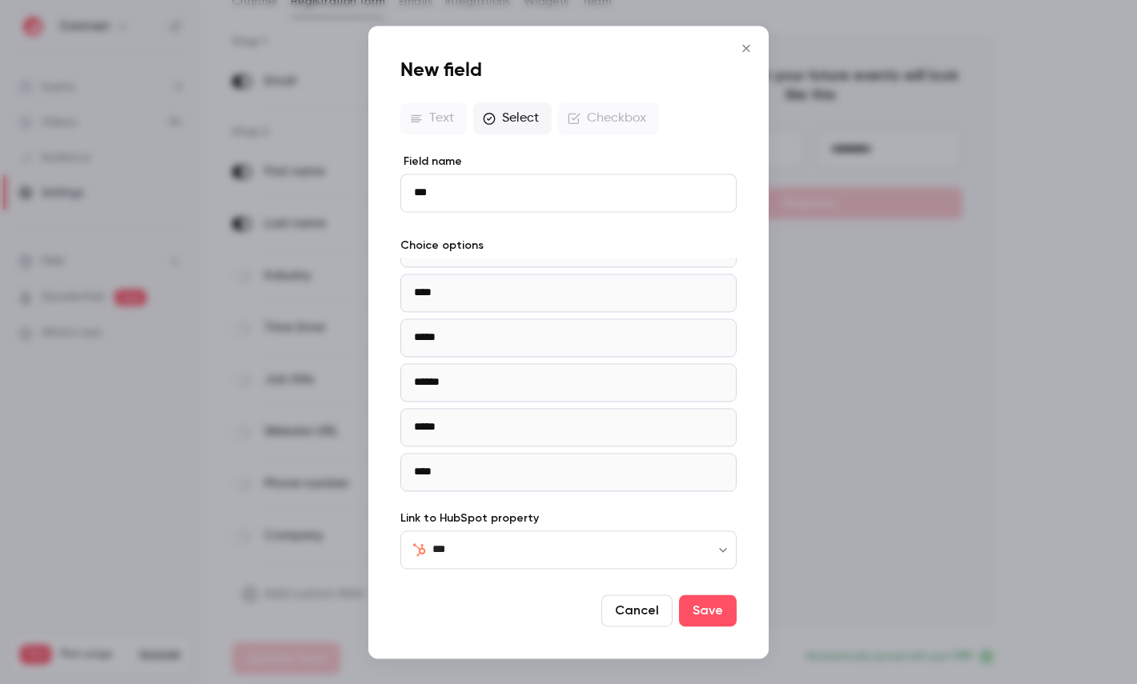
scroll to position [0, 0]
click at [904, 292] on div at bounding box center [568, 342] width 1137 height 684
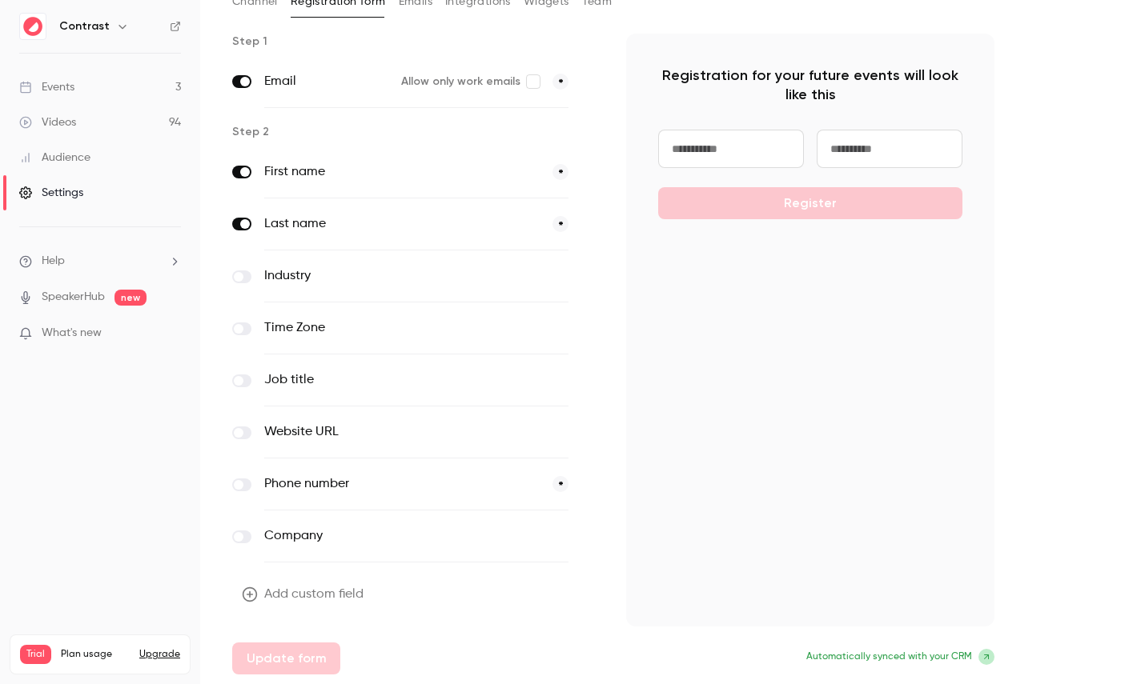
click at [68, 128] on div "Videos" at bounding box center [47, 122] width 57 height 16
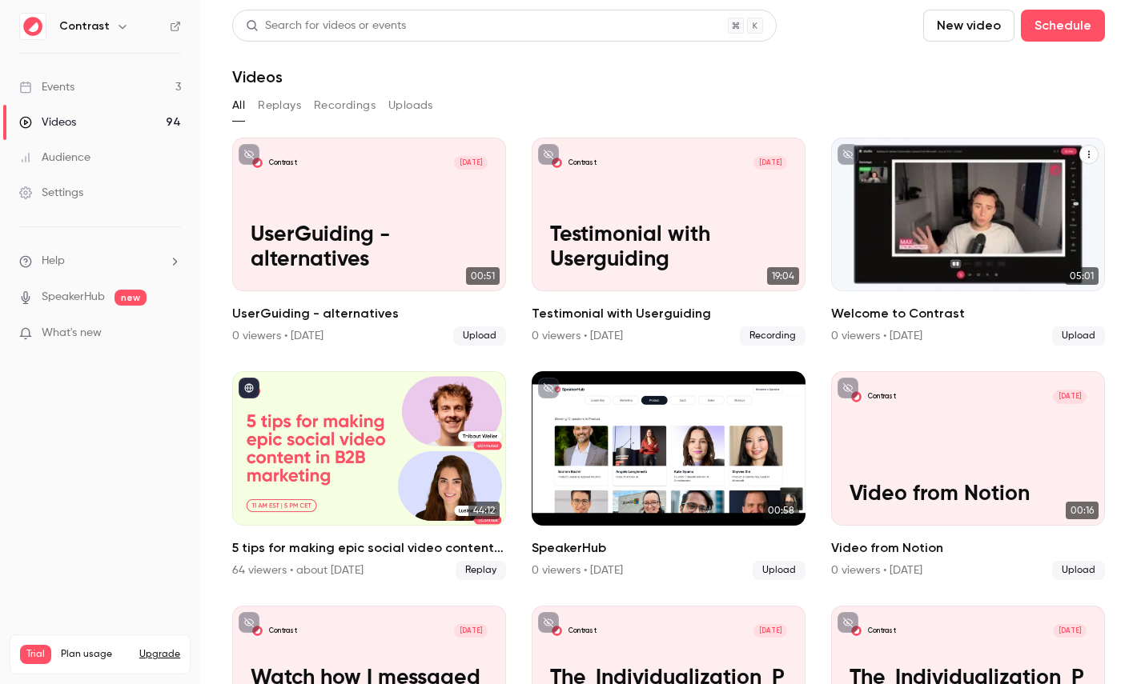
click at [919, 194] on div "Welcome to Contrast" at bounding box center [968, 215] width 274 height 154
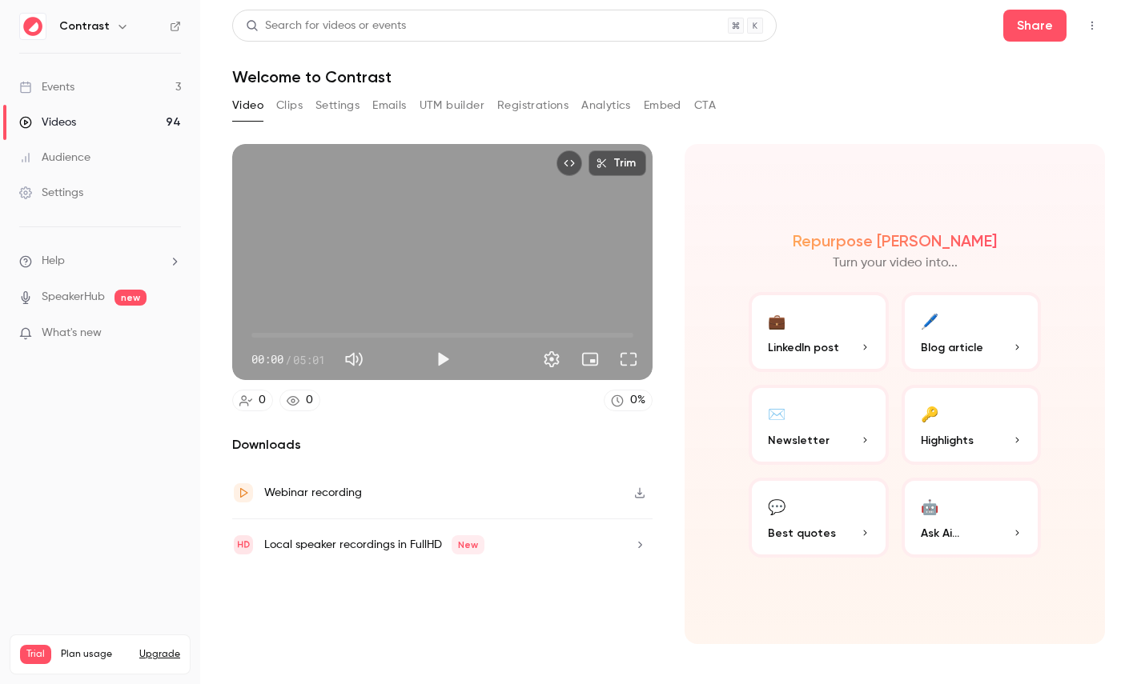
click at [297, 108] on button "Clips" at bounding box center [289, 106] width 26 height 26
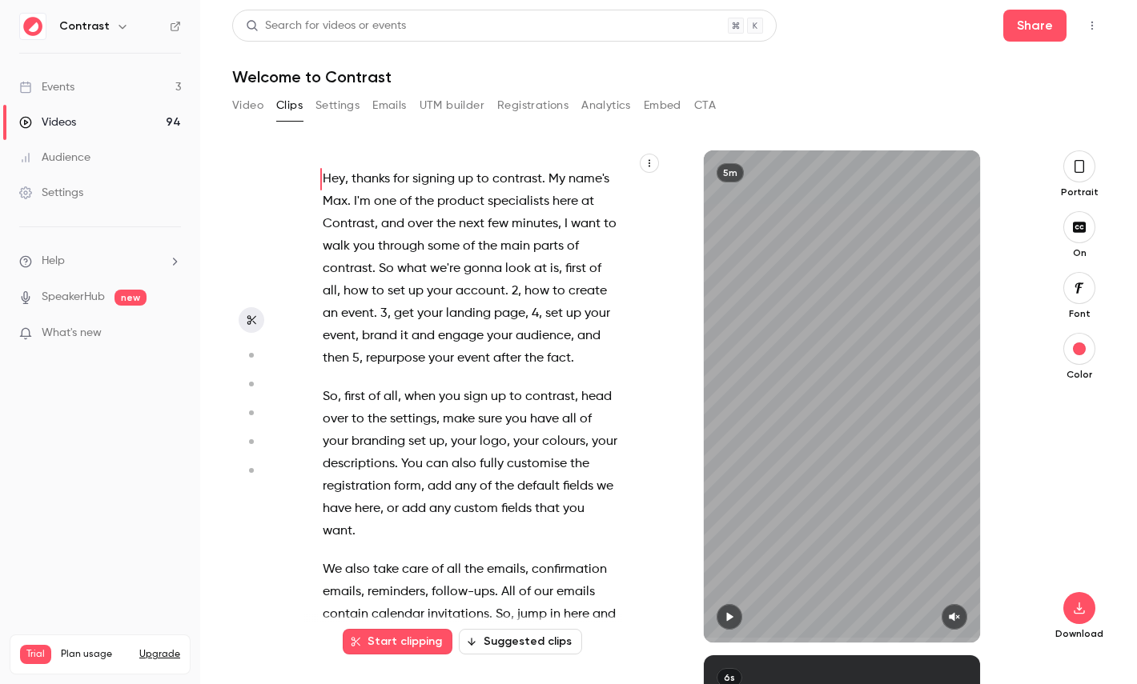
click at [648, 159] on icon "button" at bounding box center [649, 163] width 10 height 10
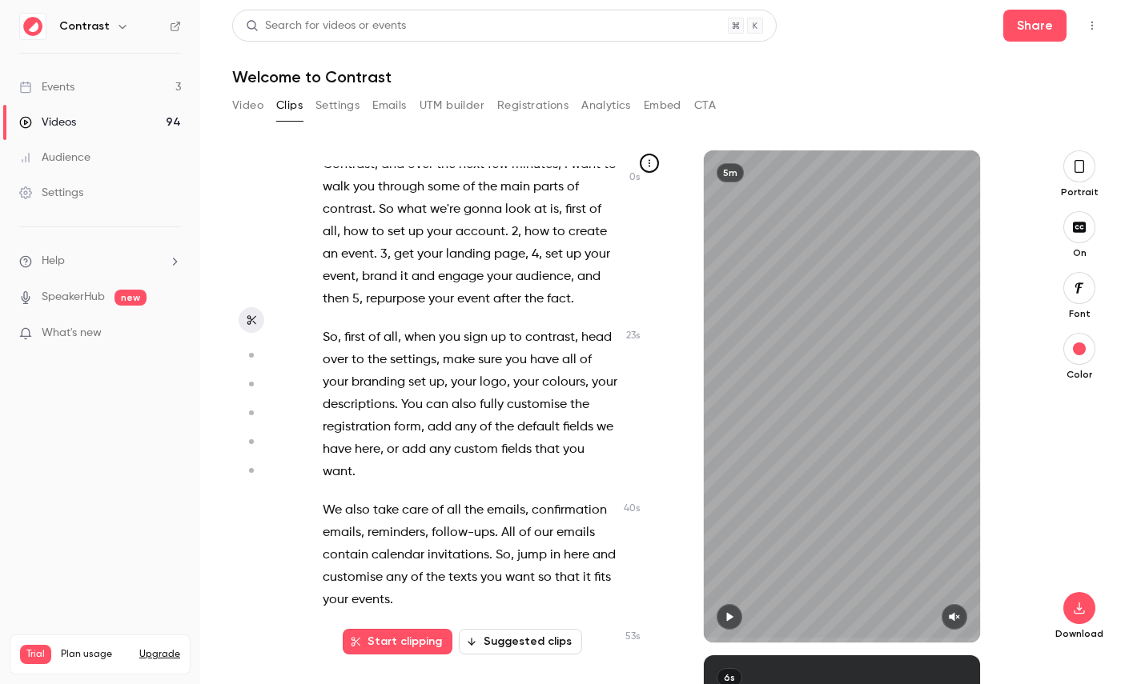
scroll to position [72, 0]
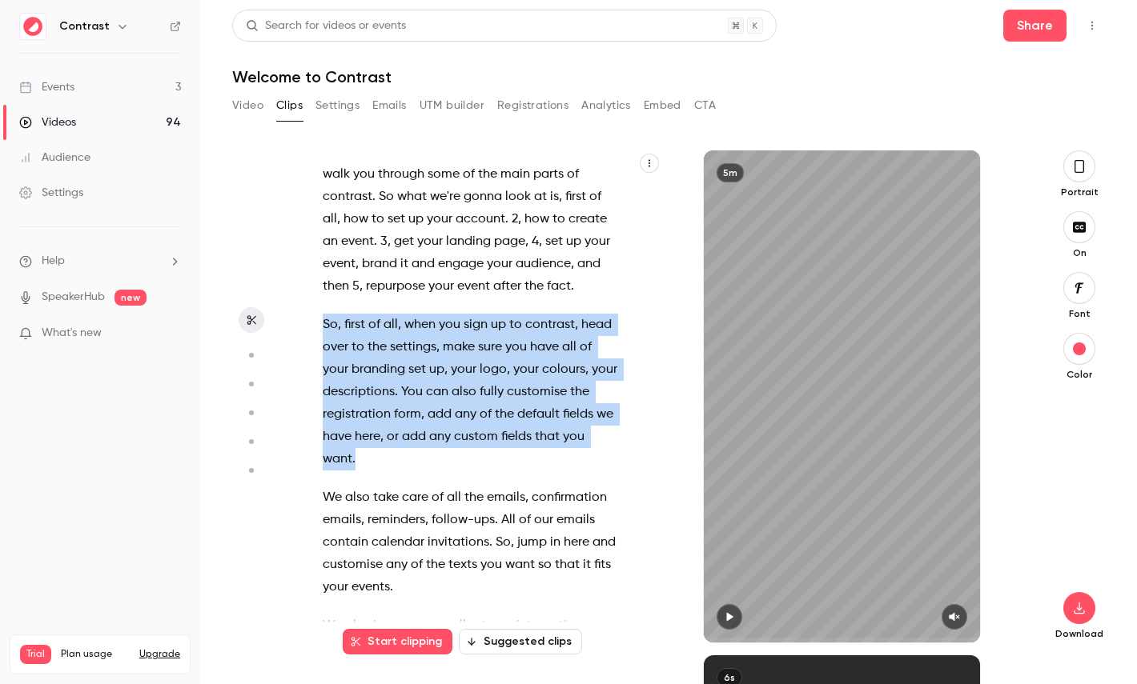
drag, startPoint x: 367, startPoint y: 463, endPoint x: 309, endPoint y: 311, distance: 162.9
click at [309, 311] on div "Hey , thanks for signing up to contrast . My name's Max . I'm one of the produc…" at bounding box center [478, 404] width 351 height 476
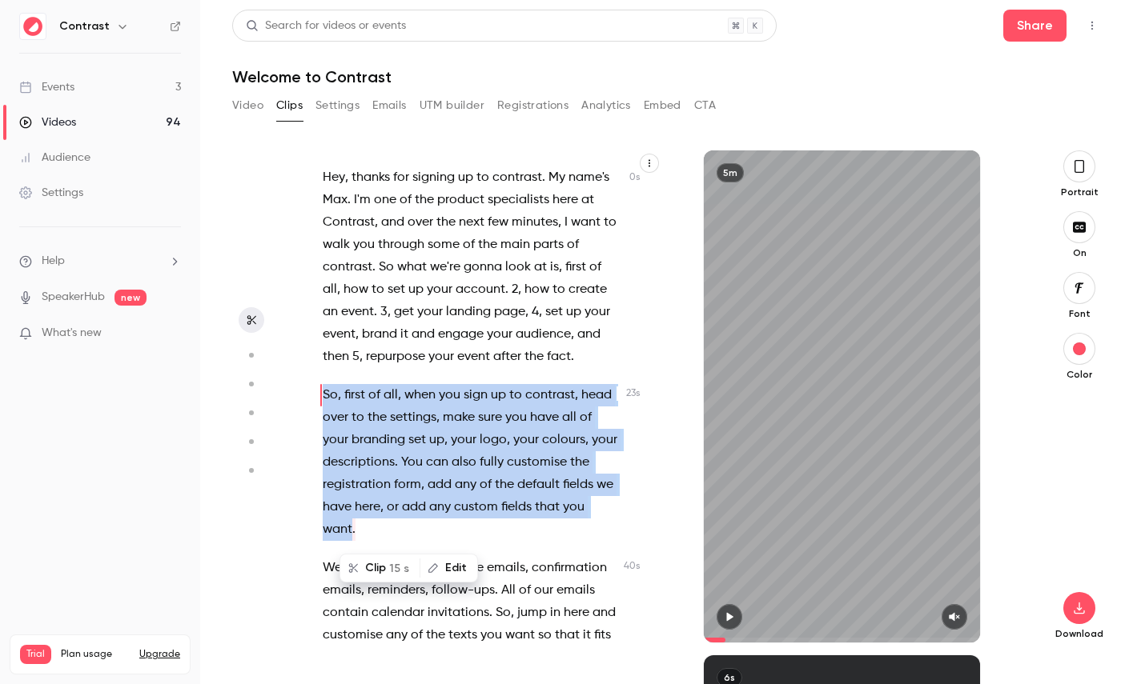
scroll to position [0, 0]
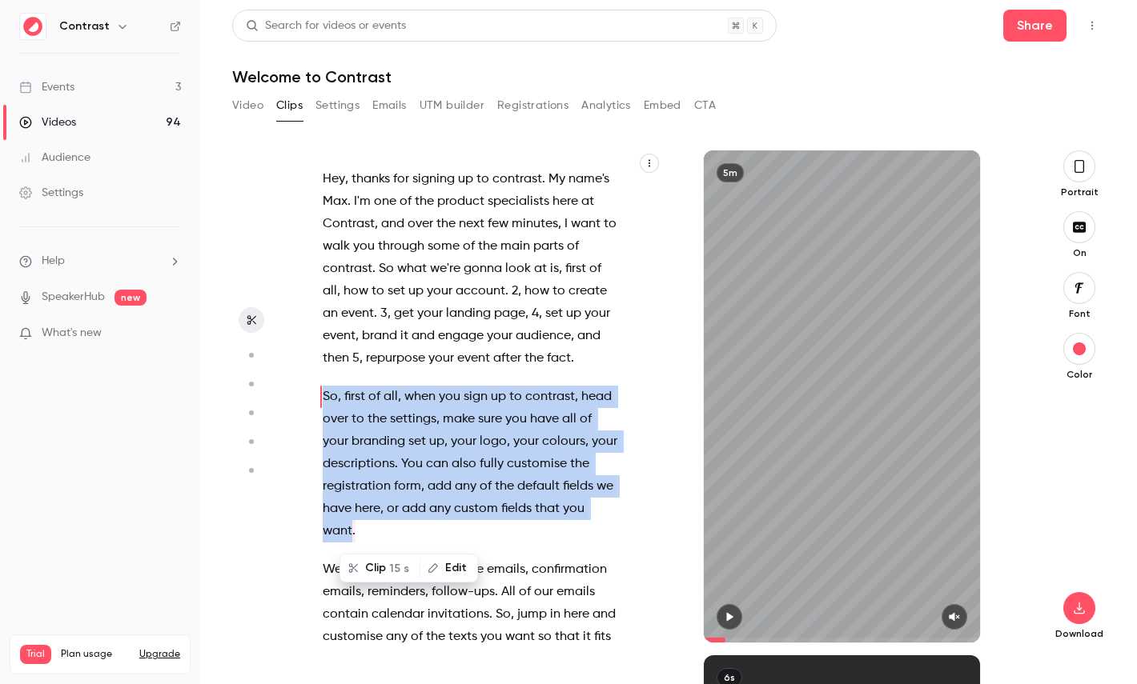
click at [363, 563] on button "Clip 15 s" at bounding box center [380, 568] width 78 height 26
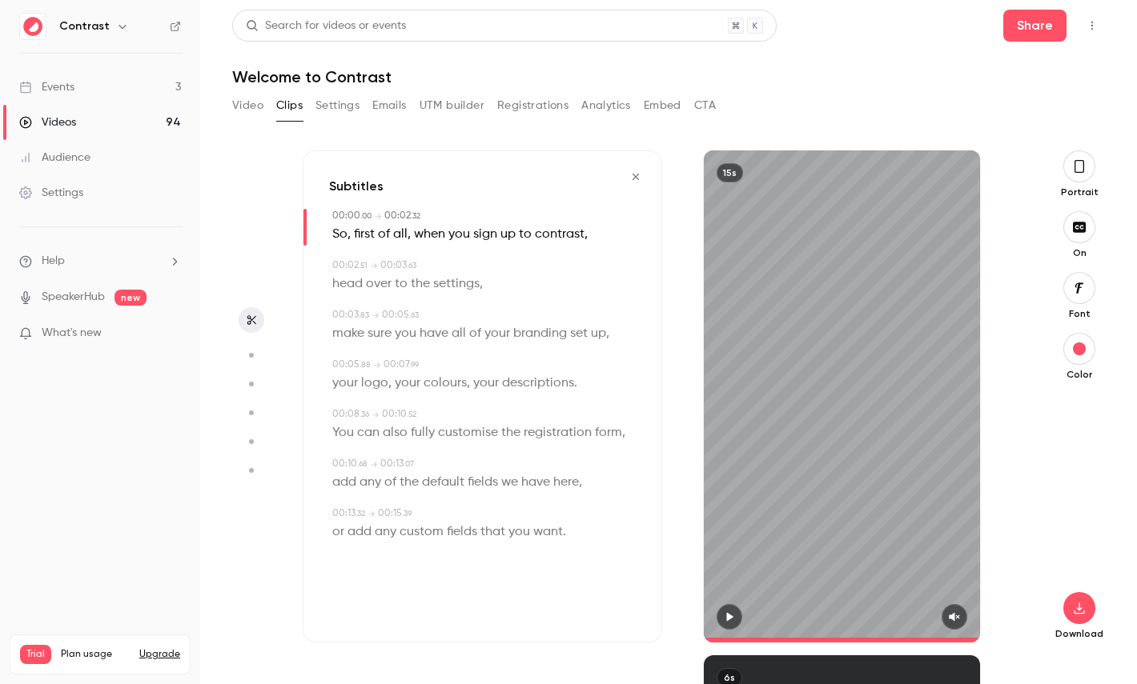
type input "*"
click at [1085, 164] on icon "button" at bounding box center [1079, 167] width 13 height 18
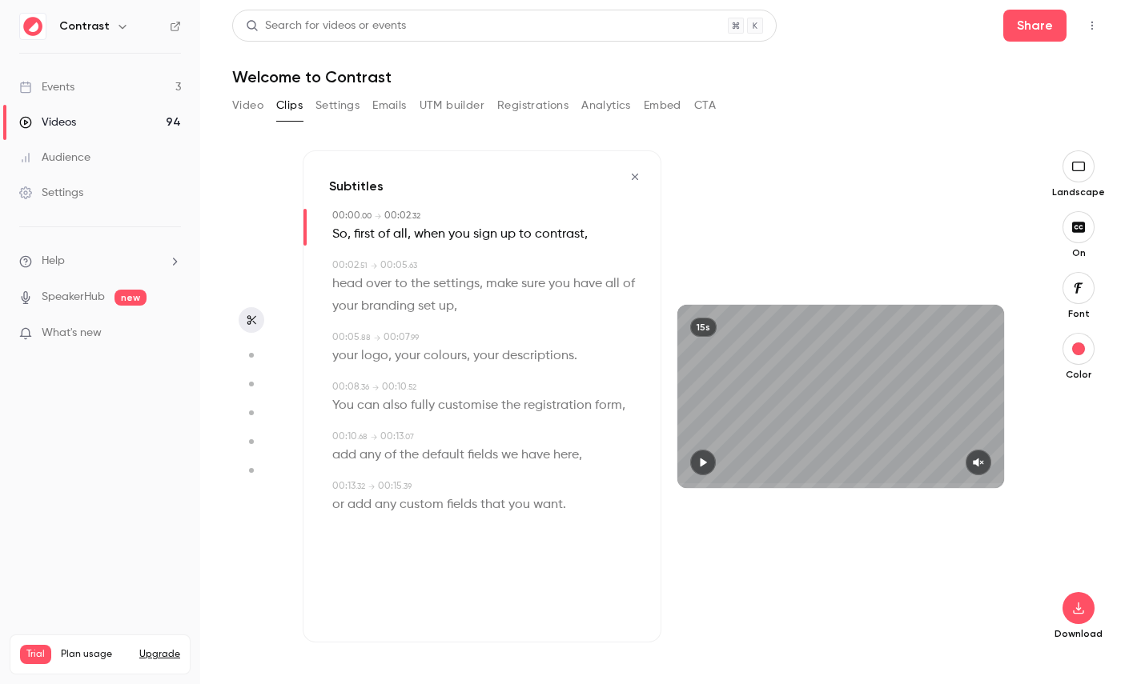
click at [512, 280] on span "make" at bounding box center [502, 284] width 32 height 22
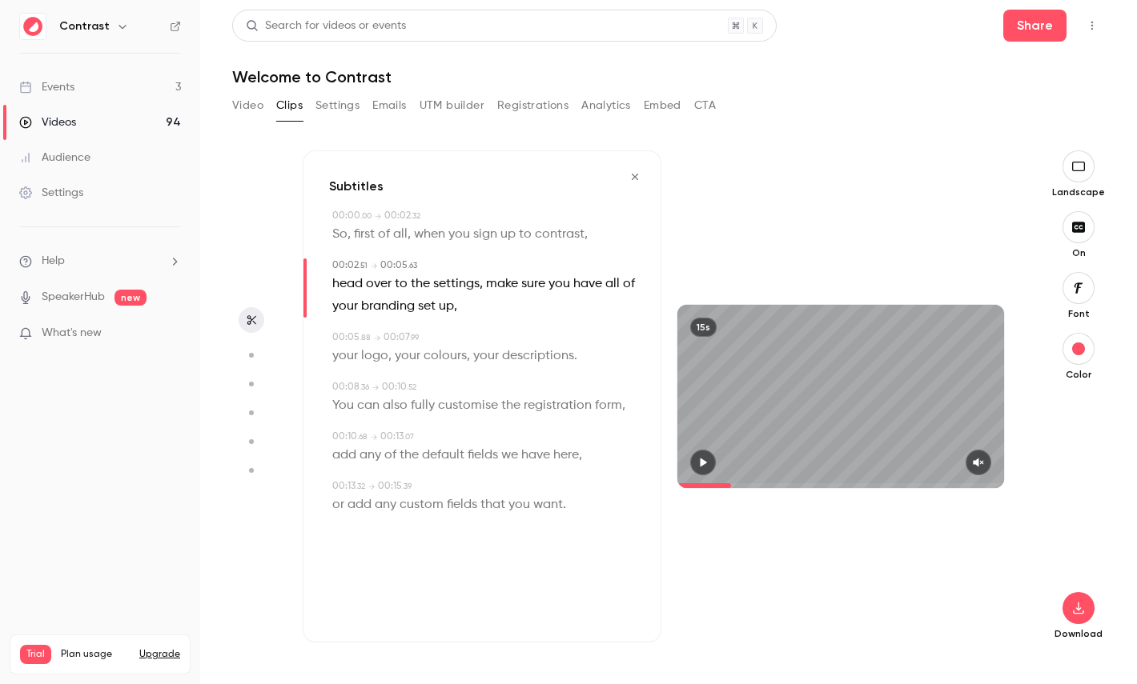
click at [244, 358] on icon "button" at bounding box center [250, 355] width 14 height 11
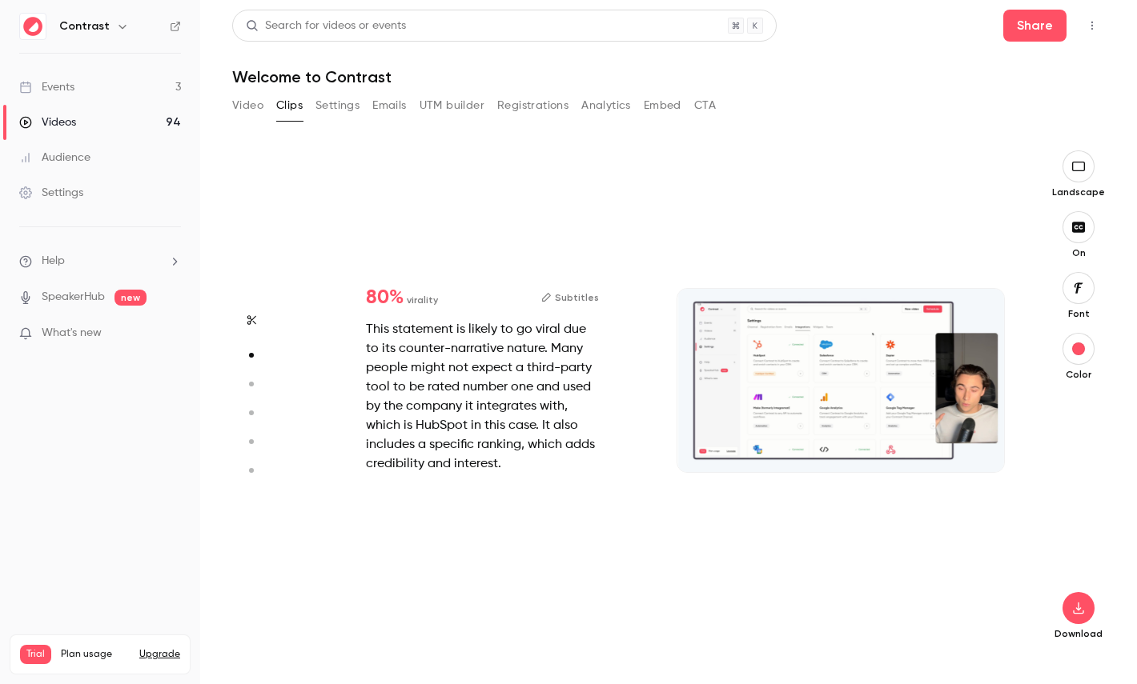
click at [251, 387] on icon "button" at bounding box center [250, 384] width 14 height 11
type input "***"
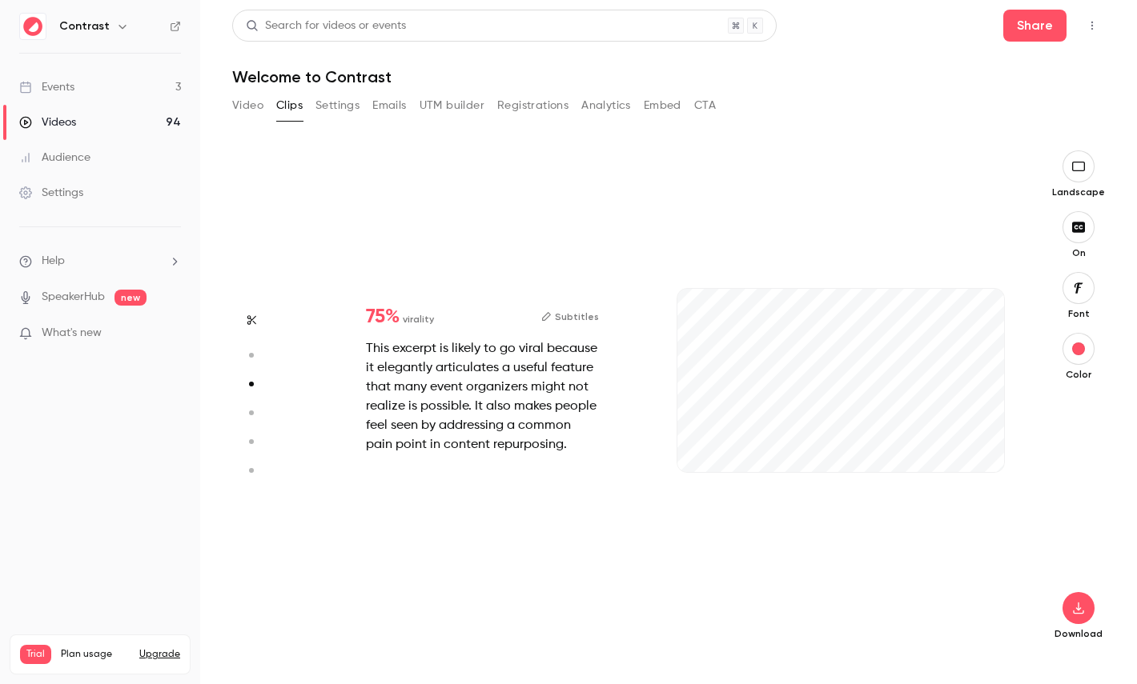
type input "***"
click at [247, 412] on icon "button" at bounding box center [250, 412] width 14 height 11
type input "***"
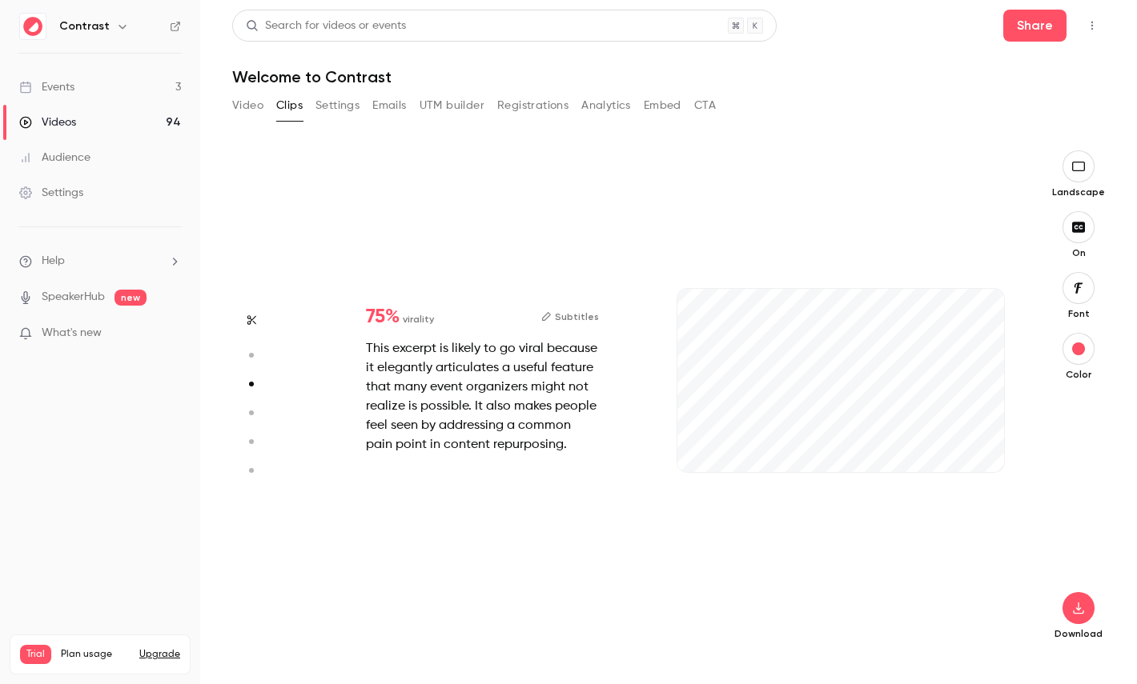
type input "*"
type input "***"
click at [251, 437] on icon "button" at bounding box center [250, 441] width 14 height 11
type input "***"
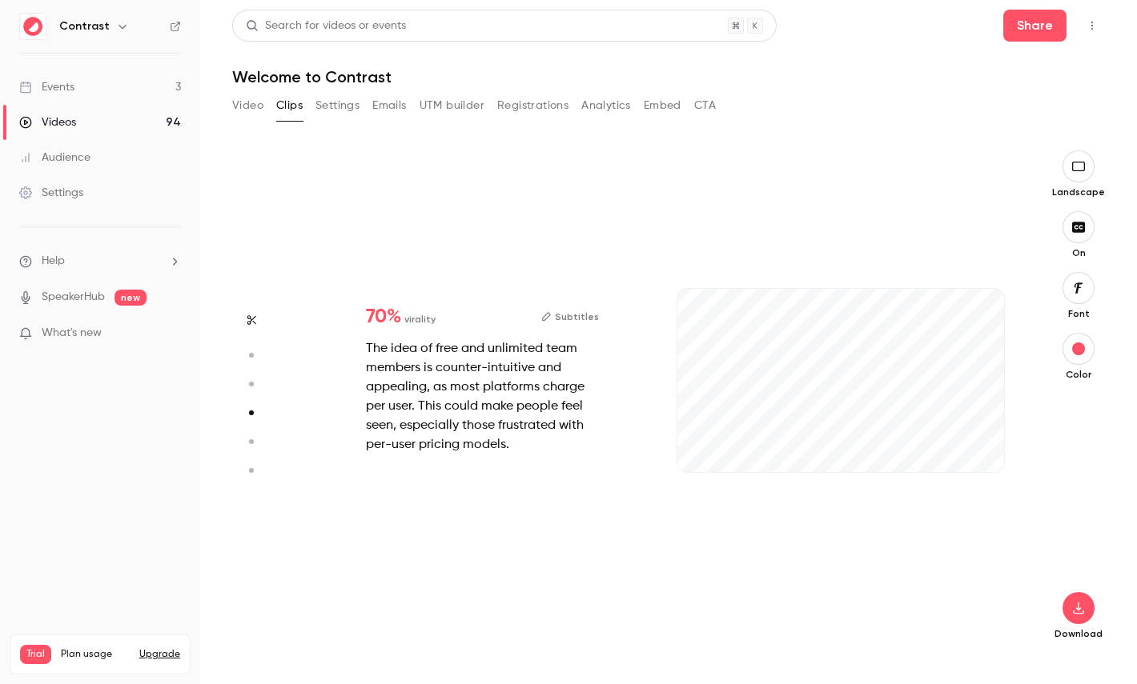
type input "***"
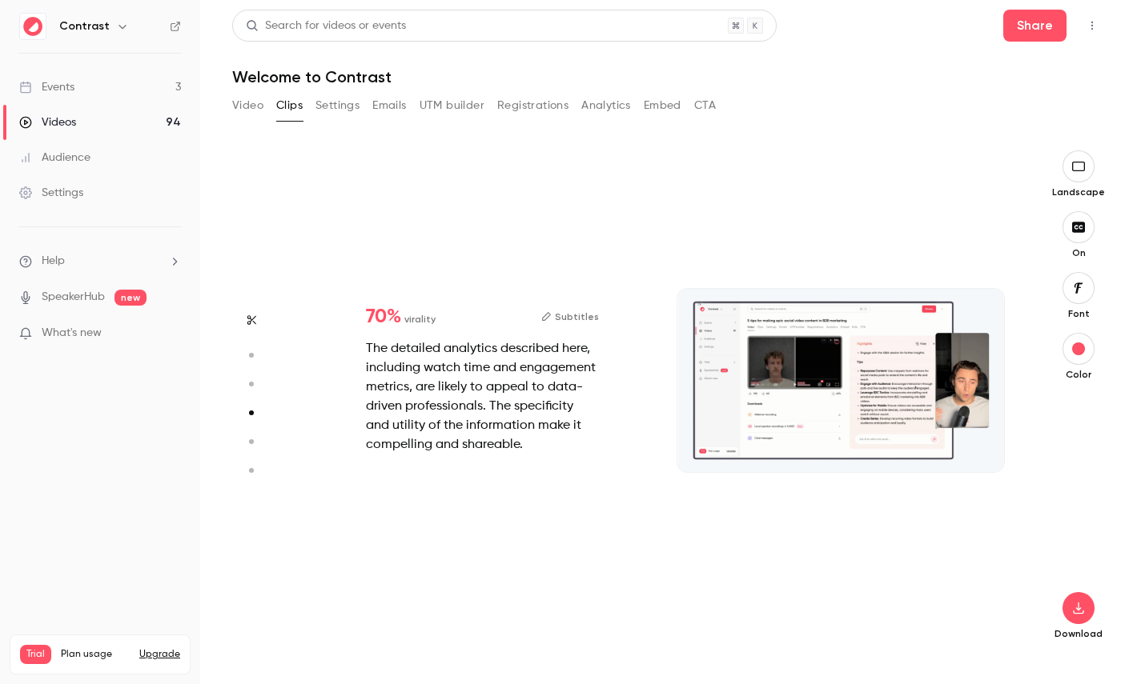
type input "*"
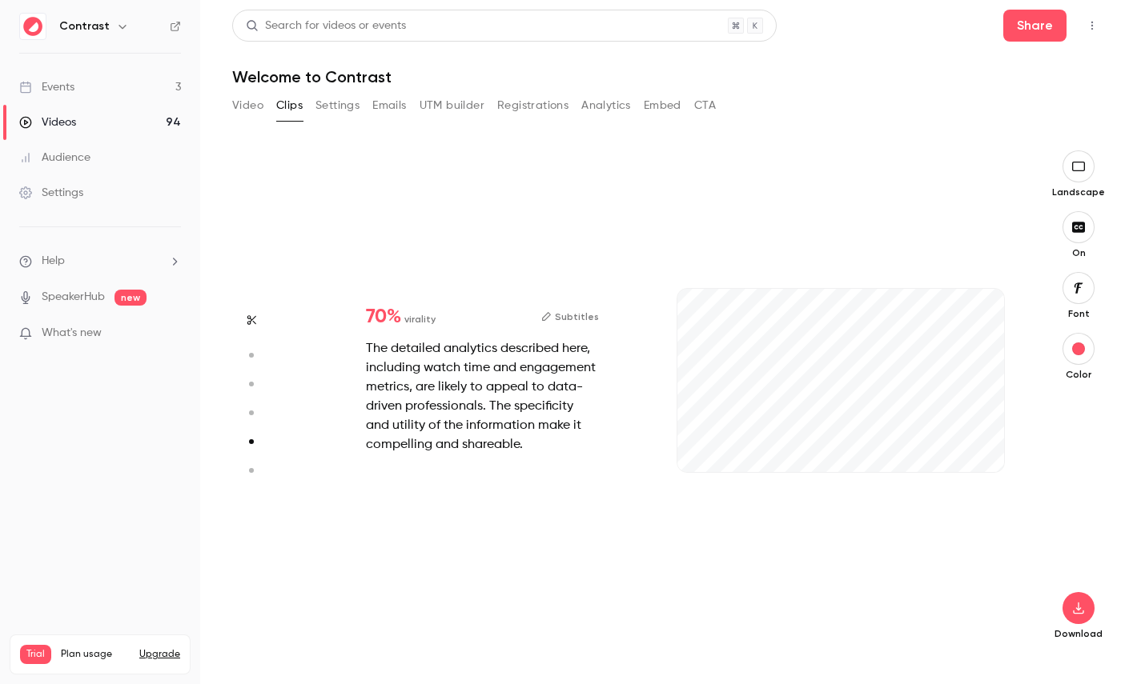
type input "***"
click at [248, 464] on button "button" at bounding box center [252, 471] width 26 height 26
type input "***"
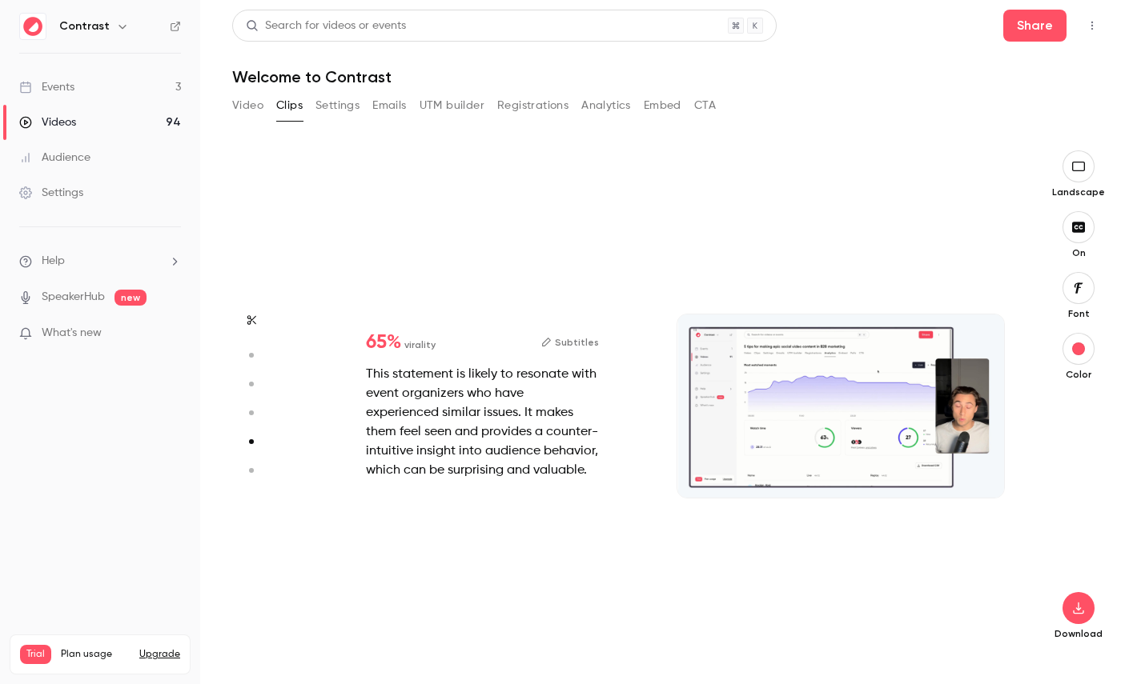
type input "***"
type input "*"
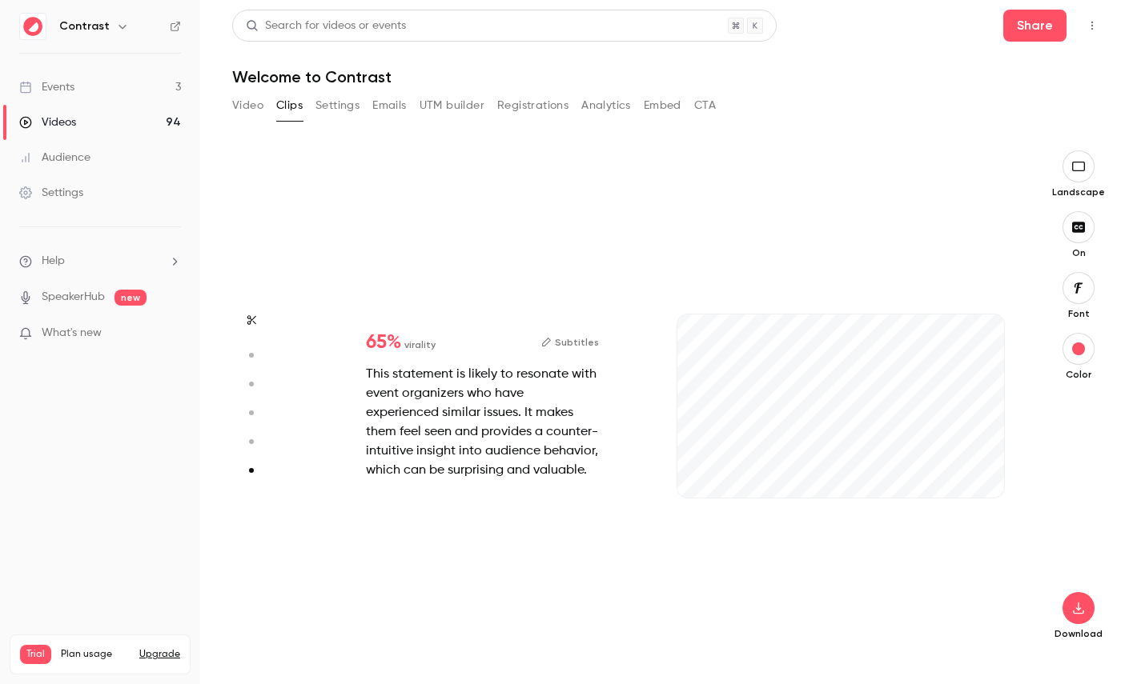
type input "***"
click at [251, 436] on icon "button" at bounding box center [250, 441] width 14 height 11
type input "***"
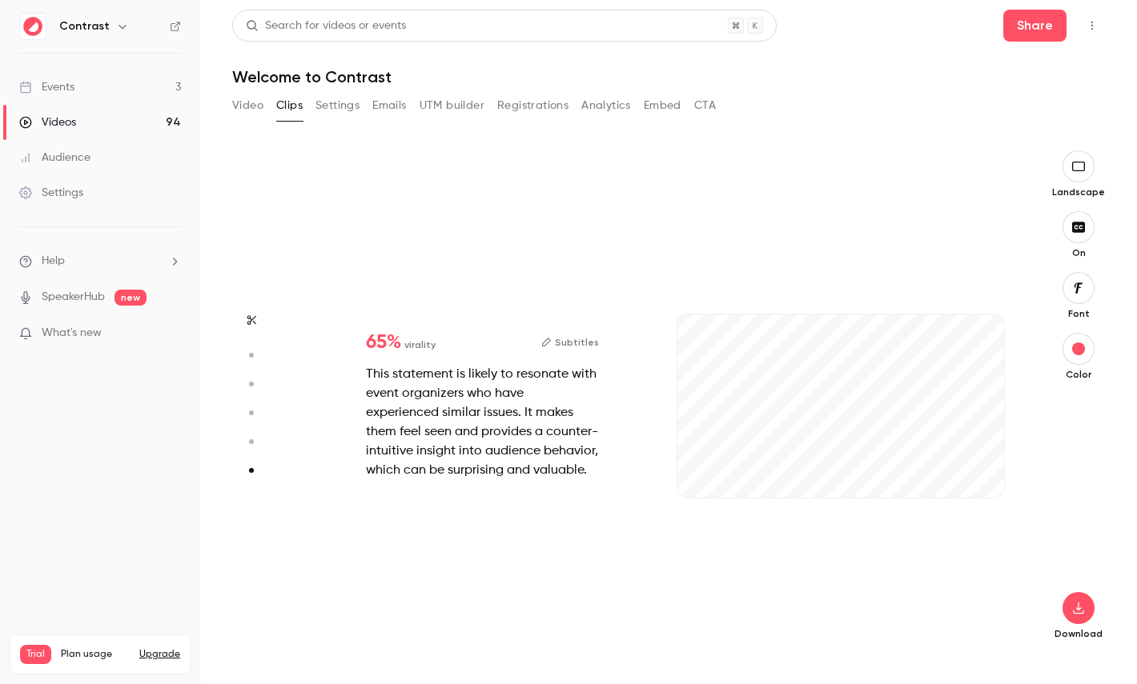
type input "*"
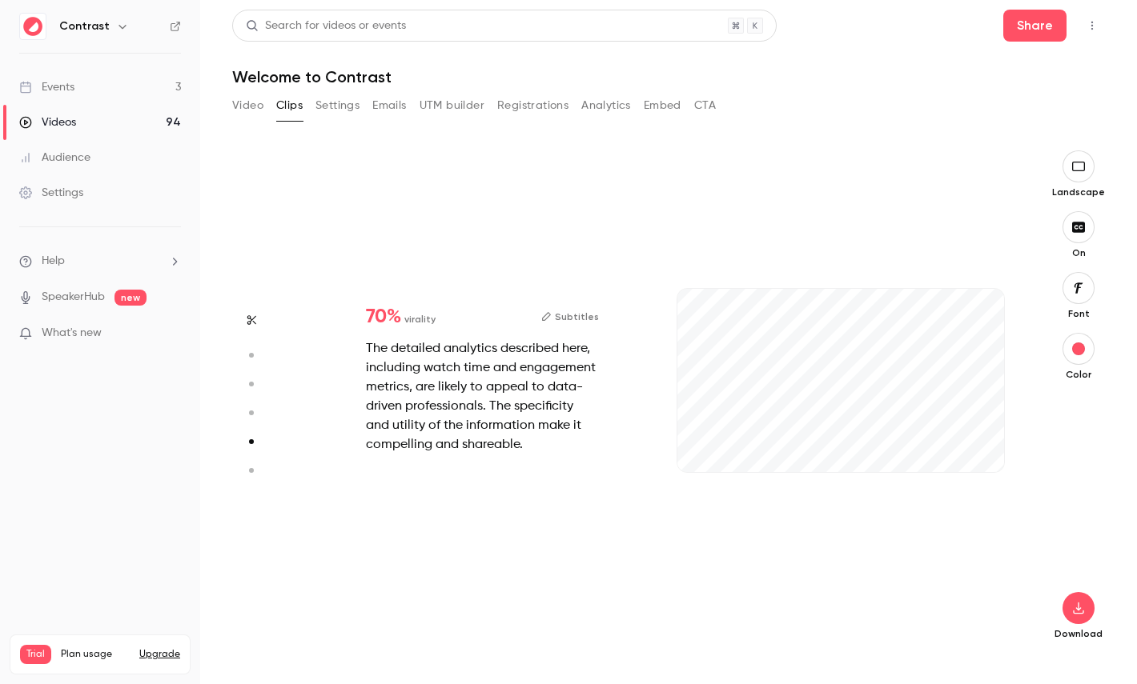
click at [252, 414] on circle "button" at bounding box center [251, 413] width 5 height 5
type input "***"
type input "*"
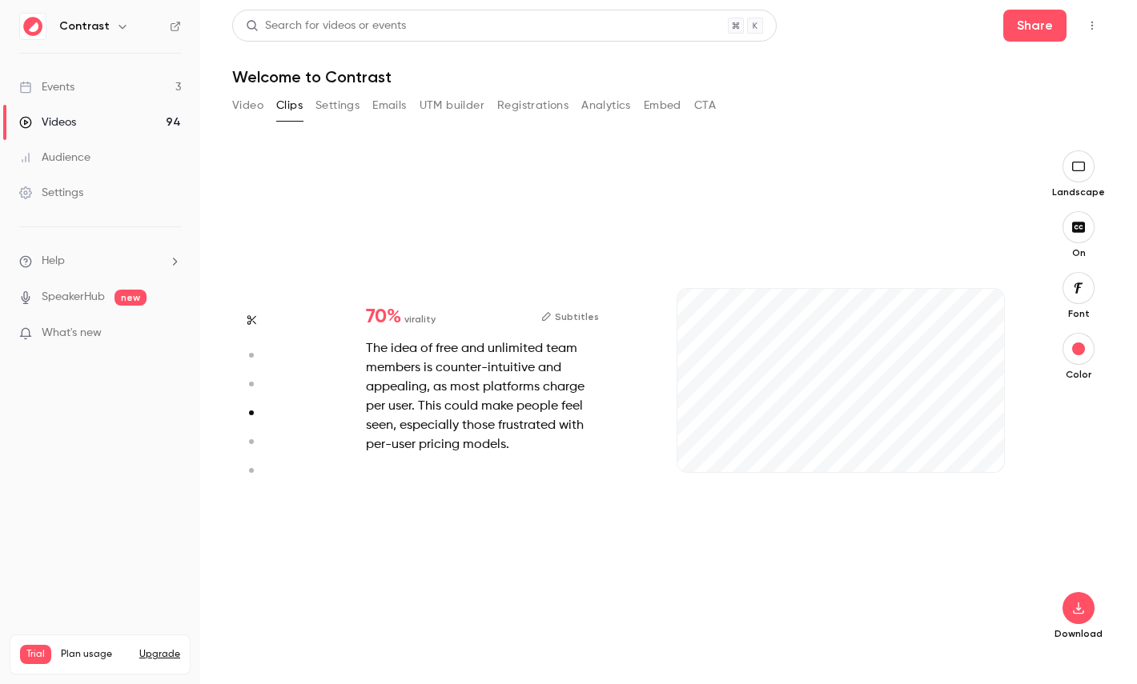
click at [252, 391] on button "button" at bounding box center [252, 384] width 26 height 26
type input "***"
type input "*"
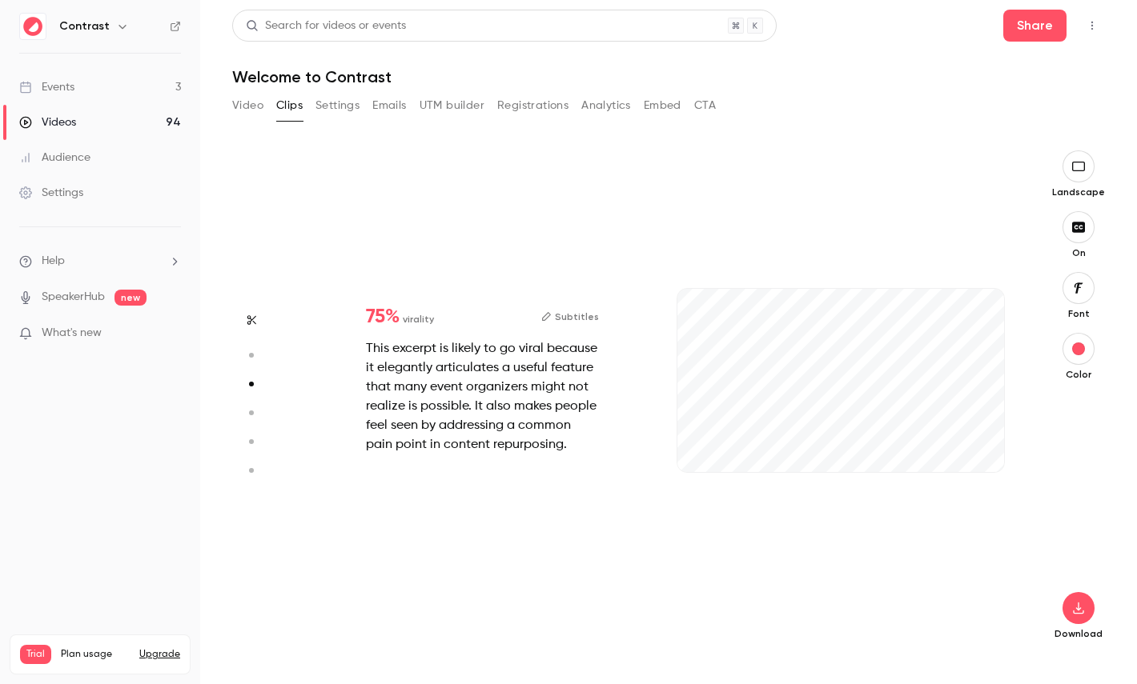
click at [254, 360] on icon "button" at bounding box center [250, 355] width 14 height 11
type input "***"
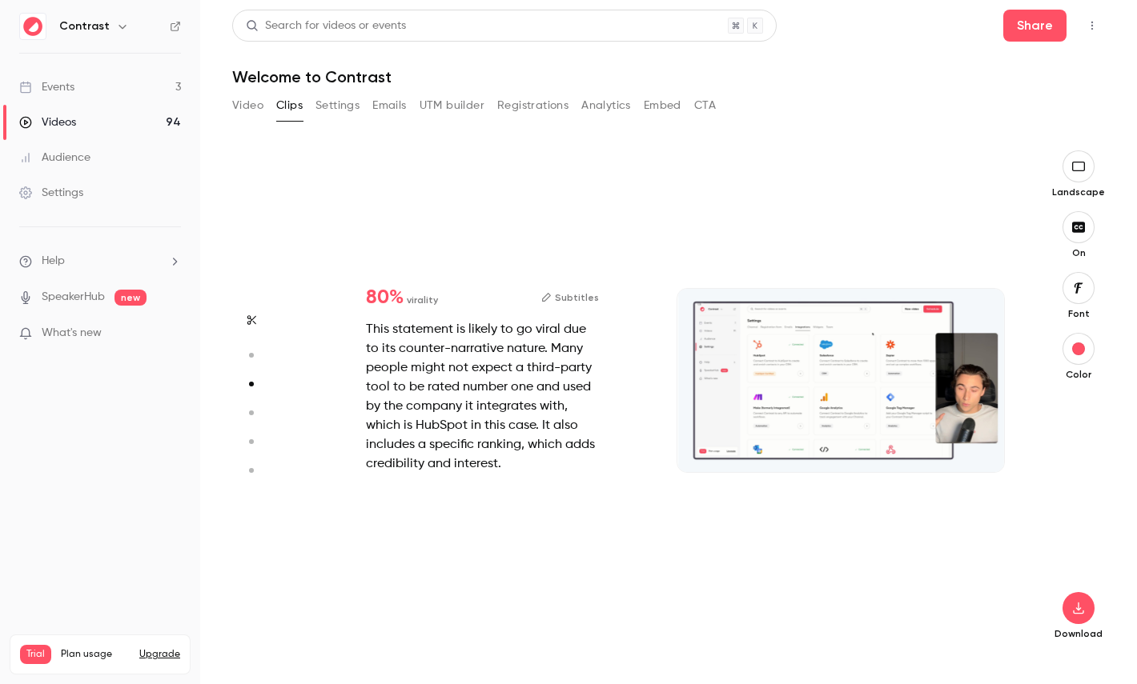
type input "***"
type input "*"
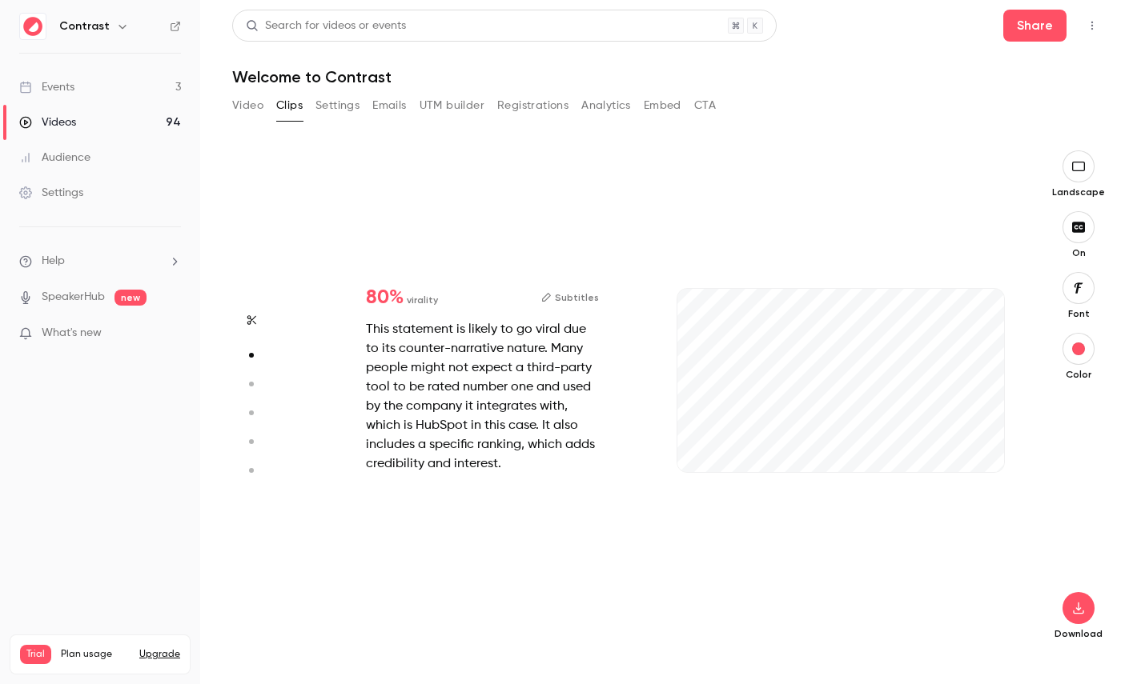
type input "***"
click at [116, 120] on link "Videos 94" at bounding box center [100, 122] width 200 height 35
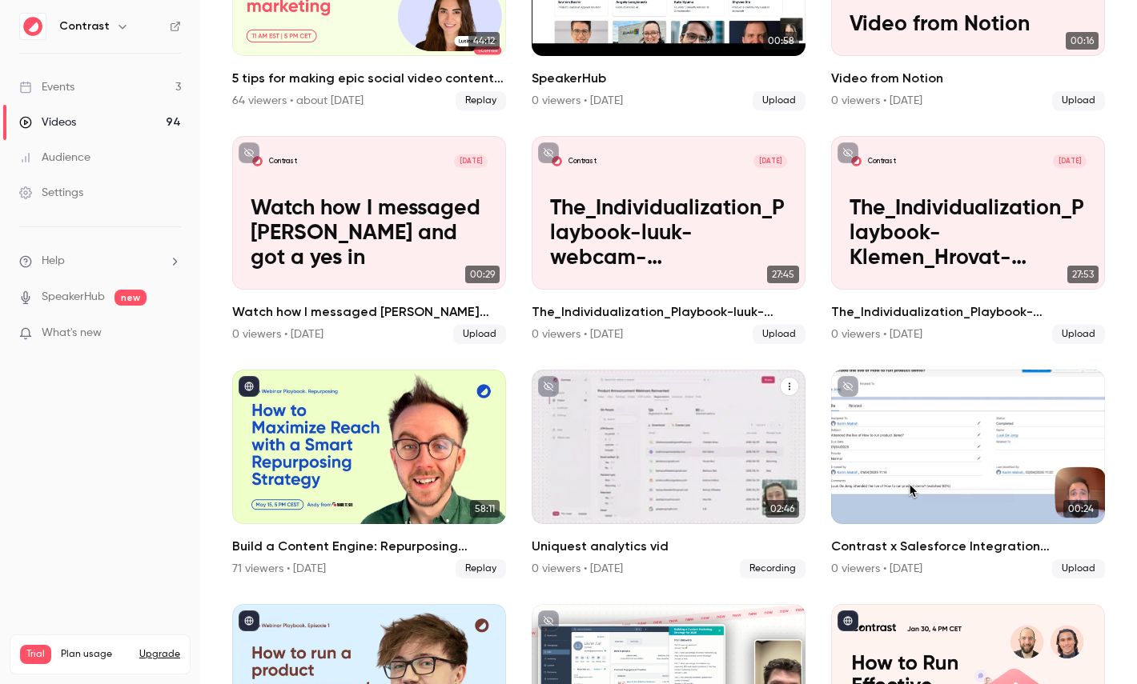
scroll to position [487, 0]
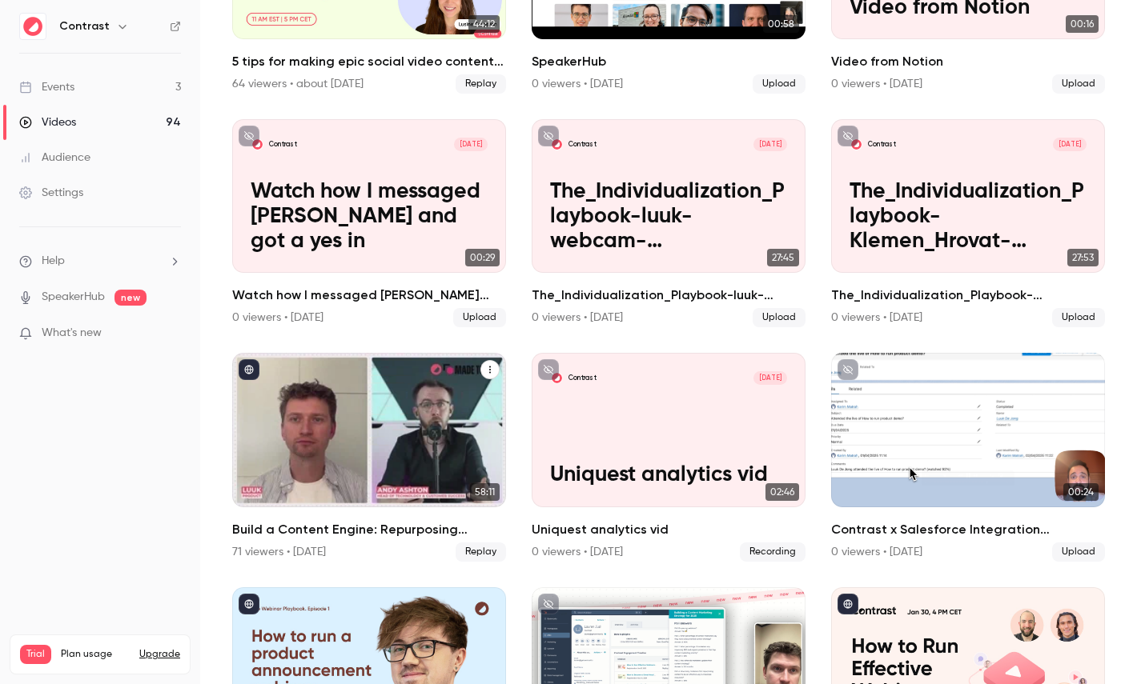
click at [388, 415] on div "Build a Content Engine: Repurposing Strategies for SaaS Teams" at bounding box center [369, 430] width 274 height 154
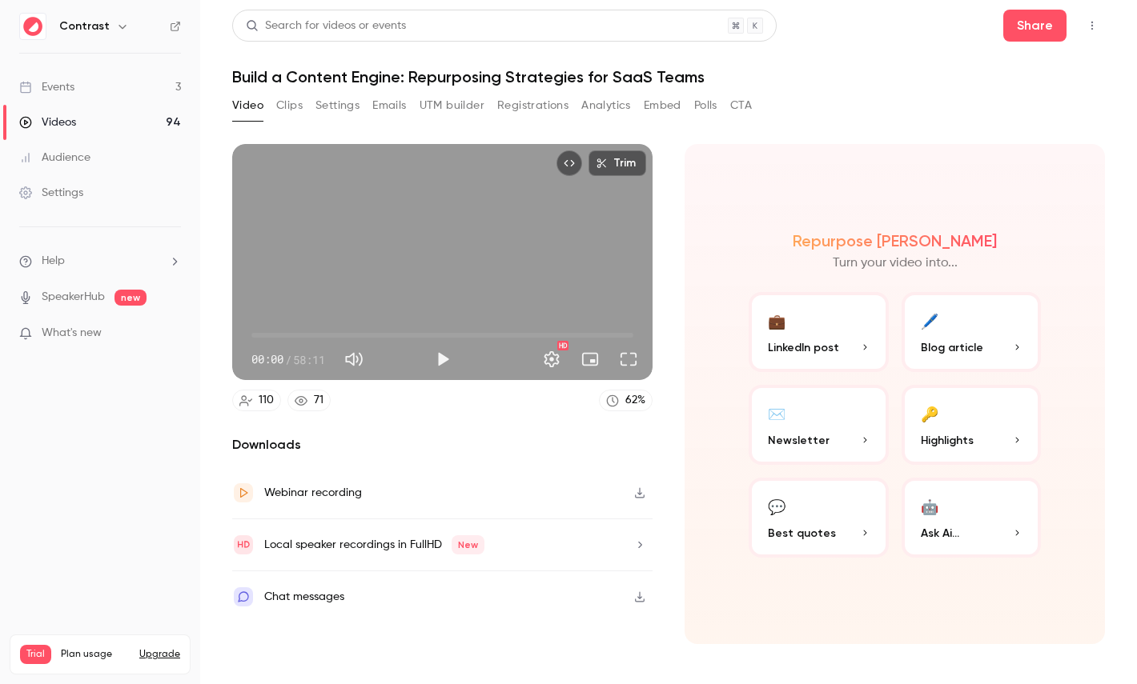
click at [300, 357] on span "58:11" at bounding box center [309, 359] width 32 height 17
drag, startPoint x: 300, startPoint y: 357, endPoint x: 310, endPoint y: 357, distance: 9.6
click at [310, 357] on span "58:11" at bounding box center [309, 359] width 32 height 17
click at [978, 417] on button "🔑 Highlights" at bounding box center [971, 425] width 140 height 80
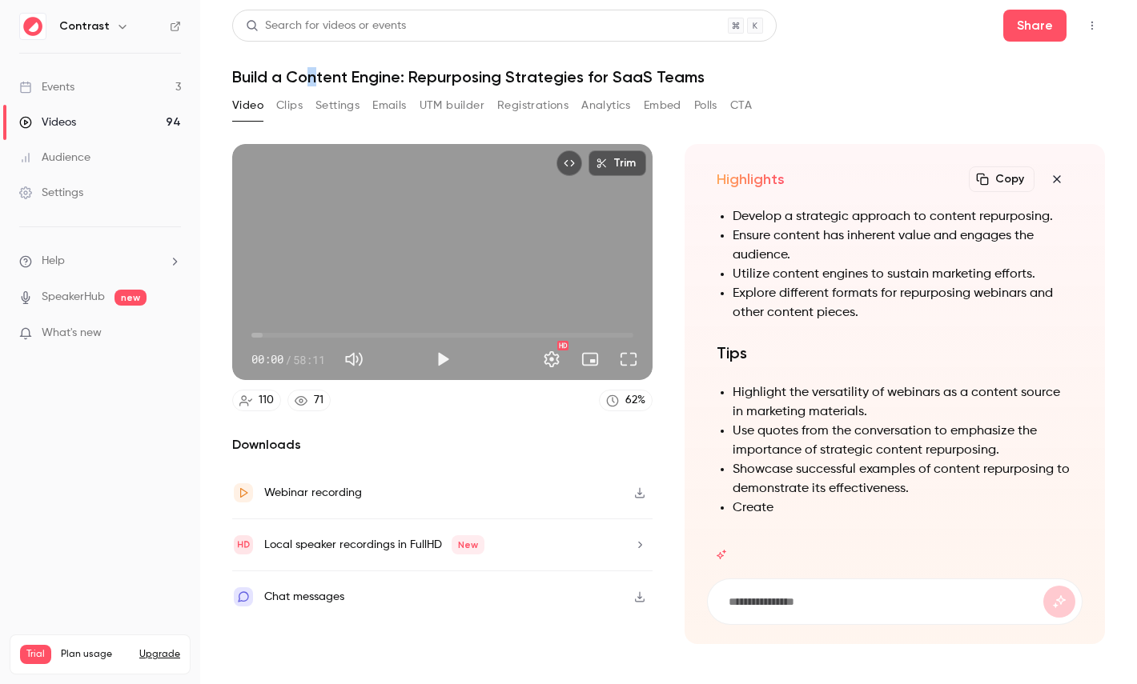
click at [312, 78] on h1 "Build a Content Engine: Repurposing Strategies for SaaS Teams" at bounding box center [668, 76] width 872 height 19
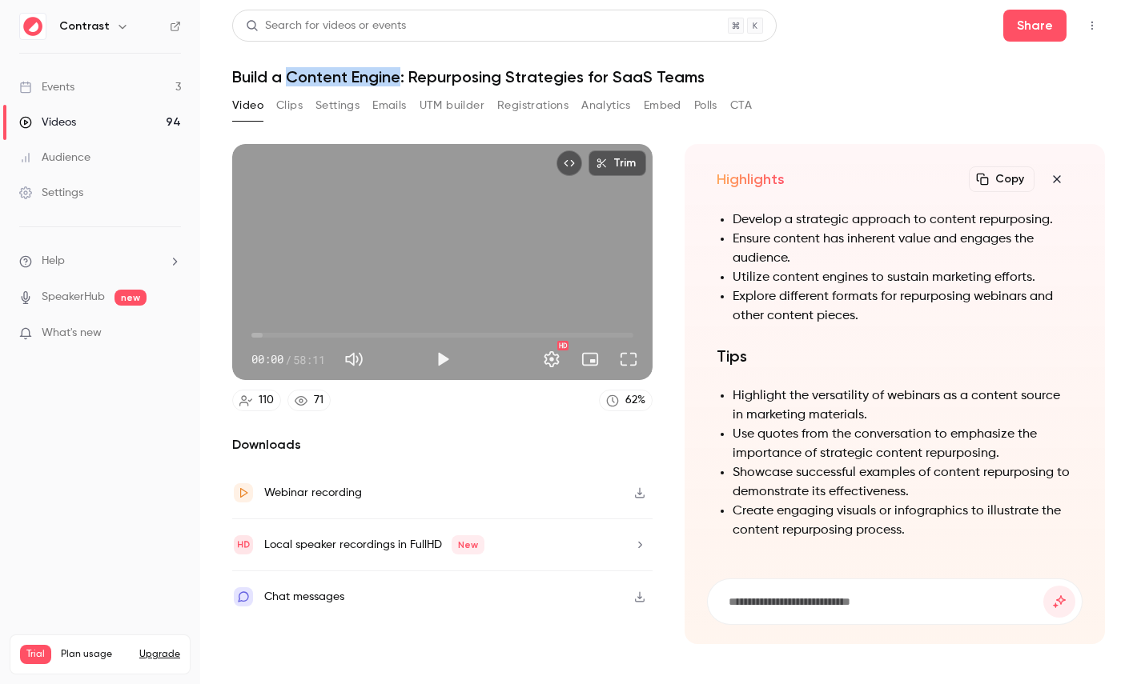
drag, startPoint x: 313, startPoint y: 78, endPoint x: 383, endPoint y: 78, distance: 70.4
click at [383, 78] on h1 "Build a Content Engine: Repurposing Strategies for SaaS Teams" at bounding box center [668, 76] width 872 height 19
click at [844, 621] on form at bounding box center [895, 601] width 374 height 45
click at [864, 612] on form at bounding box center [895, 601] width 374 height 45
click at [890, 599] on input at bounding box center [885, 602] width 316 height 18
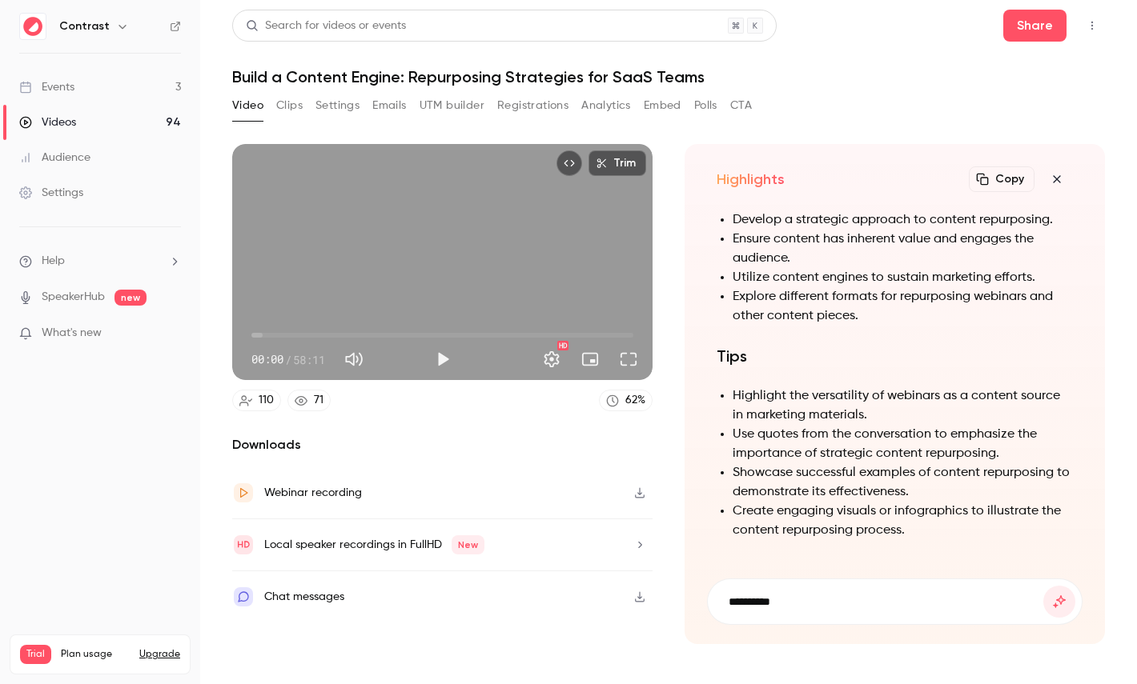
paste input "**********"
type input "**********"
click at [1043, 586] on button "submit" at bounding box center [1059, 602] width 32 height 32
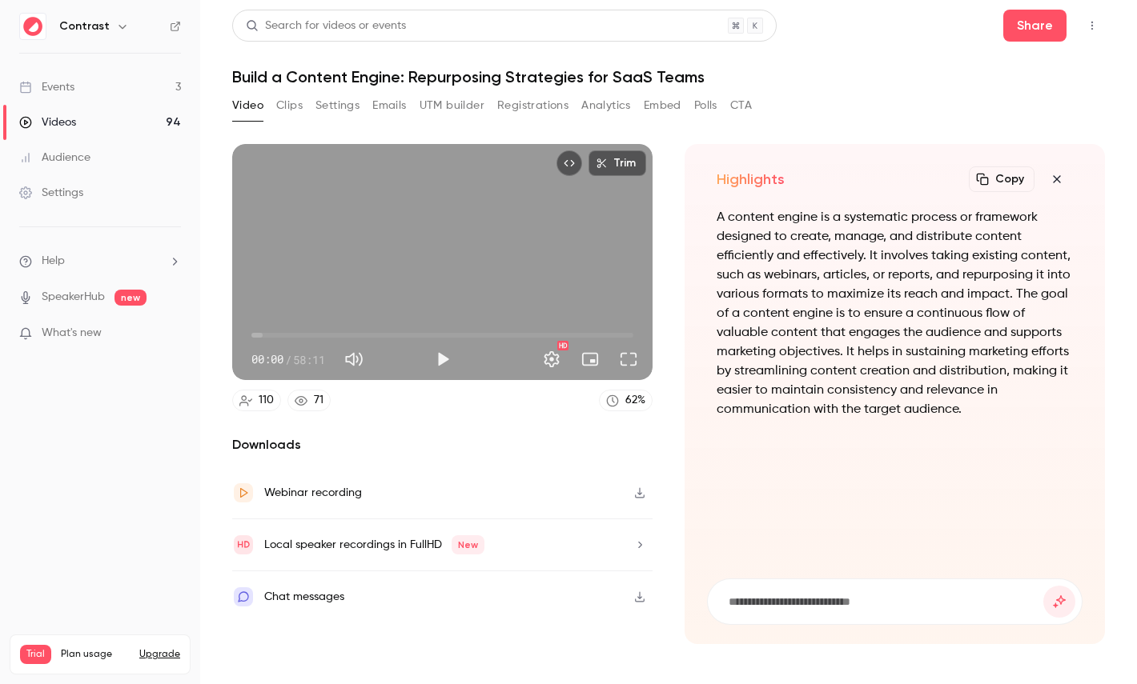
click at [1060, 183] on icon "button" at bounding box center [1056, 179] width 19 height 13
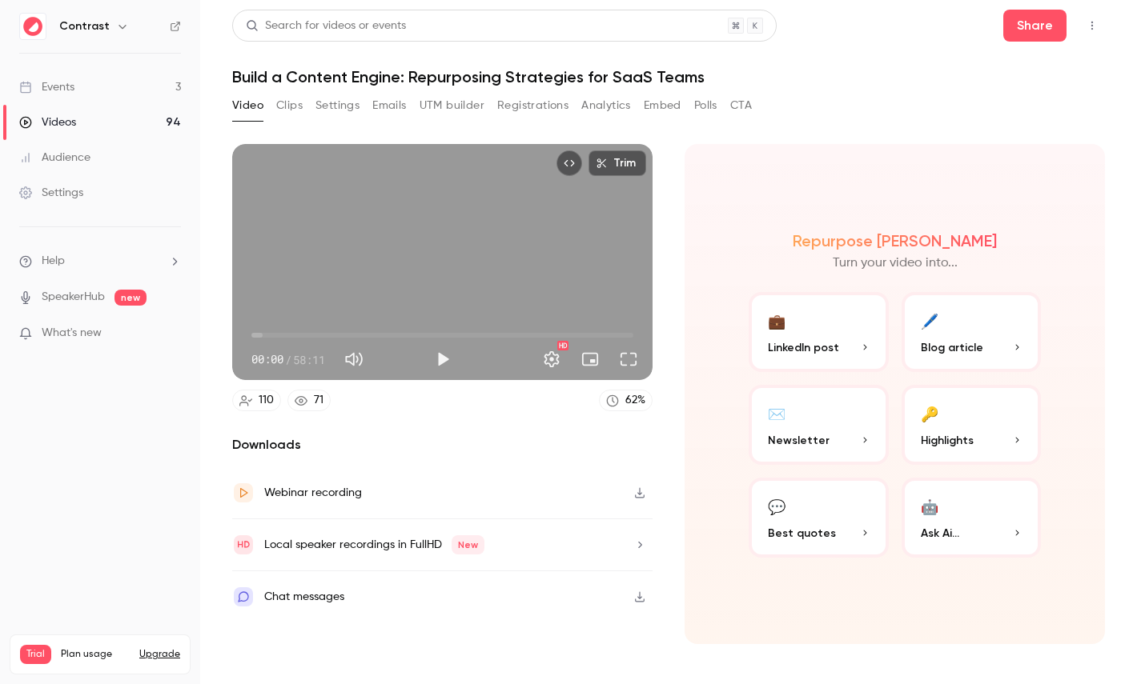
click at [936, 503] on button "🤖 Ask Ai..." at bounding box center [971, 518] width 140 height 80
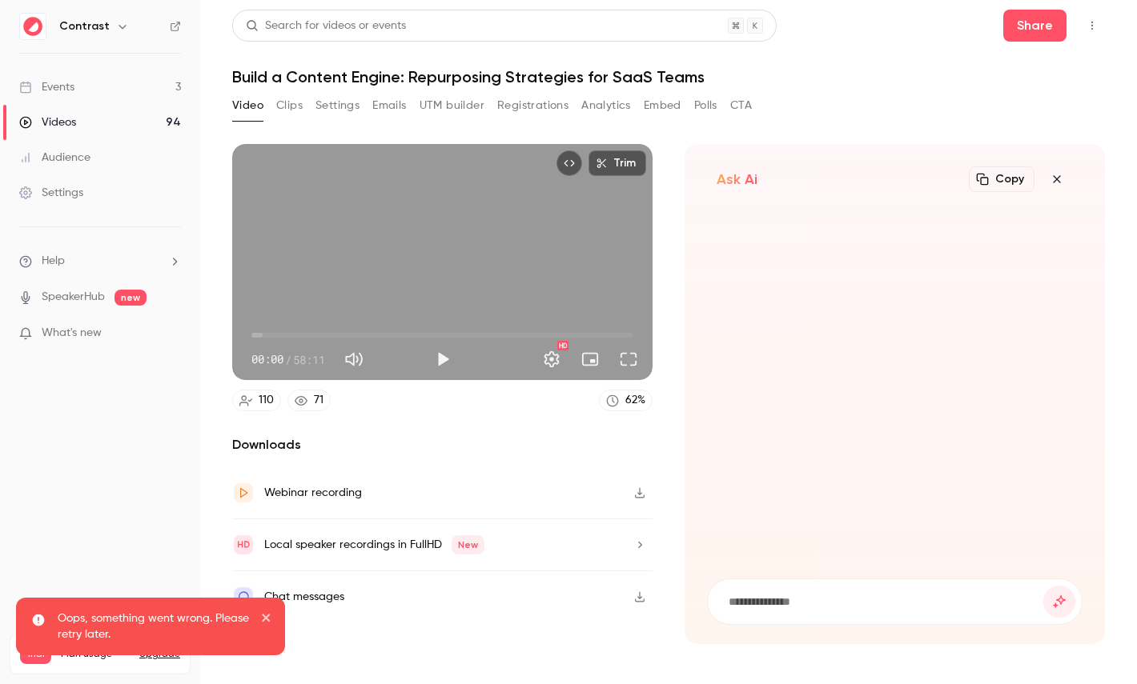
click at [1061, 175] on icon "button" at bounding box center [1056, 179] width 19 height 13
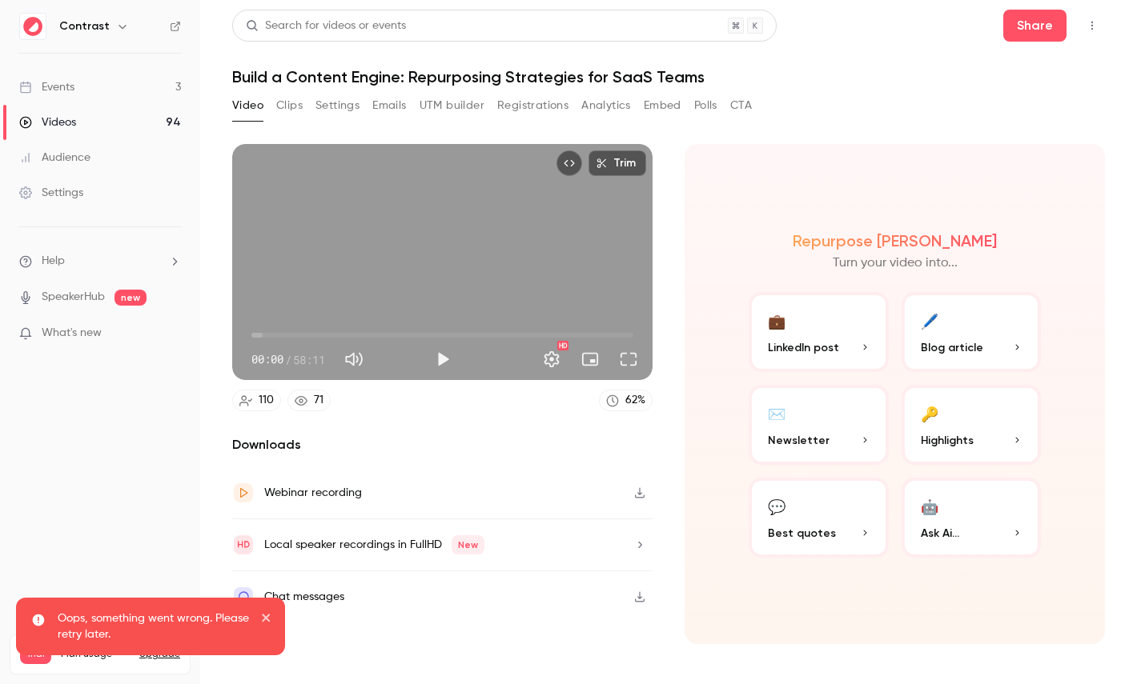
click at [992, 511] on button "🤖 Ask Ai..." at bounding box center [971, 518] width 140 height 80
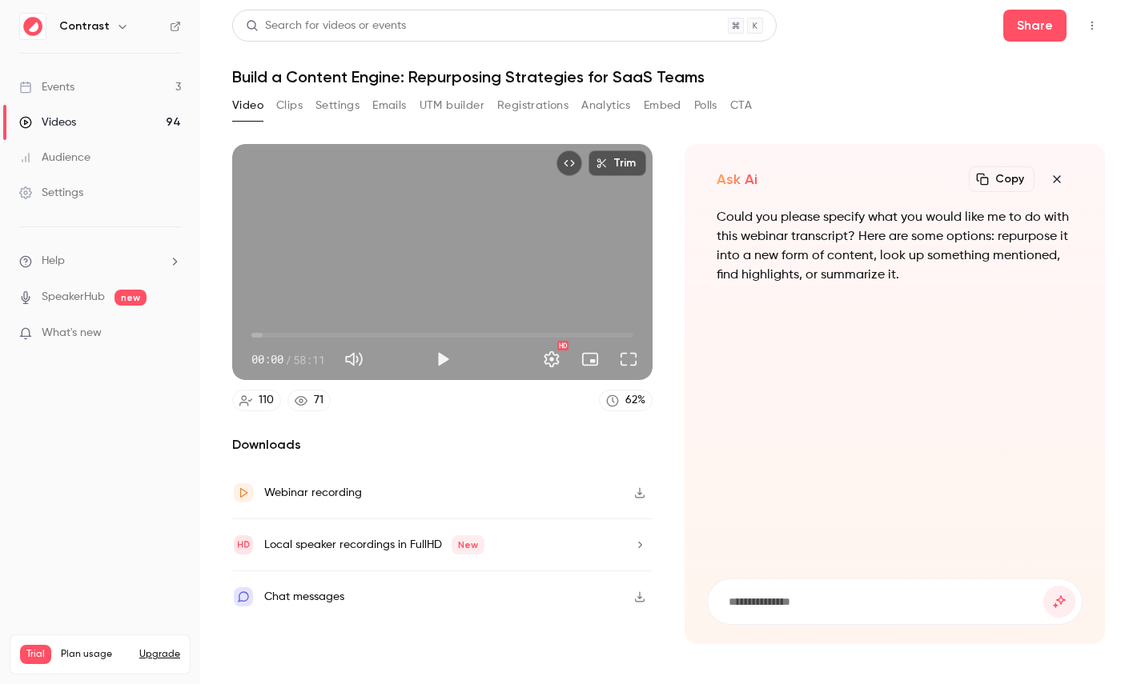
click at [763, 598] on input at bounding box center [885, 602] width 316 height 18
type input "**********"
click at [1043, 586] on button "submit" at bounding box center [1059, 602] width 32 height 32
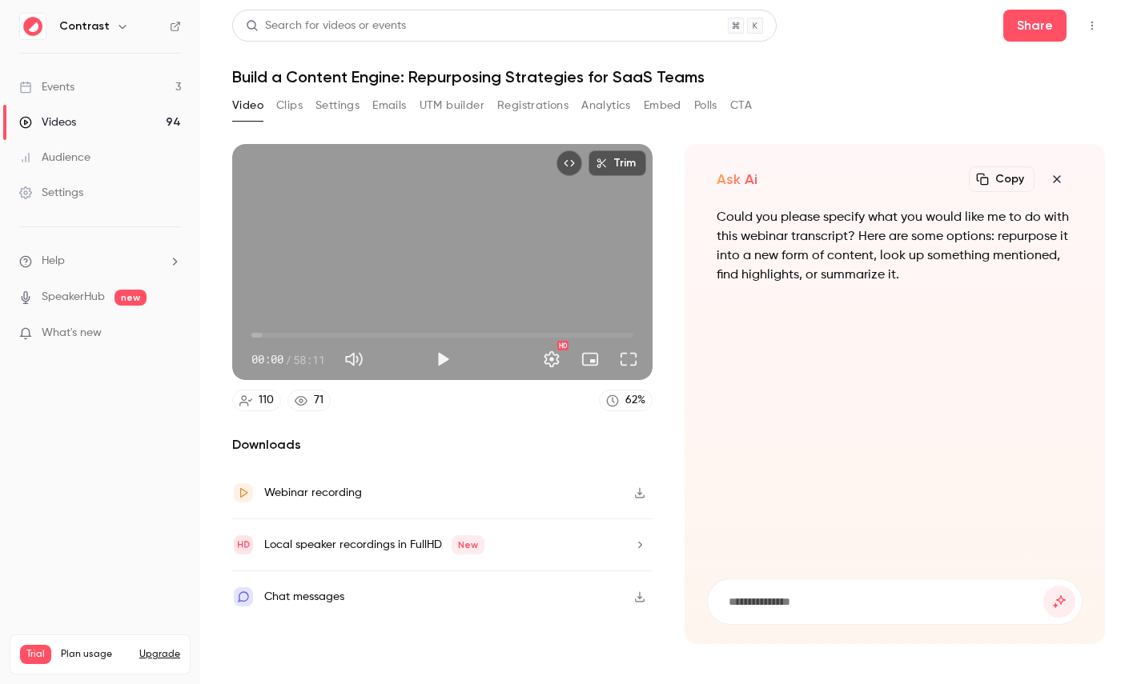
scroll to position [0, 0]
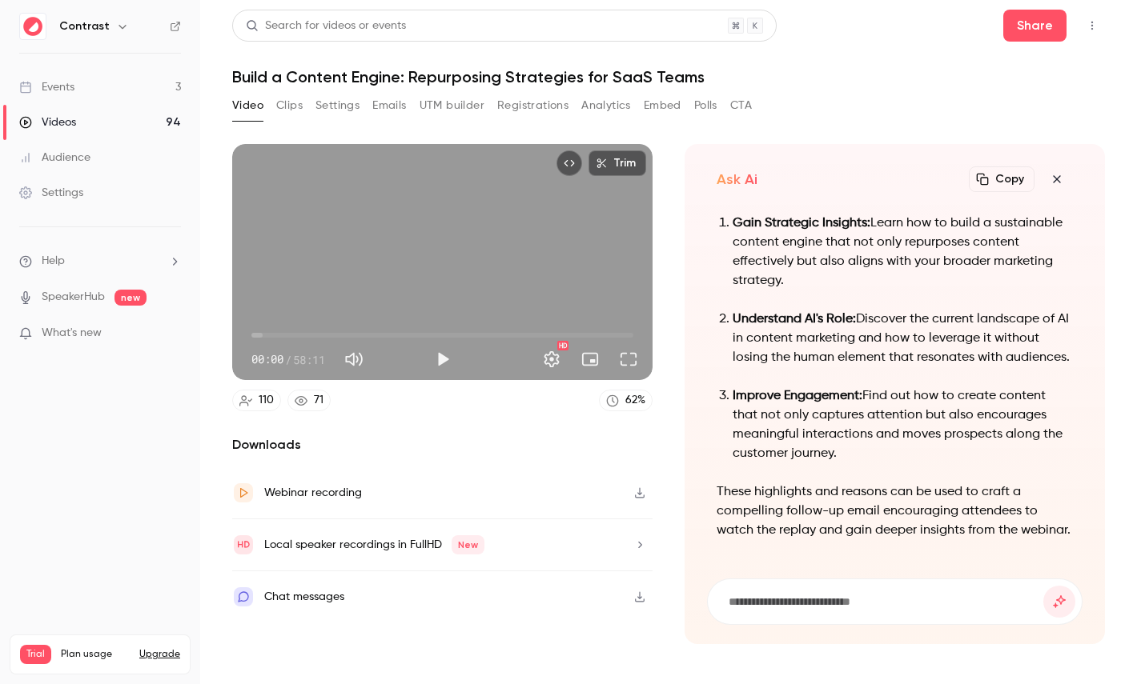
click at [1060, 175] on icon "button" at bounding box center [1056, 179] width 19 height 13
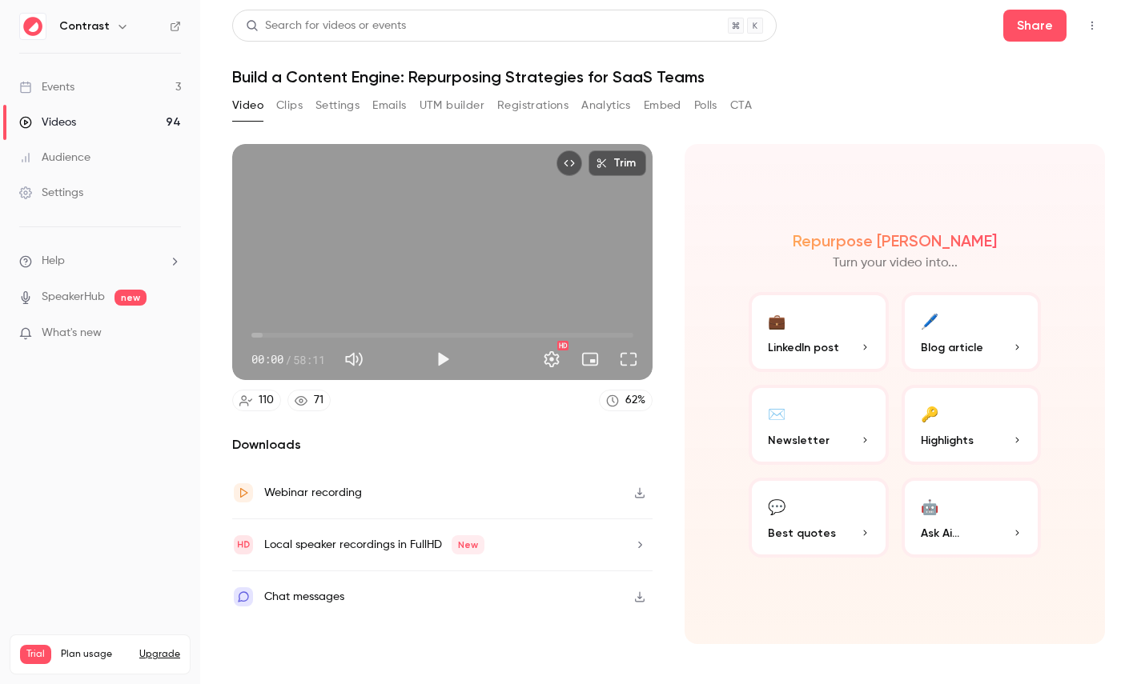
click at [93, 142] on link "Audience" at bounding box center [100, 157] width 200 height 35
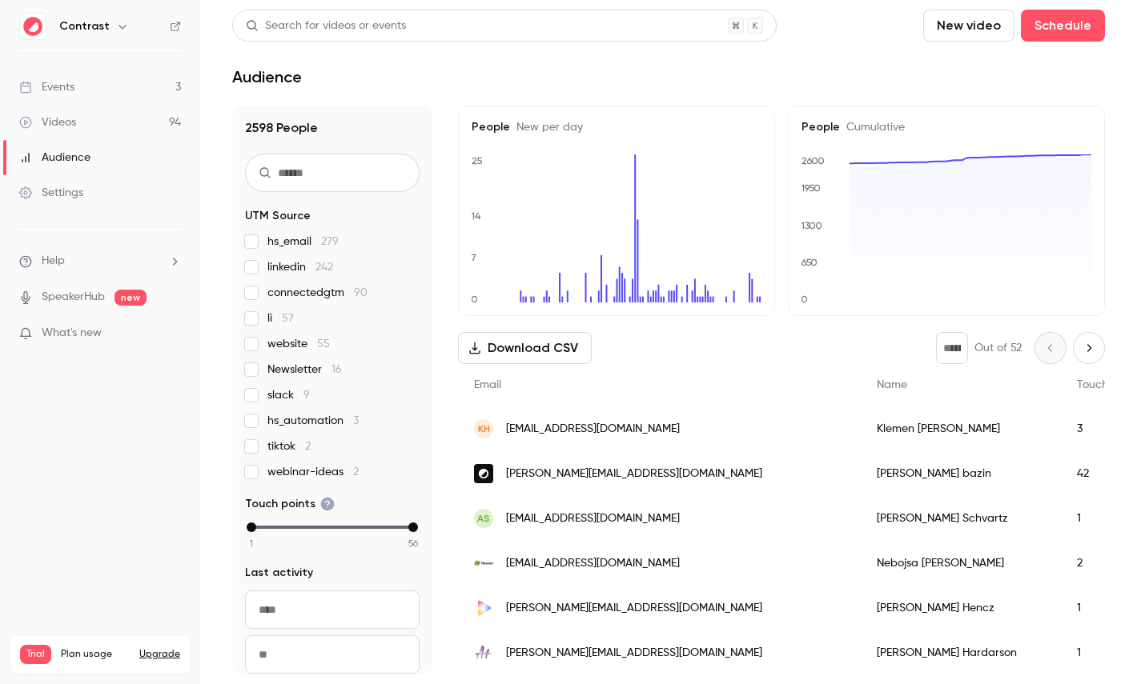
click at [860, 470] on div "etienne bazin" at bounding box center [960, 473] width 200 height 45
click at [103, 119] on link "Videos 94" at bounding box center [100, 122] width 200 height 35
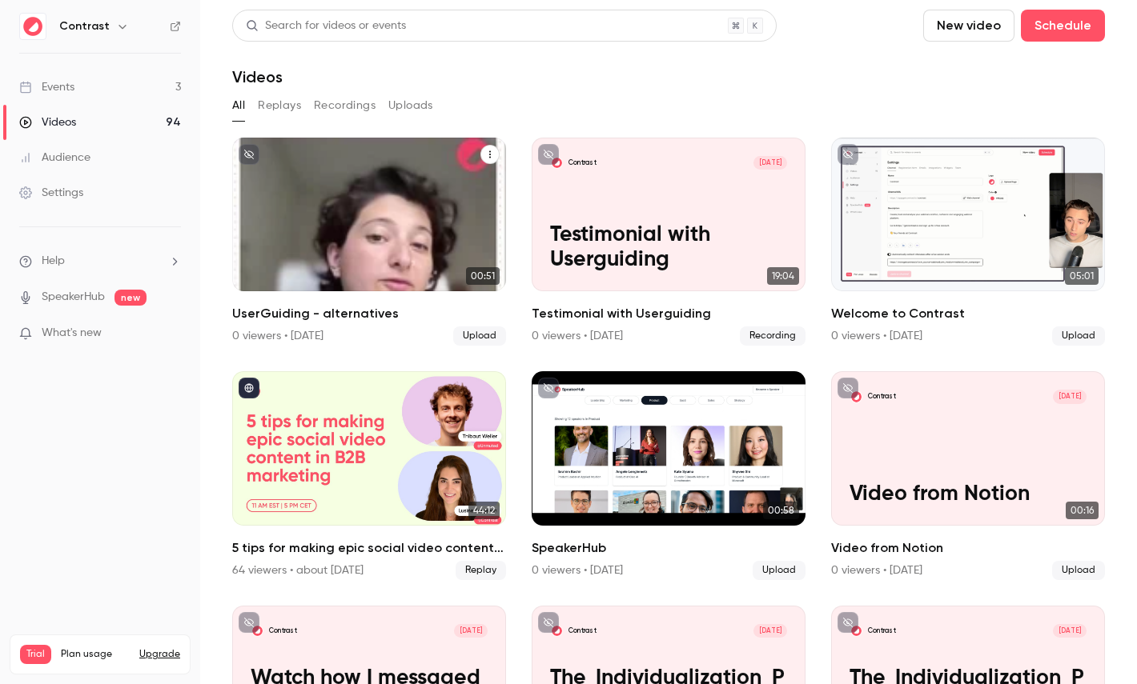
click at [367, 494] on div "5 tips for making epic social video content in B2B marketing" at bounding box center [369, 448] width 274 height 154
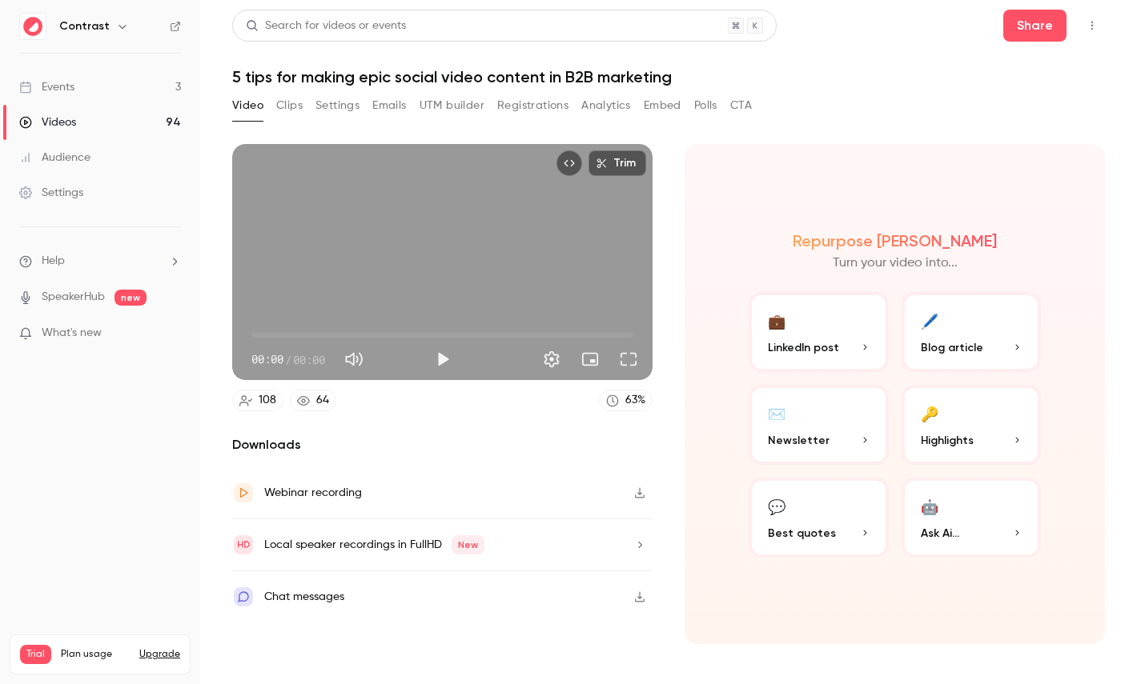
click at [527, 107] on button "Registrations" at bounding box center [532, 106] width 71 height 26
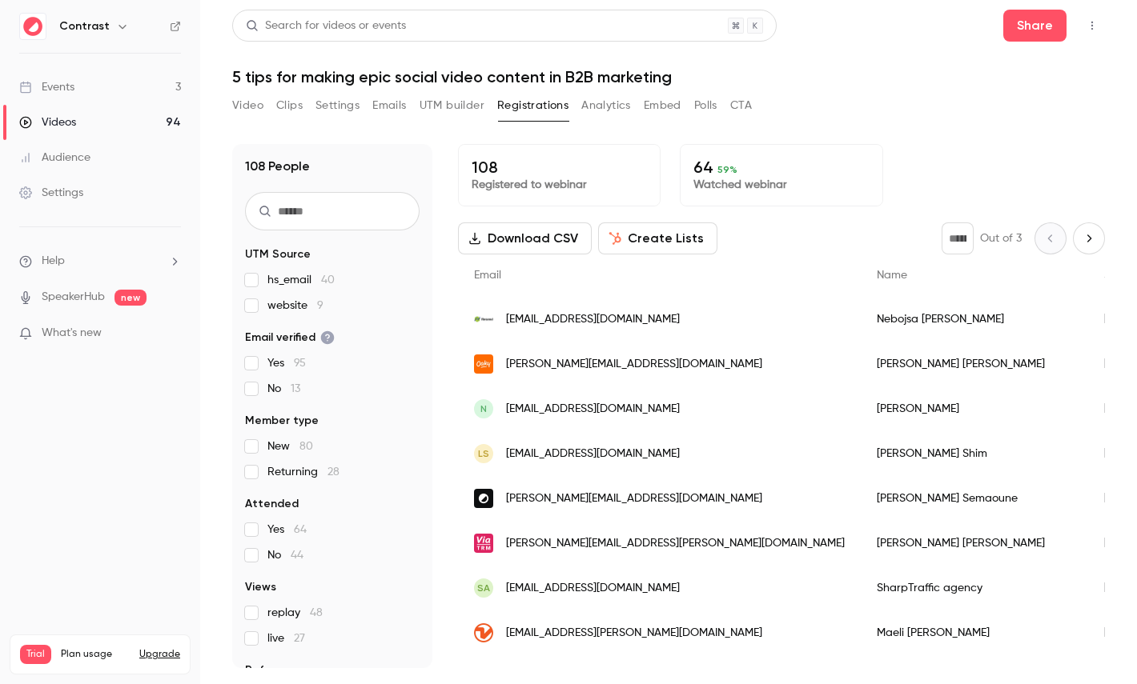
click at [648, 240] on button "Create Lists" at bounding box center [657, 239] width 119 height 32
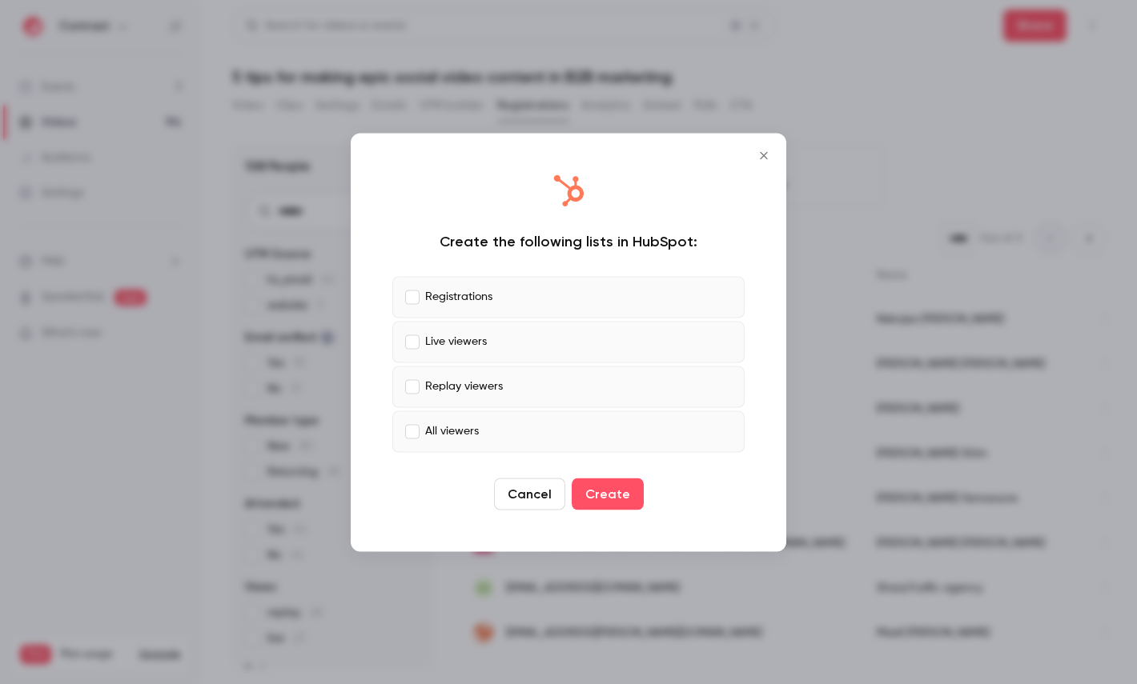
click at [478, 386] on p "Replay viewers" at bounding box center [464, 387] width 78 height 17
click at [477, 413] on label "All viewers" at bounding box center [568, 432] width 352 height 42
click at [515, 398] on label "Replay viewers" at bounding box center [568, 387] width 352 height 42
click at [506, 400] on label "Replay viewers" at bounding box center [568, 387] width 352 height 42
click at [545, 339] on label "Live viewers" at bounding box center [568, 342] width 352 height 42
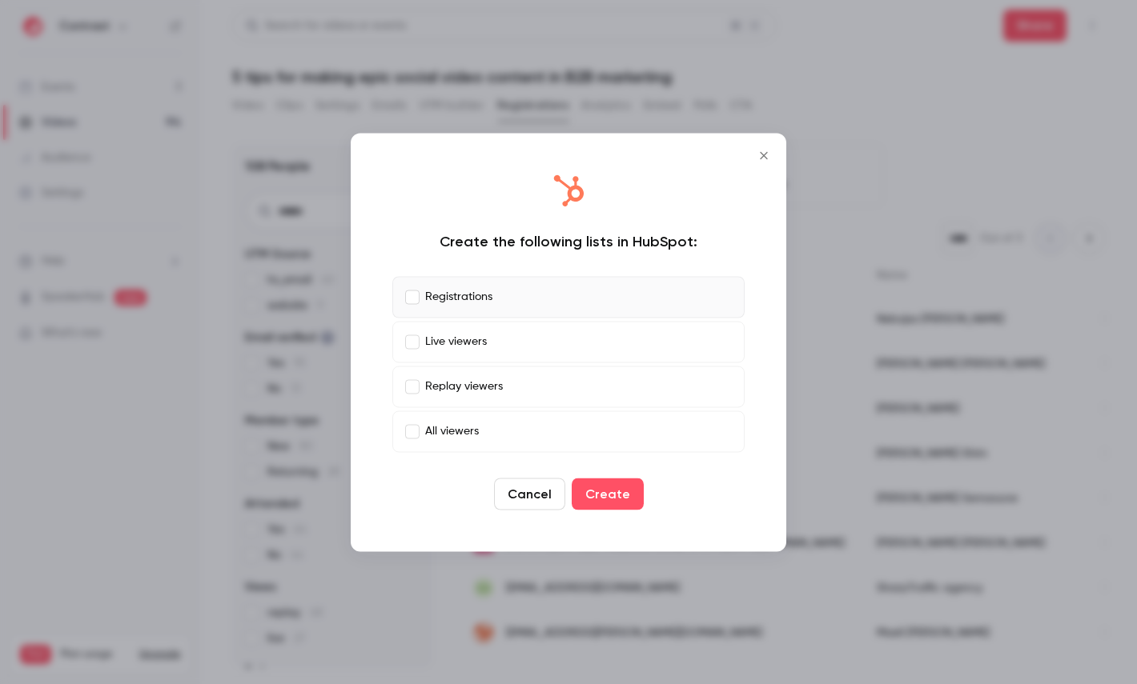
click at [593, 269] on div "Create the following lists in HubSpot: Registrations Live viewers Replay viewer…" at bounding box center [568, 342] width 403 height 387
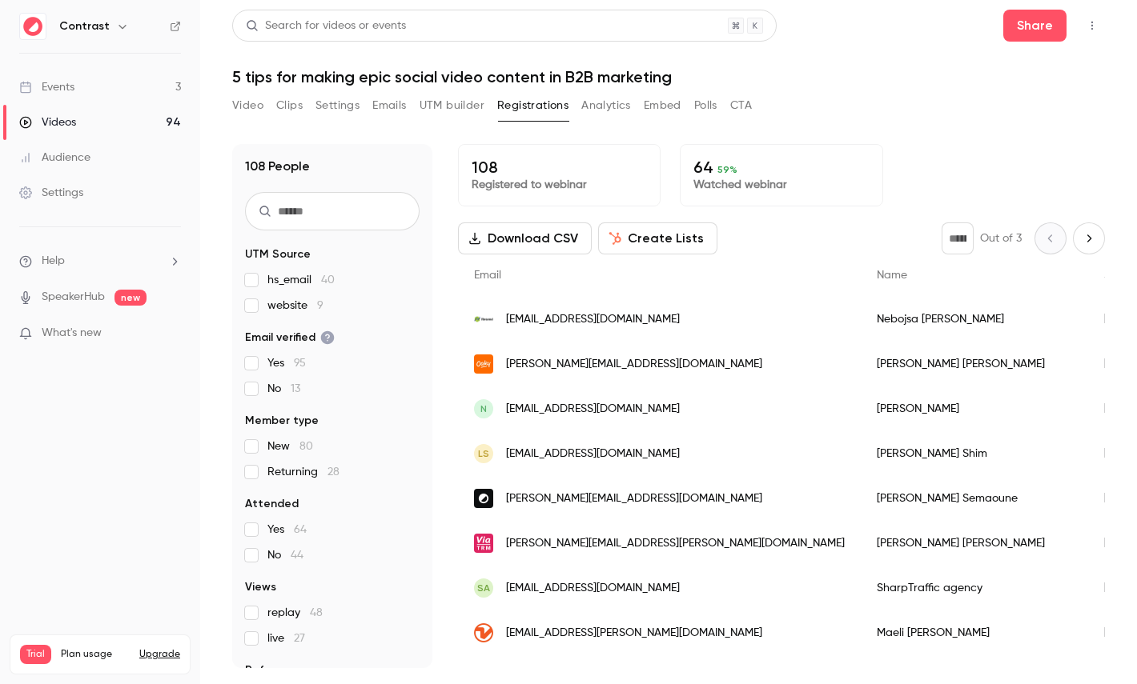
click at [597, 102] on button "Analytics" at bounding box center [606, 106] width 50 height 26
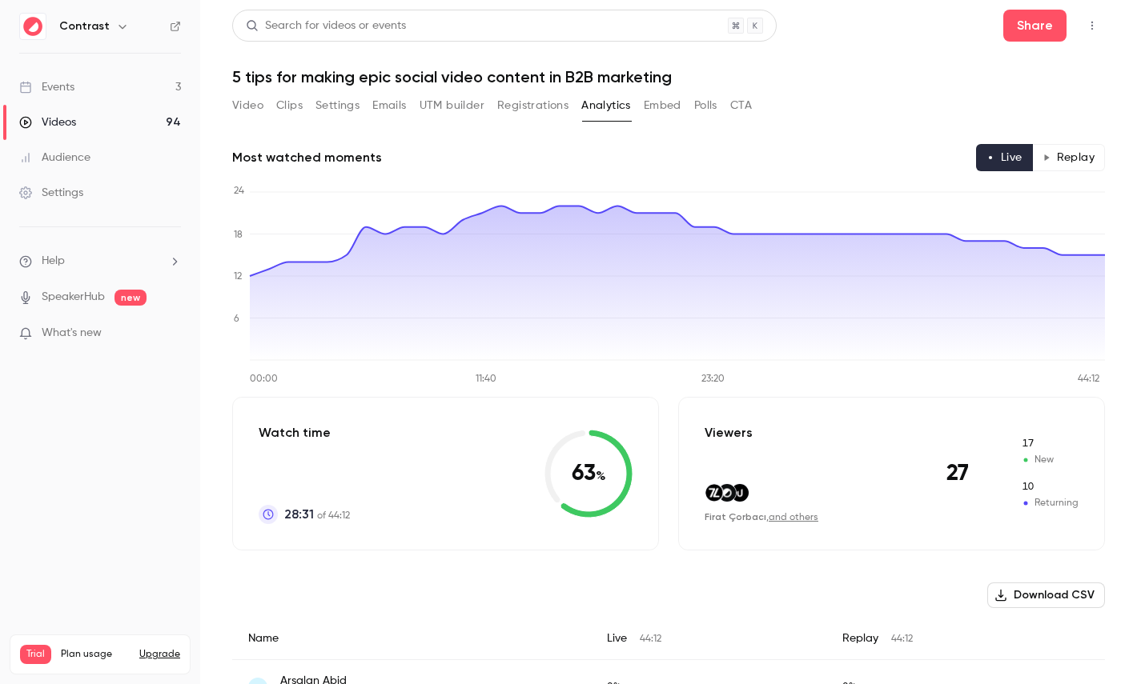
click at [1063, 154] on button "Replay" at bounding box center [1068, 157] width 73 height 27
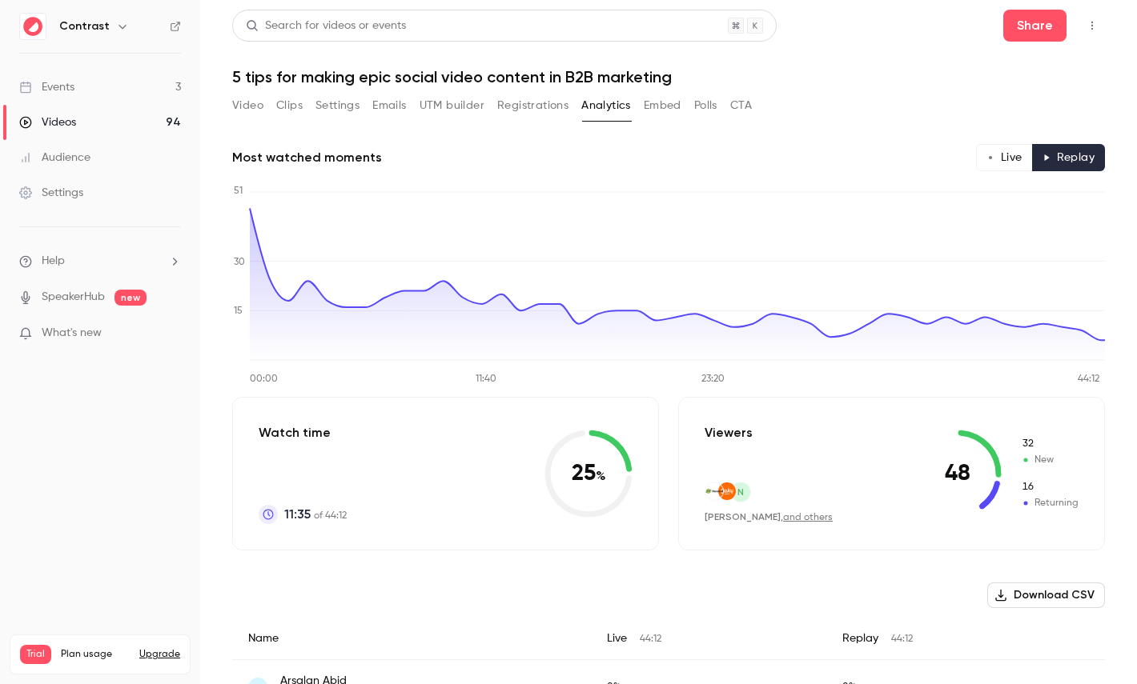
click at [989, 159] on icon "button" at bounding box center [990, 158] width 8 height 8
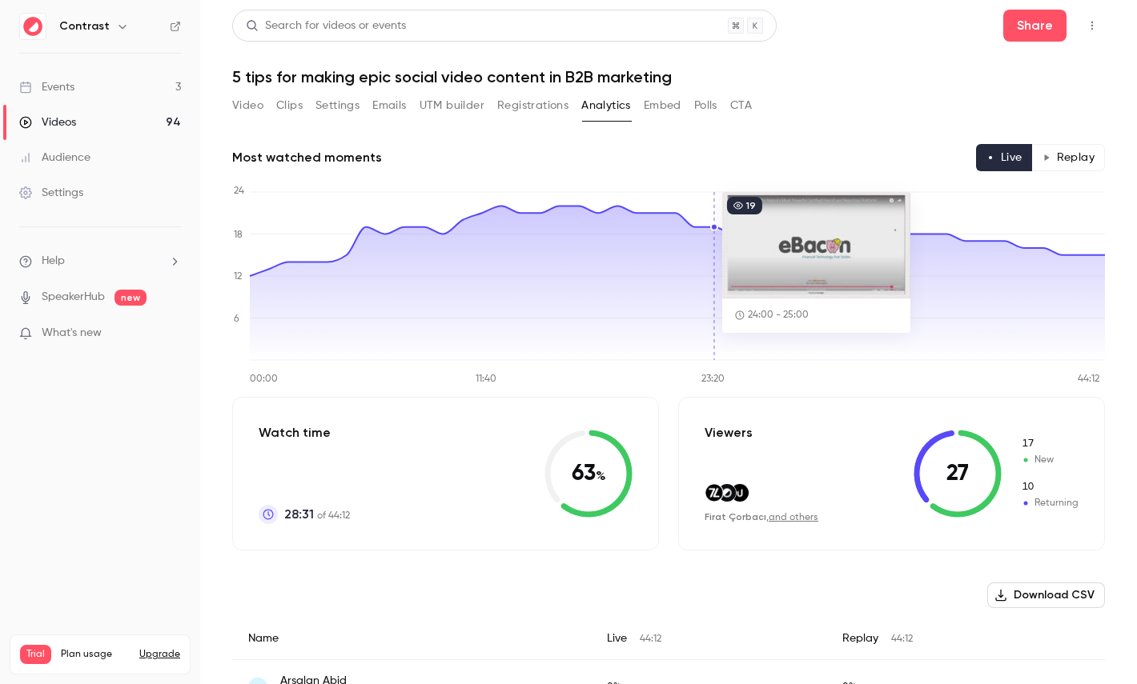
type button "live"
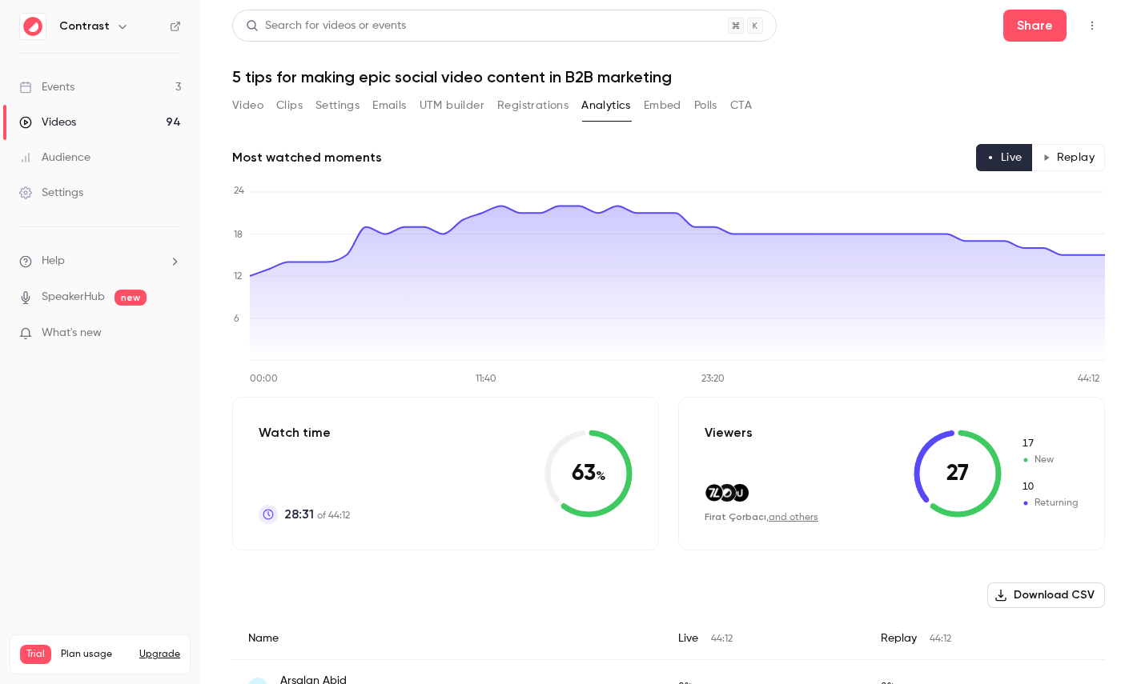
click at [695, 95] on button "Polls" at bounding box center [705, 106] width 23 height 26
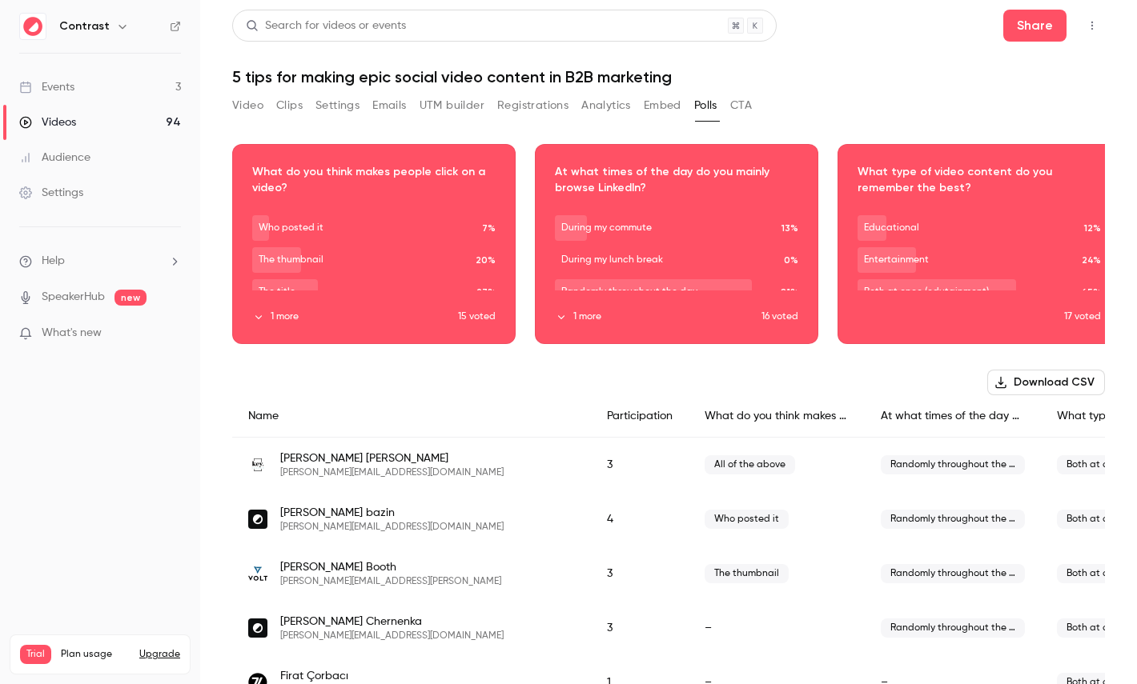
click at [737, 102] on button "CTA" at bounding box center [741, 106] width 22 height 26
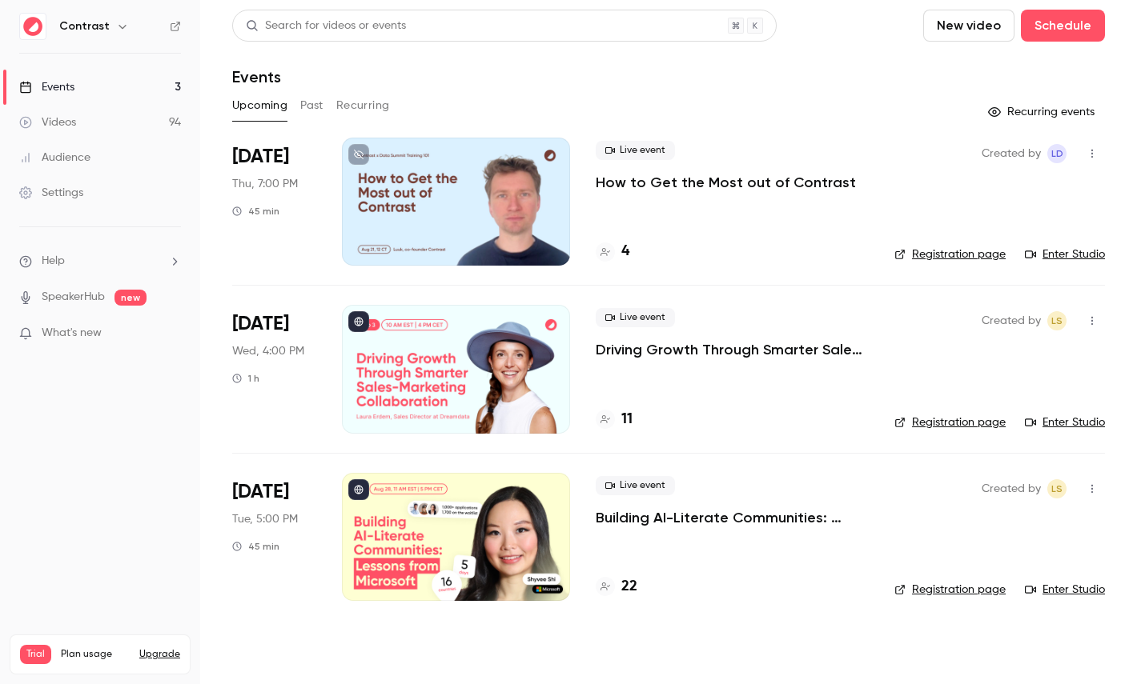
click at [116, 31] on icon "button" at bounding box center [122, 26] width 13 height 13
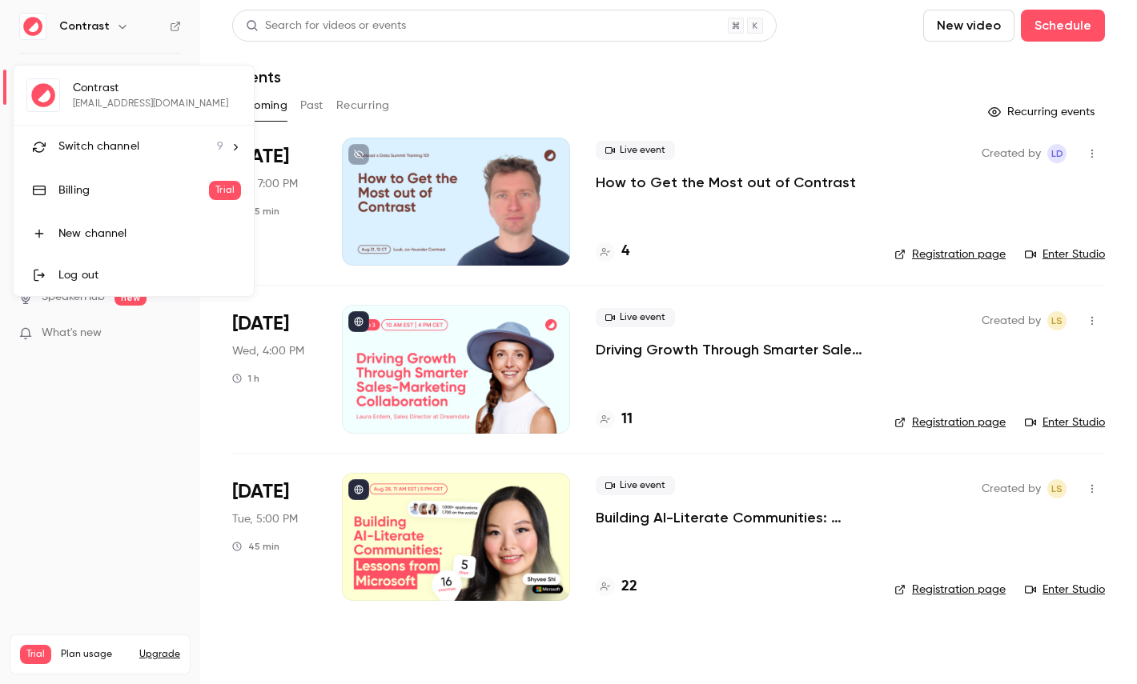
click at [116, 96] on div "Contrast [EMAIL_ADDRESS][DOMAIN_NAME] Switch channel 9 Billing Trial New channe…" at bounding box center [134, 181] width 240 height 231
click at [116, 148] on span "Switch channel" at bounding box center [98, 146] width 81 height 17
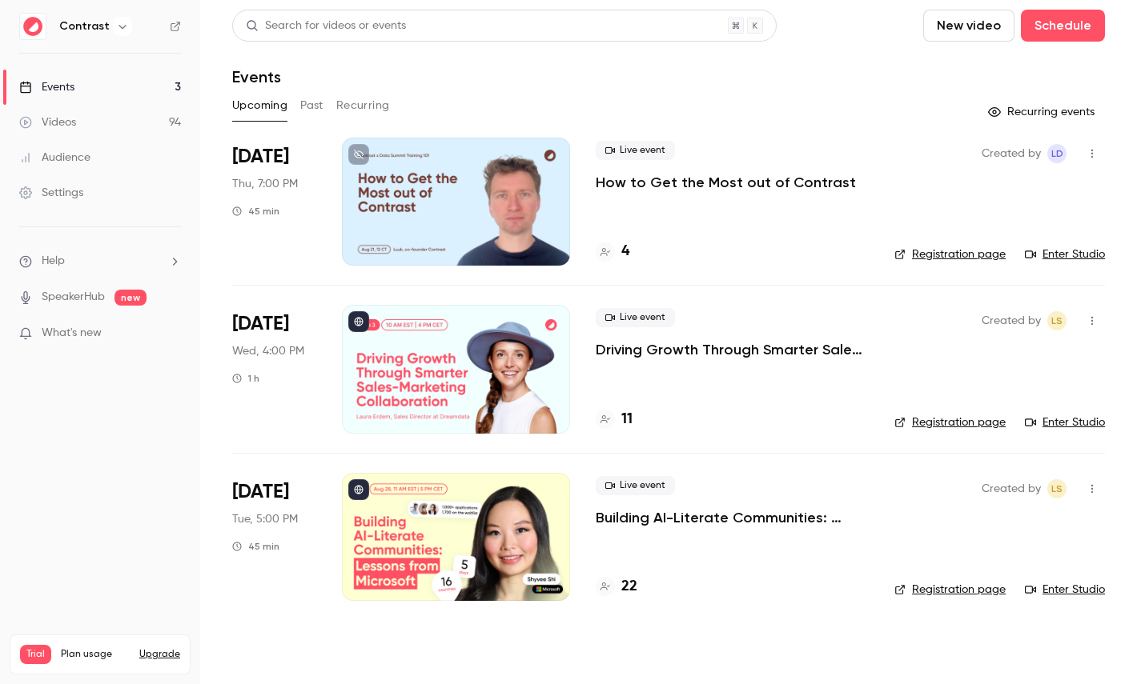
click at [96, 138] on link "Videos 94" at bounding box center [100, 122] width 200 height 35
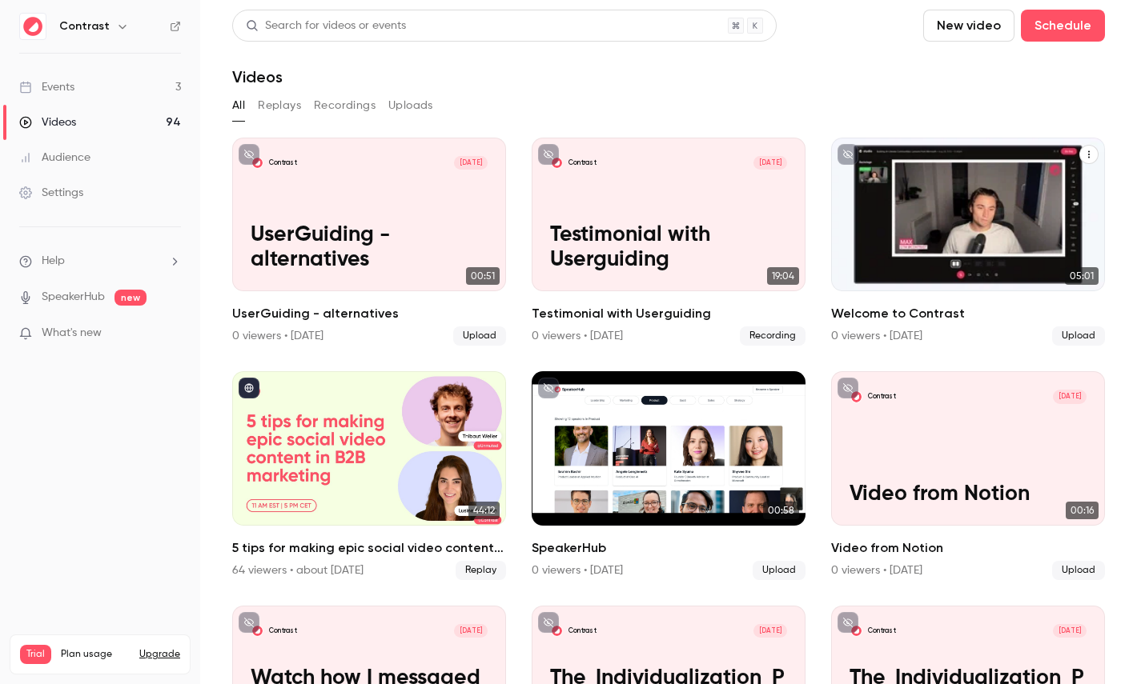
click at [1084, 160] on button "Welcome to Contrast" at bounding box center [1088, 154] width 19 height 19
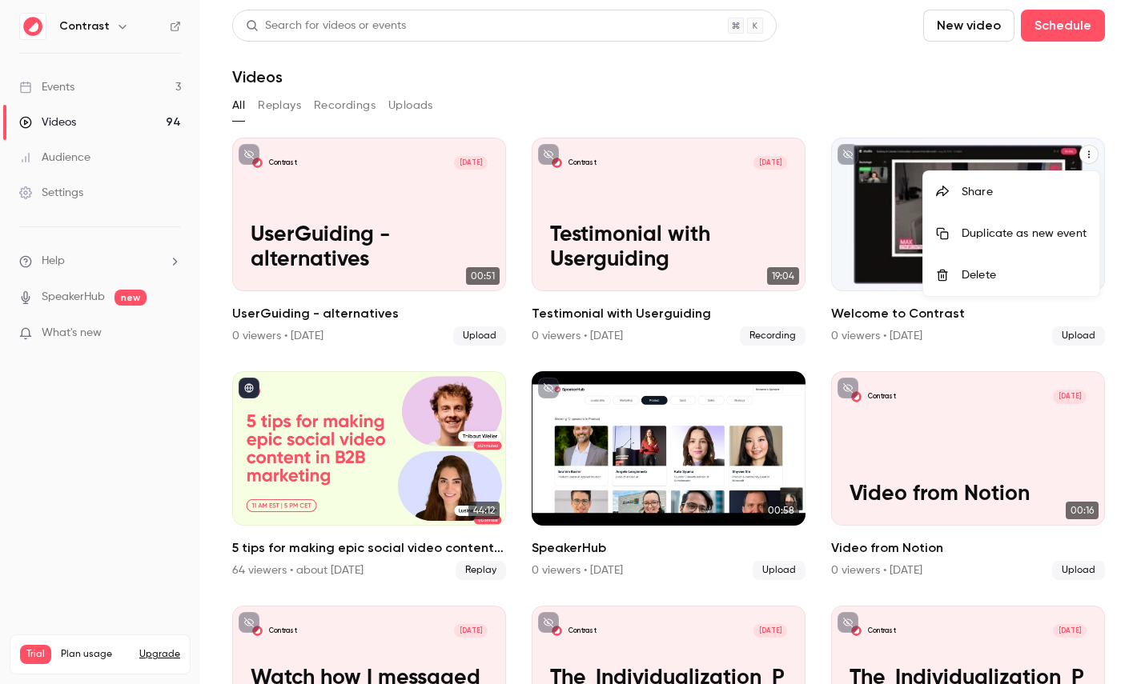
click at [971, 190] on div "Share" at bounding box center [1023, 192] width 125 height 16
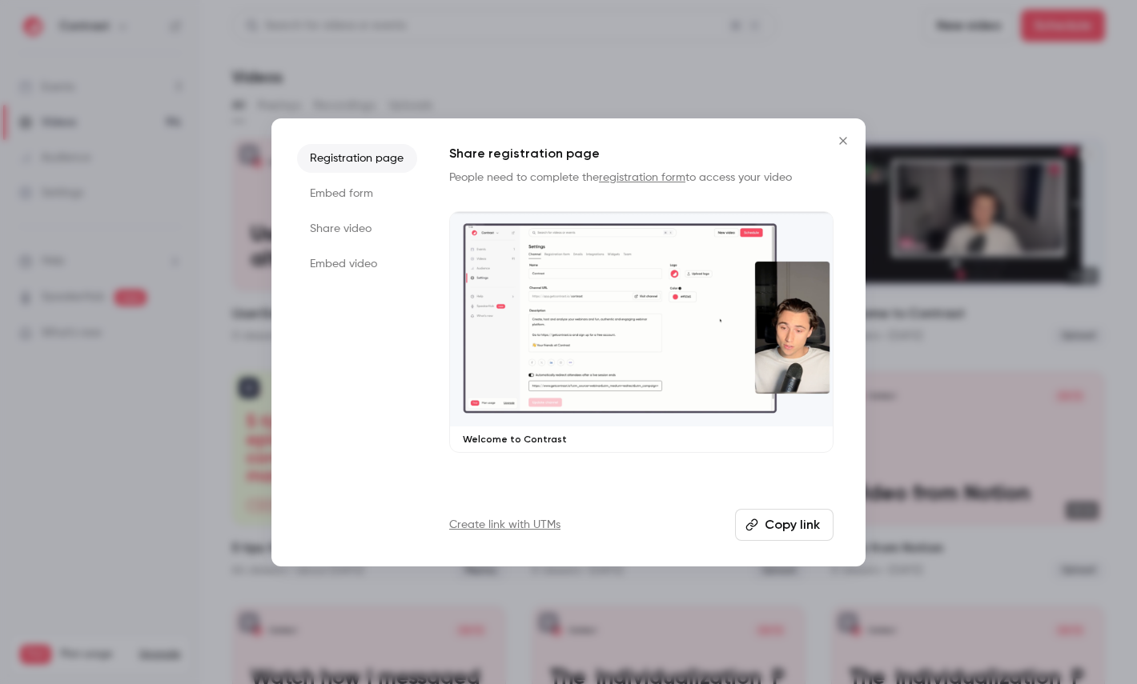
click at [359, 239] on li "Share video" at bounding box center [357, 229] width 120 height 29
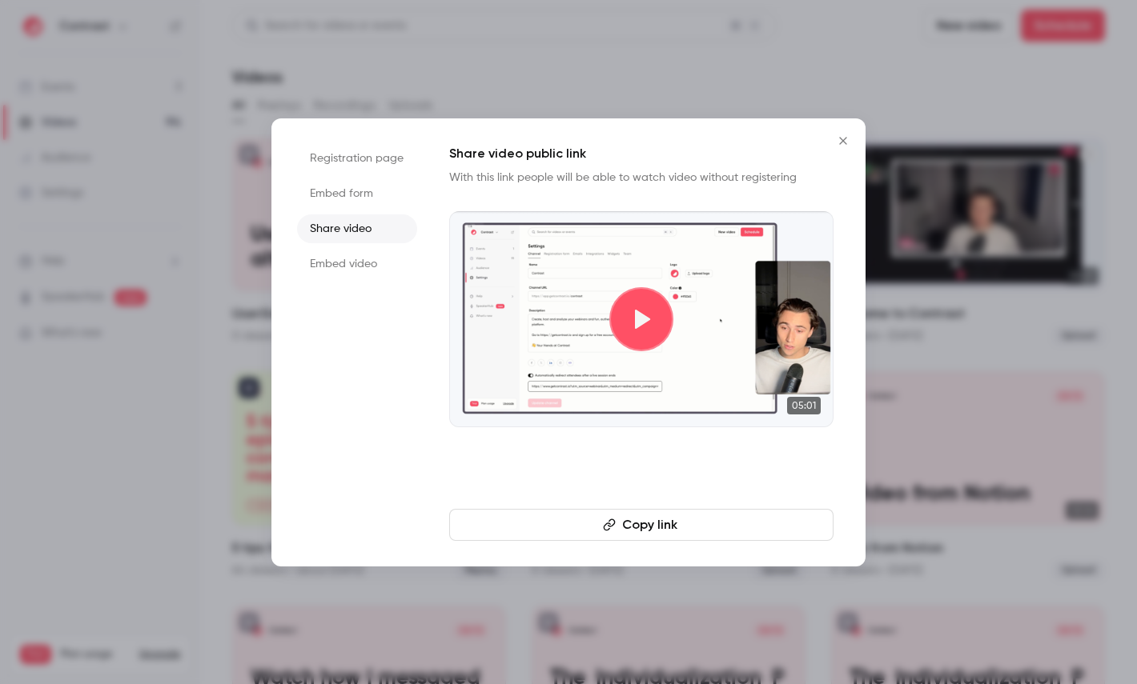
click at [586, 525] on button "Copy link" at bounding box center [641, 525] width 384 height 32
click at [115, 23] on div at bounding box center [568, 342] width 1137 height 684
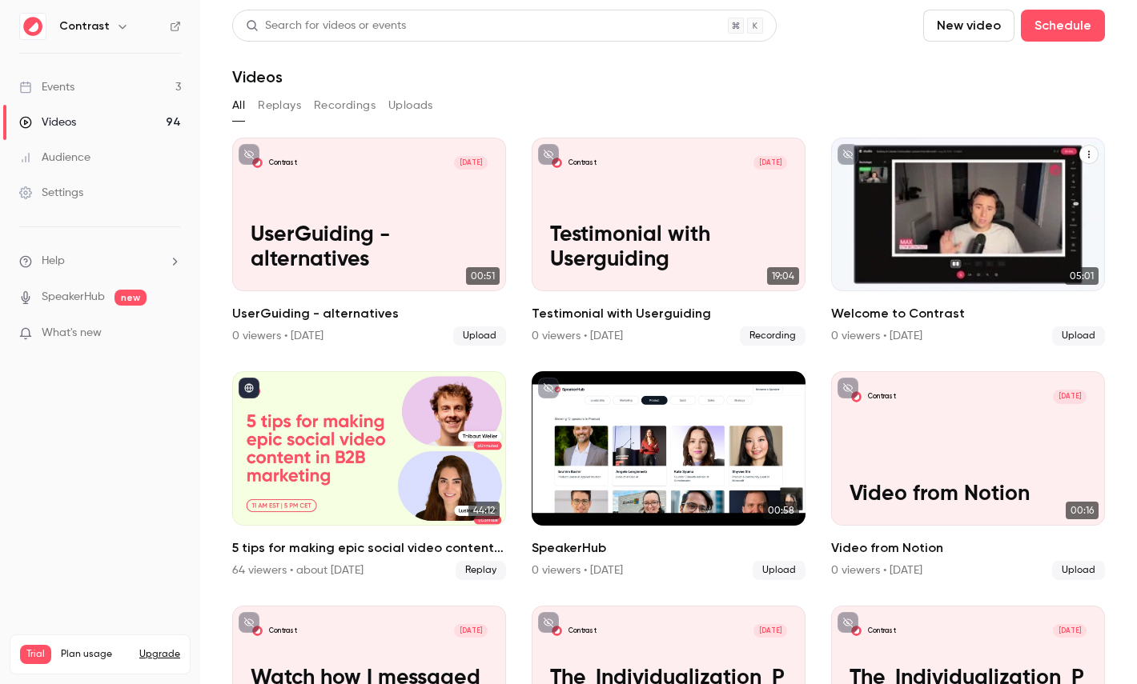
click at [120, 23] on icon "button" at bounding box center [122, 26] width 13 height 13
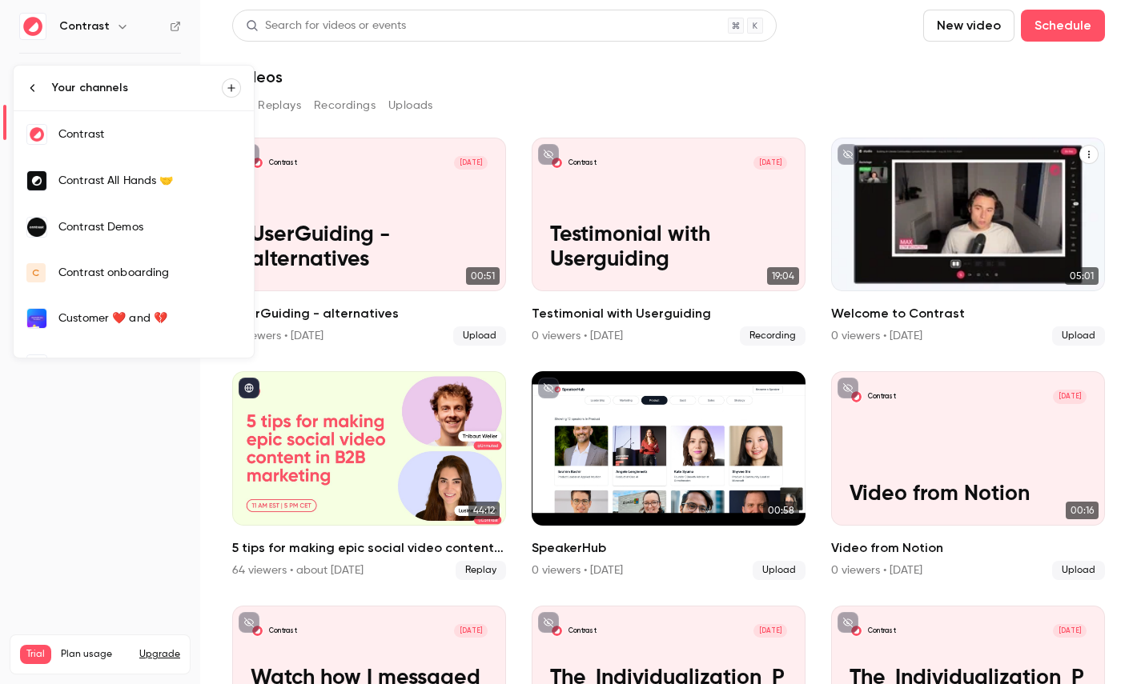
click at [124, 234] on div "Contrast Demos" at bounding box center [149, 227] width 182 height 16
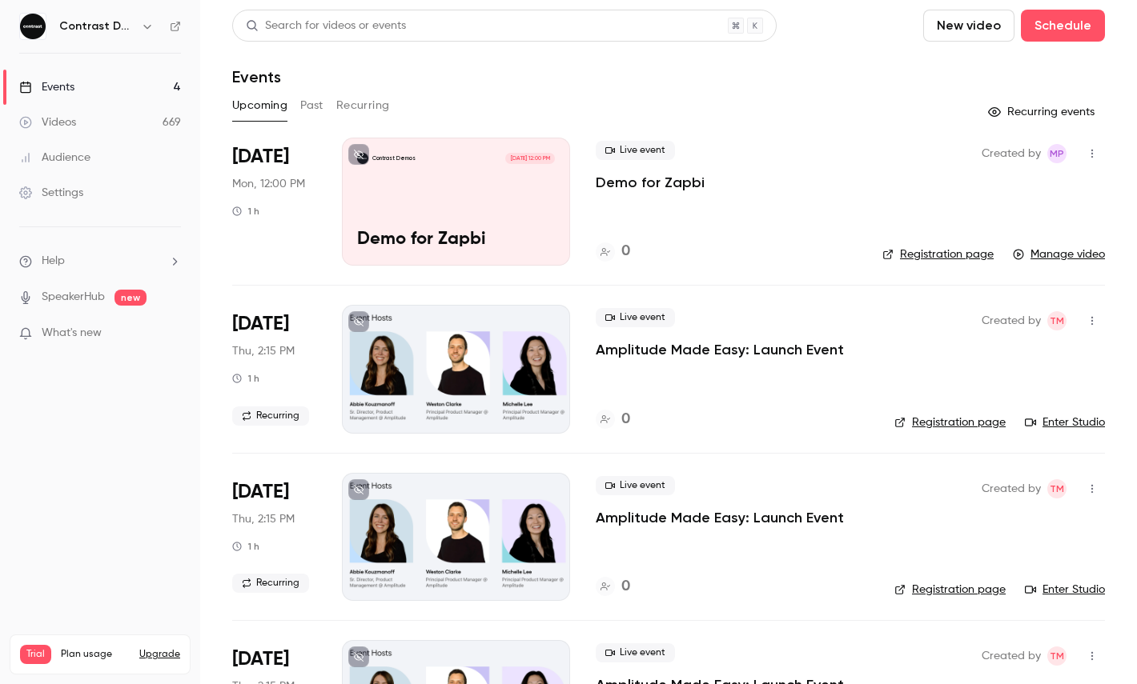
click at [87, 122] on link "Videos 669" at bounding box center [100, 122] width 200 height 35
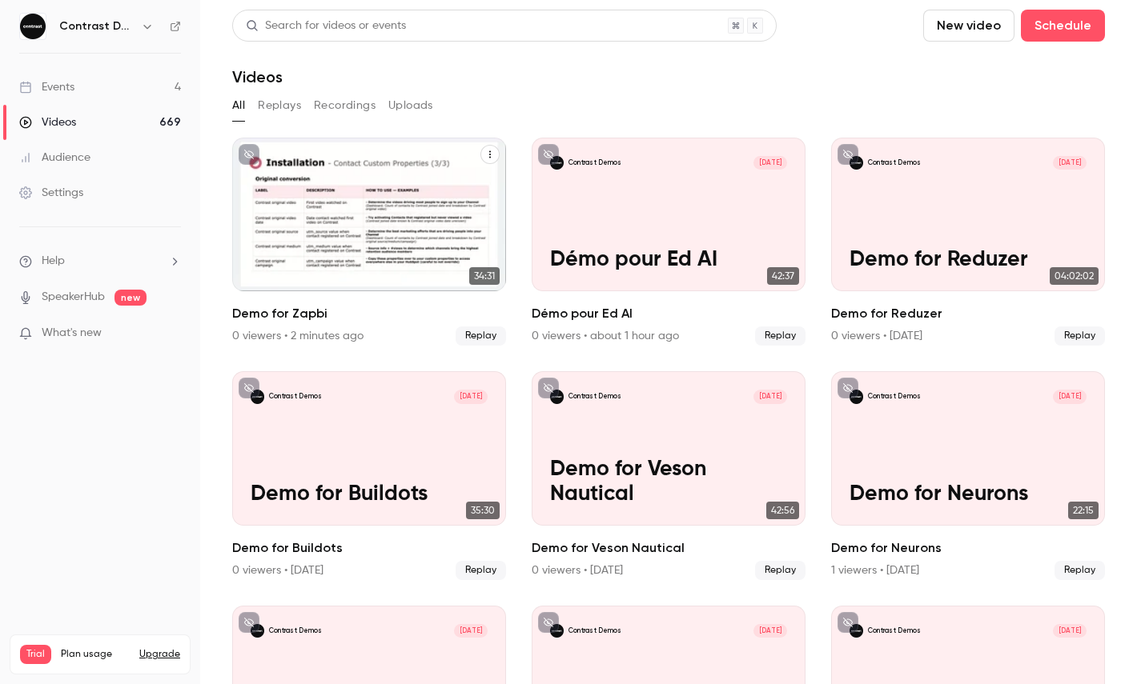
click at [492, 154] on icon "Demo for Zapbi" at bounding box center [490, 155] width 10 height 10
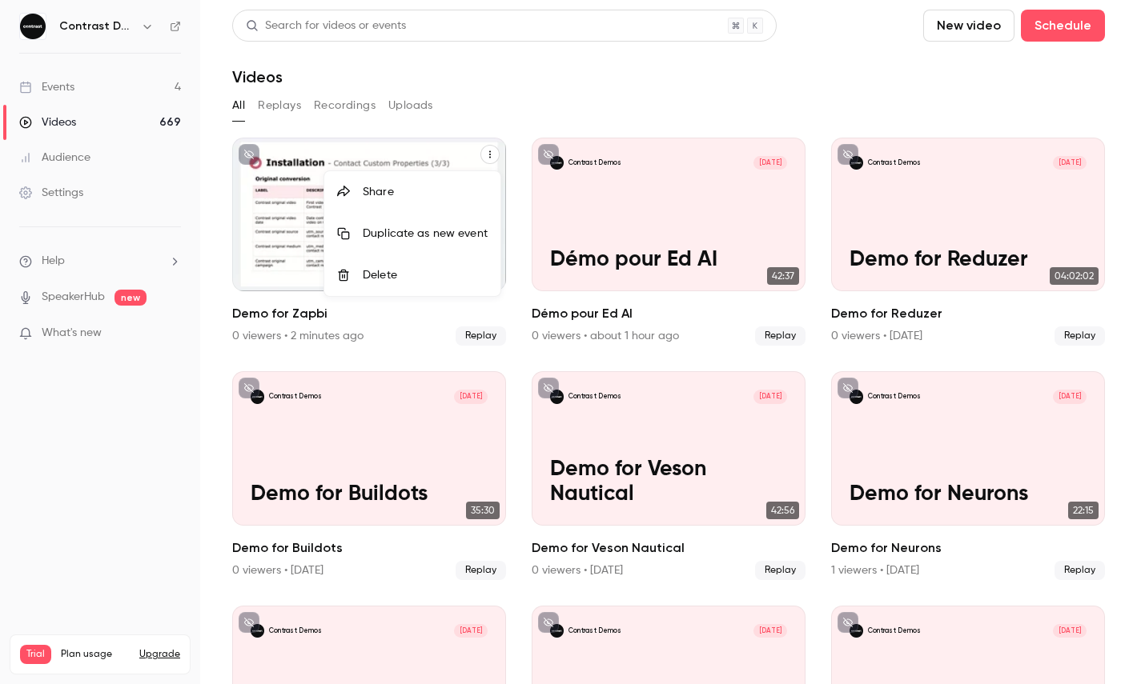
click at [383, 204] on li "Share" at bounding box center [412, 192] width 176 height 42
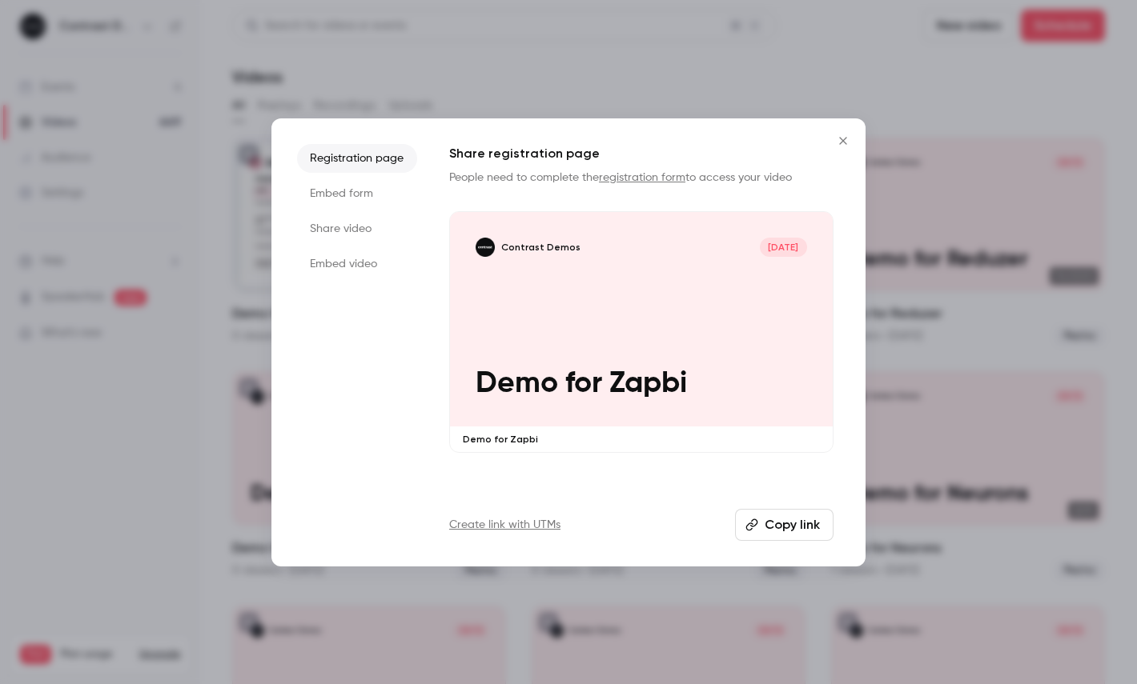
click at [346, 223] on li "Share video" at bounding box center [357, 229] width 120 height 29
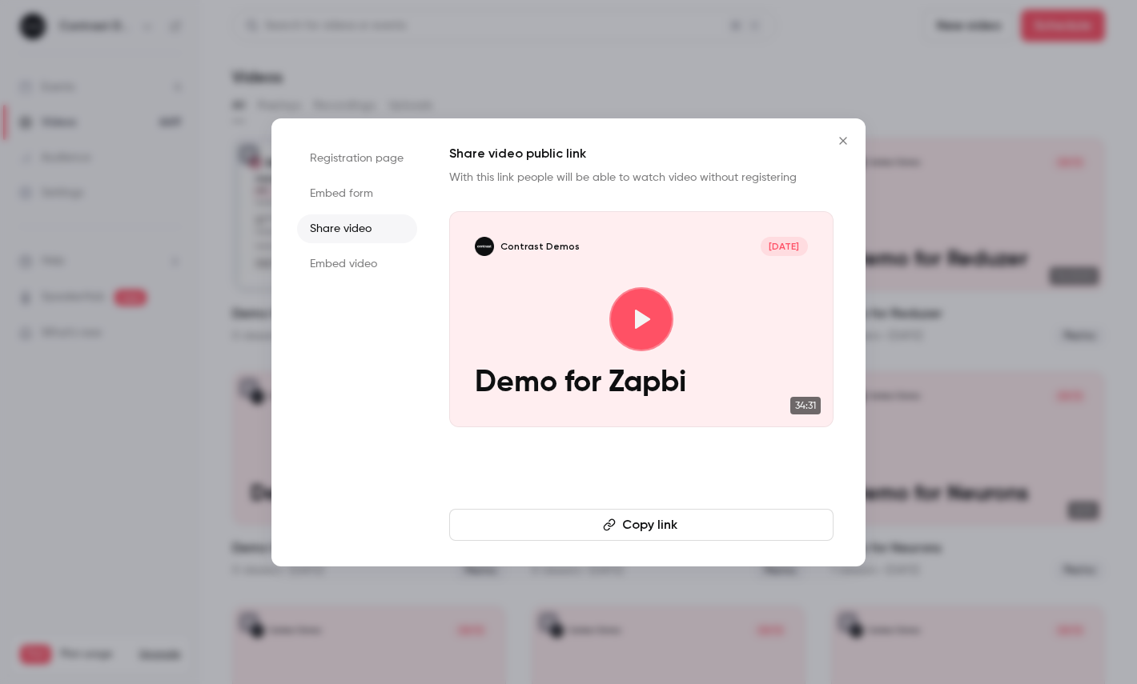
click at [616, 530] on button "Copy link" at bounding box center [641, 525] width 384 height 32
click at [200, 58] on div at bounding box center [568, 342] width 1137 height 684
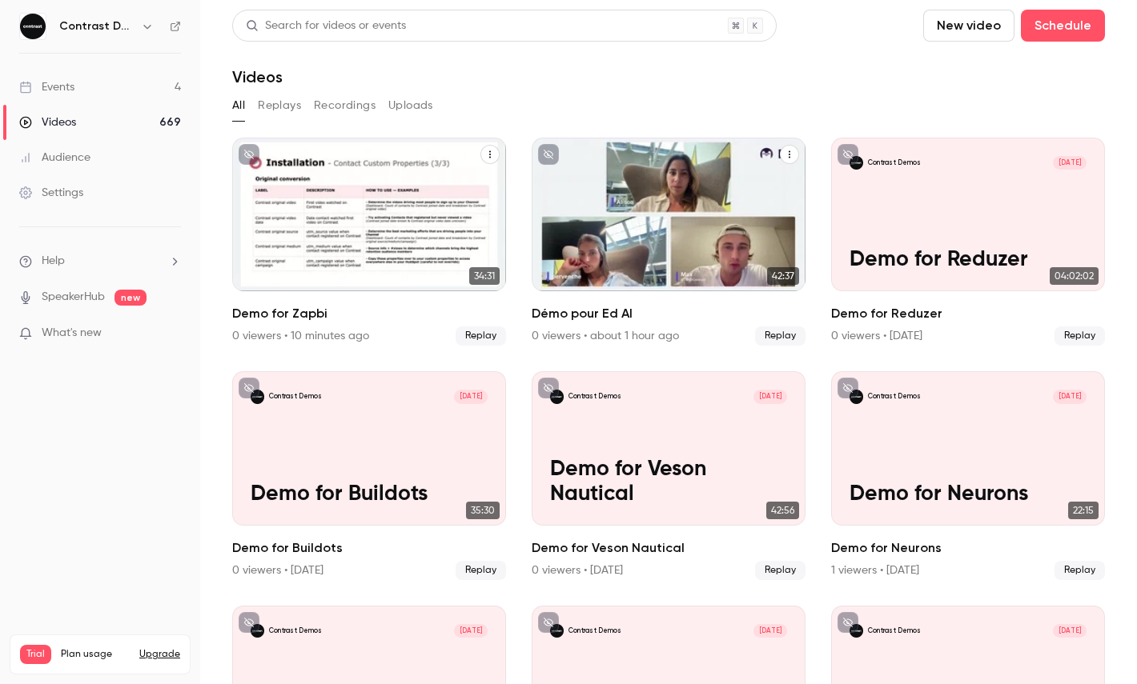
click at [785, 154] on icon "Démo pour Ed AI" at bounding box center [789, 155] width 10 height 10
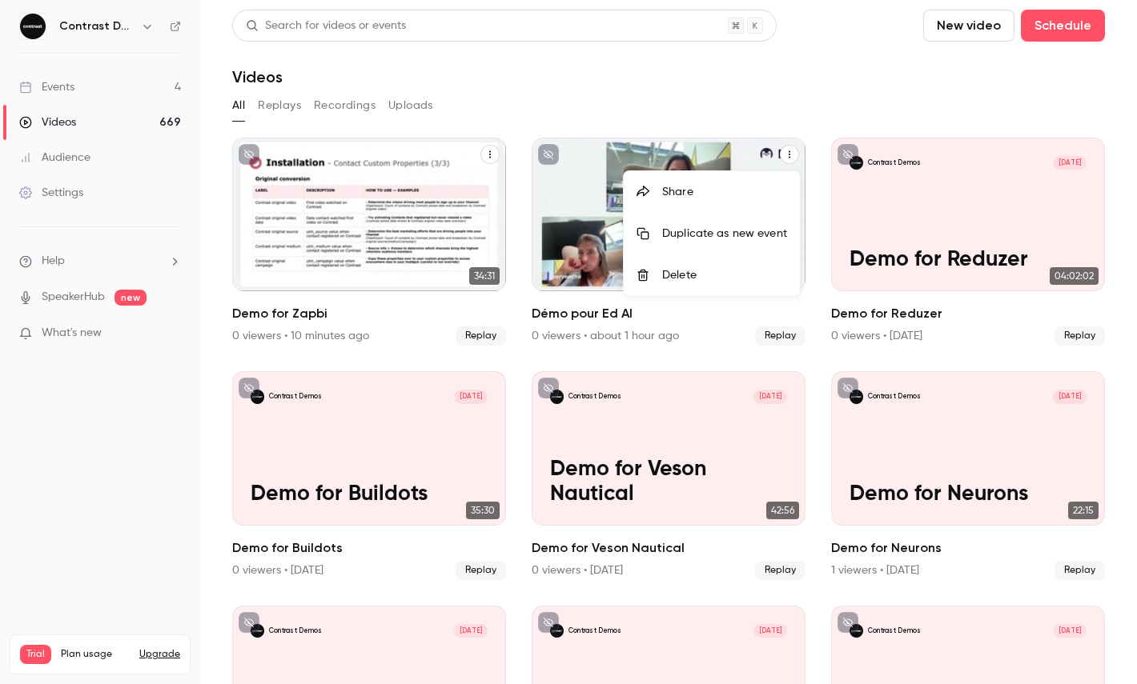
click at [656, 180] on li "Share" at bounding box center [712, 192] width 176 height 42
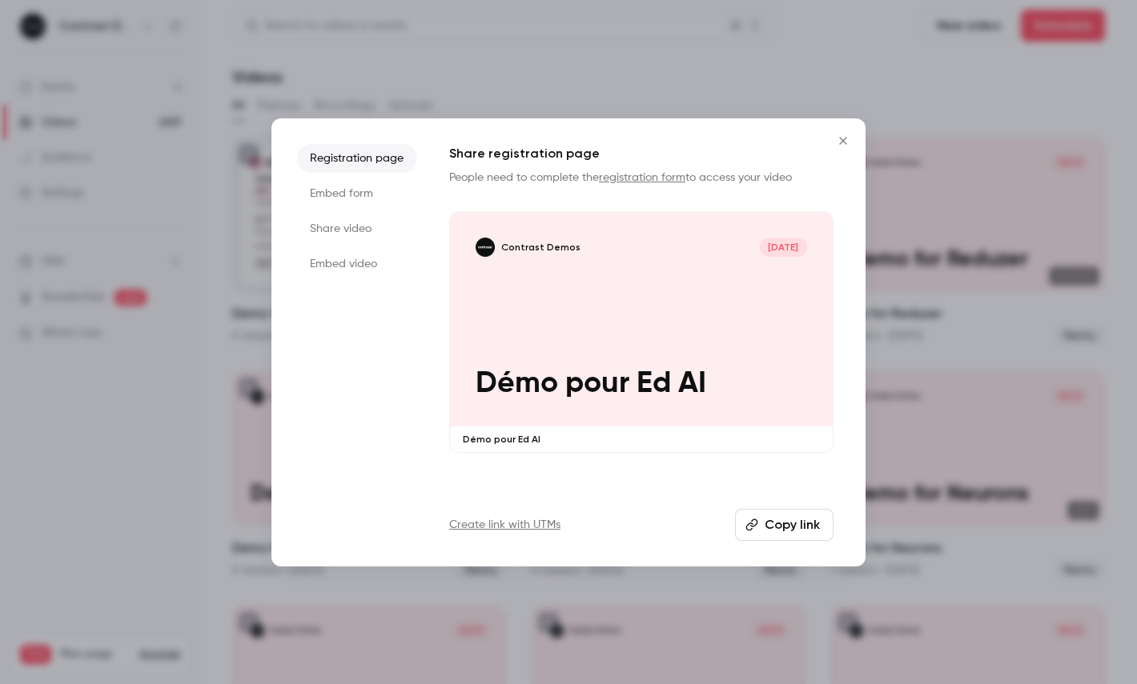
click at [317, 231] on li "Share video" at bounding box center [357, 229] width 120 height 29
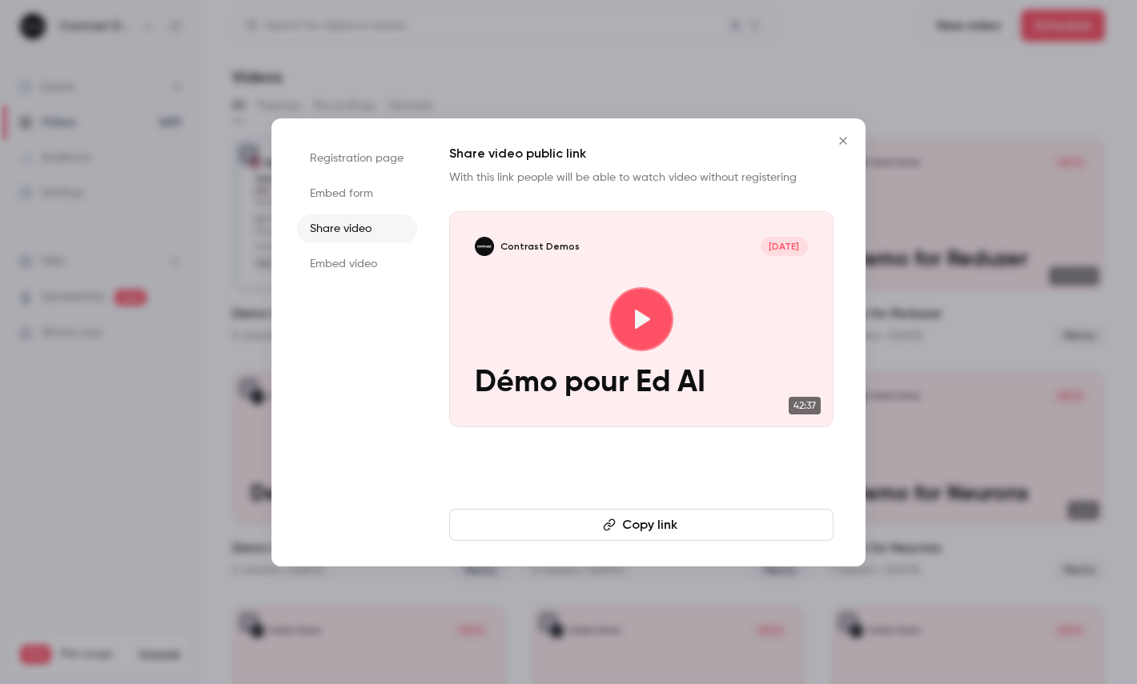
click at [592, 526] on button "Copy link" at bounding box center [641, 525] width 384 height 32
click at [307, 46] on div at bounding box center [568, 342] width 1137 height 684
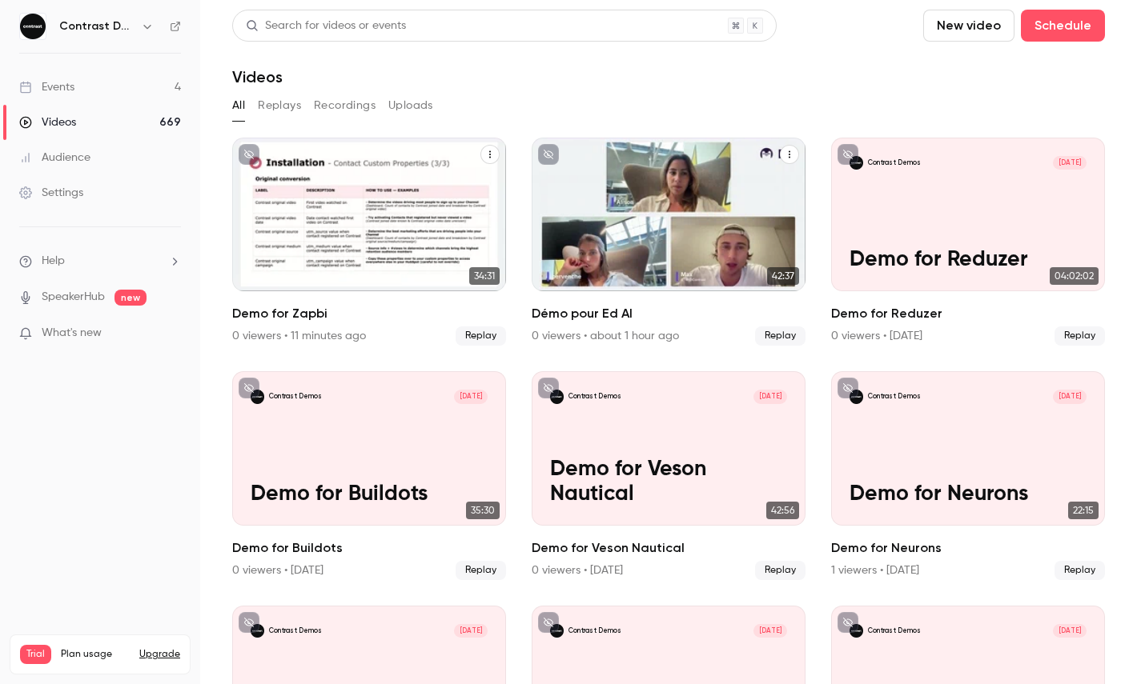
click at [151, 26] on icon "button" at bounding box center [147, 26] width 13 height 13
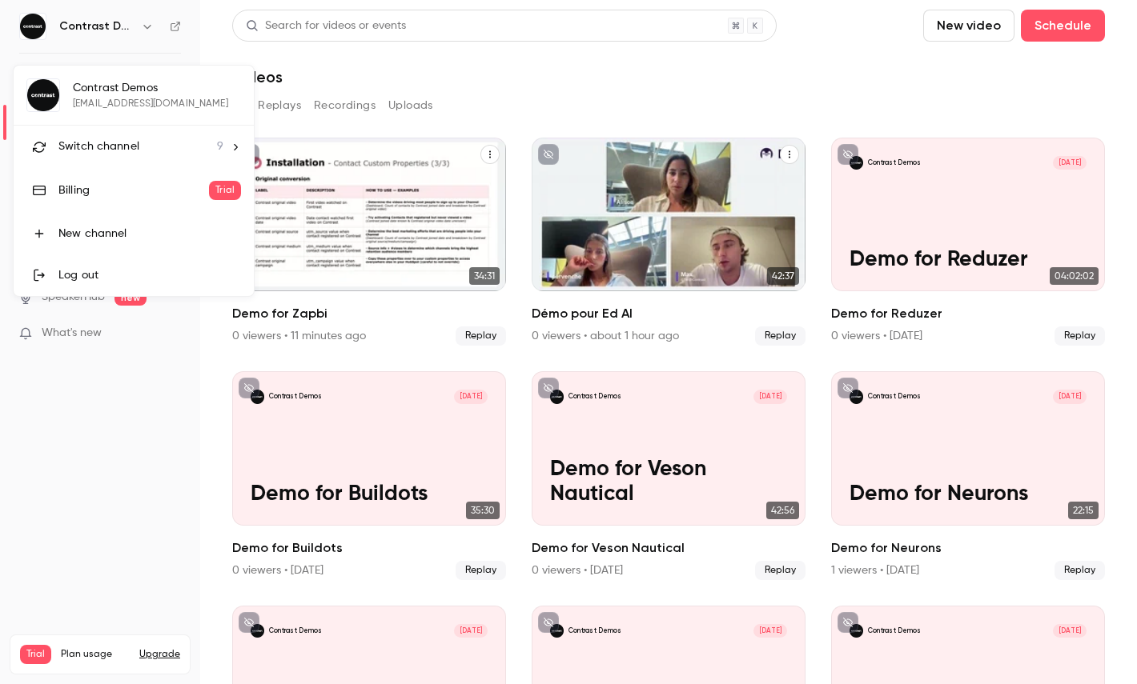
click at [106, 134] on li "Switch channel 9" at bounding box center [134, 147] width 240 height 42
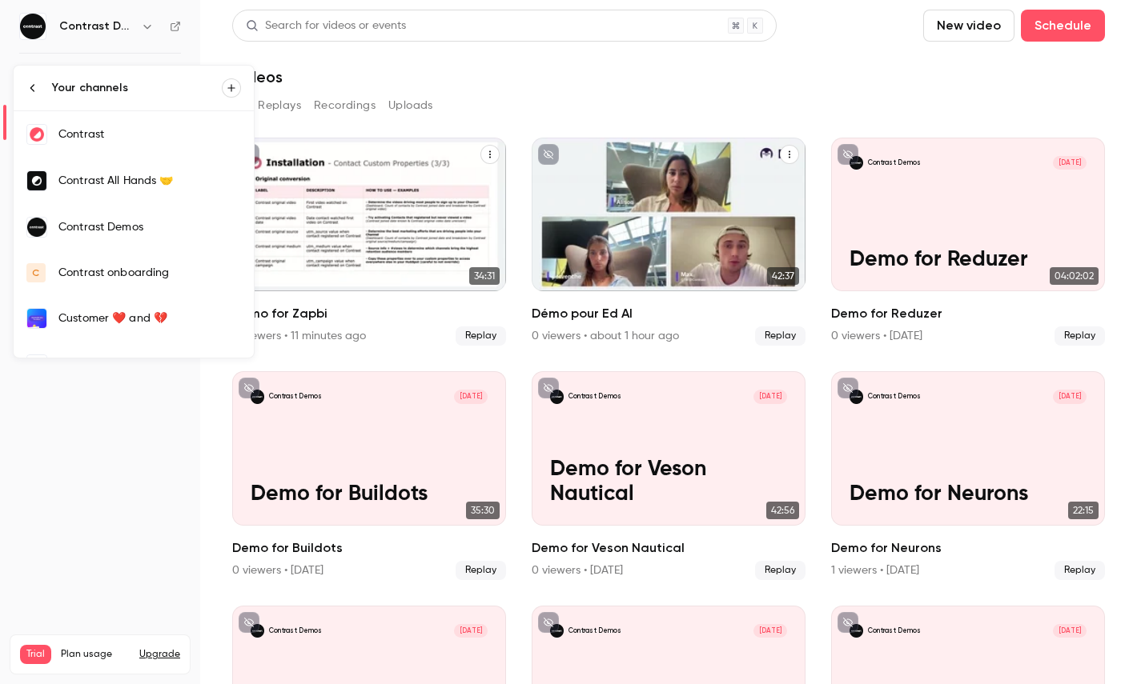
click at [107, 126] on link "Contrast" at bounding box center [134, 134] width 240 height 46
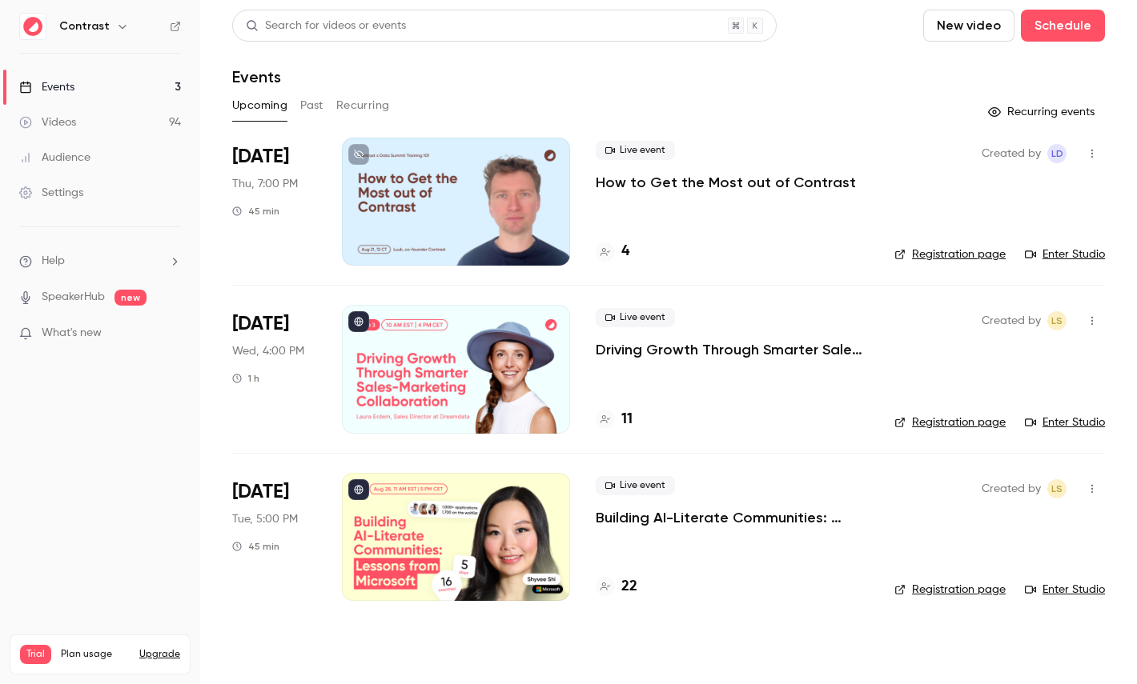
click at [82, 115] on link "Videos 94" at bounding box center [100, 122] width 200 height 35
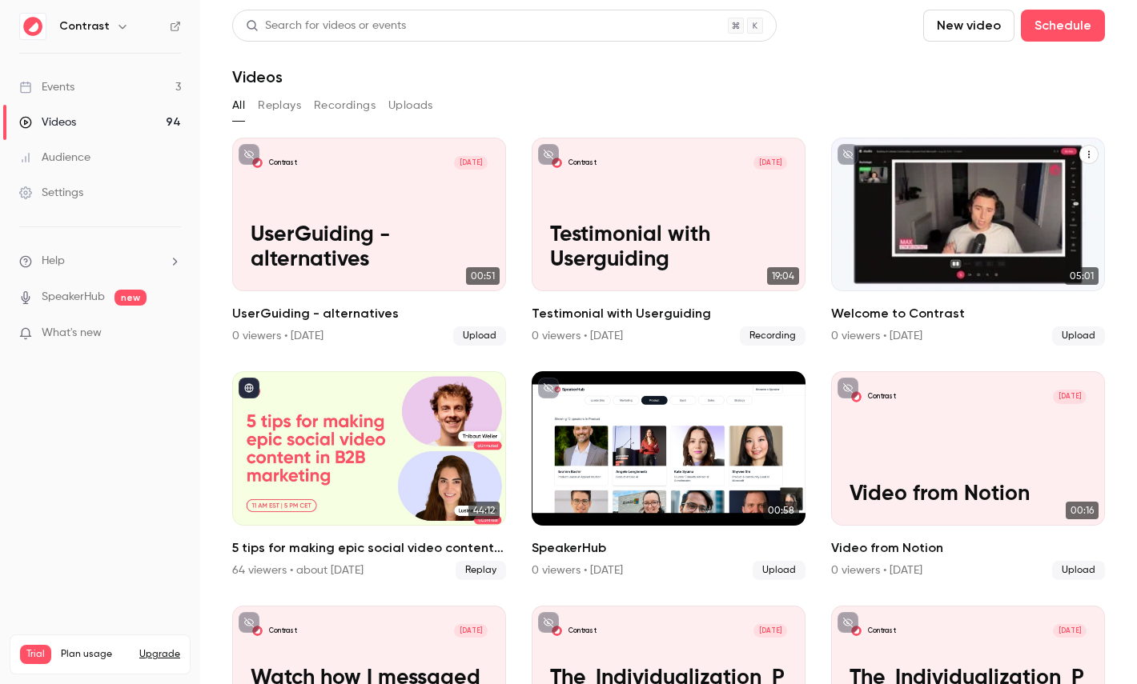
click at [1090, 158] on icon "Welcome to Contrast" at bounding box center [1089, 155] width 10 height 10
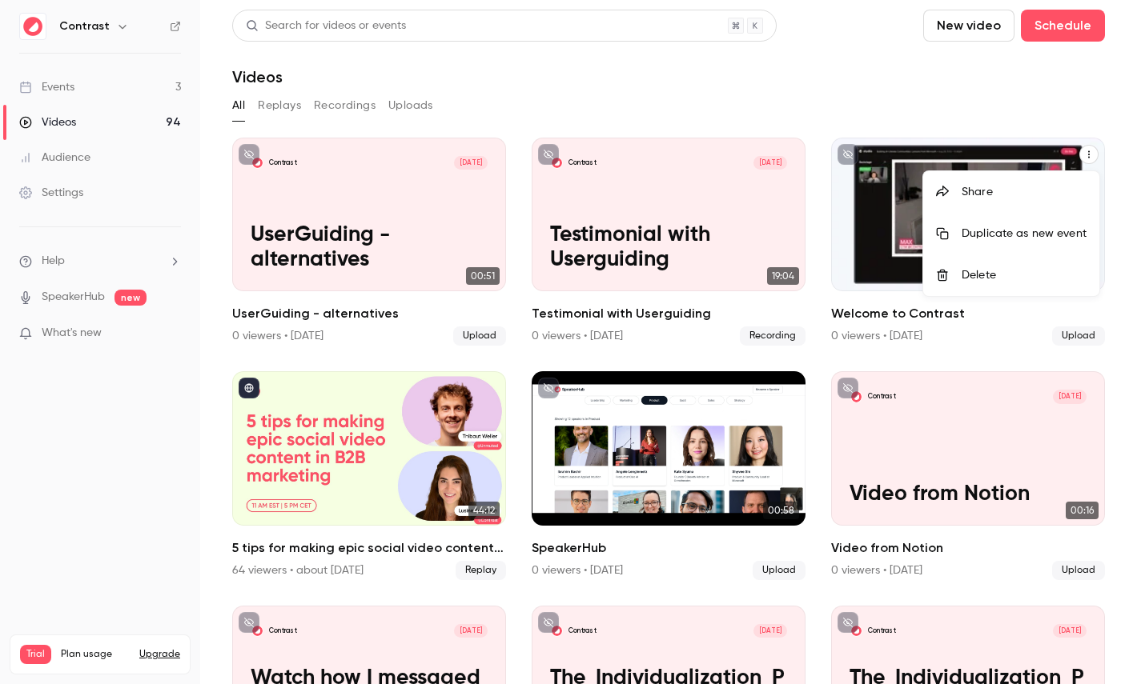
click at [945, 181] on li "Share" at bounding box center [1011, 192] width 176 height 42
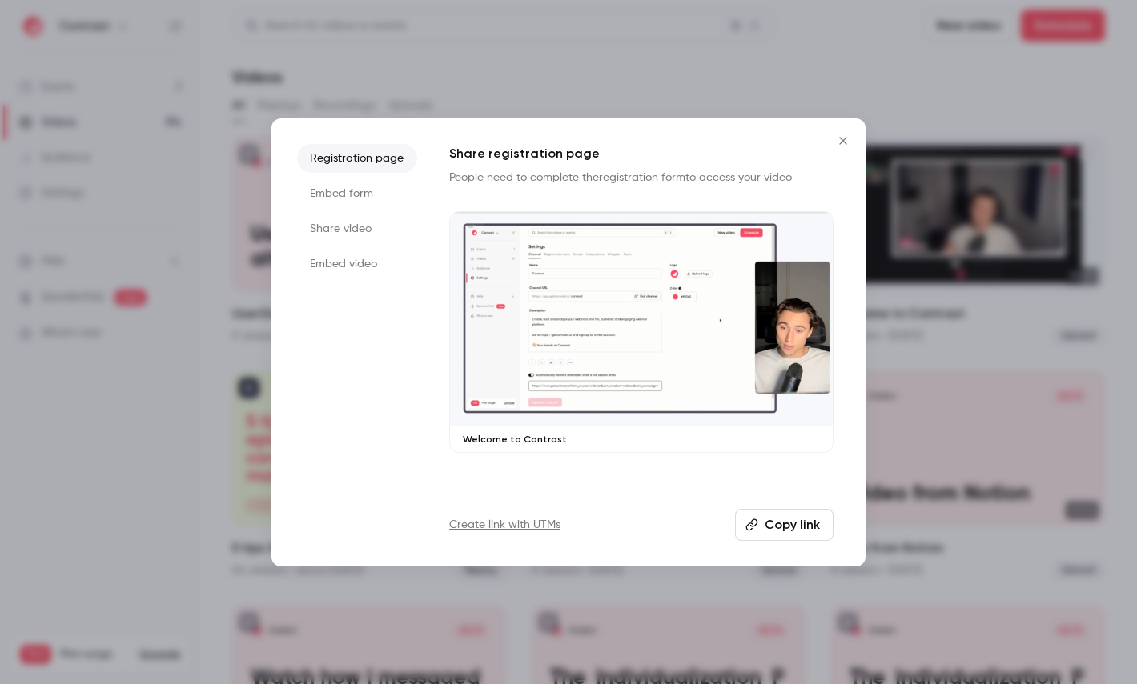
click at [347, 235] on li "Share video" at bounding box center [357, 229] width 120 height 29
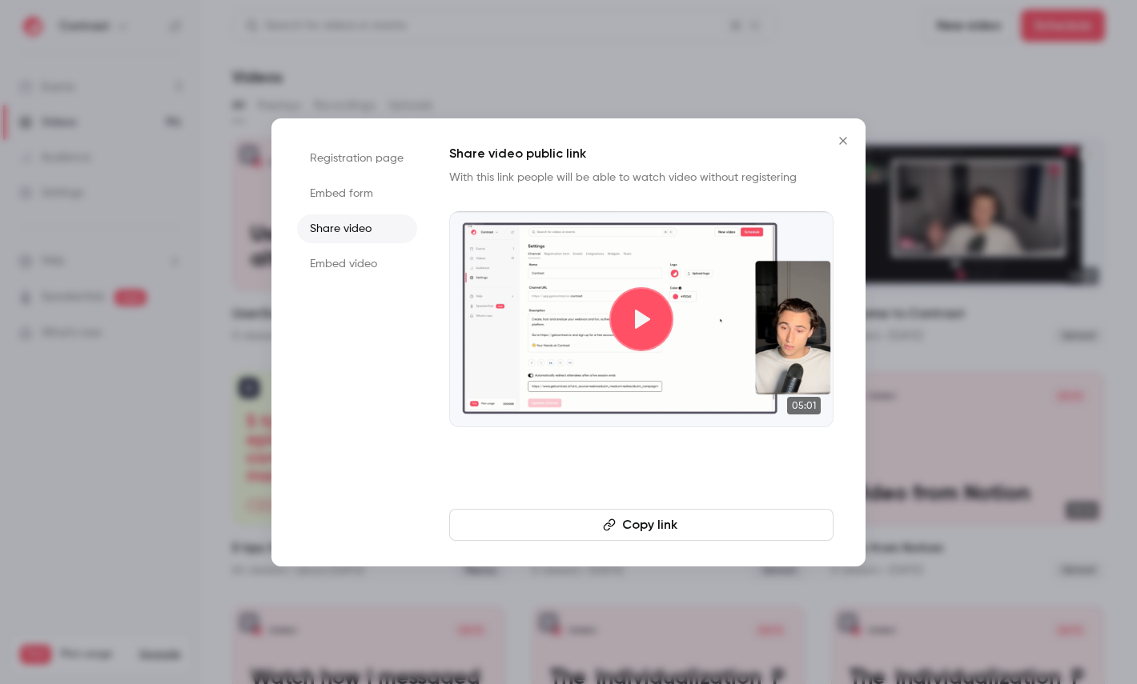
click at [556, 519] on button "Copy link" at bounding box center [641, 525] width 384 height 32
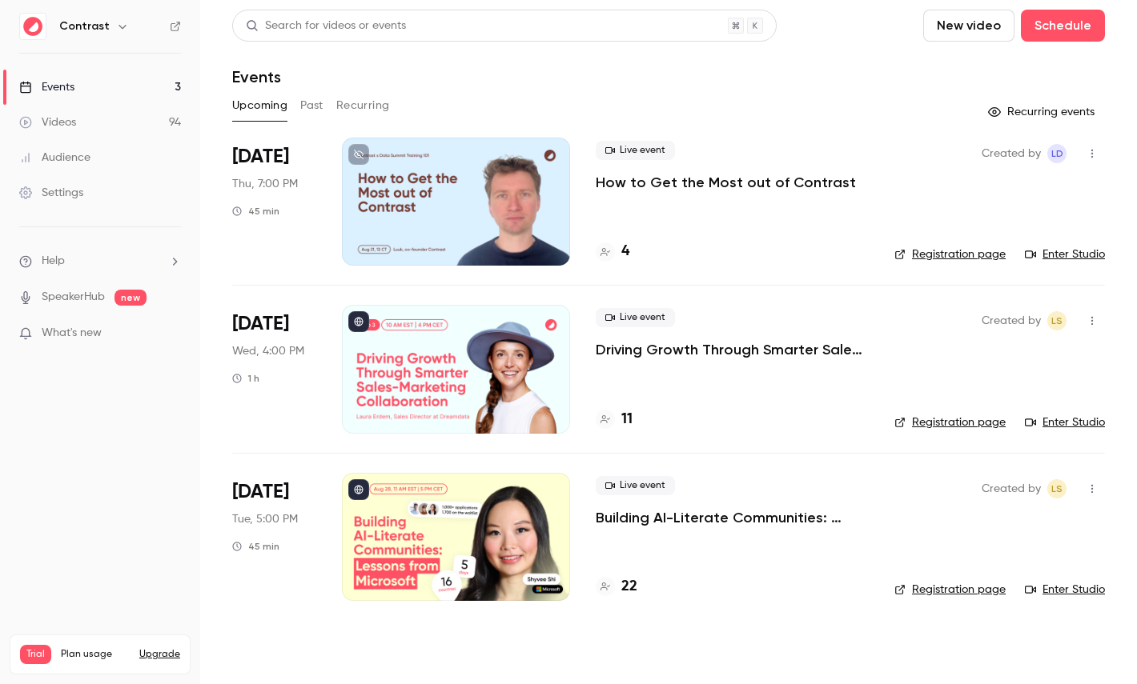
click at [117, 27] on icon "button" at bounding box center [122, 26] width 13 height 13
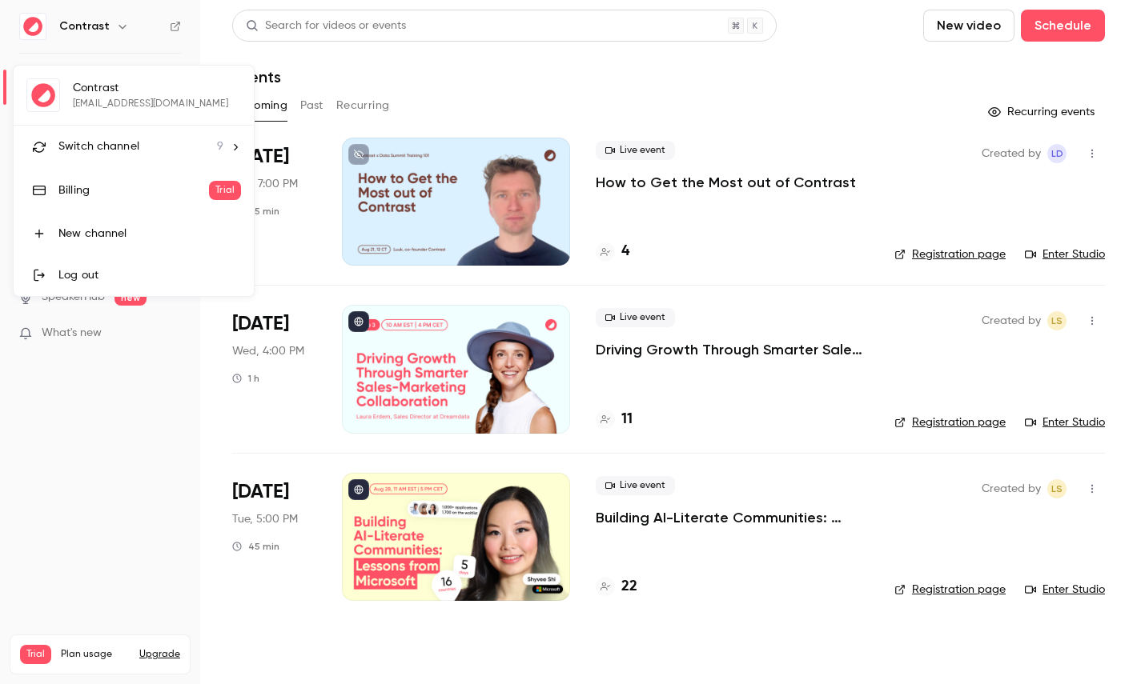
click at [110, 153] on span "Switch channel" at bounding box center [98, 146] width 81 height 17
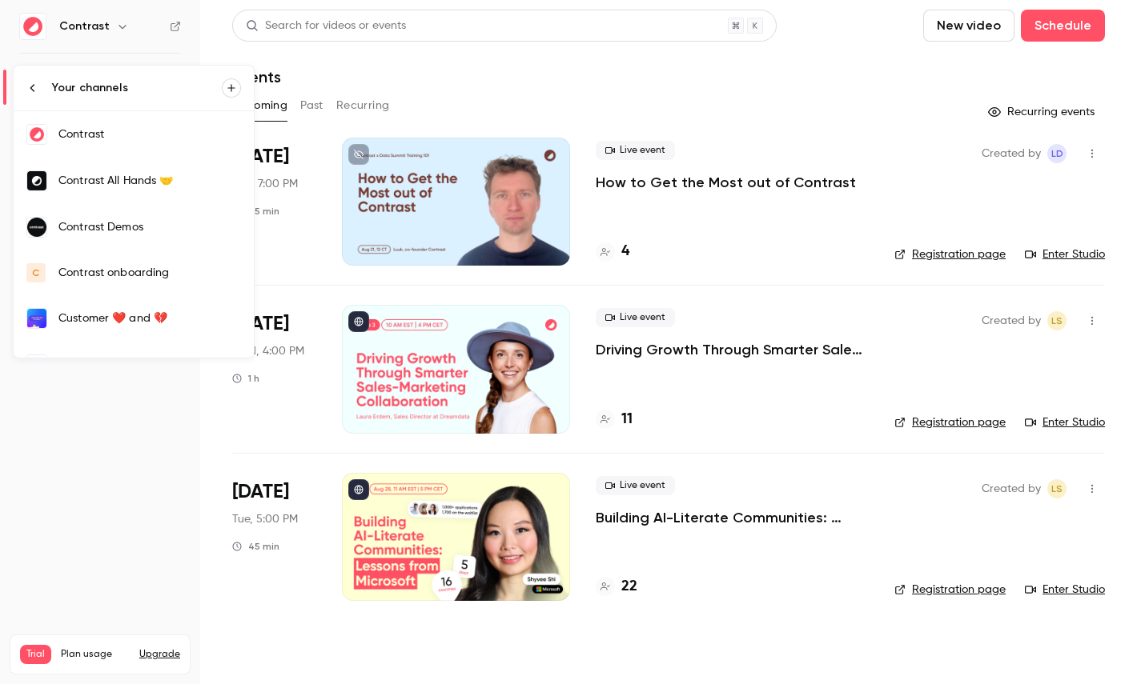
click at [117, 214] on link "Contrast Demos" at bounding box center [134, 227] width 240 height 46
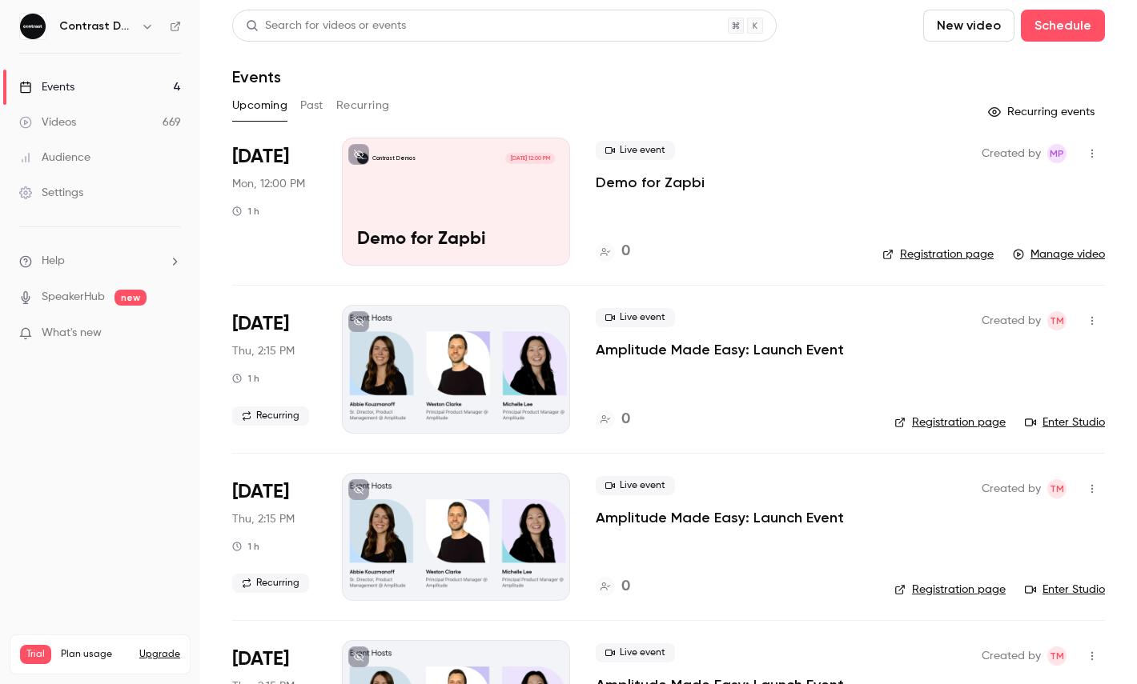
click at [104, 124] on link "Videos 669" at bounding box center [100, 122] width 200 height 35
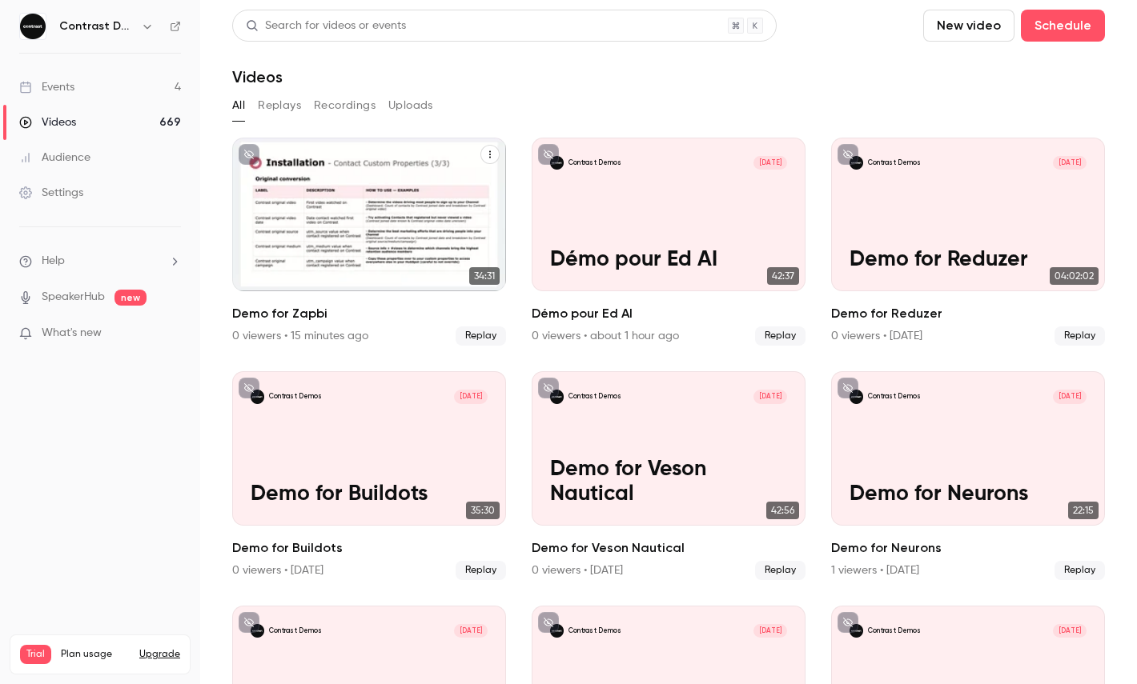
click at [490, 154] on icon "Demo for Zapbi" at bounding box center [490, 154] width 2 height 7
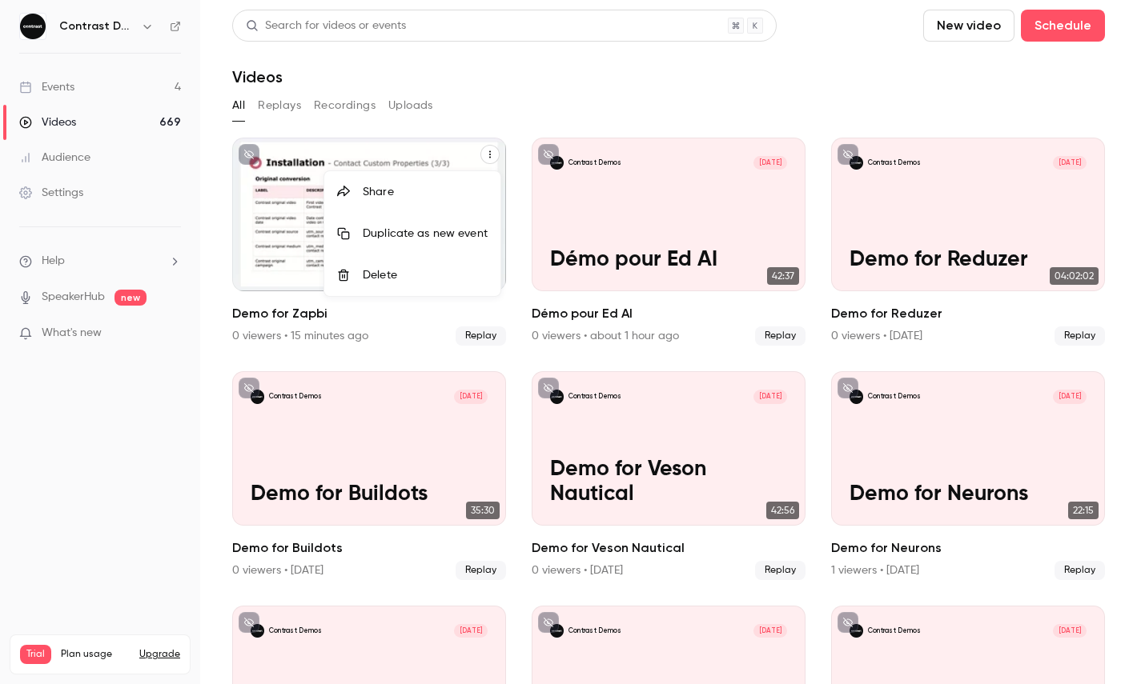
click at [427, 173] on li "Share" at bounding box center [412, 192] width 176 height 42
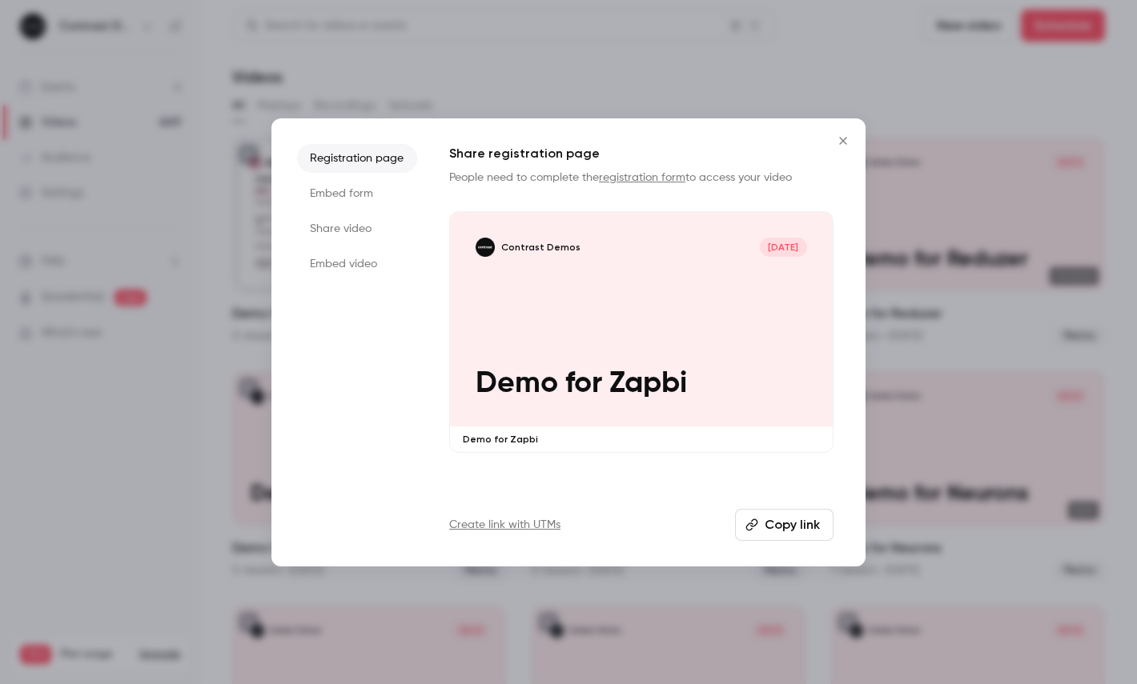
click at [323, 223] on li "Share video" at bounding box center [357, 229] width 120 height 29
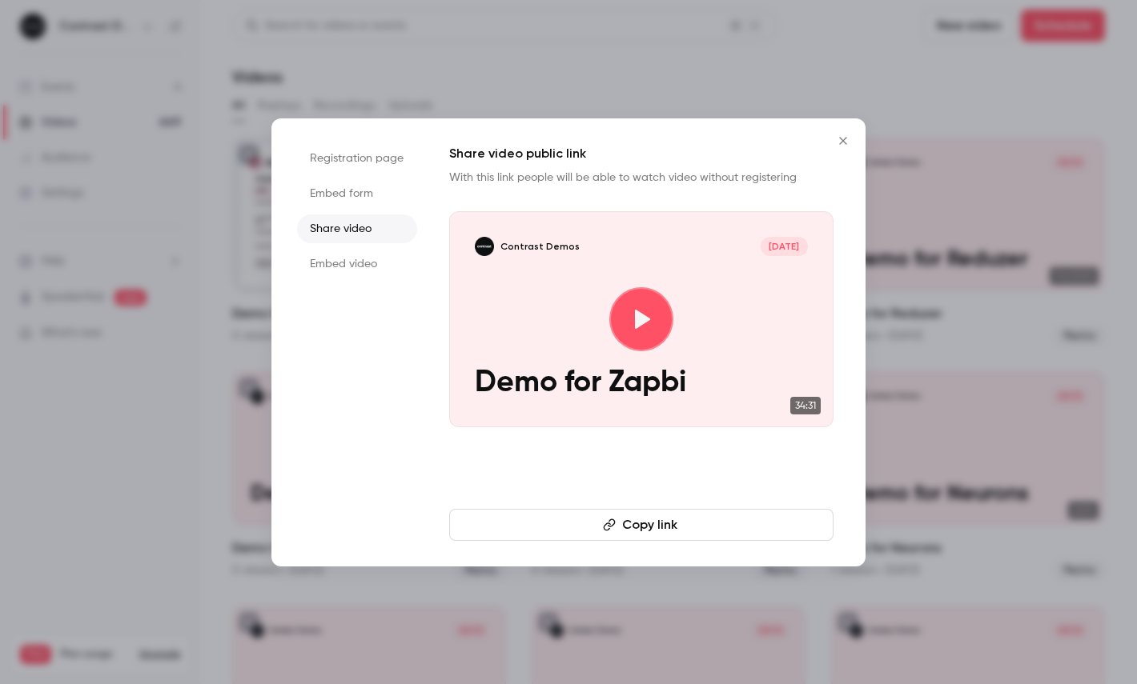
click at [542, 519] on button "Copy link" at bounding box center [641, 525] width 384 height 32
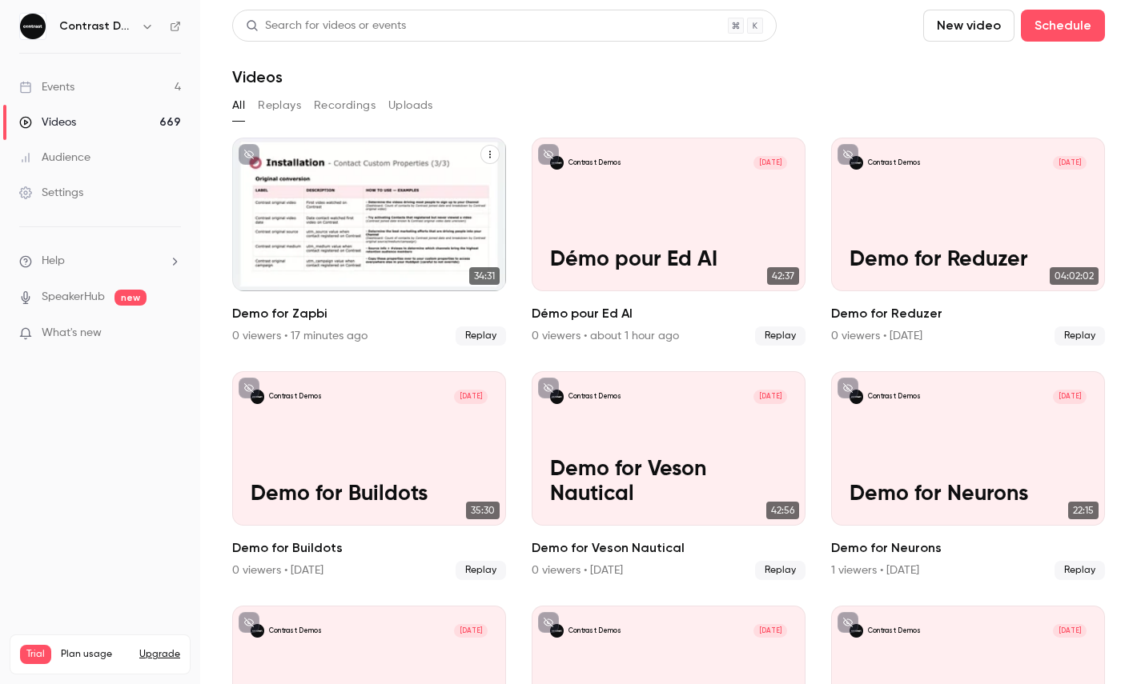
click at [337, 206] on div "Contrast Demos [DATE] Demo for Zapbi" at bounding box center [369, 215] width 274 height 154
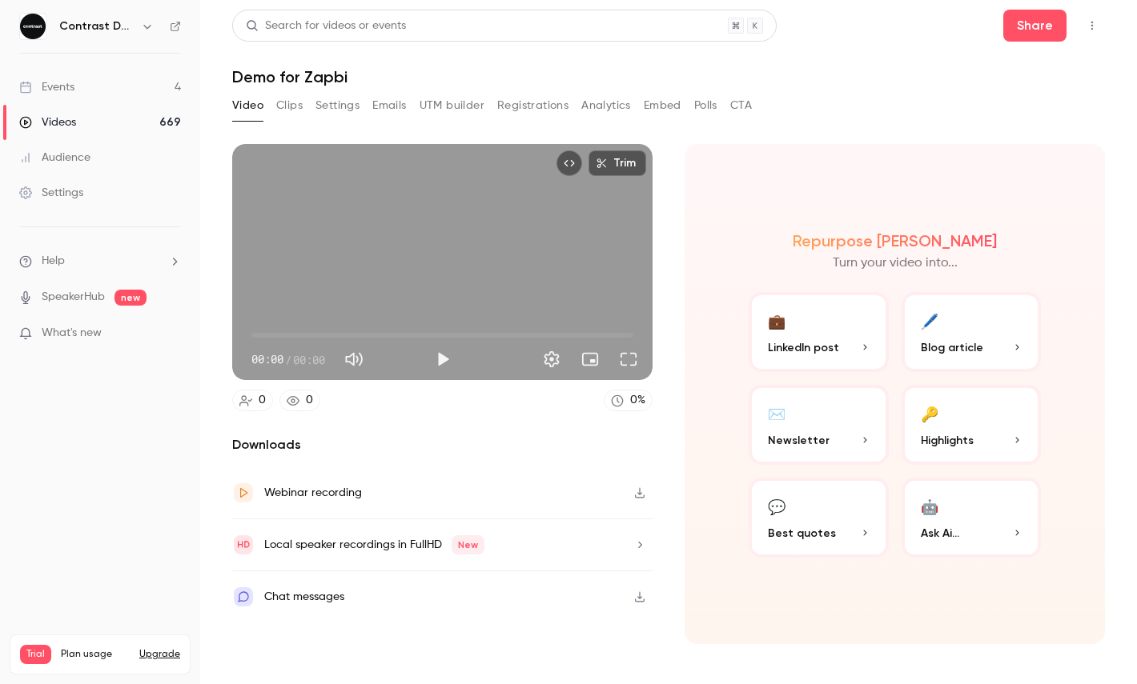
click at [426, 250] on div "Trim 00:00 00:00 / 00:00" at bounding box center [442, 262] width 420 height 236
click at [619, 330] on span "00:00" at bounding box center [442, 336] width 382 height 26
click at [555, 359] on button "Settings" at bounding box center [551, 359] width 32 height 32
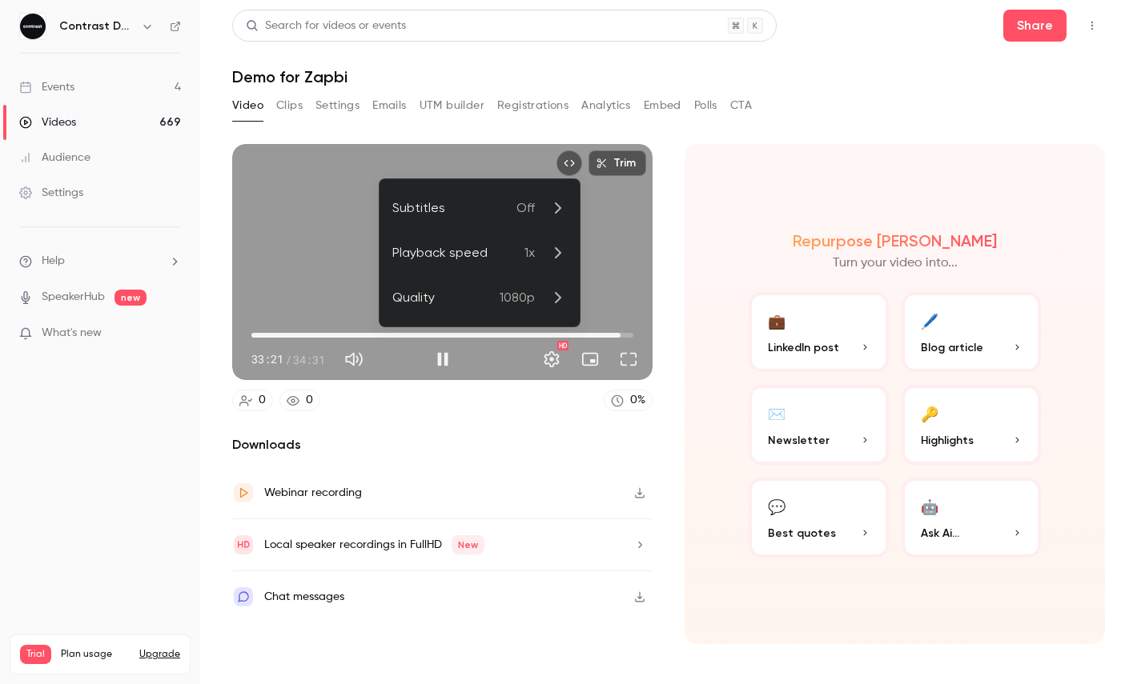
click at [515, 249] on div "Playback speed" at bounding box center [458, 252] width 132 height 19
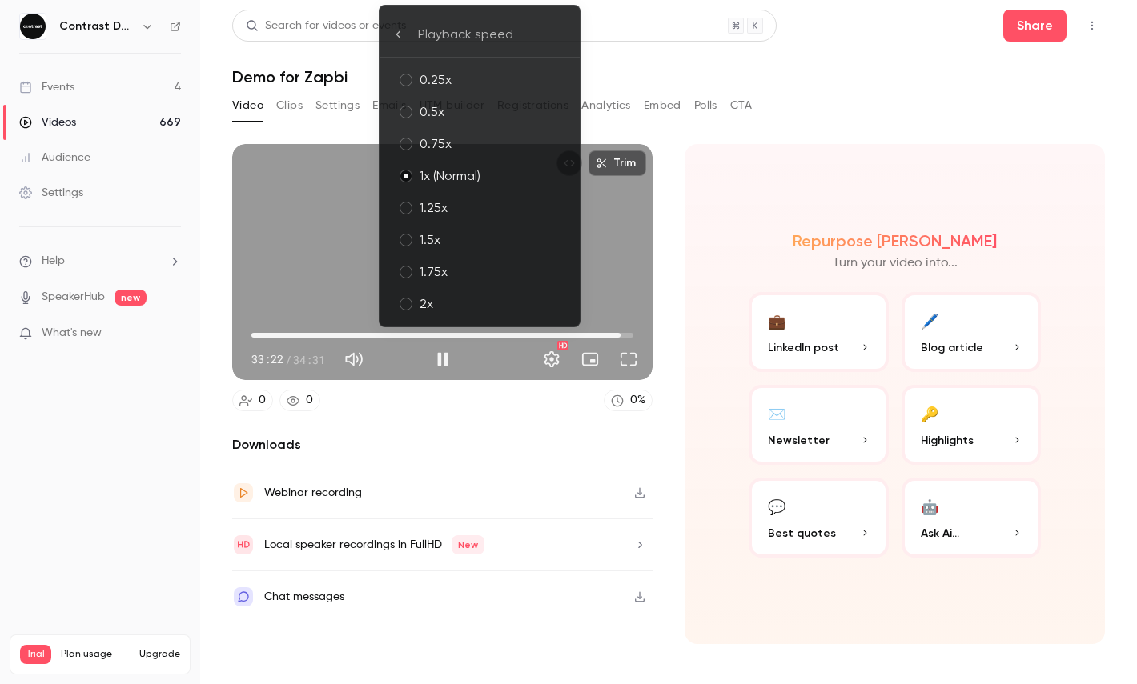
click at [467, 242] on div "1.5x" at bounding box center [492, 240] width 147 height 19
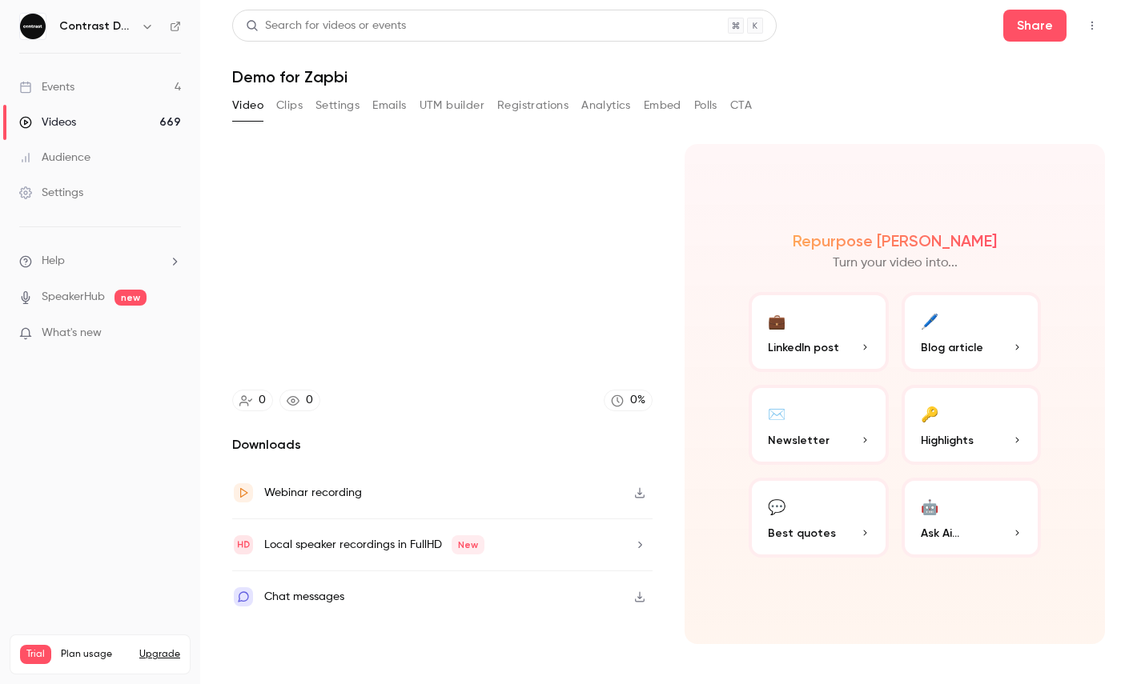
type input "******"
type input "*"
